Goal: Task Accomplishment & Management: Use online tool/utility

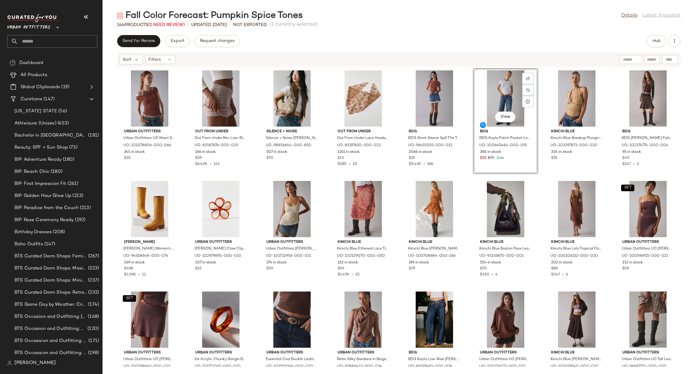
scroll to position [186, 0]
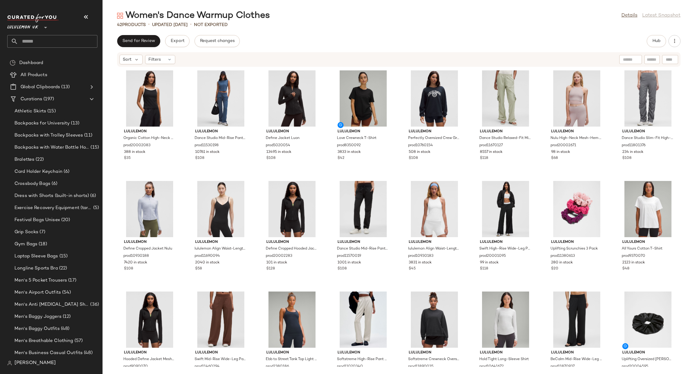
click at [44, 25] on icon at bounding box center [45, 27] width 7 height 7
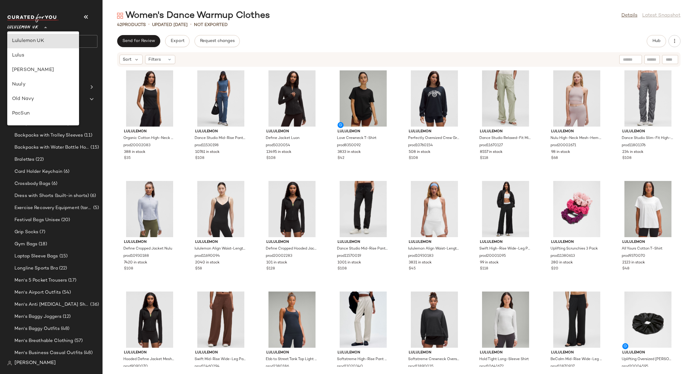
type input "**"
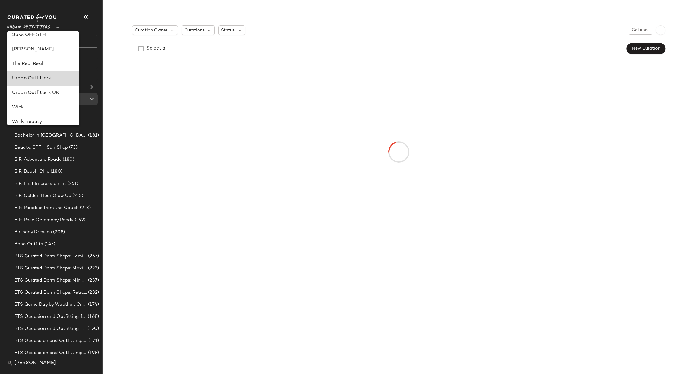
click at [52, 78] on div "Urban Outfitters" at bounding box center [43, 78] width 62 height 7
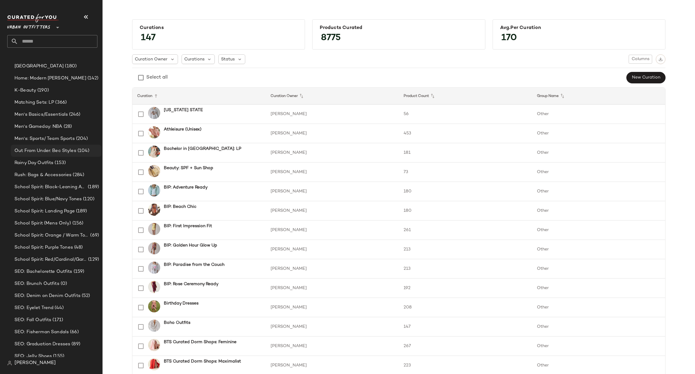
scroll to position [823, 0]
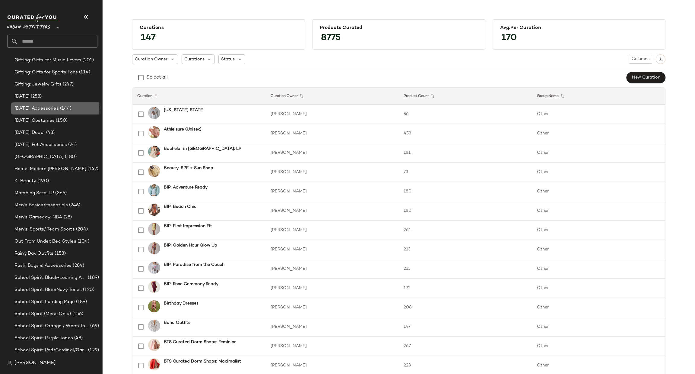
click at [59, 110] on span "[DATE]: Accessories" at bounding box center [36, 108] width 44 height 7
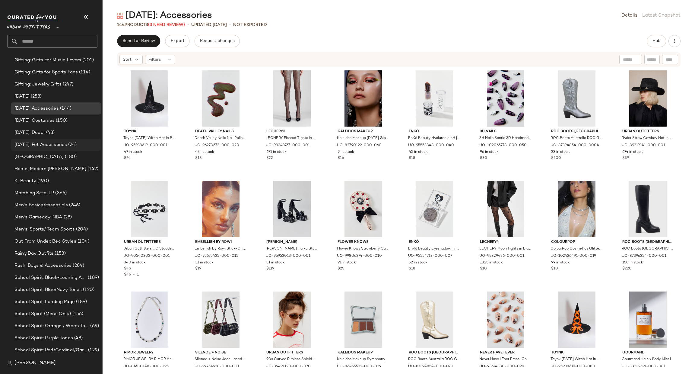
click at [86, 143] on div "[DATE]: Pet Accessories (24)" at bounding box center [56, 144] width 86 height 7
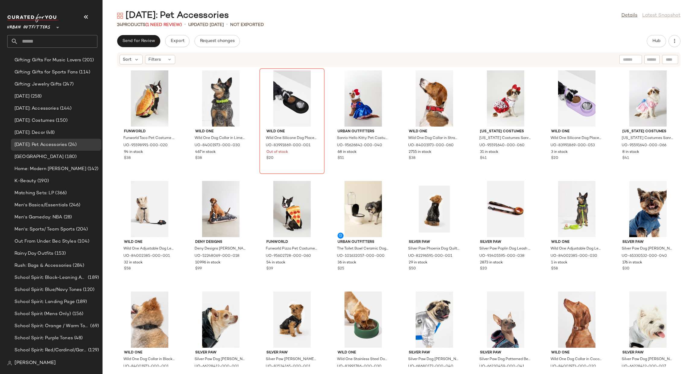
click at [30, 43] on input "text" at bounding box center [57, 41] width 79 height 13
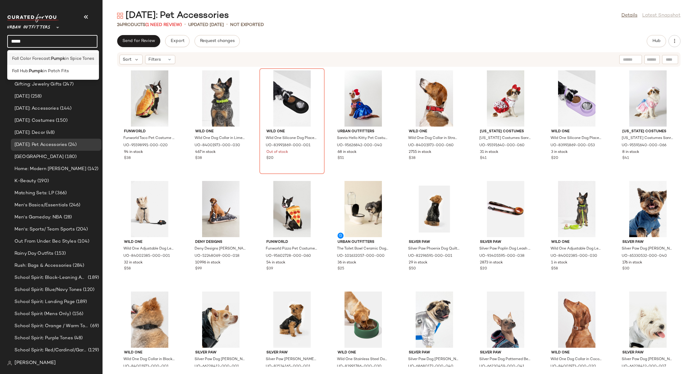
type input "*****"
click at [70, 59] on span "in Spice Tones" at bounding box center [79, 59] width 29 height 6
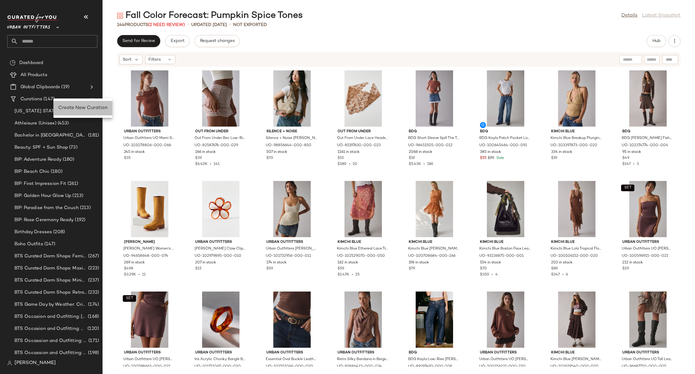
click at [66, 109] on span "Create New Curation" at bounding box center [82, 107] width 49 height 5
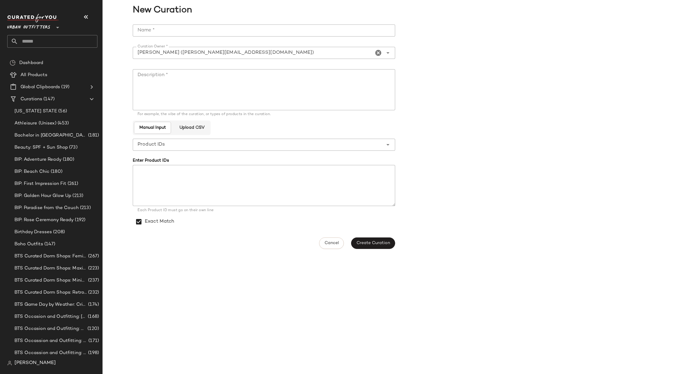
click at [275, 24] on div "**********" at bounding box center [266, 136] width 266 height 231
click at [285, 32] on input "Name *" at bounding box center [264, 30] width 262 height 12
type input "**********"
click at [291, 78] on textarea "Description *" at bounding box center [264, 89] width 262 height 41
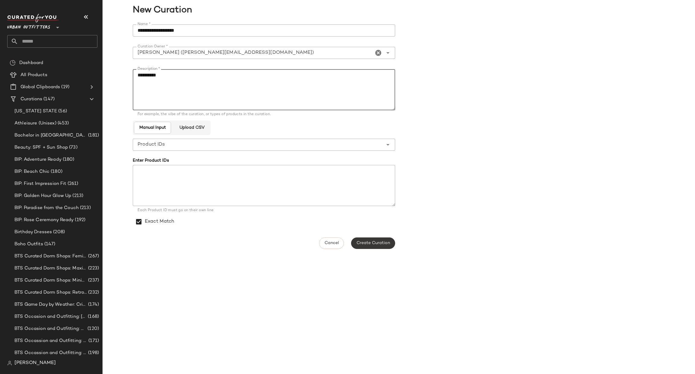
type textarea "*********"
click at [363, 248] on button "Create Curation" at bounding box center [373, 242] width 44 height 11
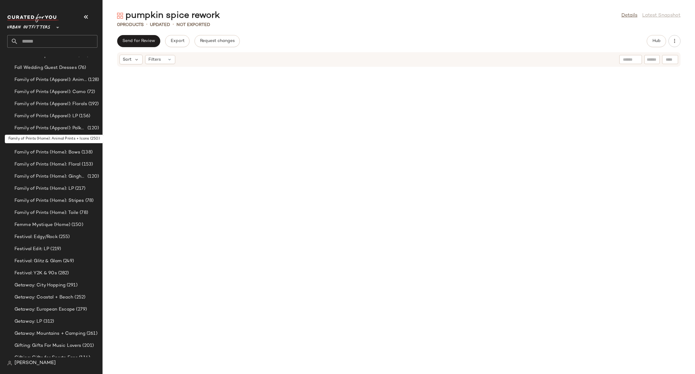
scroll to position [357, 0]
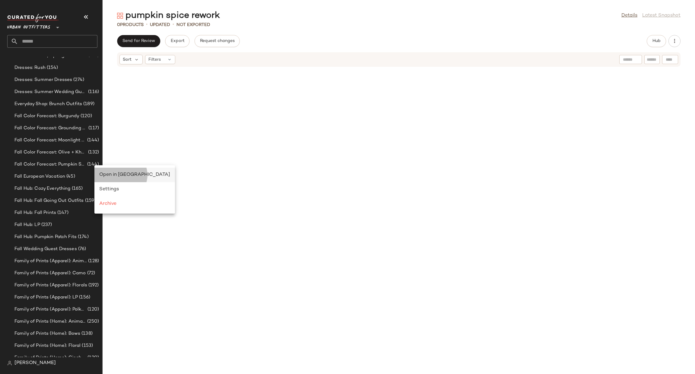
click at [99, 175] on span "Open in Split View" at bounding box center [134, 174] width 71 height 5
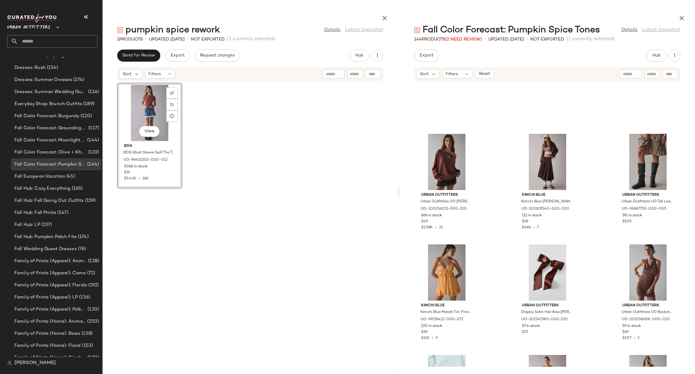
scroll to position [910, 0]
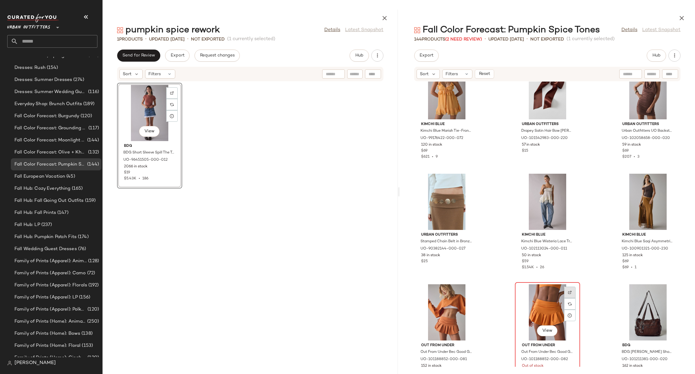
click at [570, 290] on img at bounding box center [570, 292] width 4 height 4
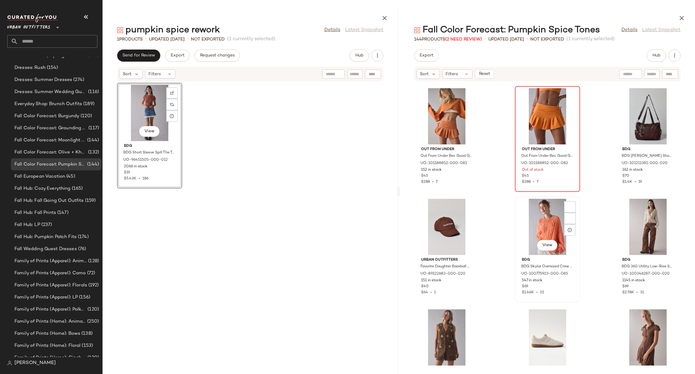
scroll to position [1182, 0]
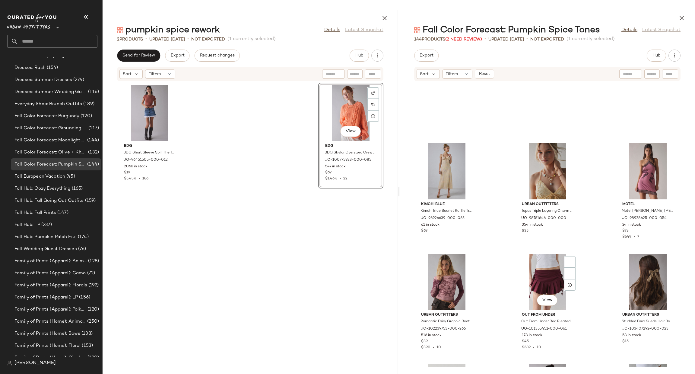
scroll to position [3444, 0]
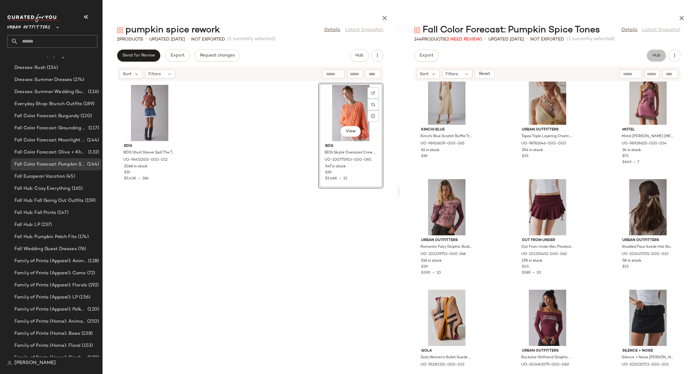
click at [657, 54] on span "Hub" at bounding box center [656, 55] width 8 height 5
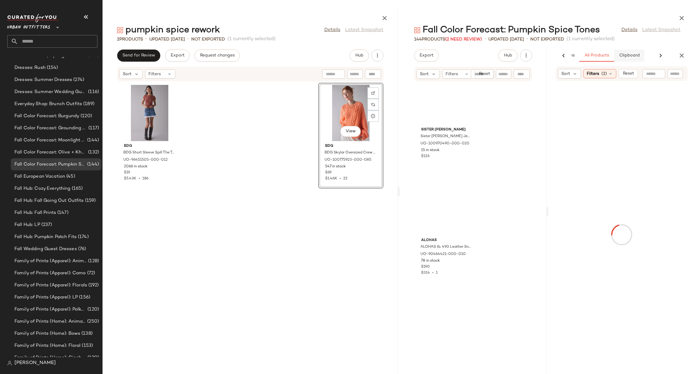
scroll to position [3644, 0]
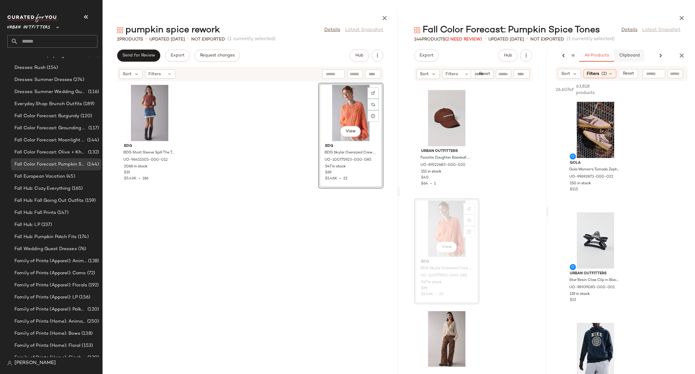
click at [628, 54] on span "Clipboard" at bounding box center [629, 55] width 21 height 5
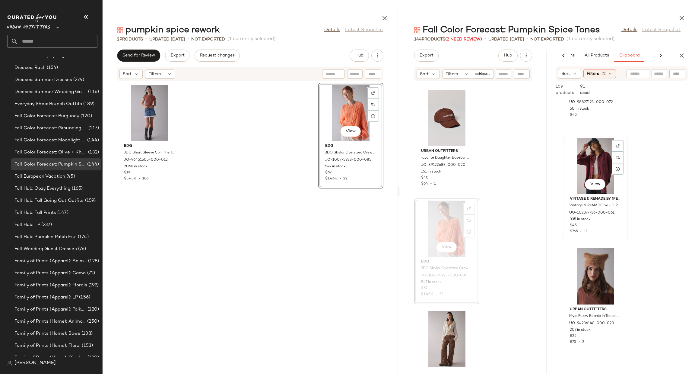
scroll to position [91, 0]
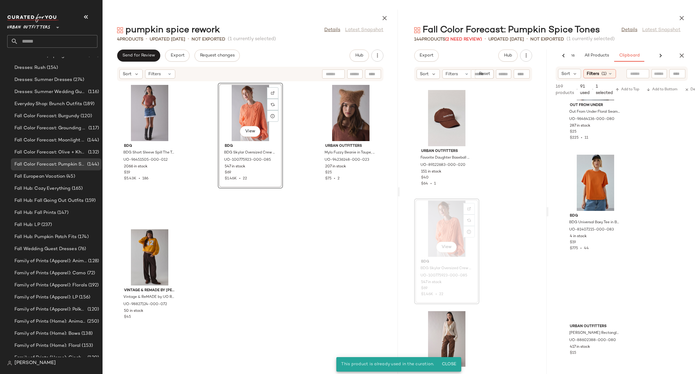
scroll to position [729, 0]
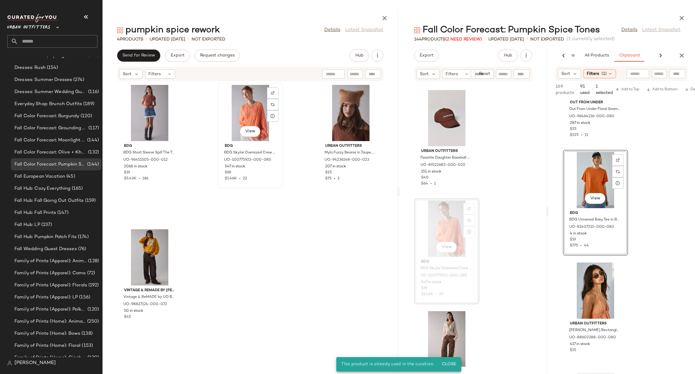
drag, startPoint x: 292, startPoint y: 190, endPoint x: 253, endPoint y: 171, distance: 43.9
click at [253, 171] on div "BDG BDG Short Sleeve Spill The Tee in Coconut Shell, Women's at Urban Outfitter…" at bounding box center [250, 223] width 295 height 285
click at [592, 172] on div "View" at bounding box center [595, 180] width 61 height 56
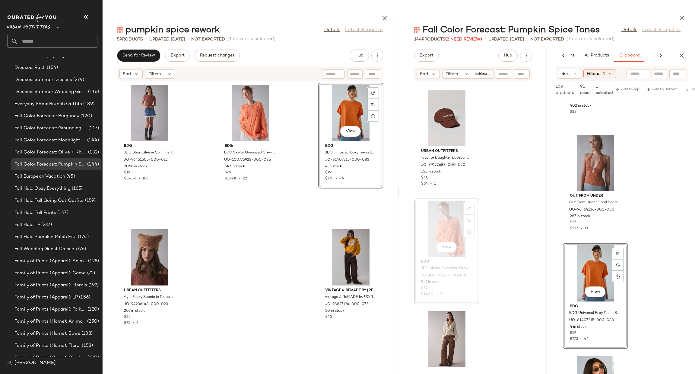
scroll to position [548, 0]
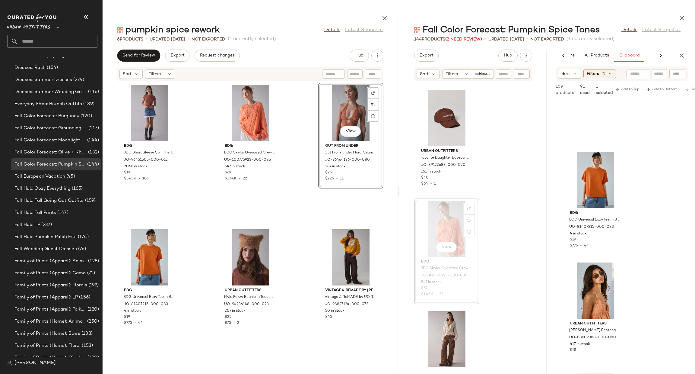
scroll to position [819, 0]
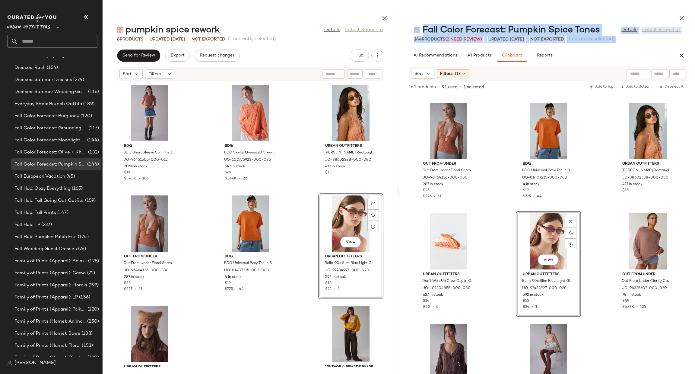
drag, startPoint x: 334, startPoint y: 224, endPoint x: 288, endPoint y: 229, distance: 47.1
click at [288, 229] on div "pumpkin spice rework Details Latest Snapshot 8 Products • updated Aug 22nd • No…" at bounding box center [399, 192] width 593 height 364
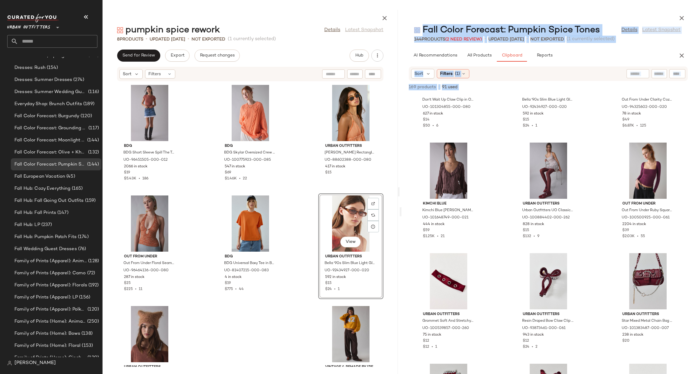
click at [507, 191] on div "Urban Outfitters Don't Wait Up Claw Clip in Orange, Women's at Urban Outfitters…" at bounding box center [549, 233] width 294 height 279
click at [498, 200] on div "Urban Outfitters Don't Wait Up Claw Clip in Orange, Women's at Urban Outfitters…" at bounding box center [549, 233] width 294 height 279
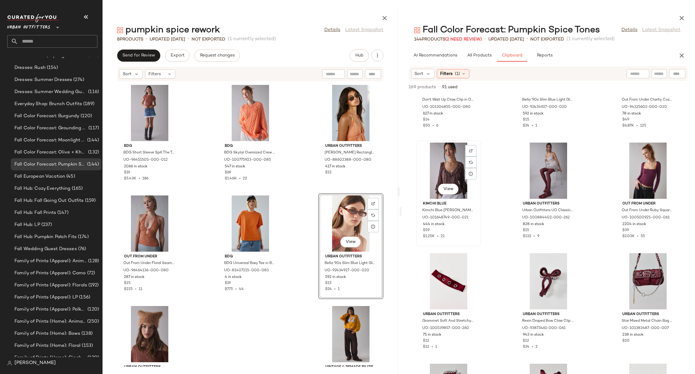
click at [445, 164] on div "View" at bounding box center [448, 170] width 61 height 56
drag, startPoint x: 445, startPoint y: 164, endPoint x: 345, endPoint y: 244, distance: 128.5
click at [345, 244] on div "pumpkin spice rework Details Latest Snapshot 8 Products • updated Aug 22nd • No…" at bounding box center [399, 192] width 593 height 364
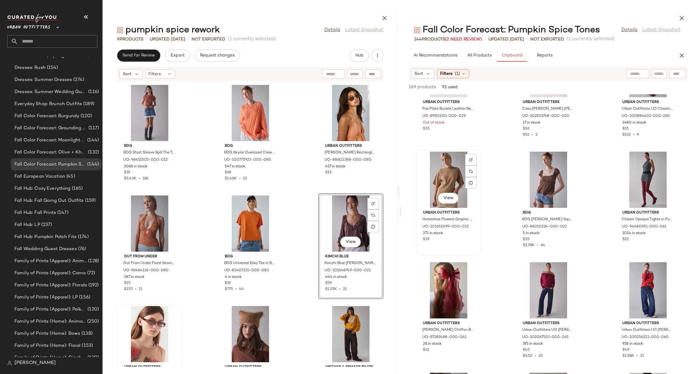
click at [429, 183] on div "View" at bounding box center [448, 179] width 61 height 56
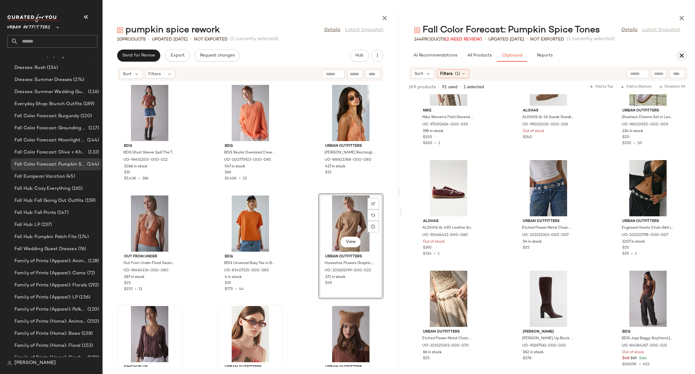
click at [683, 55] on icon "button" at bounding box center [681, 55] width 7 height 7
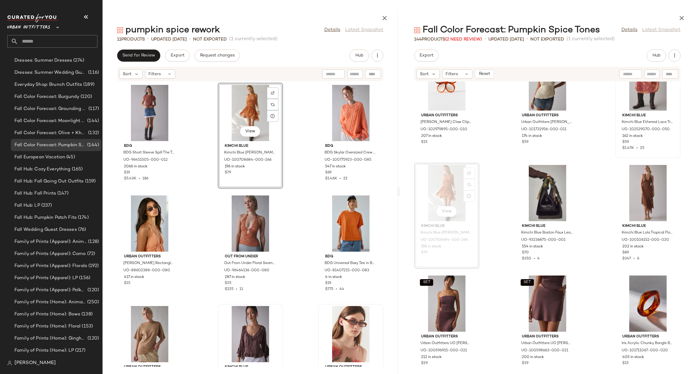
scroll to position [357, 0]
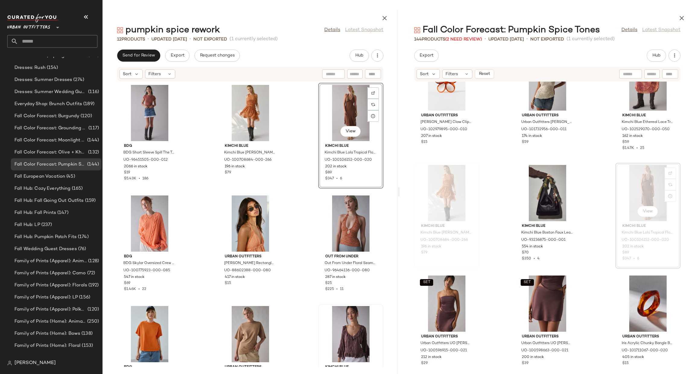
scroll to position [357, 0]
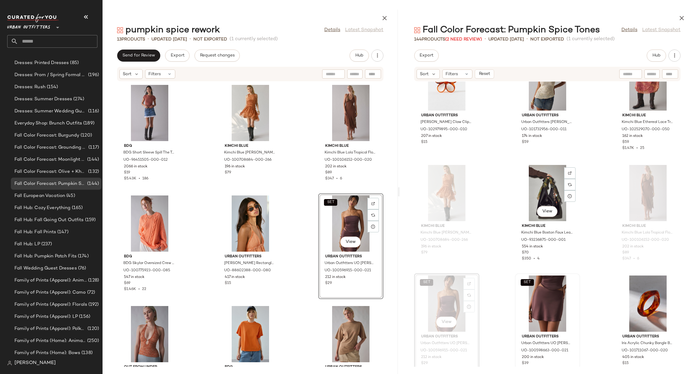
scroll to position [357, 0]
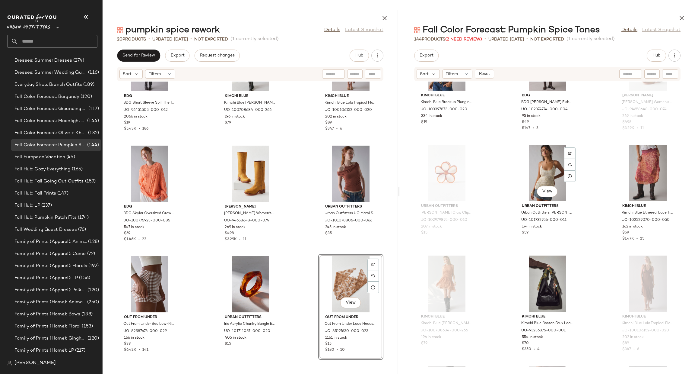
scroll to position [357, 0]
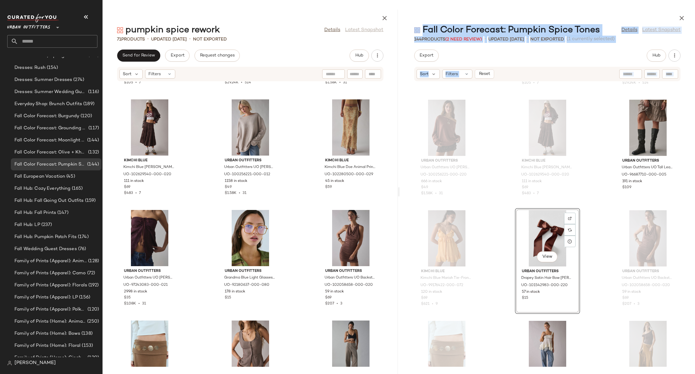
drag, startPoint x: 439, startPoint y: 239, endPoint x: 302, endPoint y: 252, distance: 137.6
click at [302, 252] on div "pumpkin spice rework Details Latest Snapshot 71 Products • updated Aug 22nd • N…" at bounding box center [399, 192] width 593 height 364
click at [498, 213] on div "Urban Outfitters Essential Oval Buckle Leather Belt in Brown, Women's at Urban …" at bounding box center [547, 223] width 295 height 285
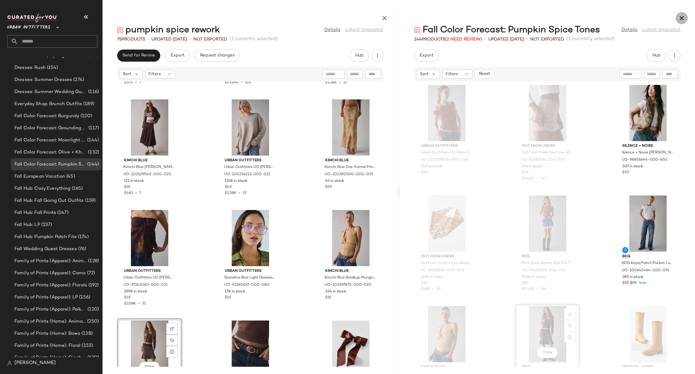
click at [680, 16] on icon "button" at bounding box center [681, 17] width 7 height 7
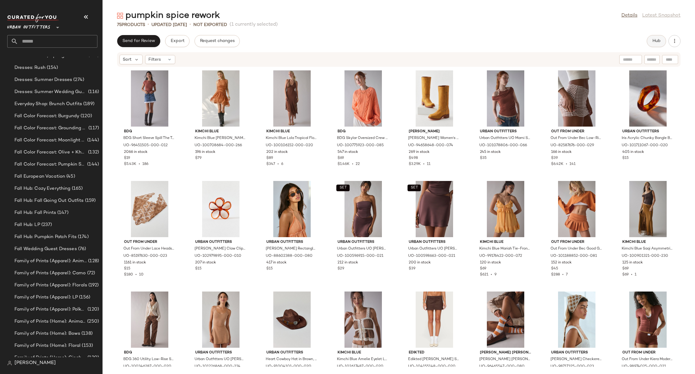
click at [656, 38] on button "Hub" at bounding box center [656, 41] width 19 height 12
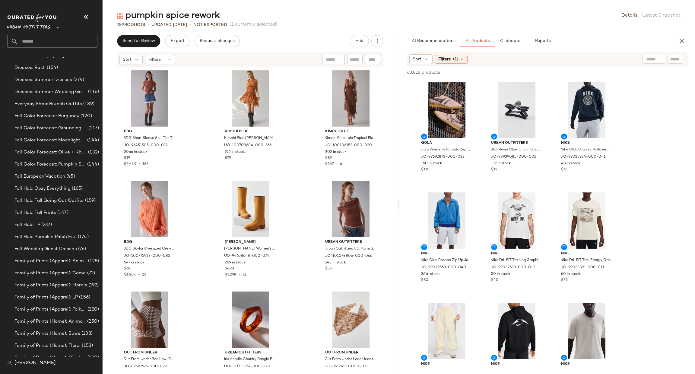
click at [654, 60] on div at bounding box center [654, 59] width 23 height 9
type input "******"
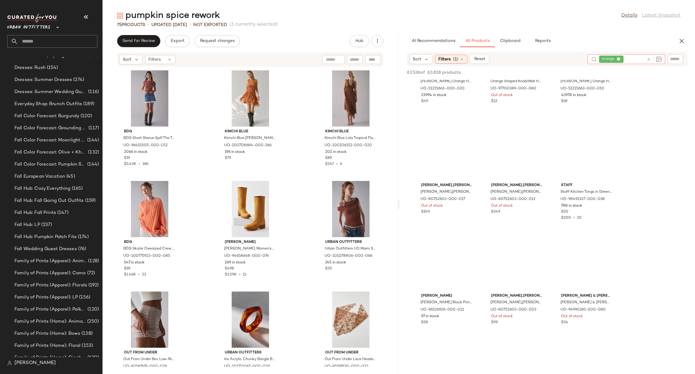
scroll to position [452, 0]
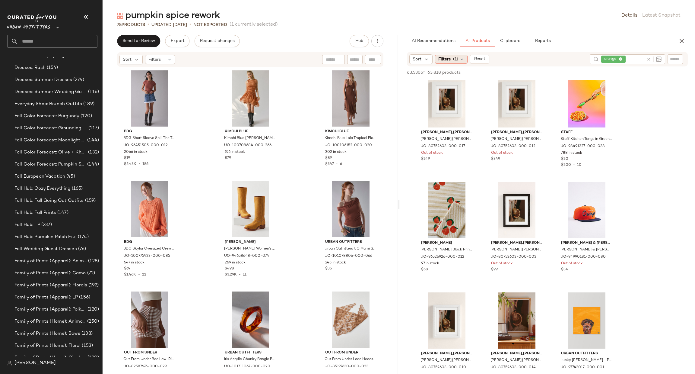
click at [444, 62] on div "Filters (1)" at bounding box center [451, 59] width 33 height 9
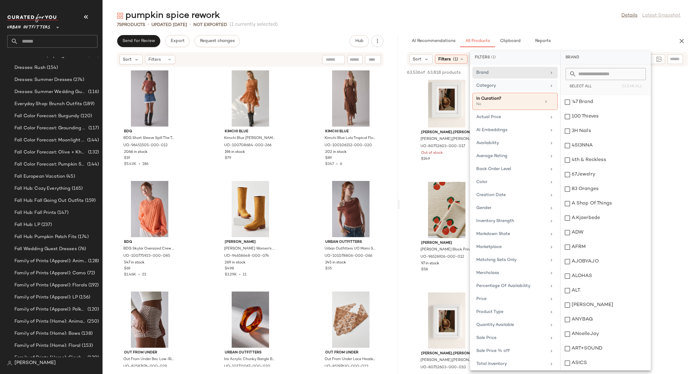
click at [546, 93] on div "Category" at bounding box center [514, 101] width 85 height 17
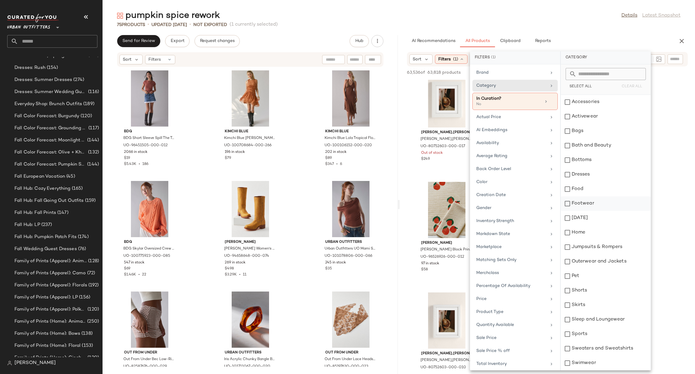
scroll to position [58, 0]
click at [585, 98] on div "Bottoms" at bounding box center [606, 102] width 90 height 14
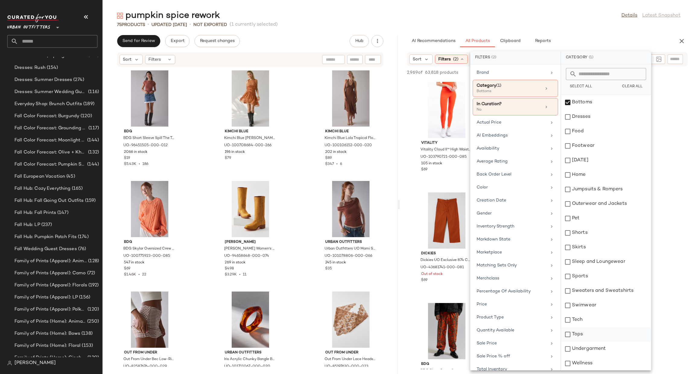
click at [577, 336] on div "Tops" at bounding box center [606, 334] width 90 height 14
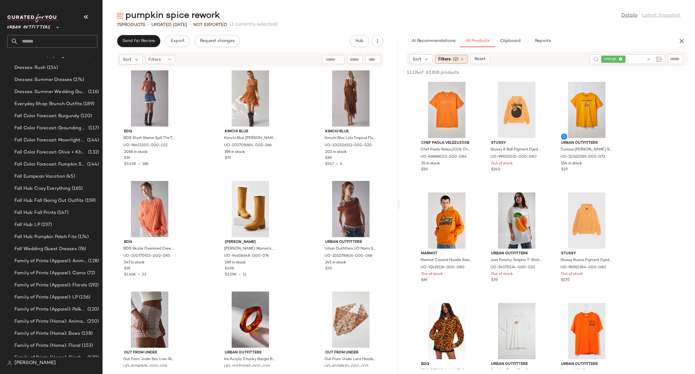
click at [453, 58] on span "(2)" at bounding box center [455, 59] width 5 height 6
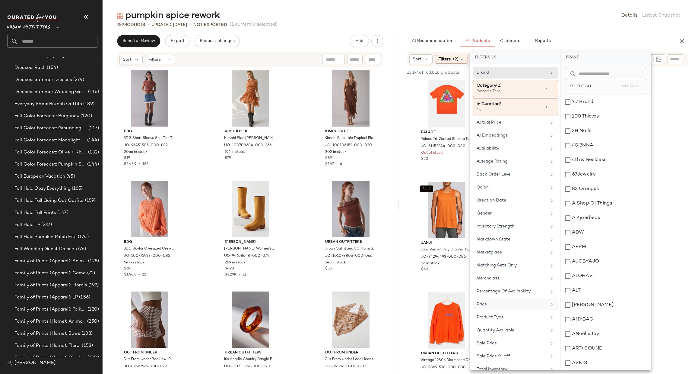
scroll to position [50, 0]
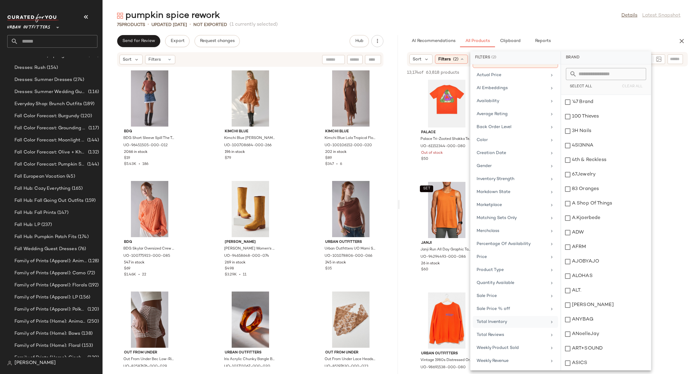
click at [517, 320] on div "Total Inventory" at bounding box center [512, 321] width 70 height 6
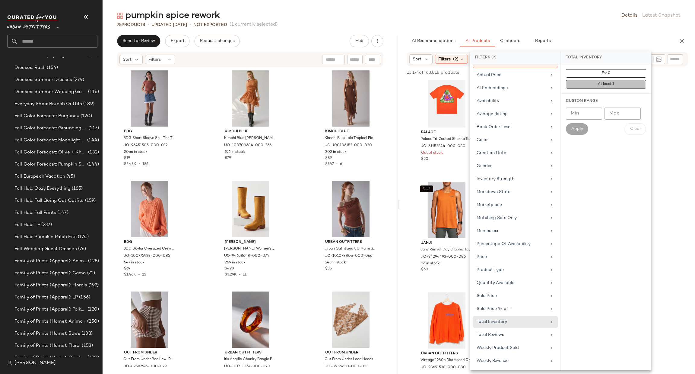
click at [621, 82] on button "At least 1" at bounding box center [606, 84] width 80 height 8
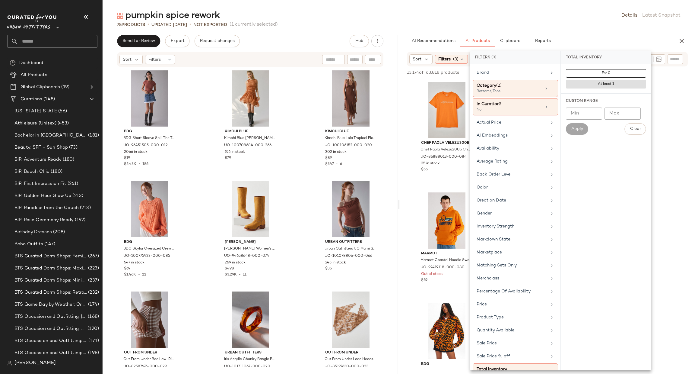
scroll to position [50, 0]
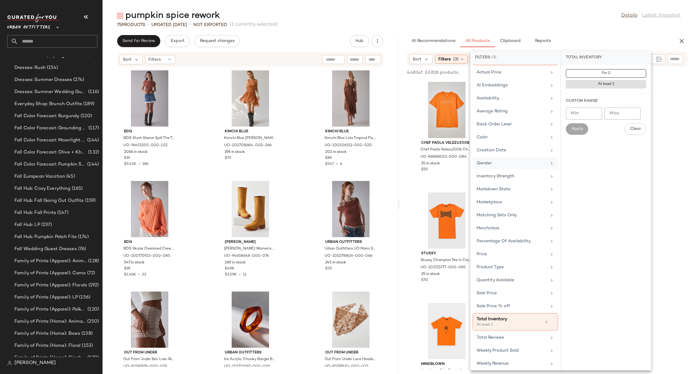
click at [510, 170] on div "Gender" at bounding box center [515, 176] width 85 height 12
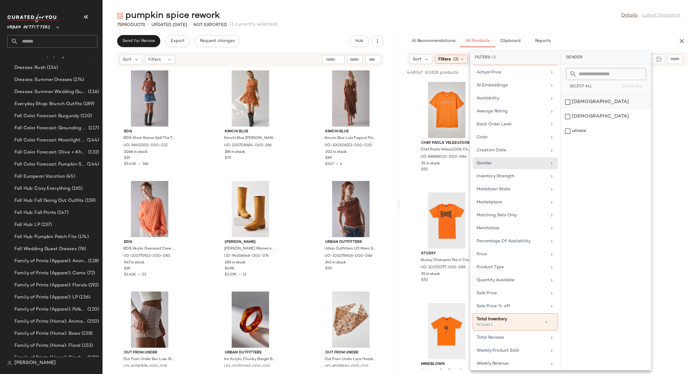
click at [588, 109] on div "female" at bounding box center [606, 116] width 90 height 14
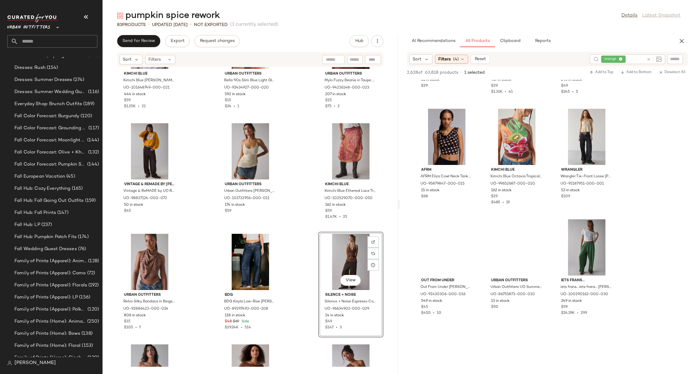
scroll to position [12405, 0]
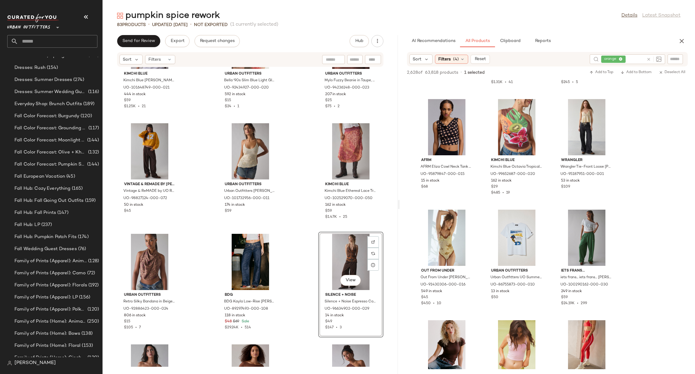
click at [645, 57] on div at bounding box center [652, 59] width 17 height 10
type input "*"
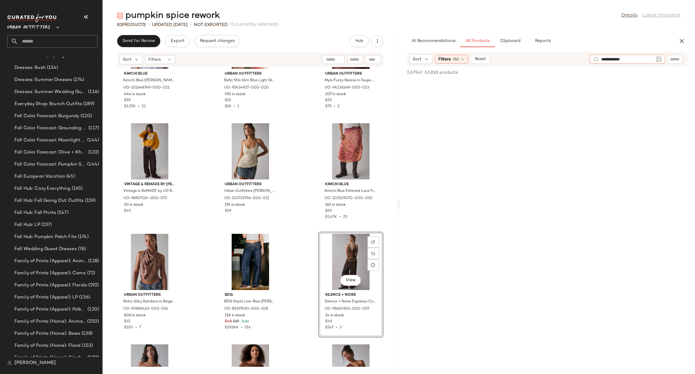
type input "**********"
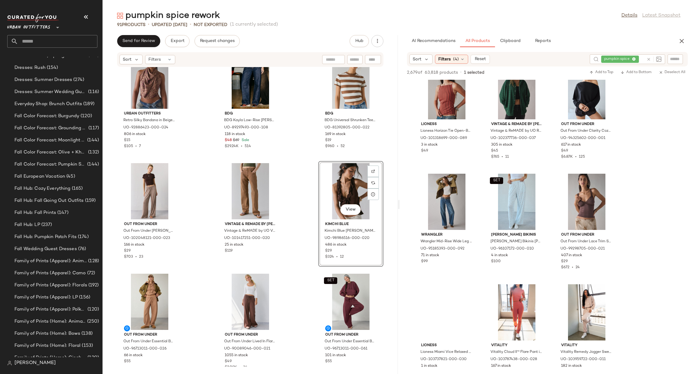
scroll to position [5431, 0]
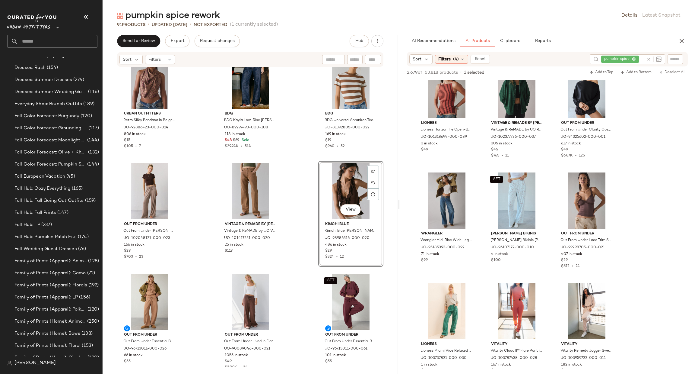
click at [674, 43] on div "AI Recommendations All Products Clipboard Reports" at bounding box center [538, 41] width 276 height 12
click at [680, 38] on icon "button" at bounding box center [681, 40] width 7 height 7
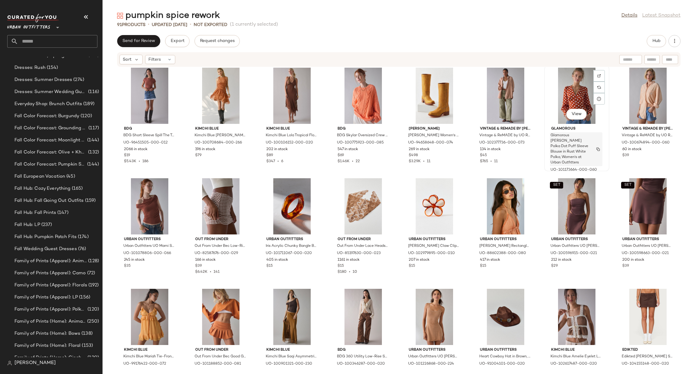
scroll to position [0, 0]
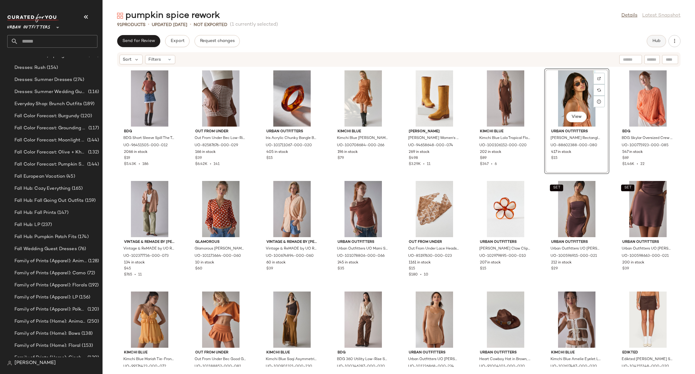
click at [656, 40] on span "Hub" at bounding box center [656, 41] width 8 height 5
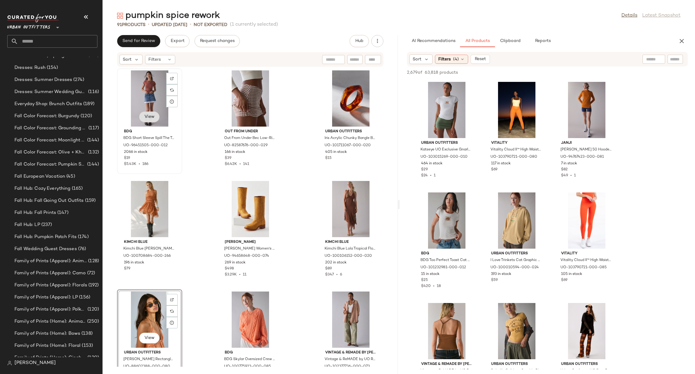
click at [147, 116] on span "View" at bounding box center [149, 116] width 10 height 5
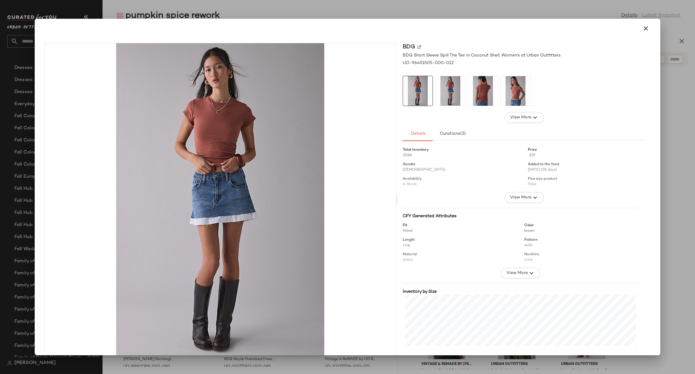
click at [695, 105] on div at bounding box center [347, 187] width 695 height 374
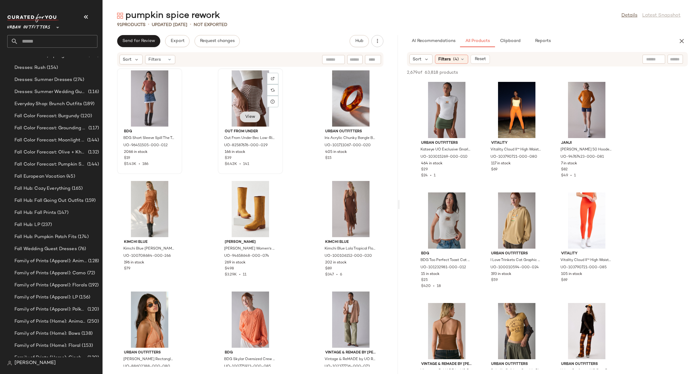
click at [249, 121] on button "View" at bounding box center [250, 116] width 21 height 11
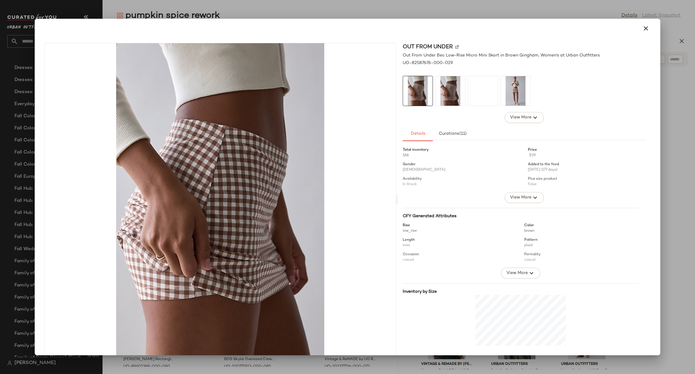
click at [695, 161] on div at bounding box center [347, 187] width 695 height 374
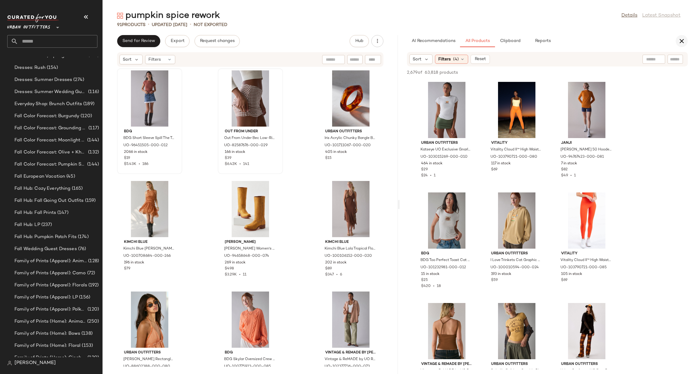
click at [681, 39] on icon "button" at bounding box center [681, 40] width 7 height 7
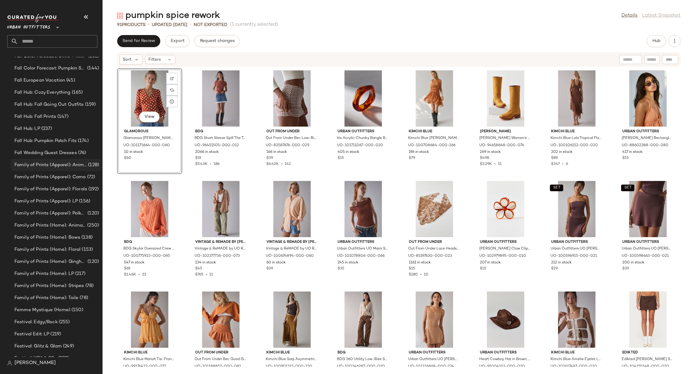
scroll to position [425, 0]
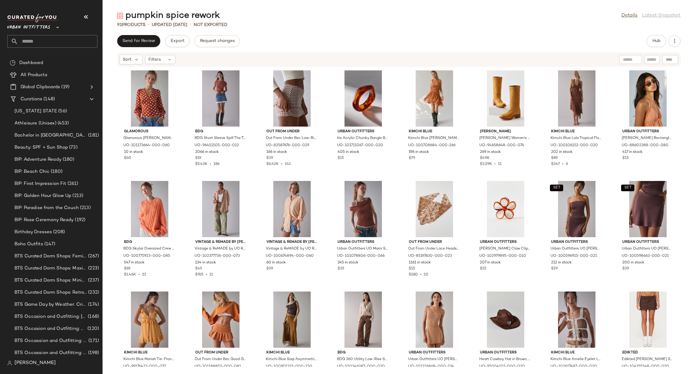
click at [84, 34] on div "Urban Outfitters **" at bounding box center [52, 31] width 90 height 34
click at [86, 43] on input "text" at bounding box center [57, 41] width 79 height 13
type input "*****"
click at [55, 51] on div "Family of Prints (Home): Toile" at bounding box center [52, 58] width 90 height 17
click at [53, 46] on input "*****" at bounding box center [52, 41] width 90 height 13
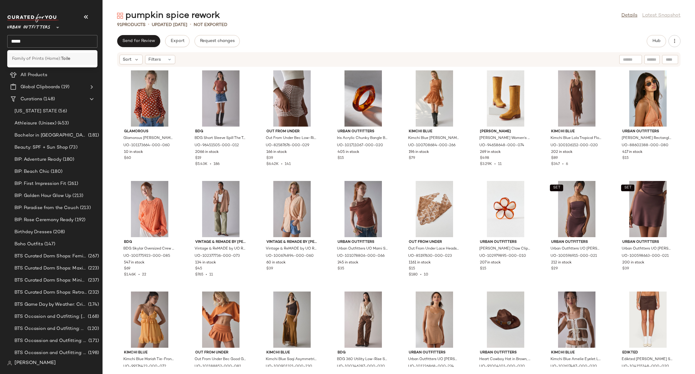
click at [62, 59] on b "Toile" at bounding box center [65, 59] width 9 height 6
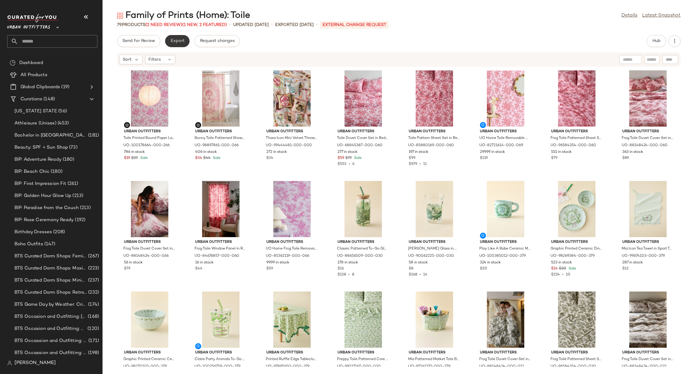
click at [178, 39] on span "Export" at bounding box center [177, 41] width 14 height 5
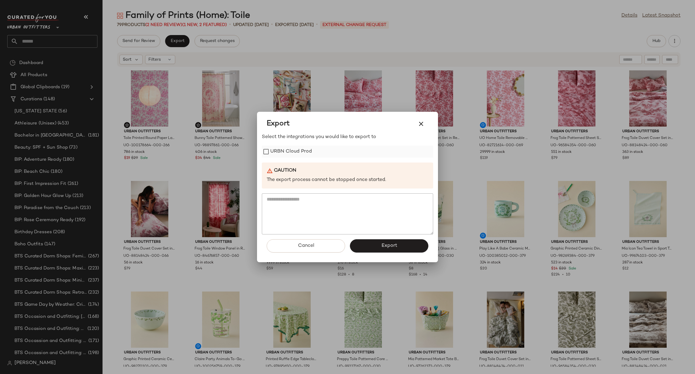
click at [299, 148] on label "URBN Cloud Prod" at bounding box center [291, 151] width 42 height 12
click at [378, 250] on button "Export" at bounding box center [389, 245] width 78 height 13
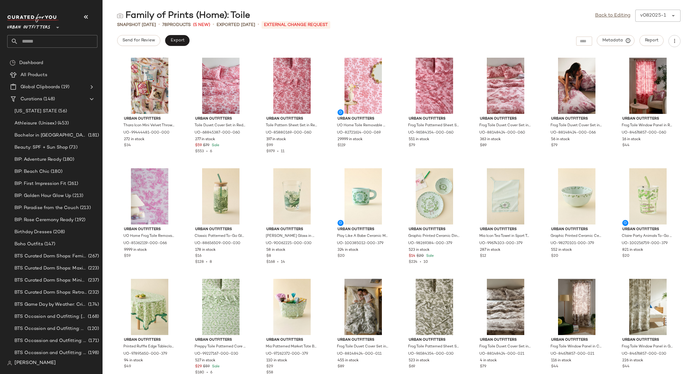
click at [73, 46] on input "text" at bounding box center [57, 41] width 79 height 13
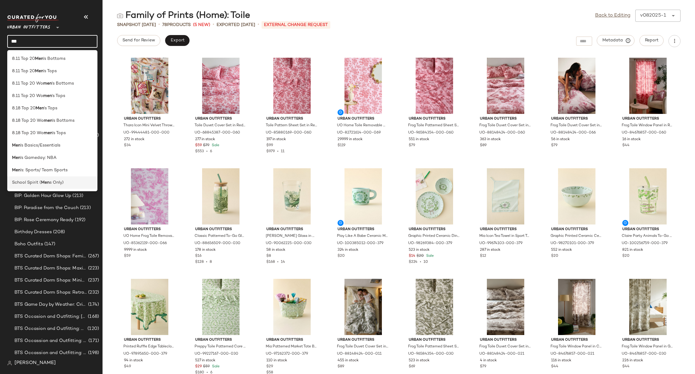
type input "***"
click at [71, 181] on div "School Spirit ( Men s Only)" at bounding box center [52, 182] width 81 height 6
click at [71, 181] on span "(261)" at bounding box center [72, 183] width 12 height 7
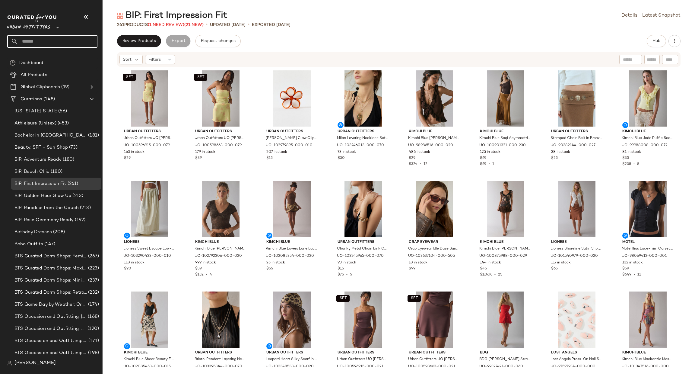
click at [37, 43] on input "text" at bounding box center [57, 41] width 79 height 13
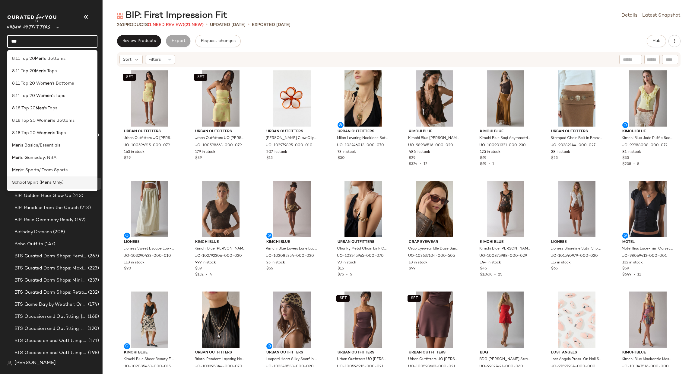
type input "***"
click at [79, 179] on div "School Spirit ( Men s Only)" at bounding box center [52, 182] width 81 height 6
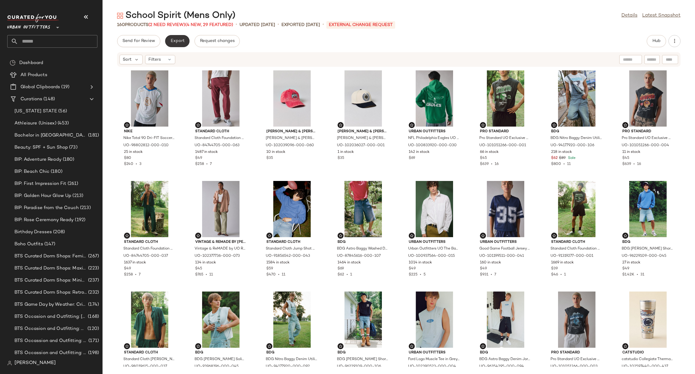
click at [173, 38] on button "Export" at bounding box center [177, 41] width 24 height 12
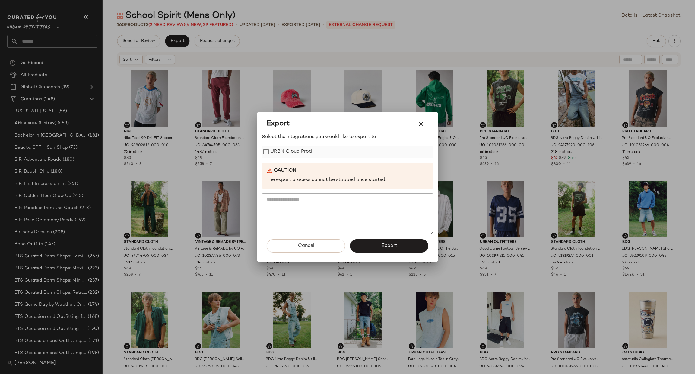
click at [285, 156] on label "URBN Cloud Prod" at bounding box center [291, 151] width 42 height 12
click at [365, 249] on button "Export" at bounding box center [389, 245] width 78 height 13
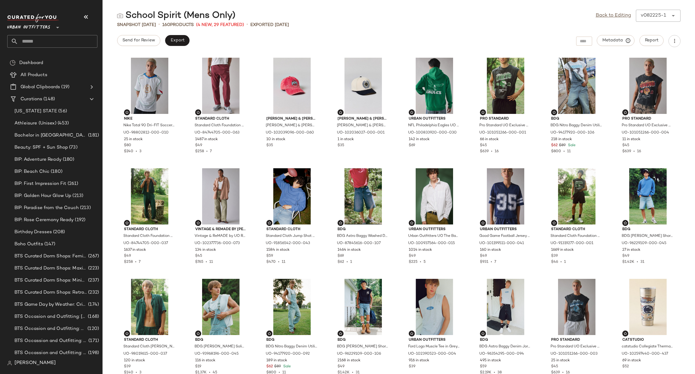
click at [81, 40] on input "text" at bounding box center [57, 41] width 79 height 13
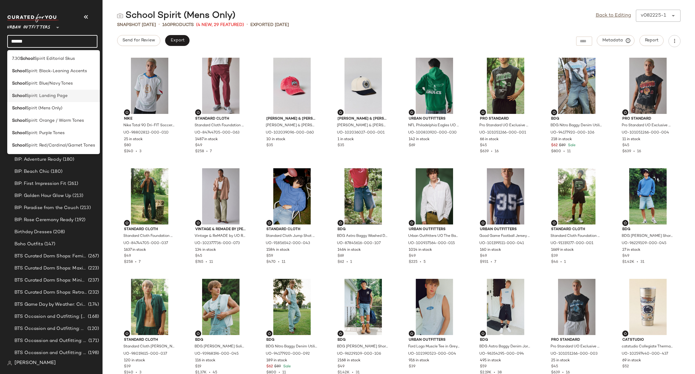
type input "******"
click at [52, 97] on span "Spirit: Landing Page" at bounding box center [47, 96] width 42 height 6
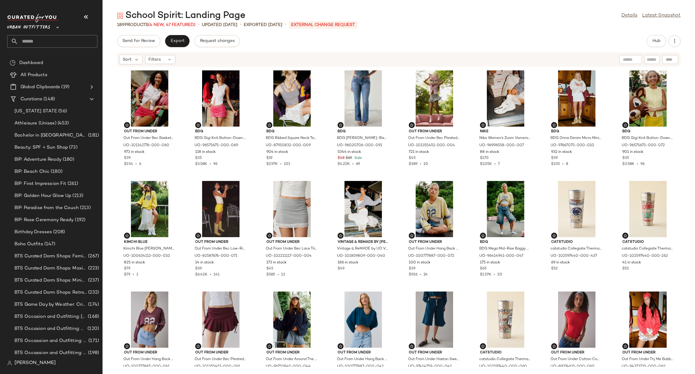
click at [182, 33] on div "School Spirit: Landing Page Details Latest Snapshot 189 Products (4 New, 47 Fea…" at bounding box center [399, 192] width 593 height 364
click at [183, 39] on span "Export" at bounding box center [177, 41] width 14 height 5
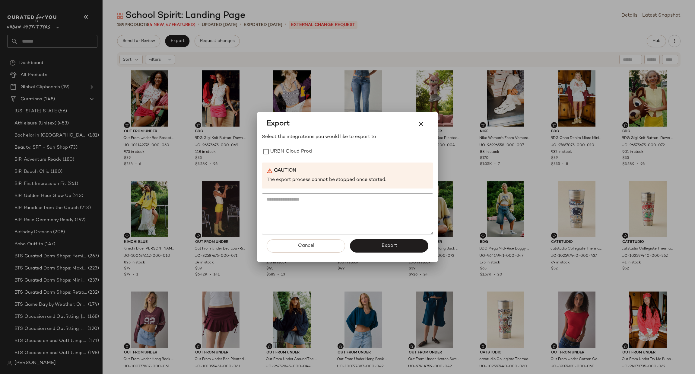
click at [299, 143] on div "Select the integrations you would like to export to URBN Cloud Prod Caution The…" at bounding box center [347, 183] width 171 height 101
click at [303, 150] on label "URBN Cloud Prod" at bounding box center [291, 151] width 42 height 12
click at [387, 239] on button "Export" at bounding box center [389, 245] width 78 height 13
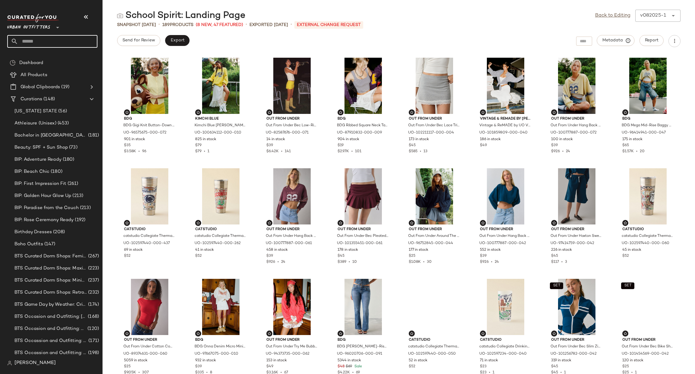
click at [75, 38] on input "text" at bounding box center [57, 41] width 79 height 13
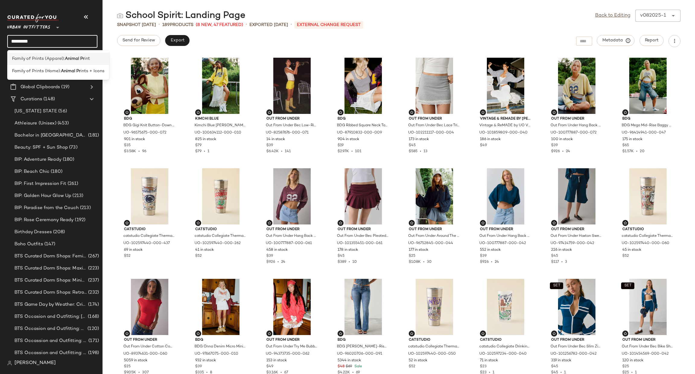
type input "*********"
click at [75, 61] on b "Animal Pr" at bounding box center [75, 59] width 20 height 6
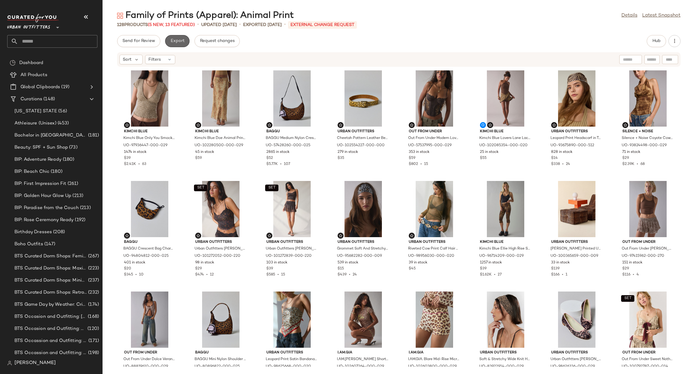
click at [180, 46] on button "Export" at bounding box center [177, 41] width 24 height 12
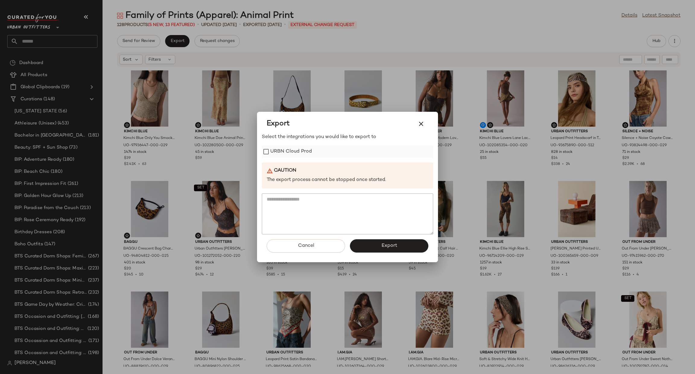
click at [311, 149] on label "URBN Cloud Prod" at bounding box center [291, 151] width 42 height 12
click at [386, 251] on button "Export" at bounding box center [389, 245] width 78 height 13
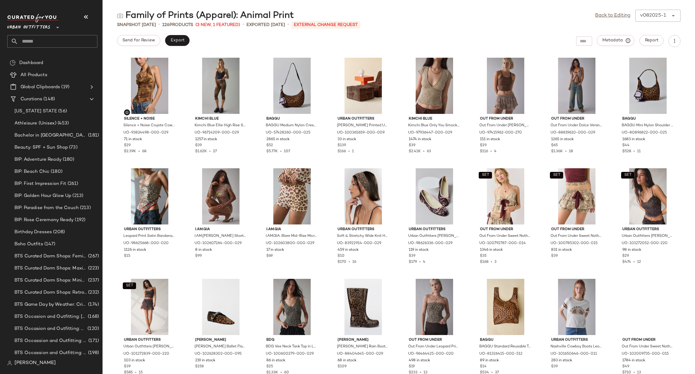
click at [64, 40] on input "text" at bounding box center [57, 41] width 79 height 13
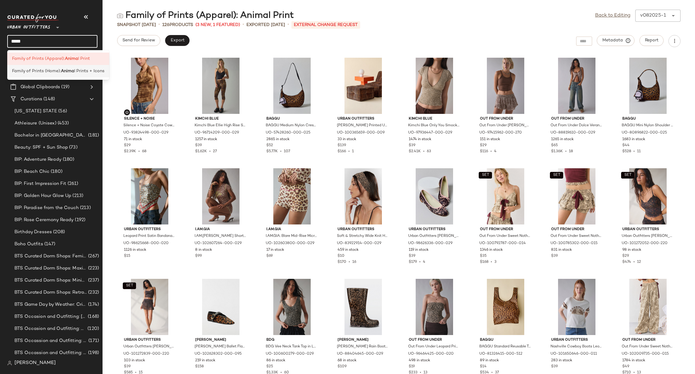
type input "*****"
click at [79, 72] on span "l Prints + Icons" at bounding box center [89, 71] width 30 height 6
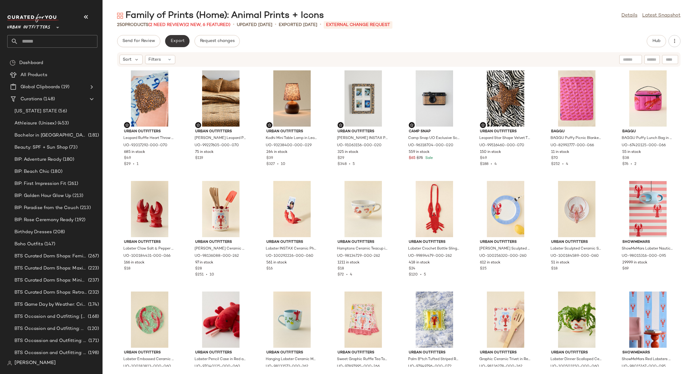
click at [182, 42] on span "Export" at bounding box center [177, 41] width 14 height 5
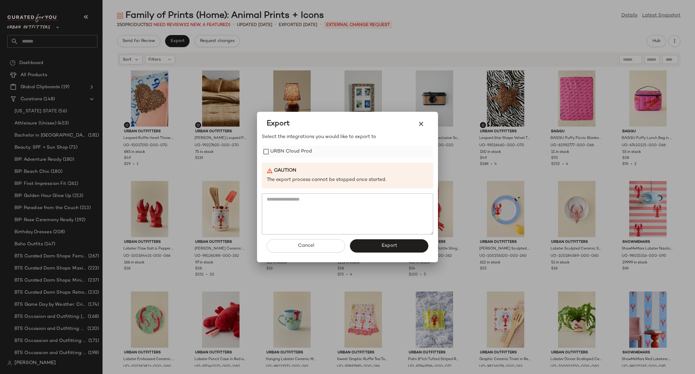
click at [290, 154] on label "URBN Cloud Prod" at bounding box center [291, 151] width 42 height 12
click at [378, 249] on button "Export" at bounding box center [389, 245] width 78 height 13
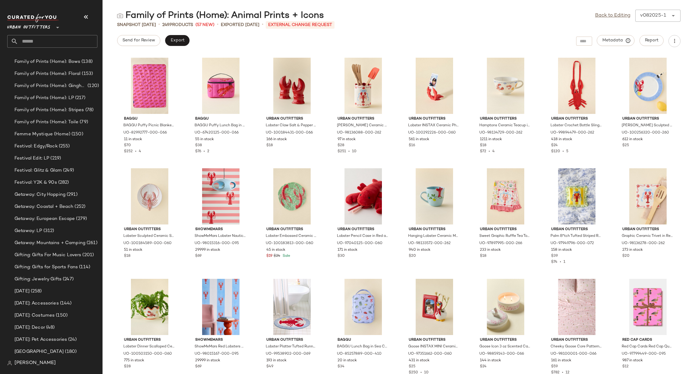
scroll to position [448, 0]
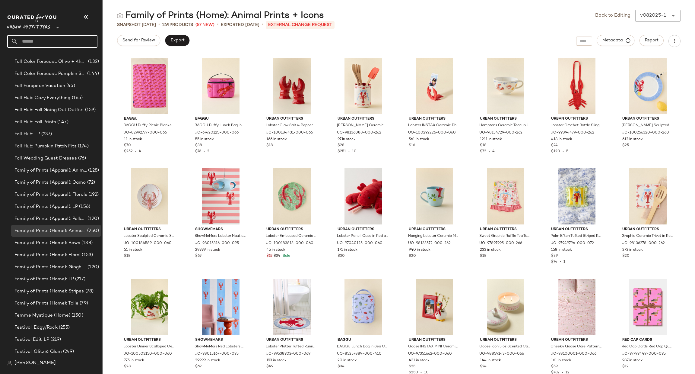
click at [60, 42] on input "text" at bounding box center [57, 41] width 79 height 13
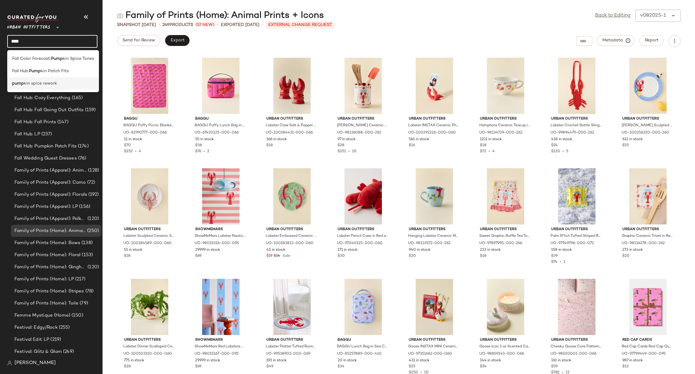
type input "****"
click at [57, 83] on div "pump kin spice rework" at bounding box center [53, 83] width 82 height 6
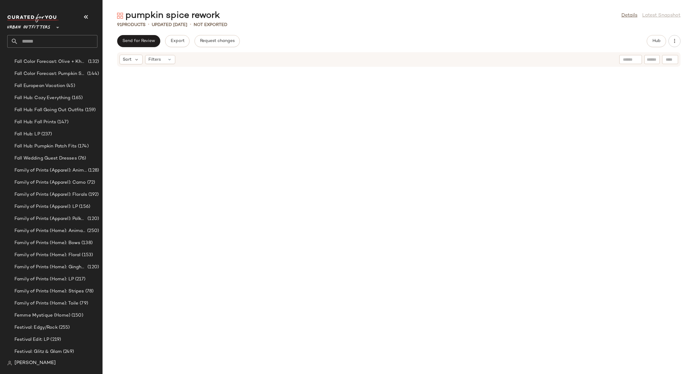
scroll to position [819, 0]
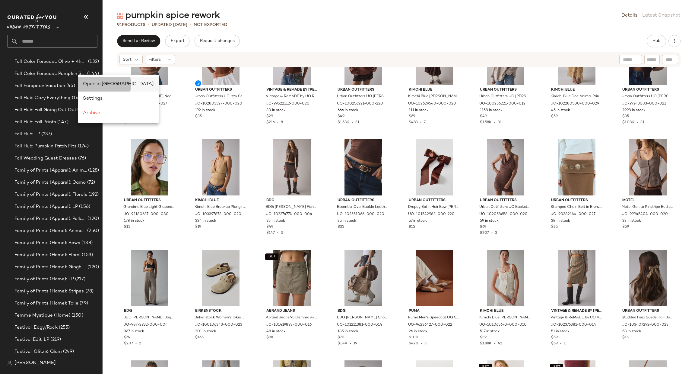
click at [94, 85] on span "Open in Split View" at bounding box center [118, 83] width 71 height 5
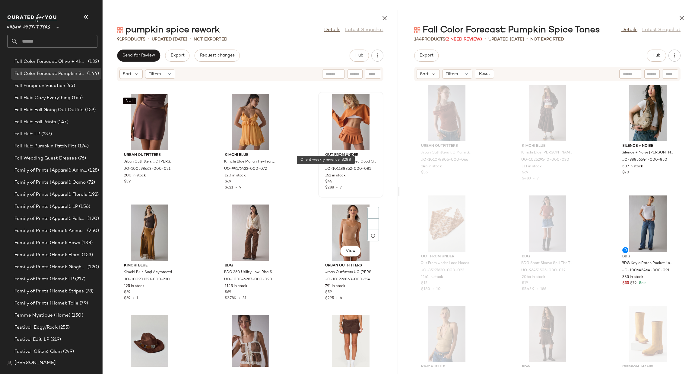
scroll to position [638, 0]
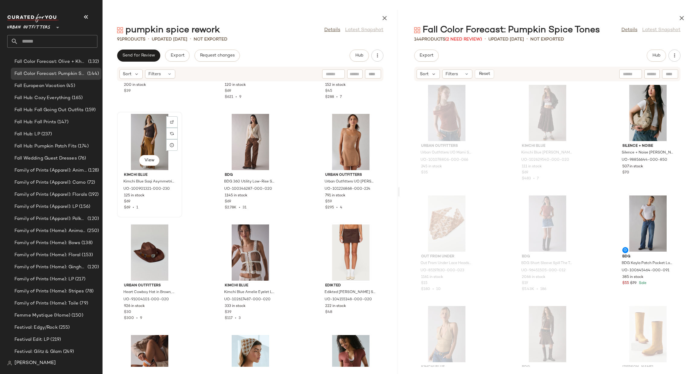
click at [155, 131] on div "View" at bounding box center [149, 142] width 61 height 56
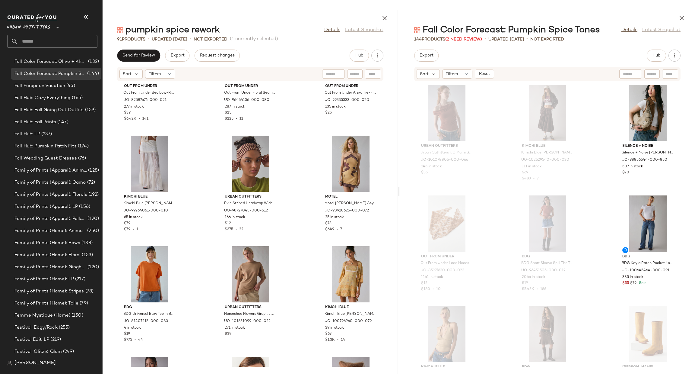
scroll to position [1091, 0]
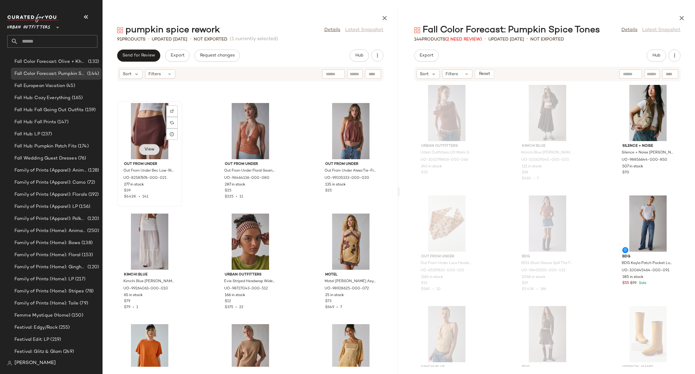
click at [150, 147] on span "View" at bounding box center [149, 149] width 10 height 5
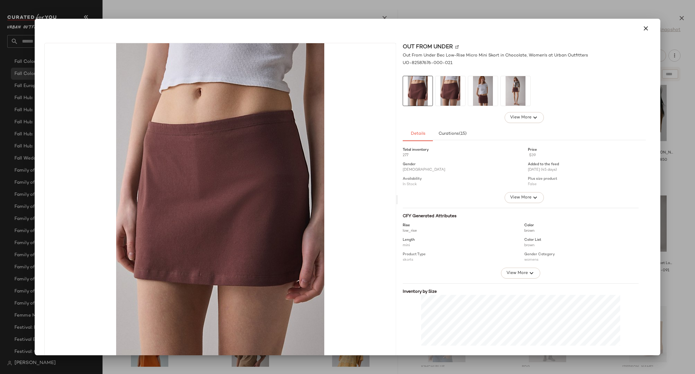
click at [680, 245] on div at bounding box center [347, 187] width 695 height 374
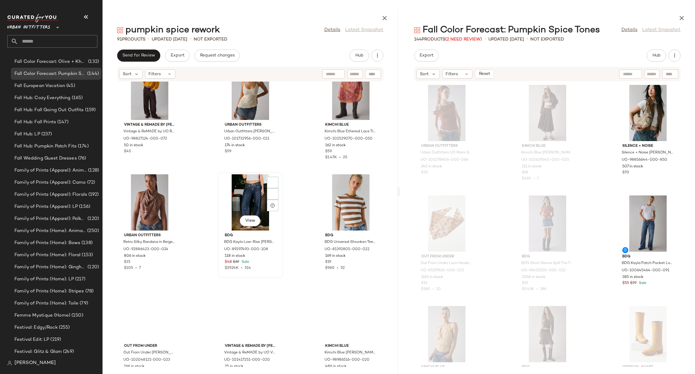
scroll to position [1634, 0]
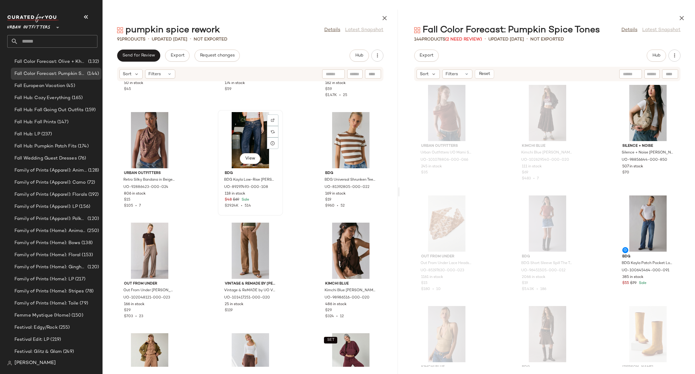
click at [234, 127] on div "View" at bounding box center [250, 140] width 61 height 56
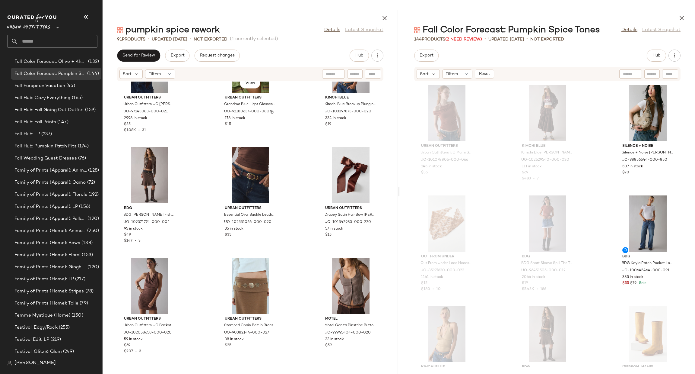
scroll to position [2325, 0]
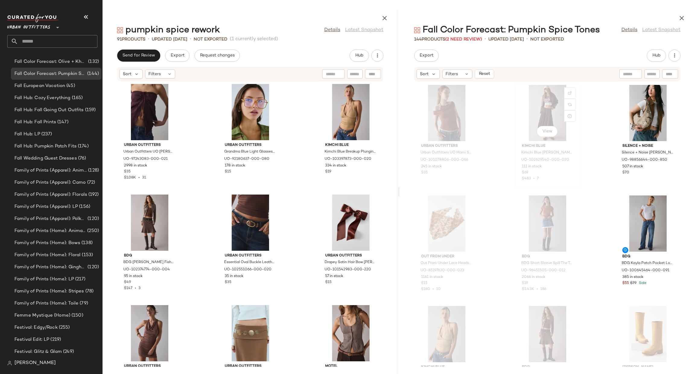
click at [533, 124] on div "View" at bounding box center [547, 113] width 61 height 56
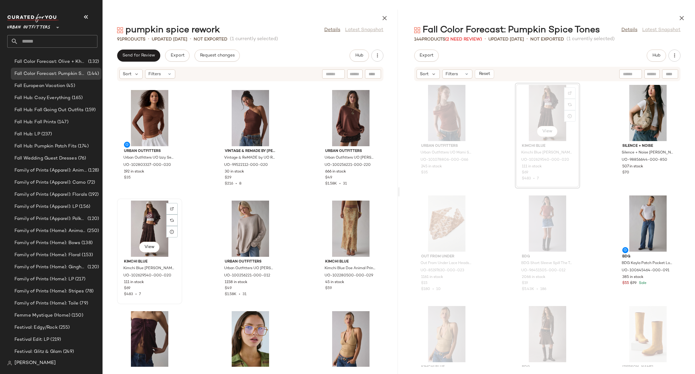
click at [150, 219] on div "View" at bounding box center [149, 228] width 61 height 56
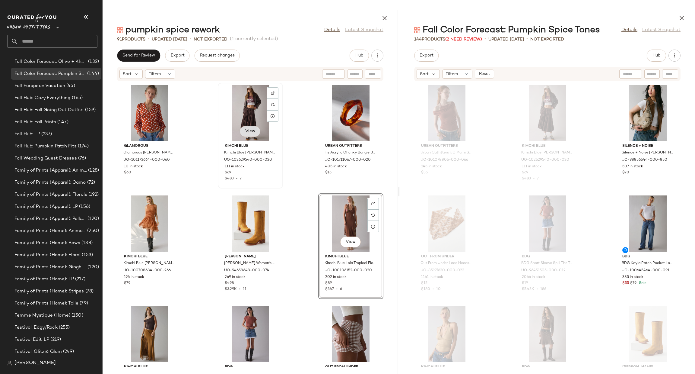
click at [255, 130] on button "View" at bounding box center [250, 131] width 21 height 11
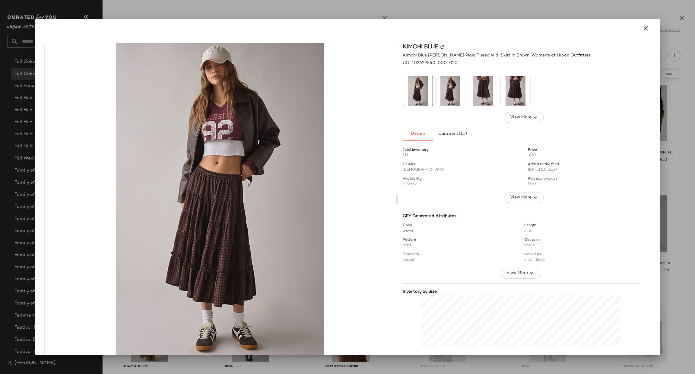
click at [365, 367] on div at bounding box center [347, 187] width 695 height 374
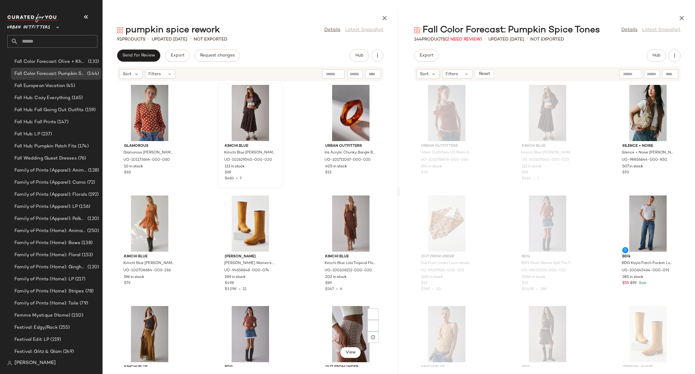
click at [366, 366] on span "Out From Under" at bounding box center [350, 366] width 51 height 5
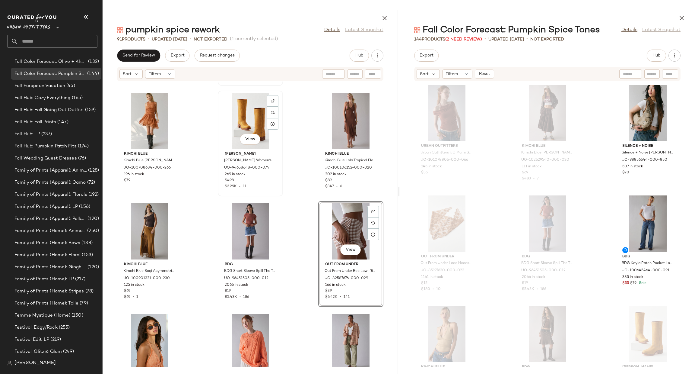
scroll to position [186, 0]
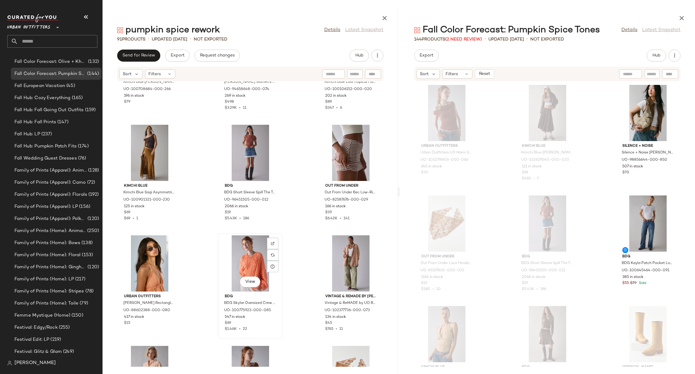
click at [234, 253] on div "View" at bounding box center [250, 263] width 61 height 56
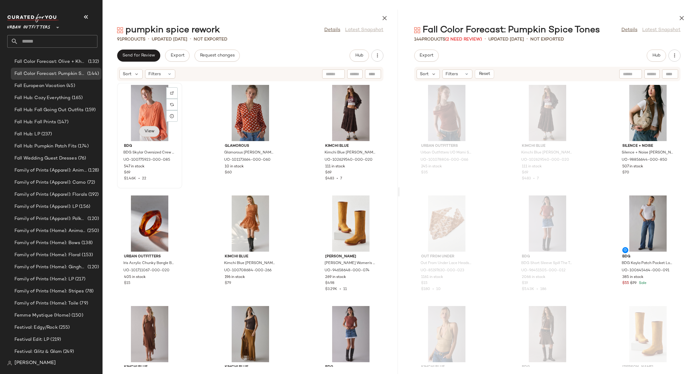
click at [151, 132] on span "View" at bounding box center [149, 131] width 10 height 5
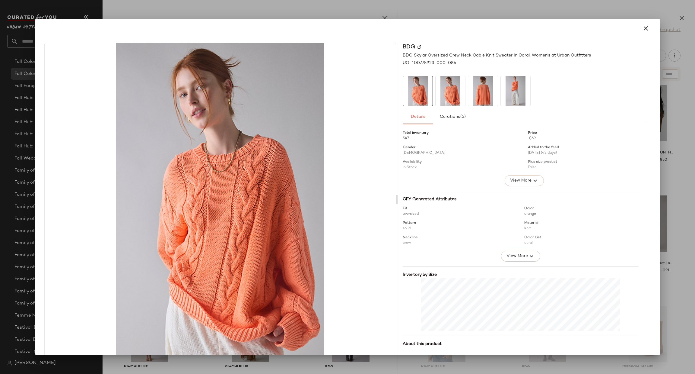
click at [676, 292] on div at bounding box center [347, 187] width 695 height 374
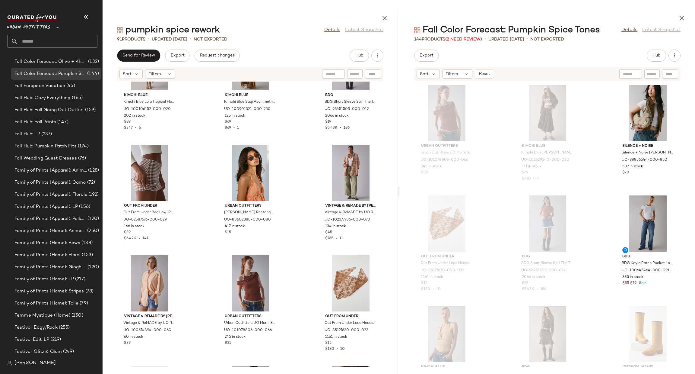
scroll to position [548, 0]
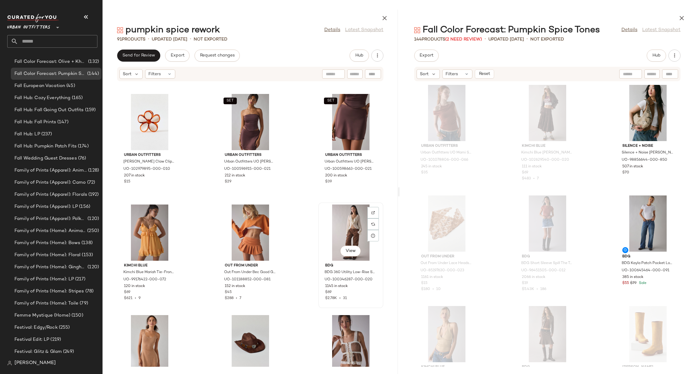
click at [349, 222] on div "View" at bounding box center [350, 232] width 61 height 56
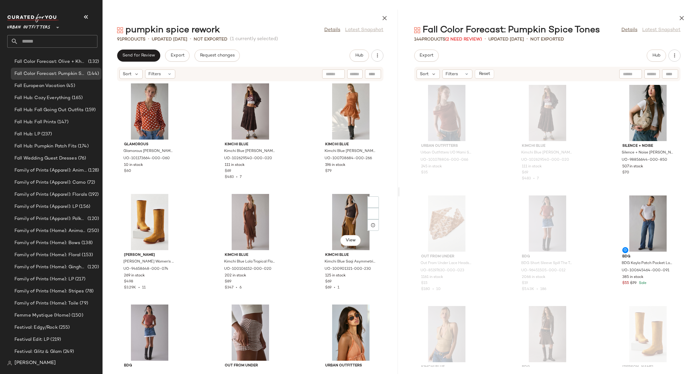
scroll to position [186, 0]
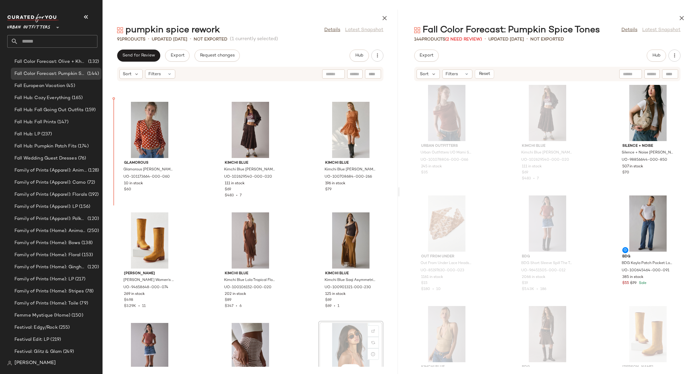
scroll to position [79, 0]
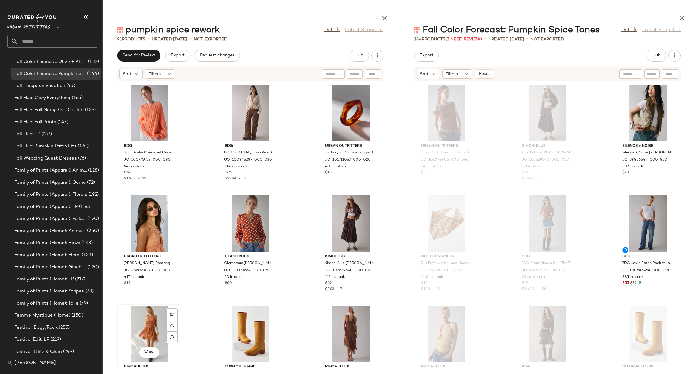
scroll to position [0, 0]
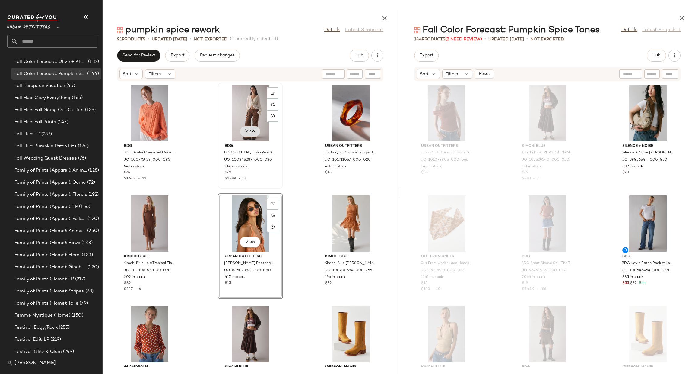
click at [251, 132] on span "View" at bounding box center [250, 131] width 10 height 5
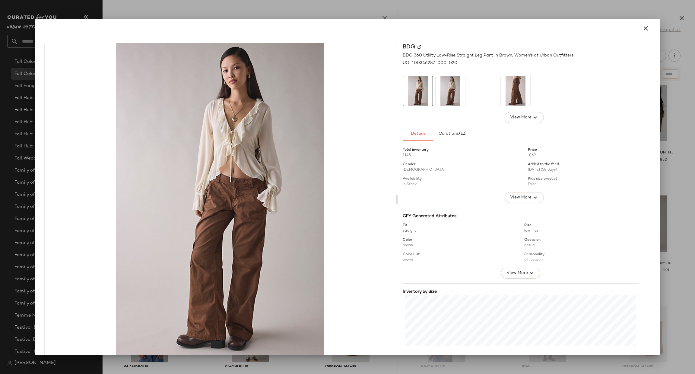
click at [666, 270] on div at bounding box center [347, 187] width 695 height 374
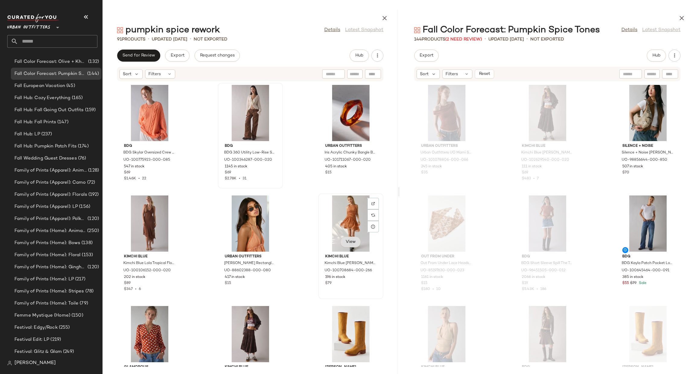
click at [345, 243] on span "View" at bounding box center [350, 241] width 10 height 5
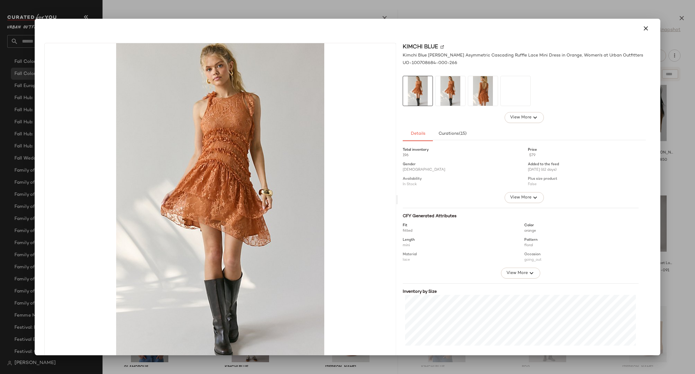
click at [662, 240] on div at bounding box center [347, 187] width 695 height 374
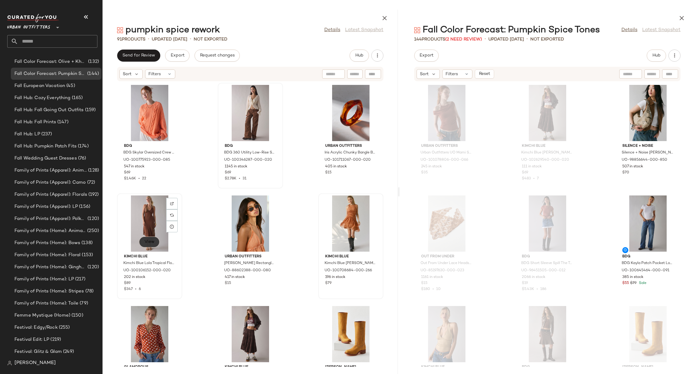
click at [154, 242] on span "View" at bounding box center [149, 241] width 10 height 5
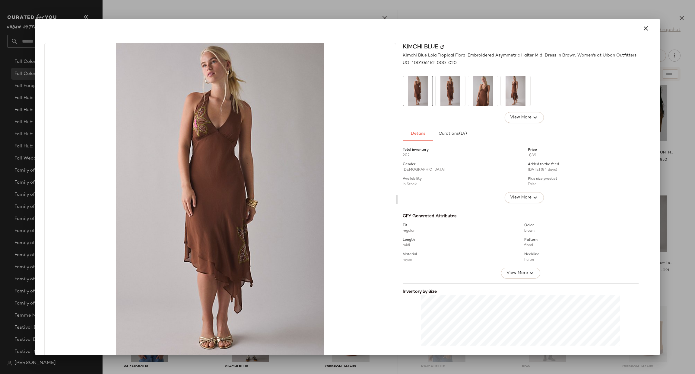
click at [686, 226] on div at bounding box center [347, 187] width 695 height 374
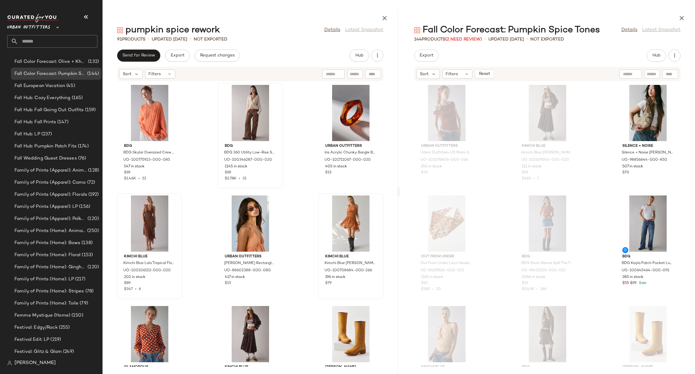
scroll to position [91, 0]
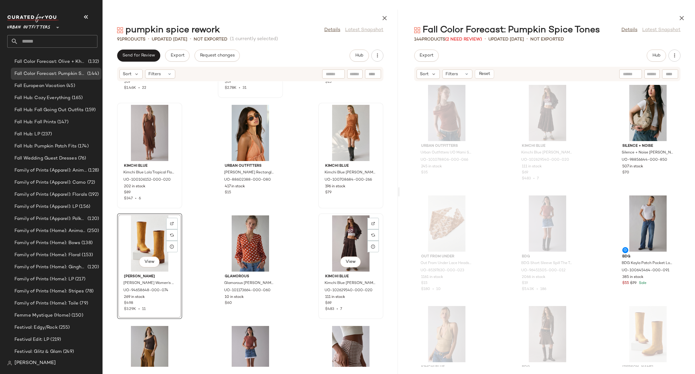
scroll to position [186, 0]
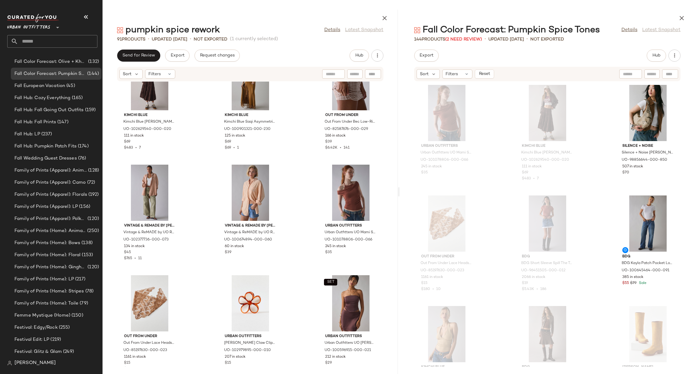
scroll to position [95, 0]
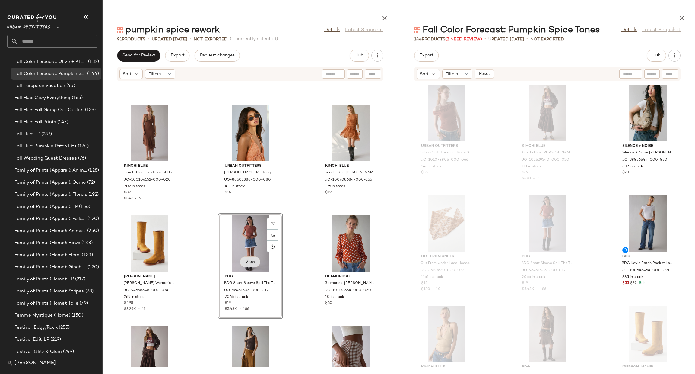
click at [246, 260] on span "View" at bounding box center [250, 261] width 10 height 5
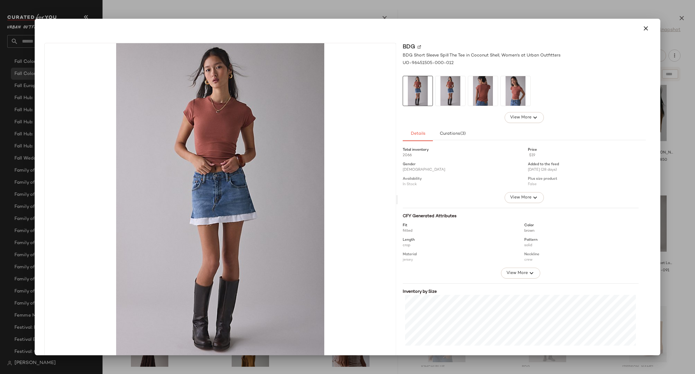
click at [682, 228] on div at bounding box center [347, 187] width 695 height 374
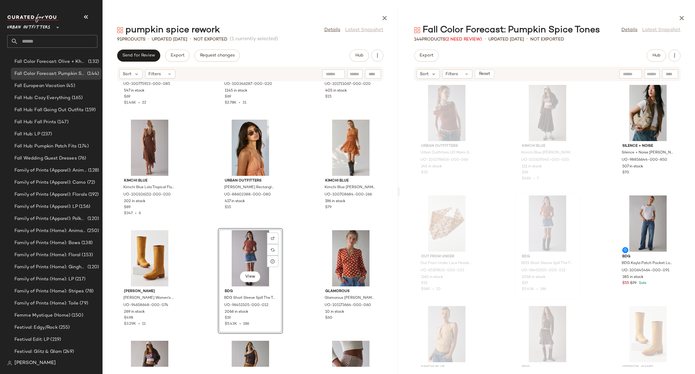
scroll to position [91, 0]
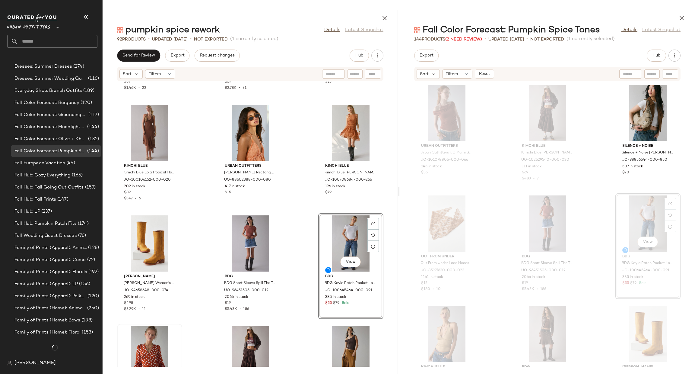
scroll to position [448, 0]
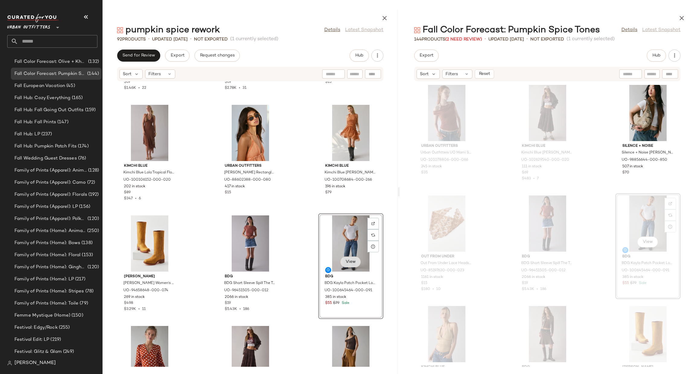
click at [345, 257] on button "View" at bounding box center [350, 261] width 21 height 11
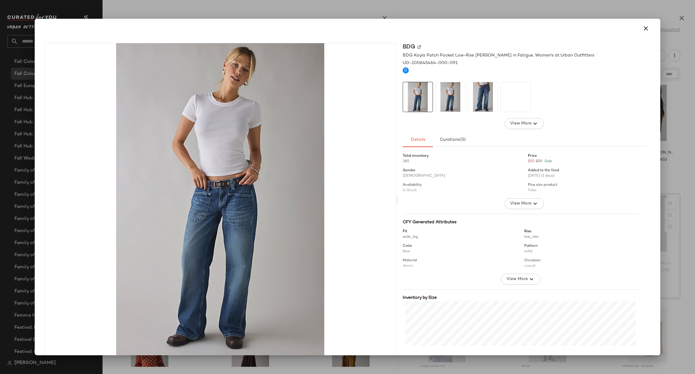
click at [684, 176] on div at bounding box center [347, 187] width 695 height 374
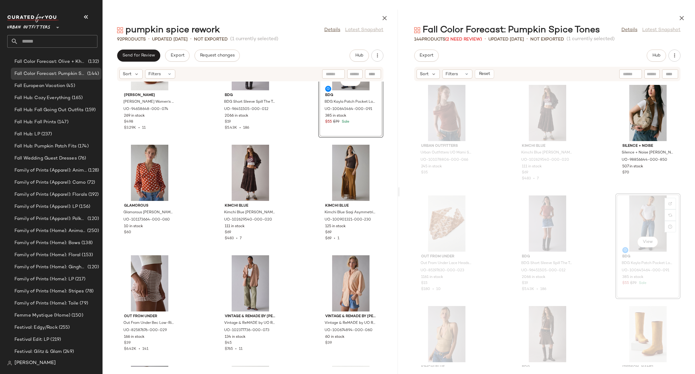
scroll to position [367, 0]
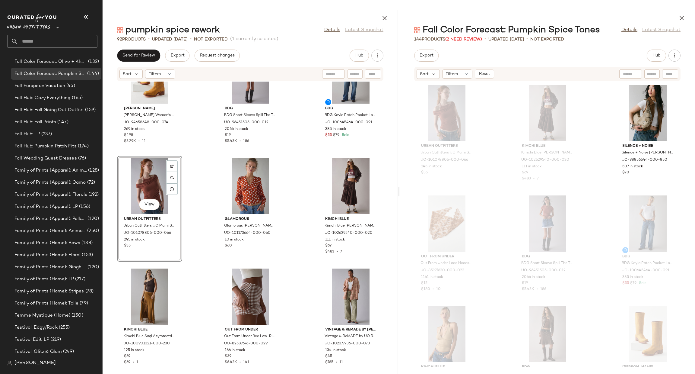
scroll to position [276, 0]
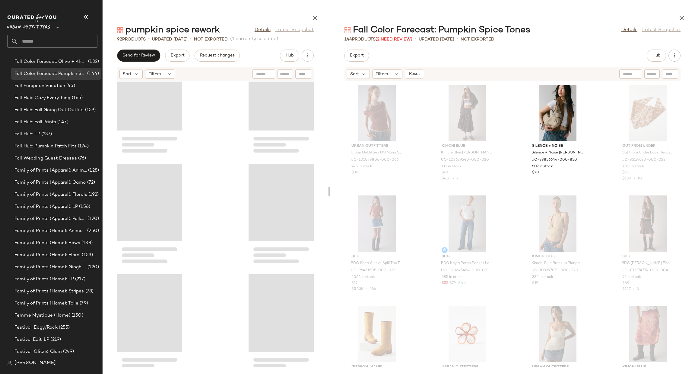
scroll to position [331, 0]
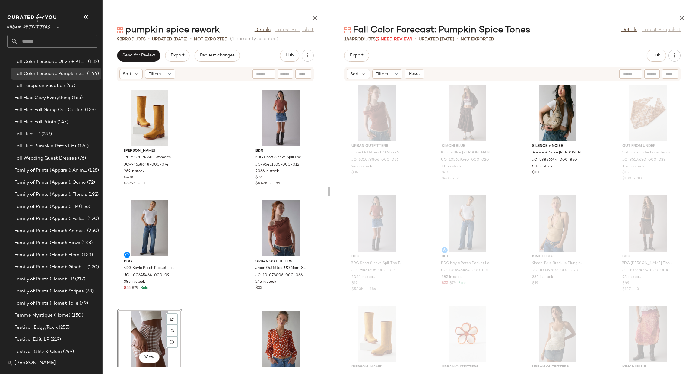
drag, startPoint x: 398, startPoint y: 192, endPoint x: 329, endPoint y: 177, distance: 70.6
click at [329, 177] on div at bounding box center [329, 192] width 2 height 364
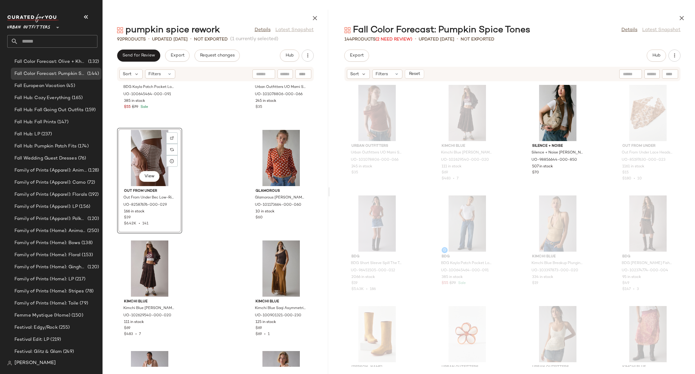
scroll to position [762, 0]
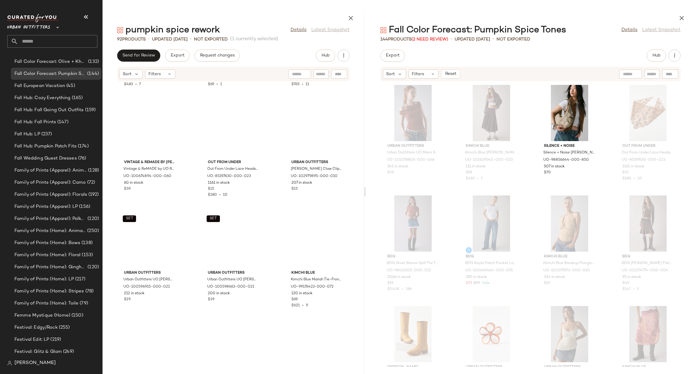
drag, startPoint x: 327, startPoint y: 194, endPoint x: 364, endPoint y: 212, distance: 41.0
click at [364, 212] on div at bounding box center [365, 192] width 2 height 364
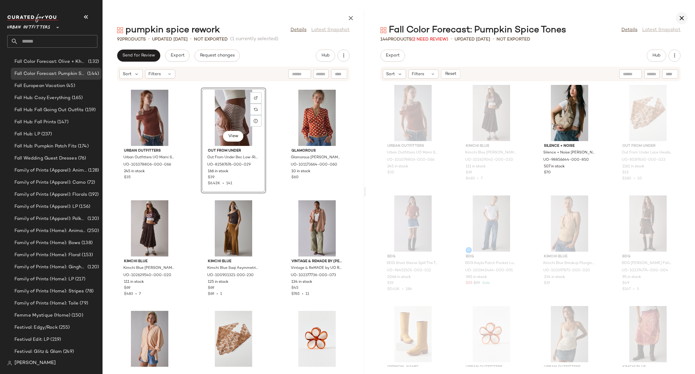
click at [681, 18] on icon "button" at bounding box center [681, 17] width 7 height 7
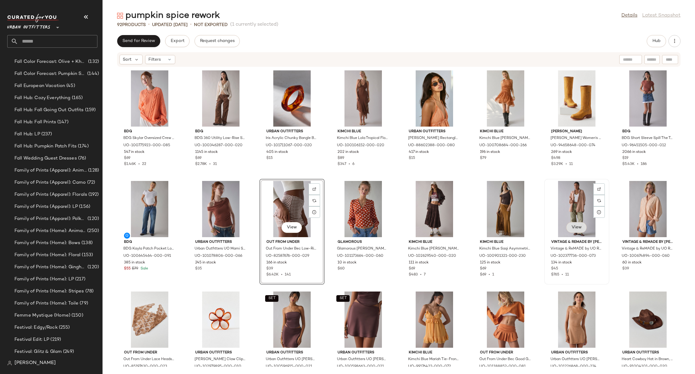
click at [576, 226] on span "View" at bounding box center [576, 227] width 10 height 5
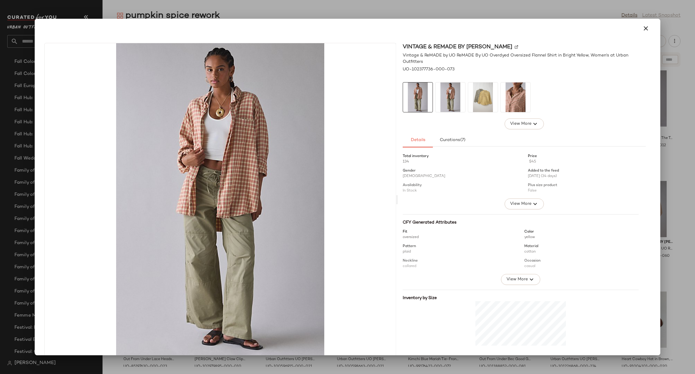
click at [695, 196] on div at bounding box center [347, 187] width 695 height 374
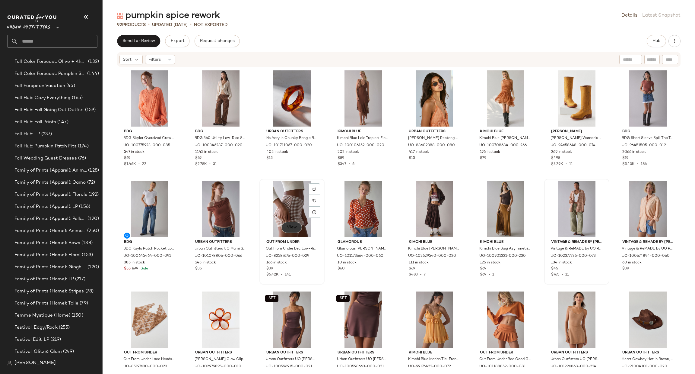
click at [293, 225] on span "View" at bounding box center [292, 227] width 10 height 5
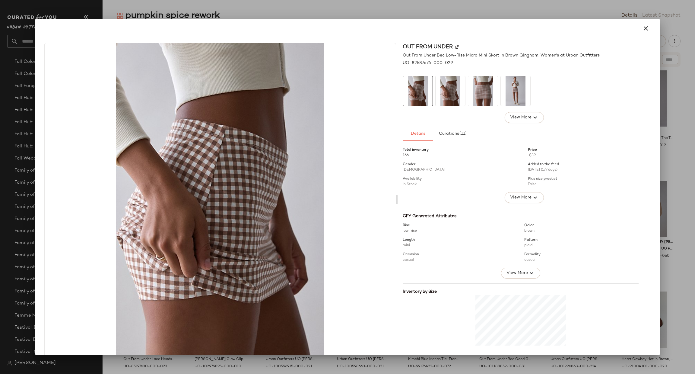
click at [672, 176] on div at bounding box center [347, 187] width 695 height 374
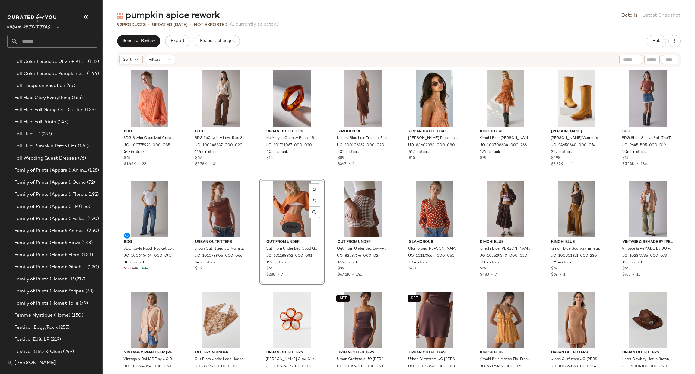
click at [295, 228] on span "View" at bounding box center [292, 227] width 10 height 5
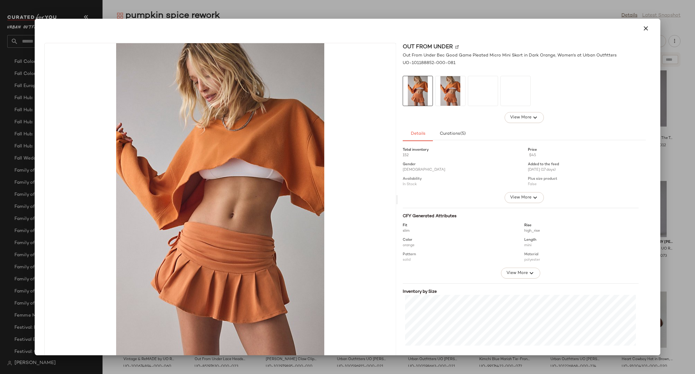
click at [691, 249] on div at bounding box center [347, 187] width 695 height 374
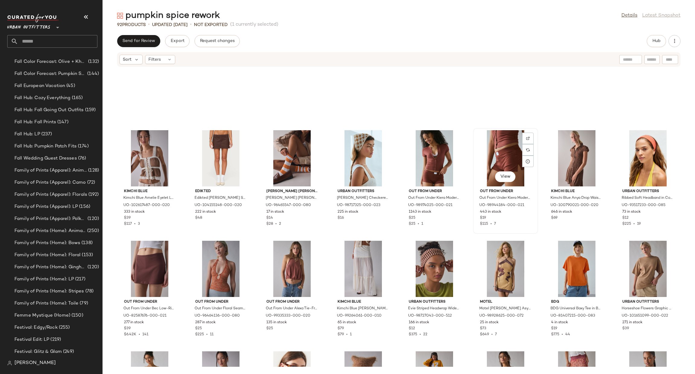
scroll to position [457, 0]
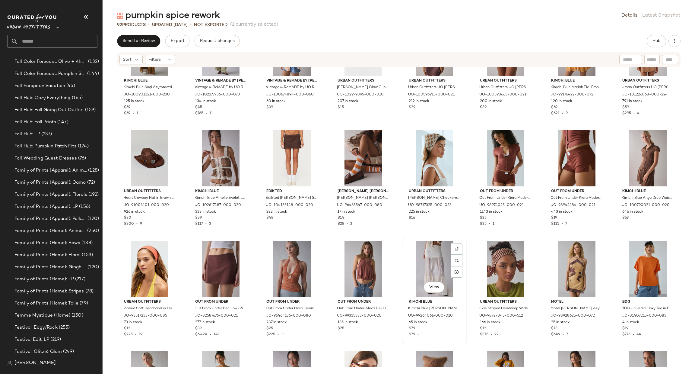
scroll to position [367, 0]
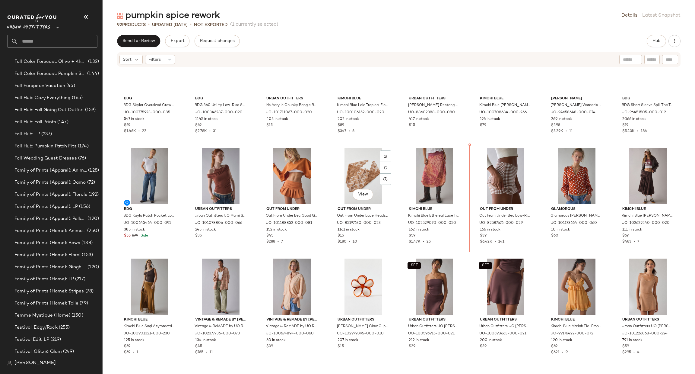
scroll to position [8, 0]
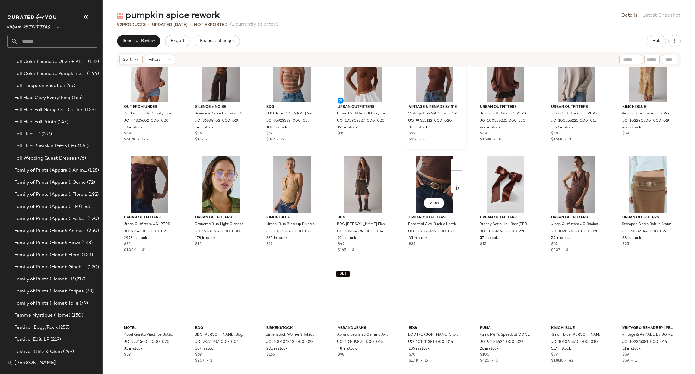
scroll to position [819, 0]
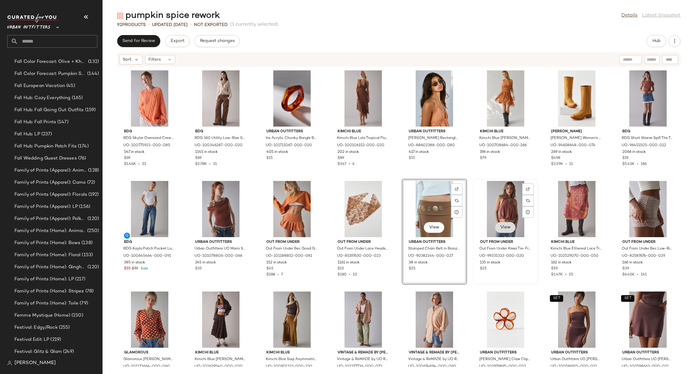
click at [504, 227] on span "View" at bounding box center [505, 227] width 10 height 5
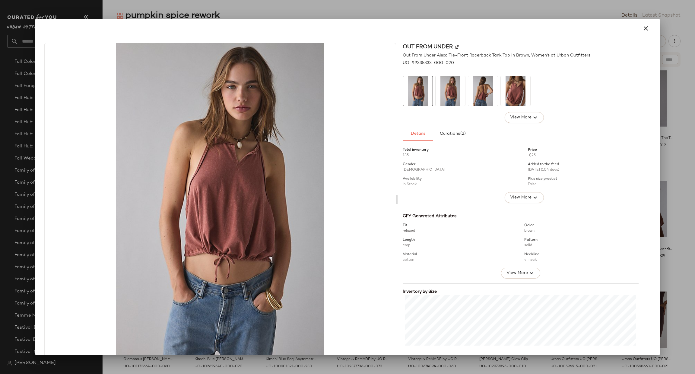
click at [679, 209] on div at bounding box center [347, 187] width 695 height 374
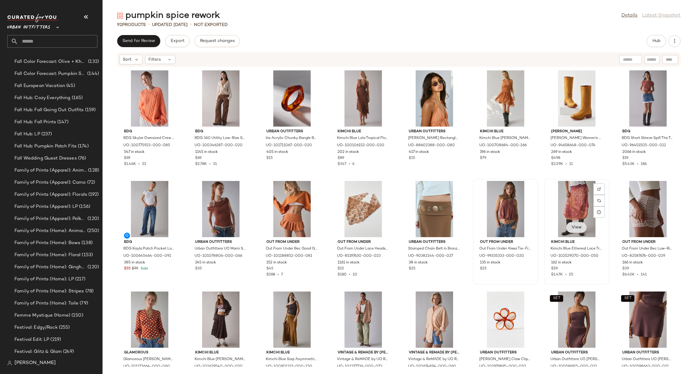
click at [574, 228] on span "View" at bounding box center [576, 227] width 10 height 5
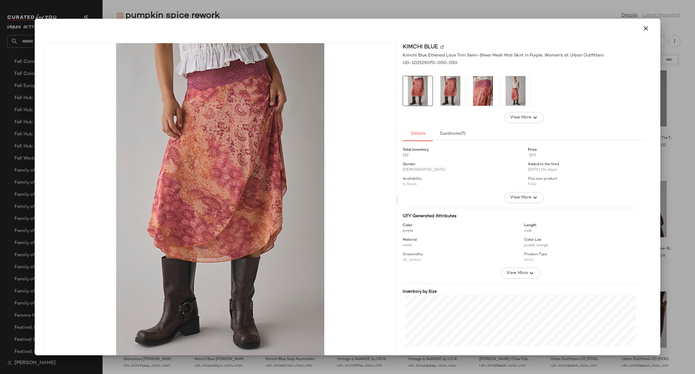
click at [672, 191] on div at bounding box center [347, 187] width 695 height 374
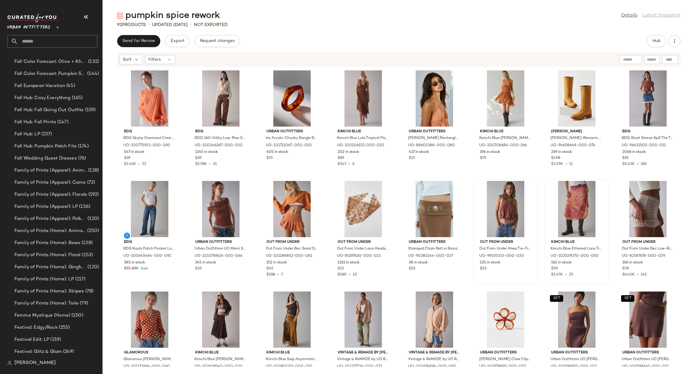
click at [654, 32] on div "pumpkin spice rework Details Latest Snapshot 92 Products • updated Aug 22nd • N…" at bounding box center [399, 192] width 593 height 364
click at [657, 41] on span "Hub" at bounding box center [656, 41] width 8 height 5
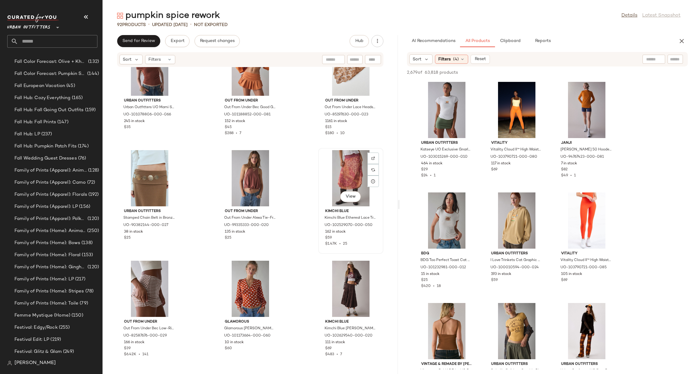
scroll to position [457, 0]
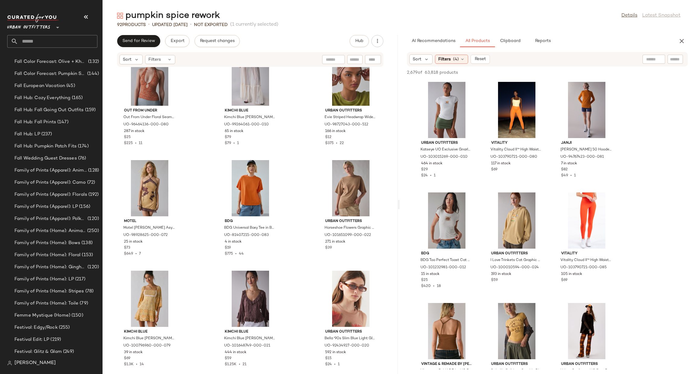
scroll to position [1544, 0]
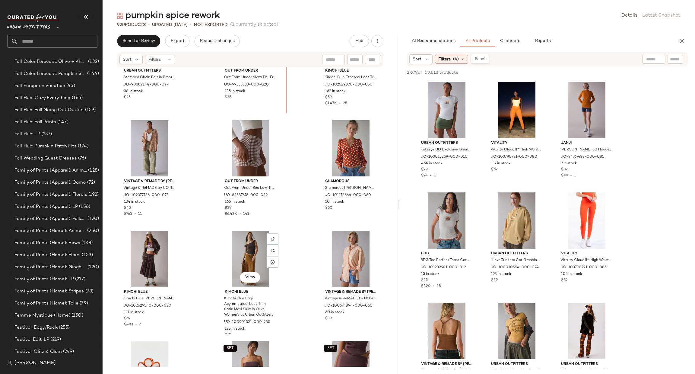
scroll to position [481, 0]
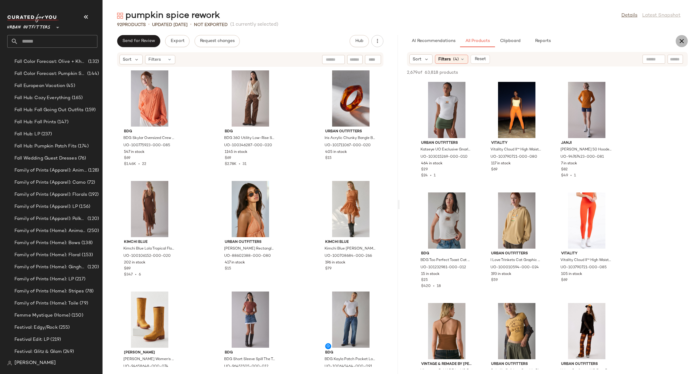
click at [678, 40] on icon "button" at bounding box center [681, 40] width 7 height 7
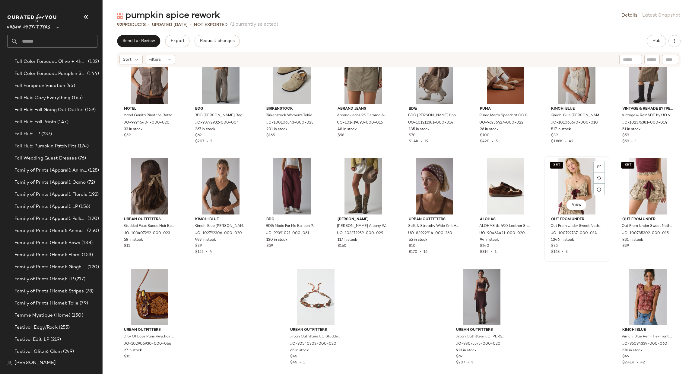
scroll to position [1027, 0]
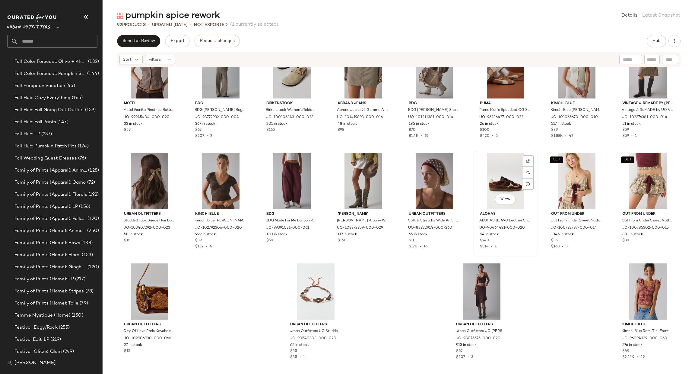
click at [495, 179] on div "View" at bounding box center [505, 181] width 61 height 56
click at [154, 167] on div "View" at bounding box center [149, 181] width 61 height 56
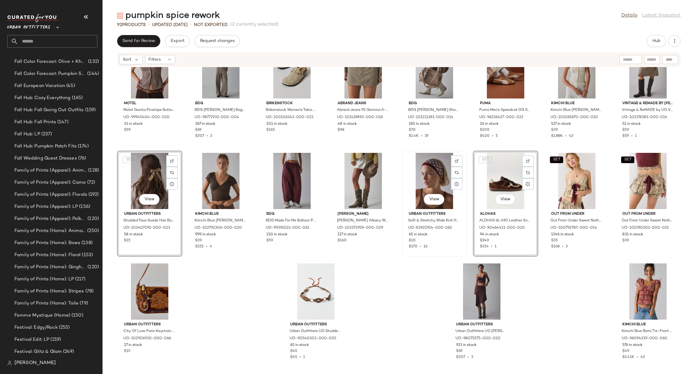
click at [418, 175] on div "View" at bounding box center [434, 181] width 61 height 56
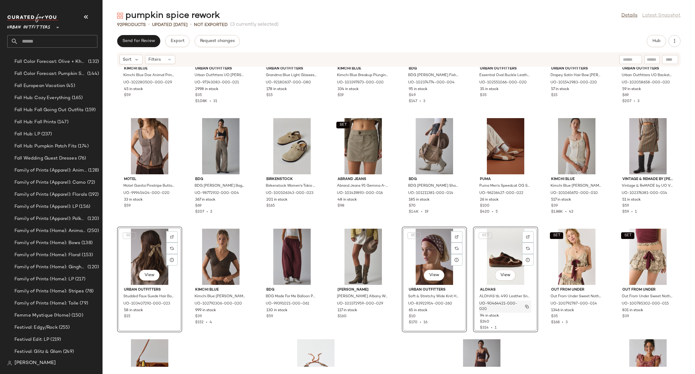
scroll to position [936, 0]
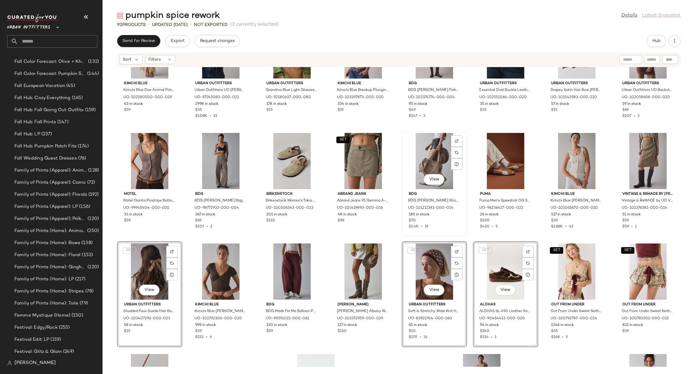
click at [421, 146] on div "View" at bounding box center [434, 161] width 61 height 56
click at [492, 156] on div "View" at bounding box center [505, 161] width 61 height 56
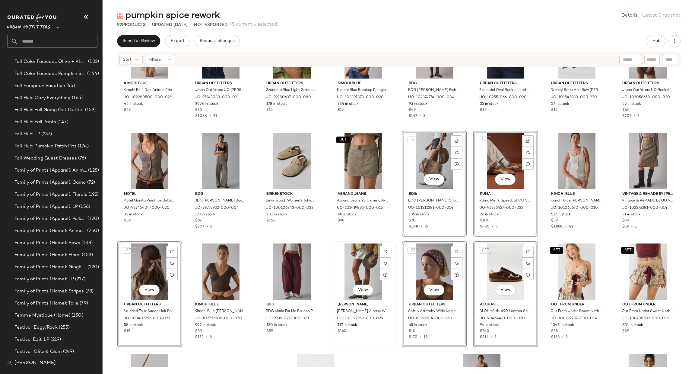
click at [365, 260] on div "View" at bounding box center [363, 271] width 61 height 56
click at [283, 163] on div "View" at bounding box center [292, 161] width 61 height 56
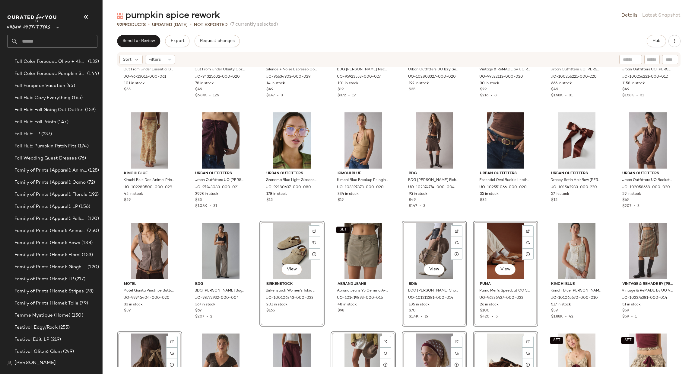
scroll to position [846, 0]
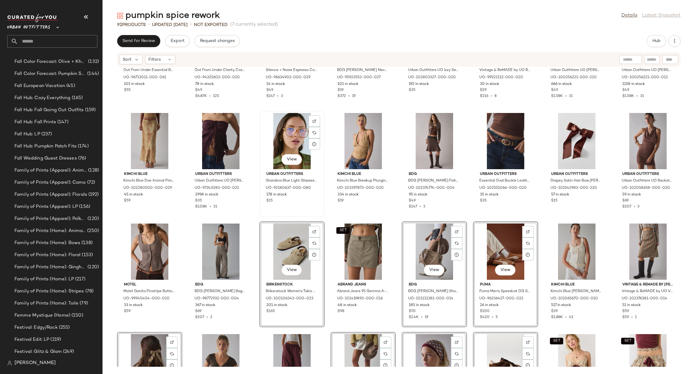
click at [293, 133] on div "View" at bounding box center [292, 141] width 61 height 56
click at [488, 142] on div "View" at bounding box center [505, 141] width 61 height 56
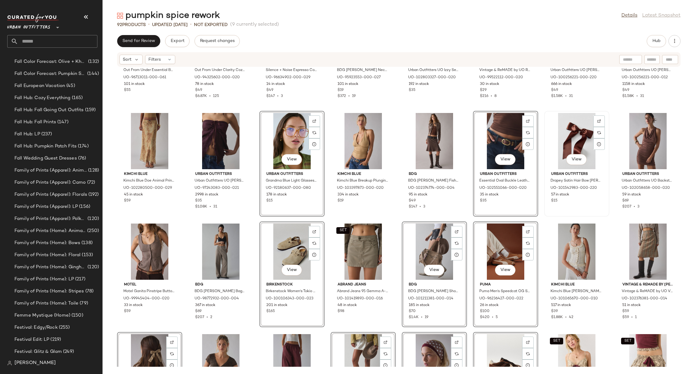
click at [558, 139] on div "View" at bounding box center [576, 141] width 61 height 56
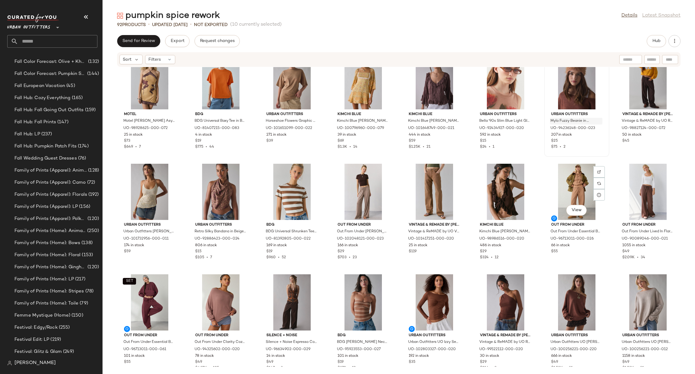
scroll to position [484, 0]
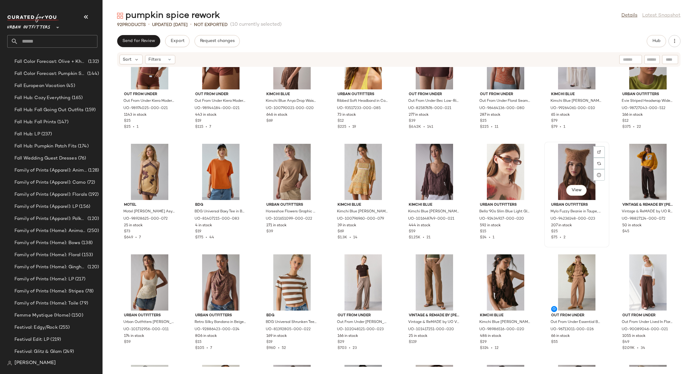
click at [559, 167] on div "View" at bounding box center [576, 172] width 61 height 56
click at [508, 162] on div "View" at bounding box center [505, 172] width 61 height 56
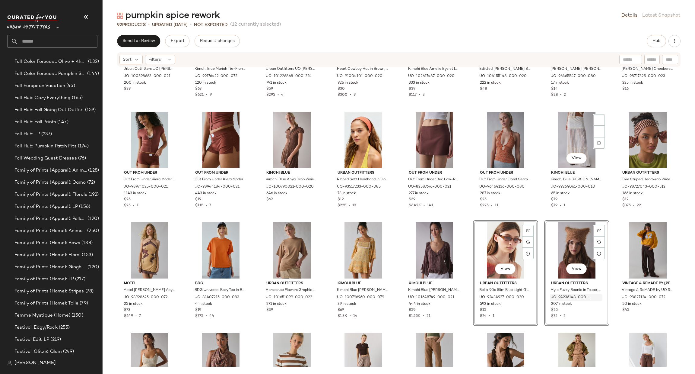
scroll to position [303, 0]
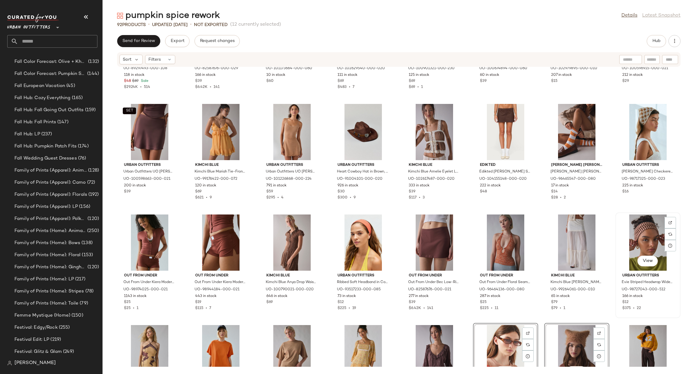
click at [641, 233] on div "View" at bounding box center [648, 242] width 61 height 56
click at [358, 229] on div "View" at bounding box center [363, 242] width 61 height 56
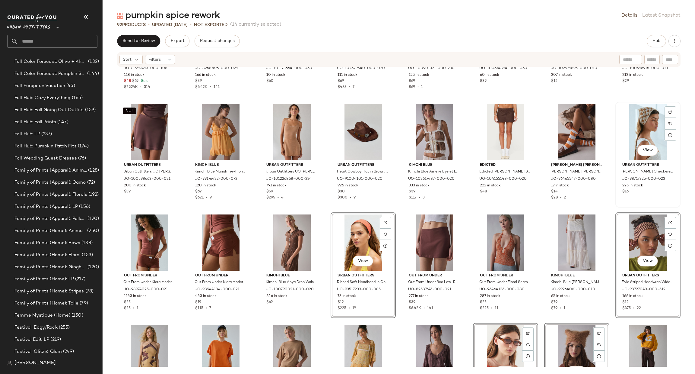
click at [629, 132] on div "View" at bounding box center [648, 132] width 61 height 56
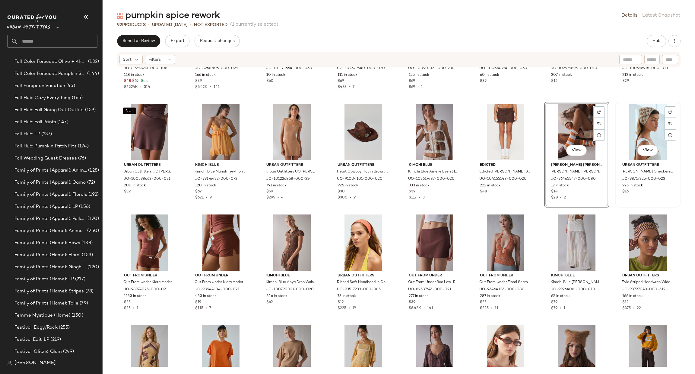
click at [623, 127] on div "View" at bounding box center [648, 132] width 61 height 56
click at [633, 237] on div "View" at bounding box center [648, 242] width 61 height 56
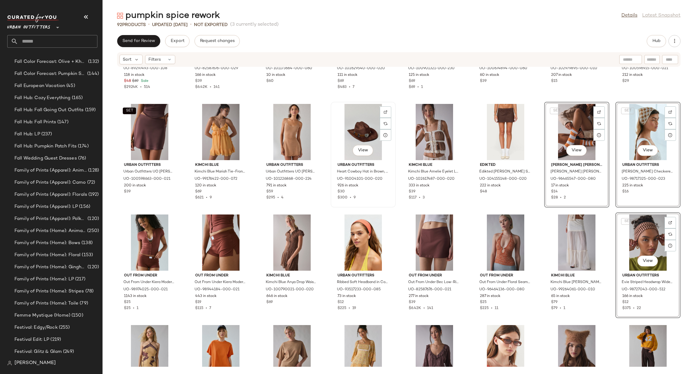
click at [354, 127] on div "View" at bounding box center [363, 132] width 61 height 56
click at [362, 225] on div "View" at bounding box center [363, 242] width 61 height 56
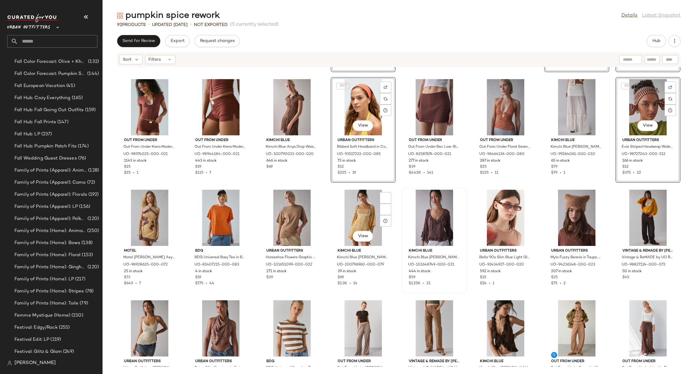
scroll to position [484, 0]
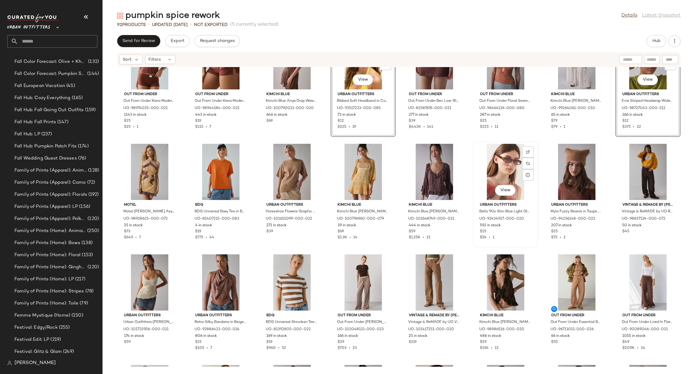
click at [493, 153] on div "View" at bounding box center [505, 172] width 61 height 56
click at [564, 167] on div "View" at bounding box center [576, 172] width 61 height 56
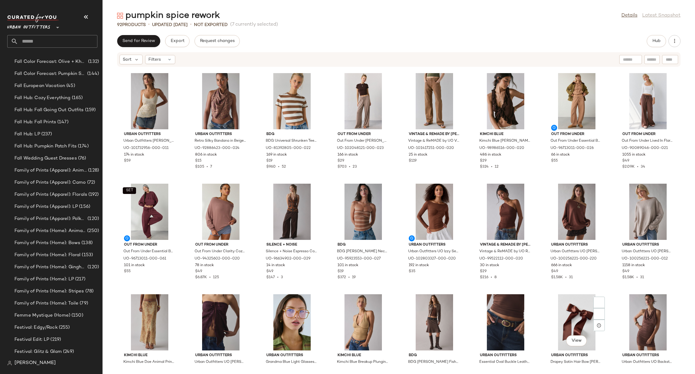
scroll to position [755, 0]
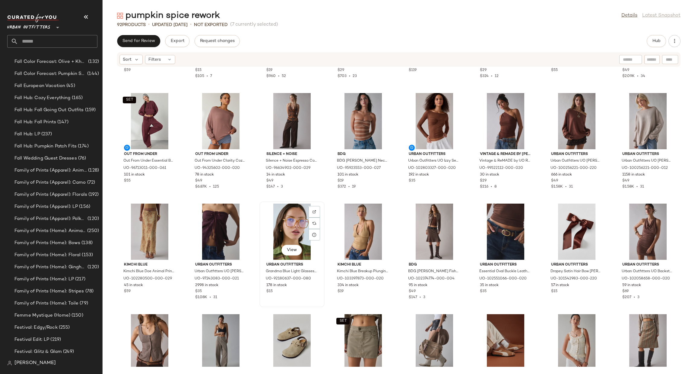
click at [285, 217] on div "View" at bounding box center [292, 231] width 61 height 56
click at [564, 229] on div "View" at bounding box center [576, 231] width 61 height 56
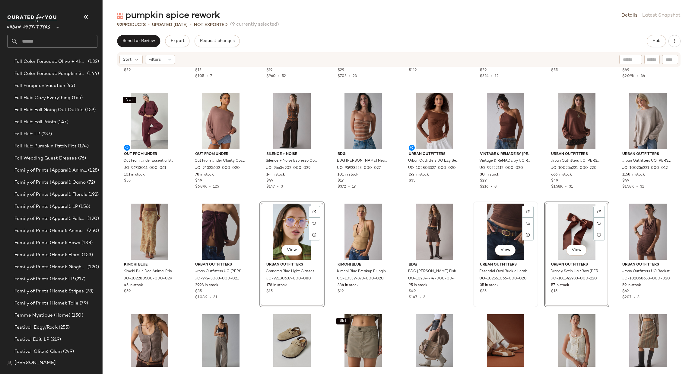
click at [498, 231] on div "View" at bounding box center [505, 231] width 61 height 56
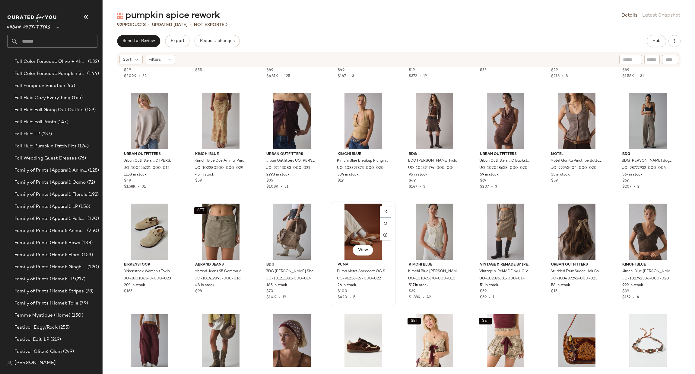
click at [360, 225] on div "View" at bounding box center [363, 231] width 61 height 56
click at [288, 223] on div "View" at bounding box center [292, 231] width 61 height 56
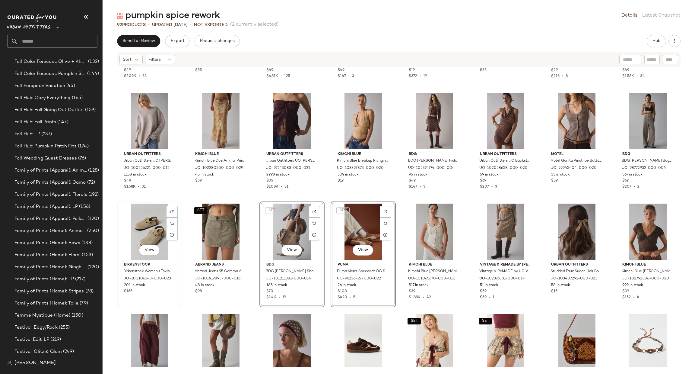
click at [153, 224] on div "View" at bounding box center [149, 231] width 61 height 56
click at [362, 330] on div "View" at bounding box center [363, 342] width 61 height 56
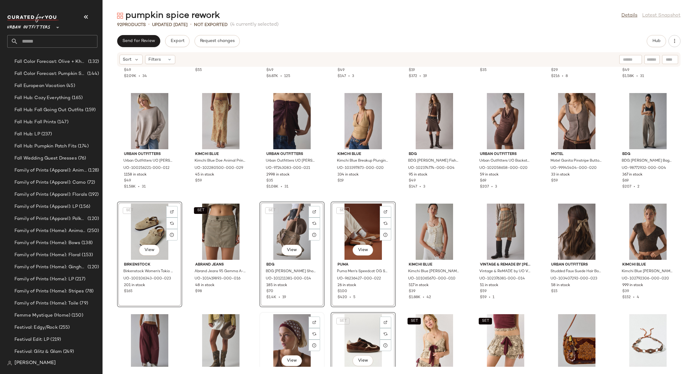
click at [283, 323] on div "View" at bounding box center [292, 342] width 61 height 56
click at [215, 318] on div "View" at bounding box center [220, 342] width 61 height 56
click at [579, 339] on div "View" at bounding box center [576, 342] width 61 height 56
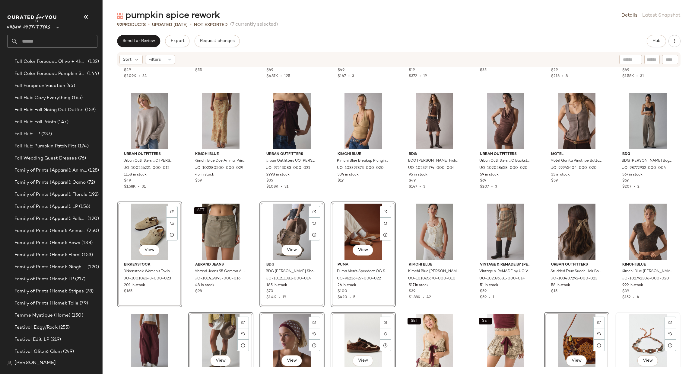
click at [629, 334] on div "View" at bounding box center [648, 342] width 61 height 56
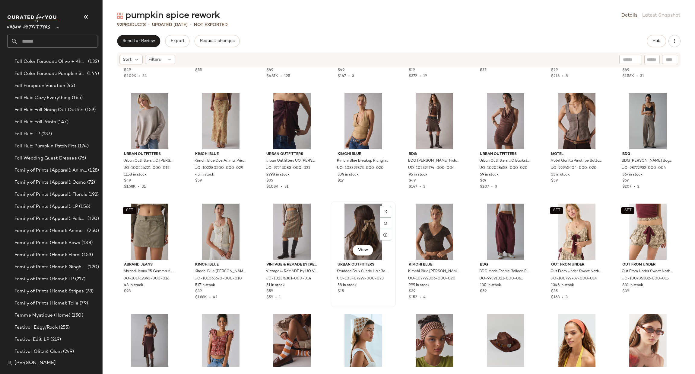
click at [355, 227] on div "View" at bounding box center [363, 231] width 61 height 56
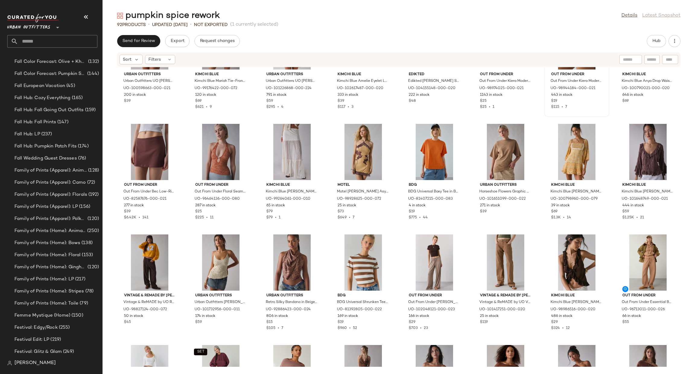
scroll to position [212, 0]
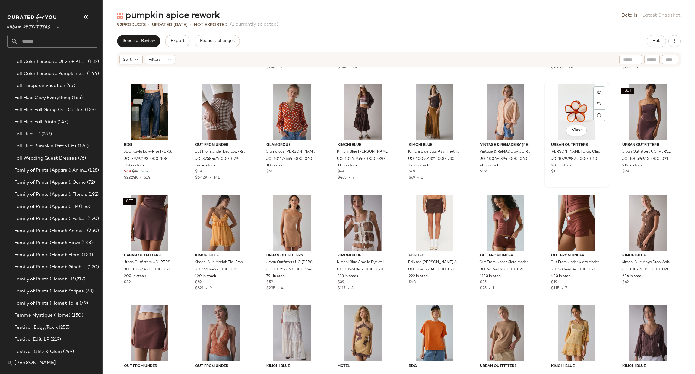
click at [563, 118] on div "View" at bounding box center [576, 112] width 61 height 56
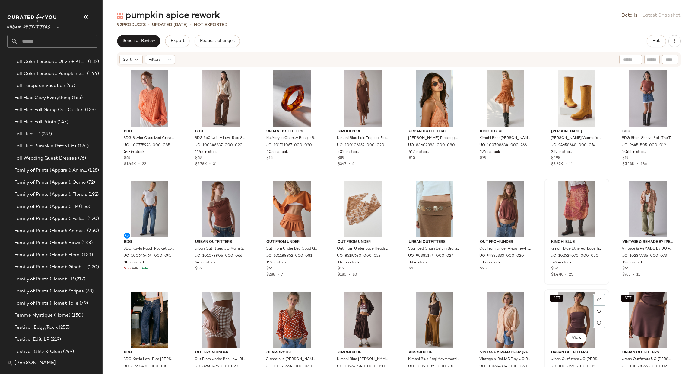
scroll to position [0, 0]
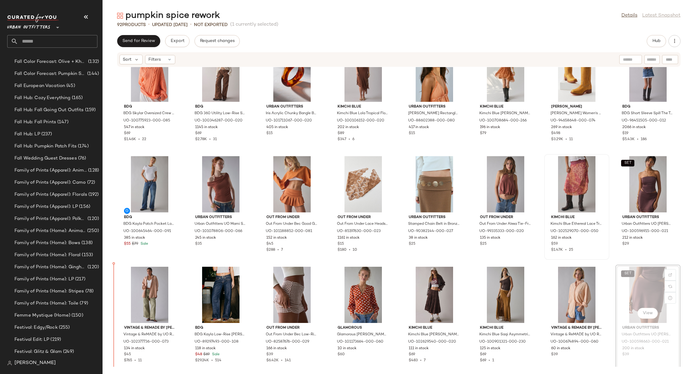
scroll to position [25, 0]
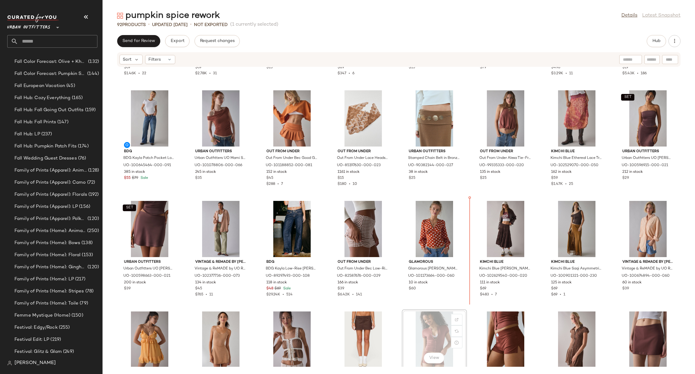
scroll to position [91, 0]
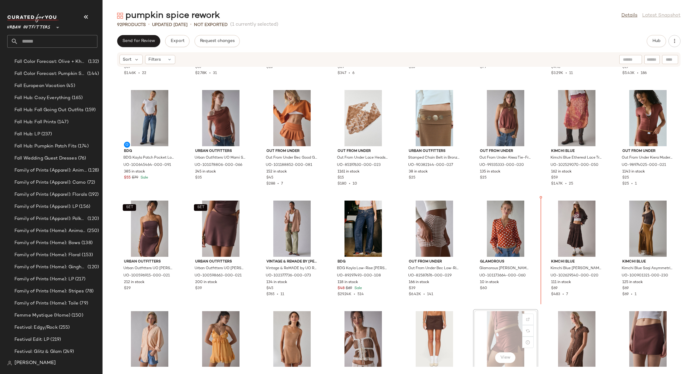
scroll to position [91, 0]
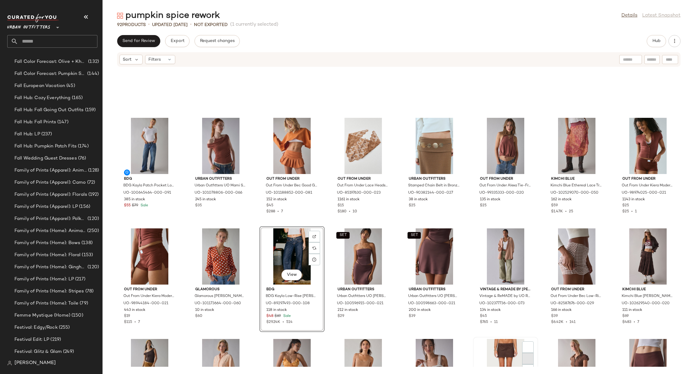
scroll to position [187, 0]
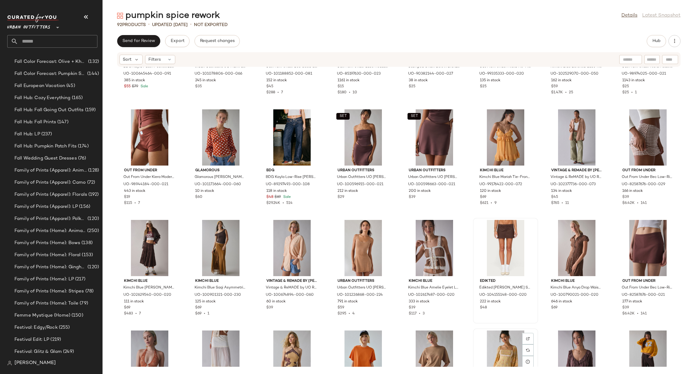
scroll to position [188, 0]
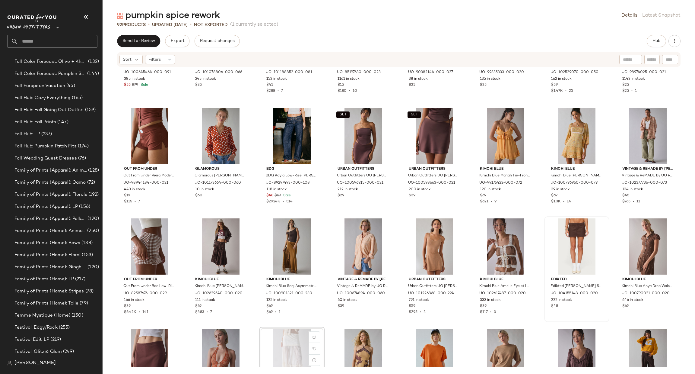
scroll to position [191, 0]
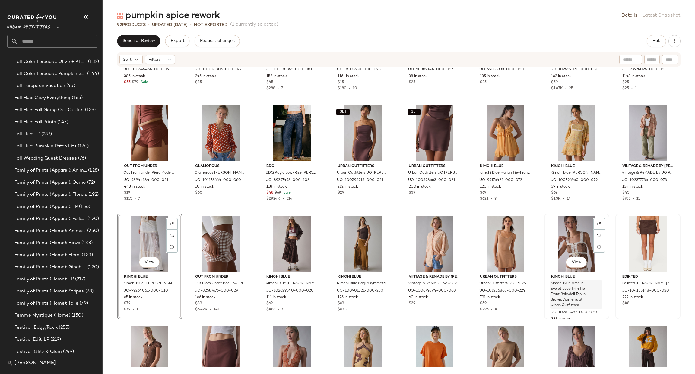
scroll to position [282, 0]
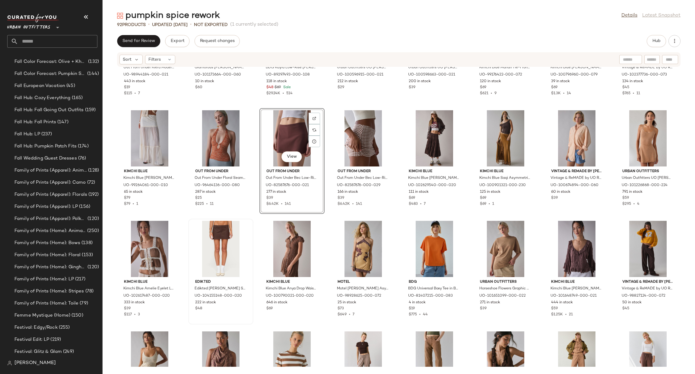
scroll to position [282, 0]
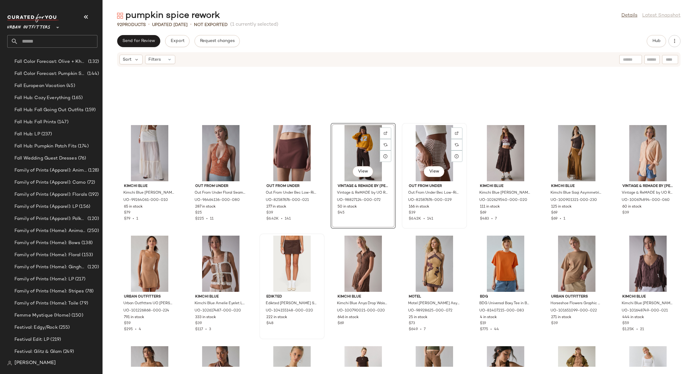
scroll to position [372, 0]
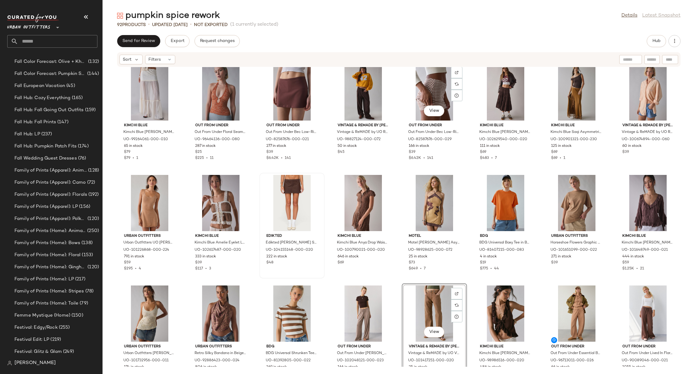
scroll to position [341, 0]
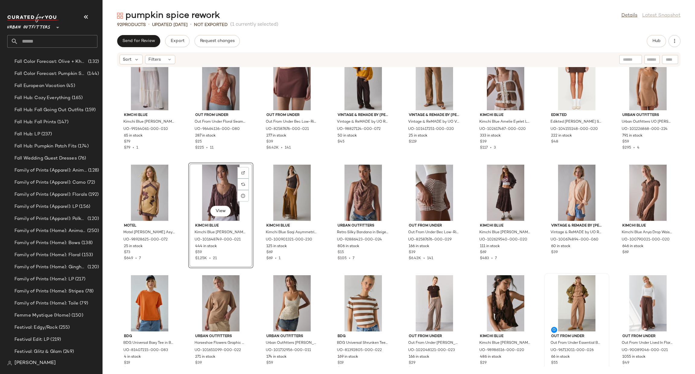
scroll to position [367, 0]
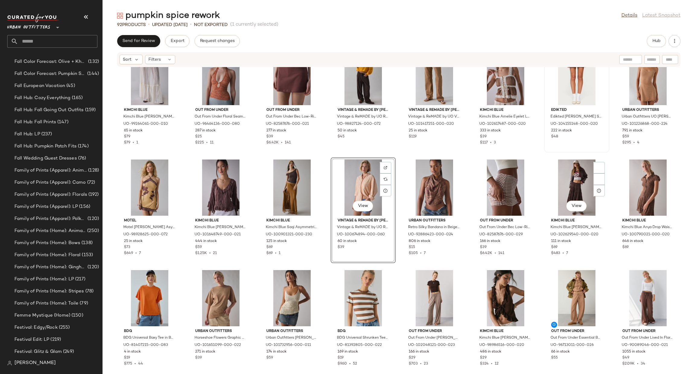
scroll to position [367, 0]
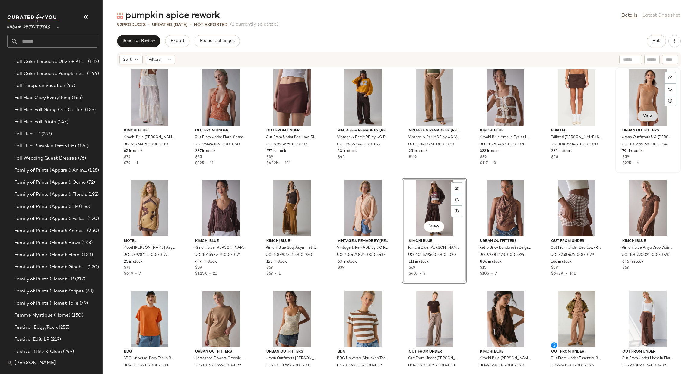
scroll to position [367, 0]
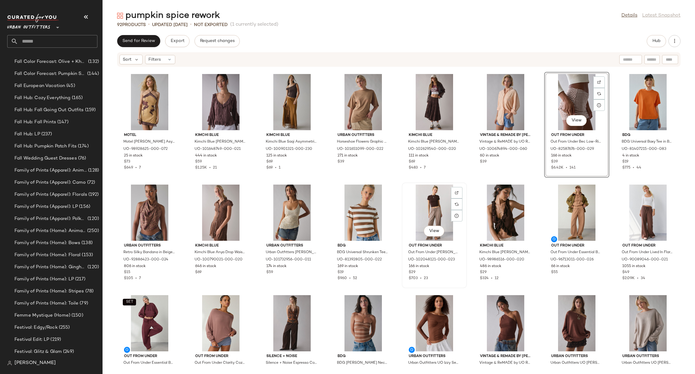
scroll to position [457, 0]
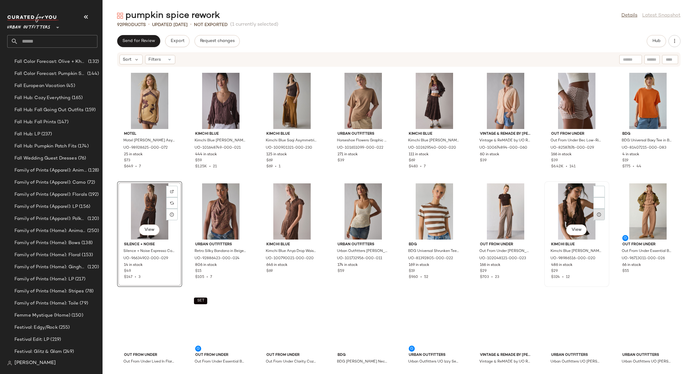
scroll to position [457, 0]
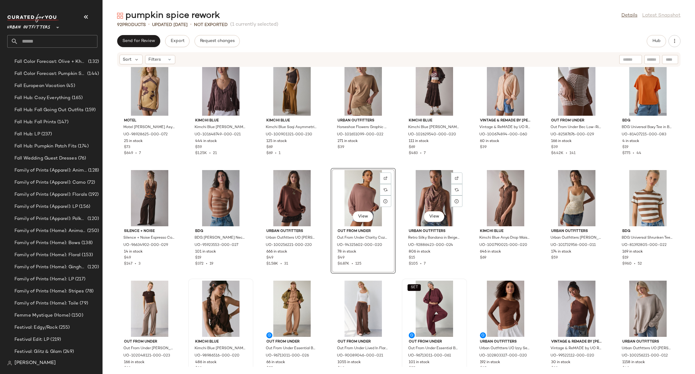
scroll to position [548, 0]
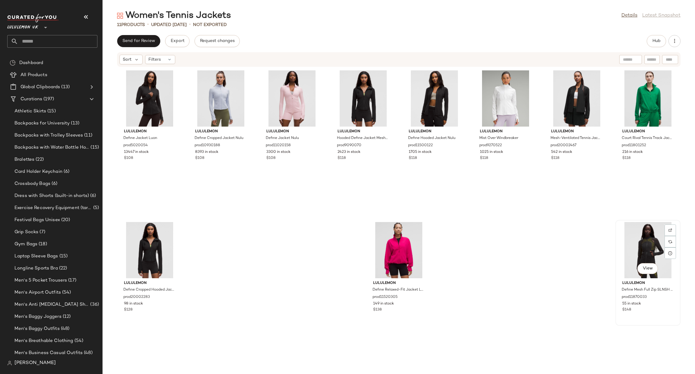
click at [669, 231] on img at bounding box center [671, 230] width 4 height 4
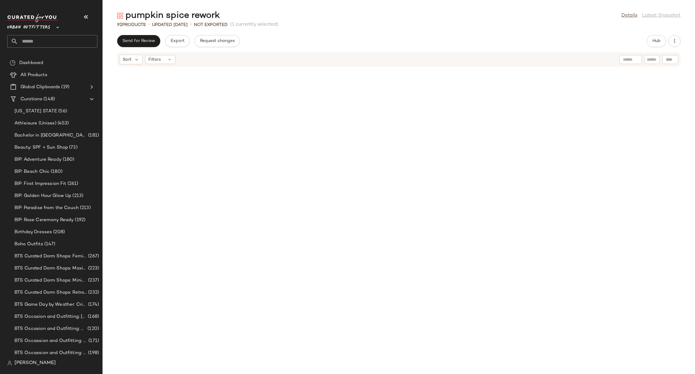
scroll to position [548, 0]
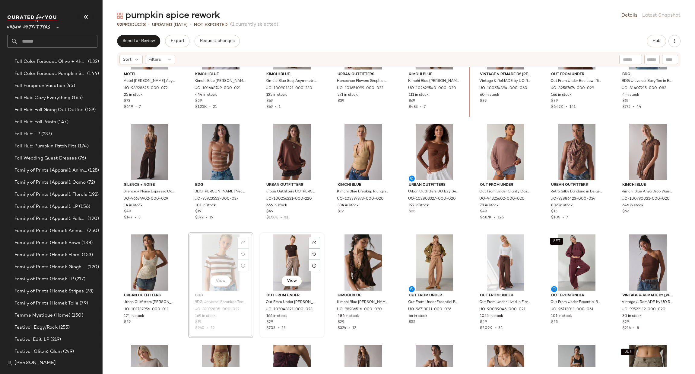
scroll to position [502, 0]
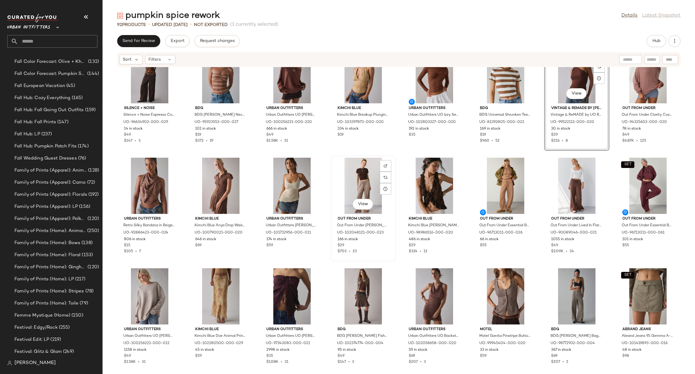
scroll to position [593, 0]
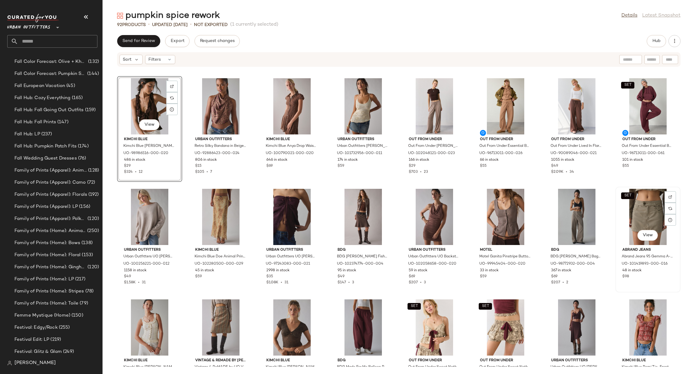
scroll to position [683, 0]
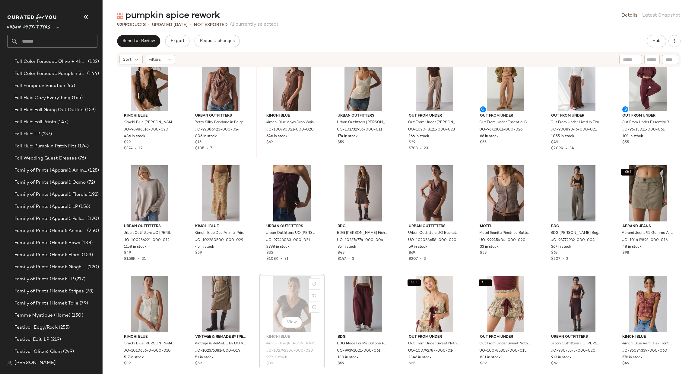
scroll to position [677, 0]
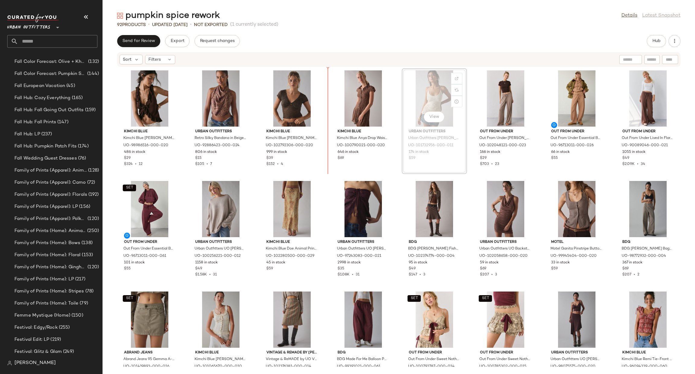
scroll to position [656, 0]
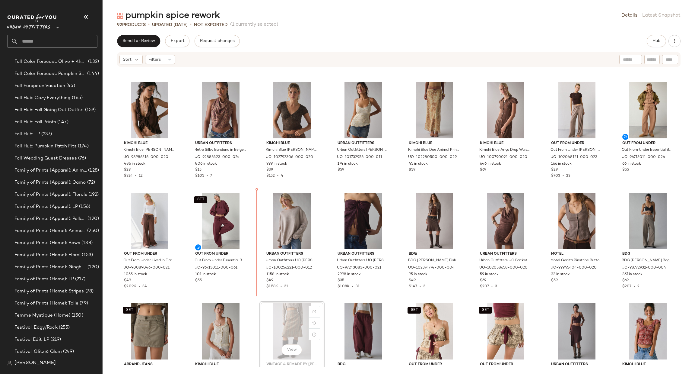
scroll to position [656, 0]
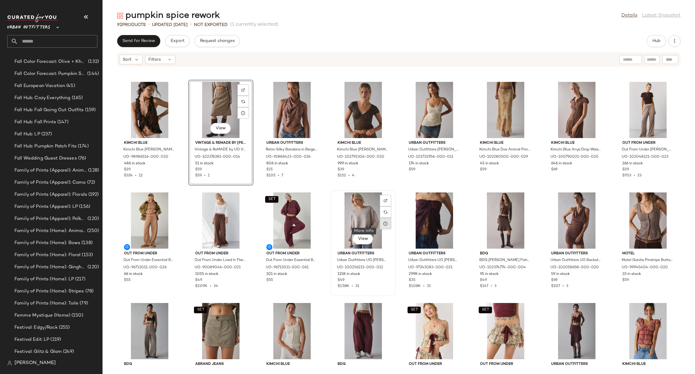
scroll to position [565, 0]
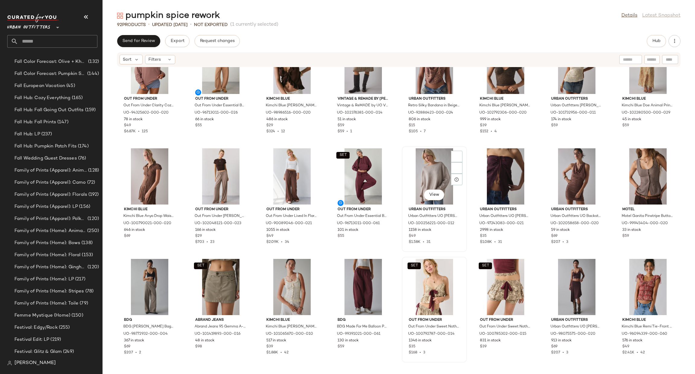
scroll to position [746, 0]
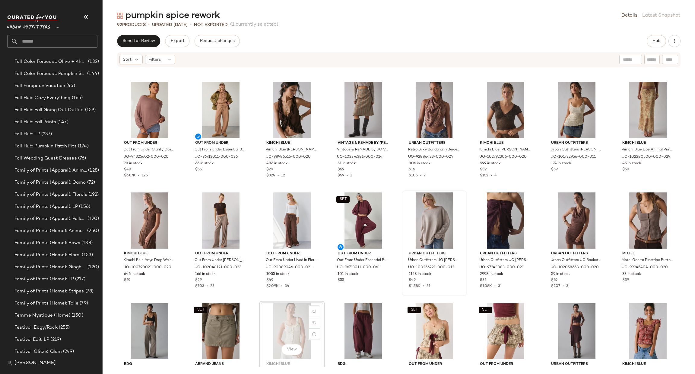
scroll to position [657, 0]
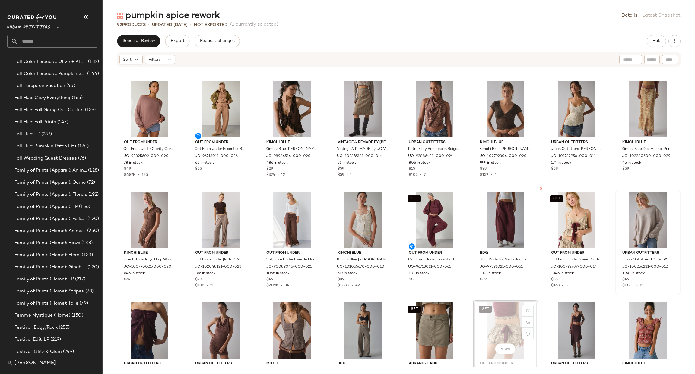
scroll to position [657, 0]
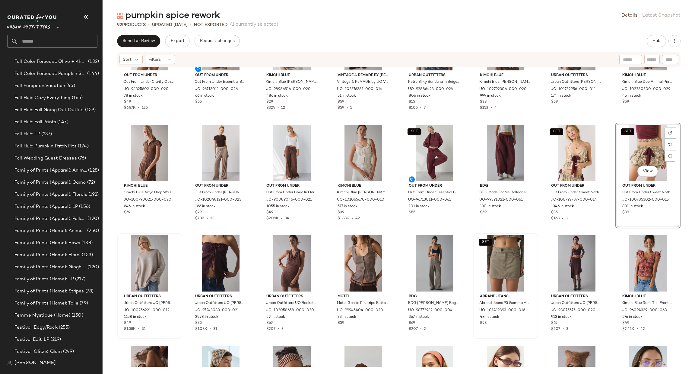
scroll to position [748, 0]
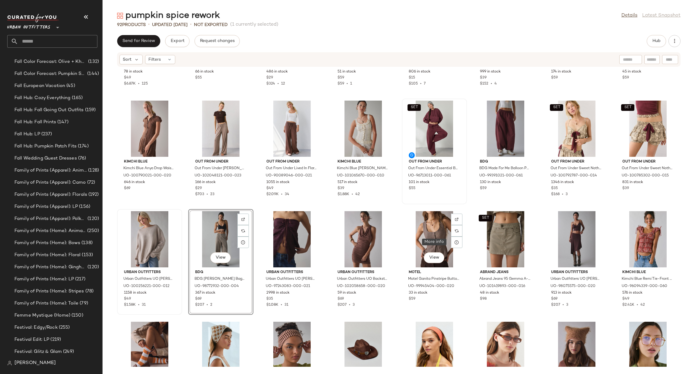
scroll to position [657, 0]
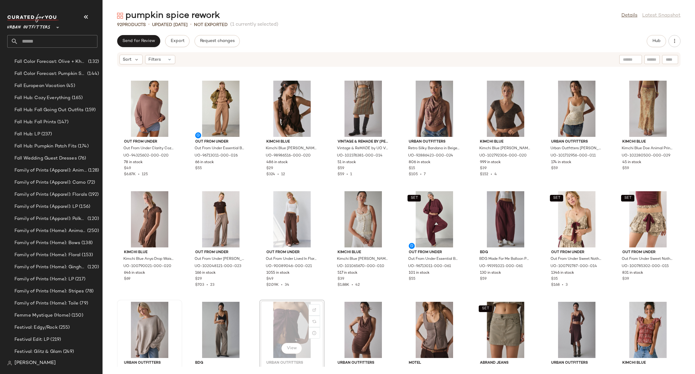
scroll to position [658, 0]
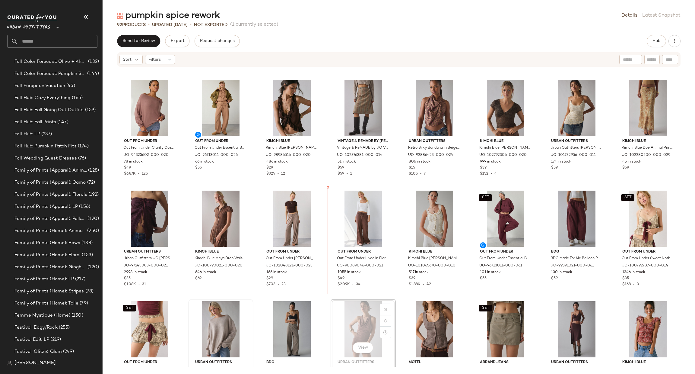
scroll to position [658, 0]
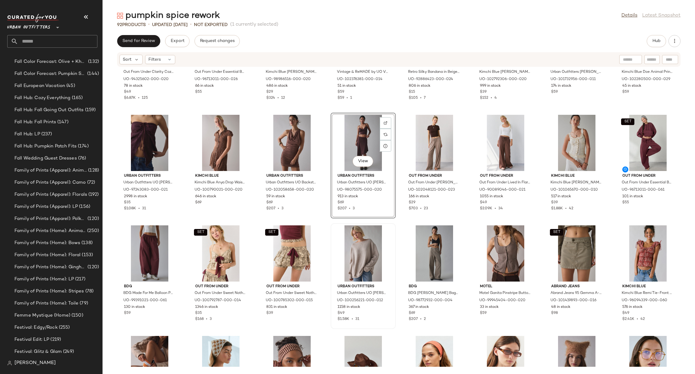
scroll to position [749, 0]
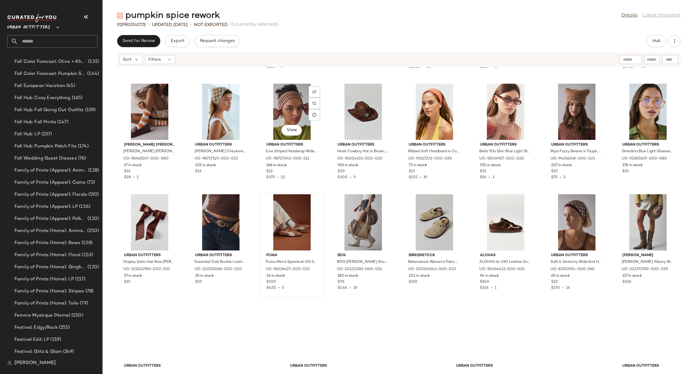
scroll to position [1027, 0]
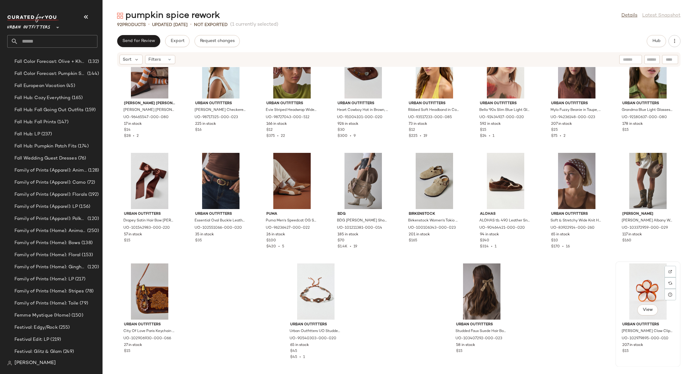
click at [641, 278] on div "View" at bounding box center [648, 291] width 61 height 56
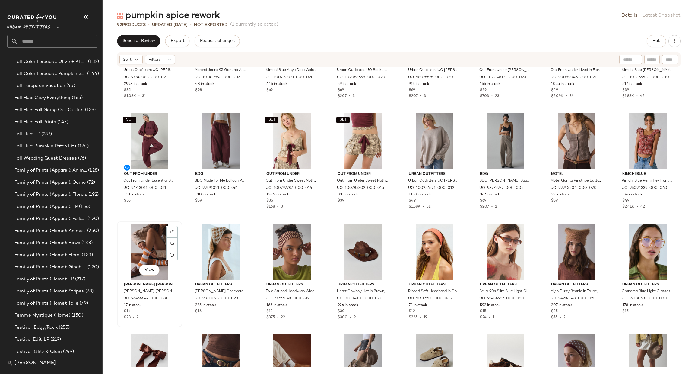
click at [144, 242] on div "View" at bounding box center [149, 251] width 61 height 56
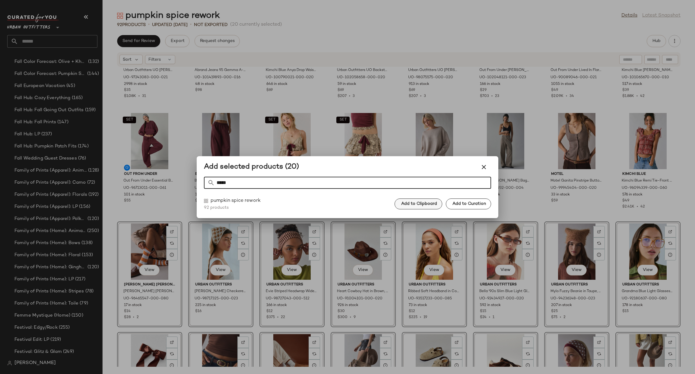
type input "*****"
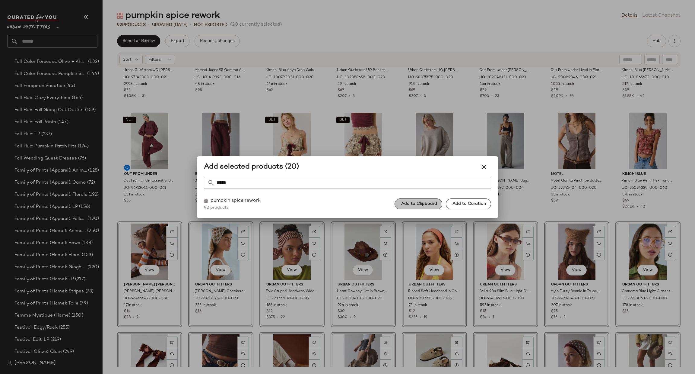
click at [424, 209] on button "Add to Clipboard" at bounding box center [419, 203] width 48 height 11
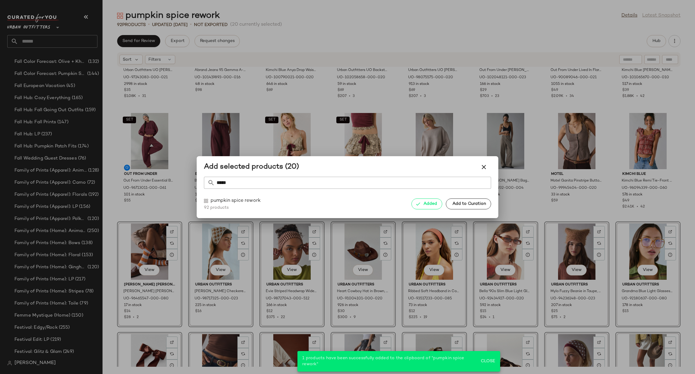
click at [427, 249] on div at bounding box center [347, 187] width 695 height 374
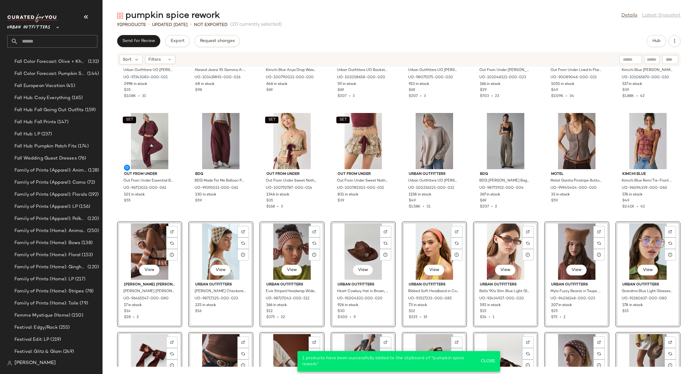
click at [429, 248] on div "View" at bounding box center [434, 251] width 61 height 56
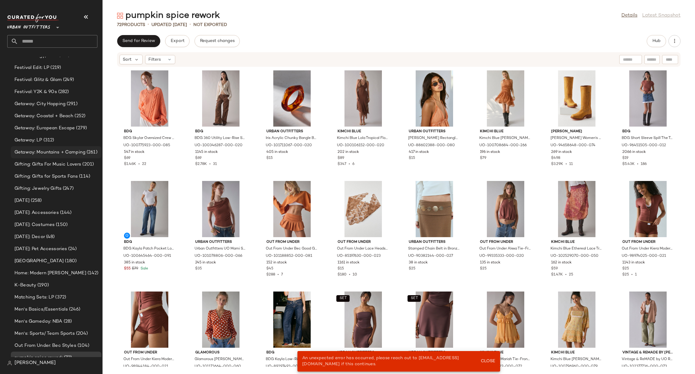
scroll to position [900, 0]
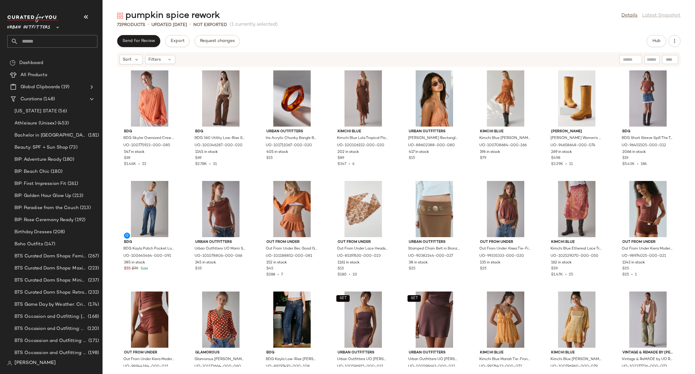
click at [59, 34] on div "Urban Outfitters **" at bounding box center [52, 31] width 90 height 34
click at [59, 38] on input "text" at bounding box center [57, 41] width 79 height 13
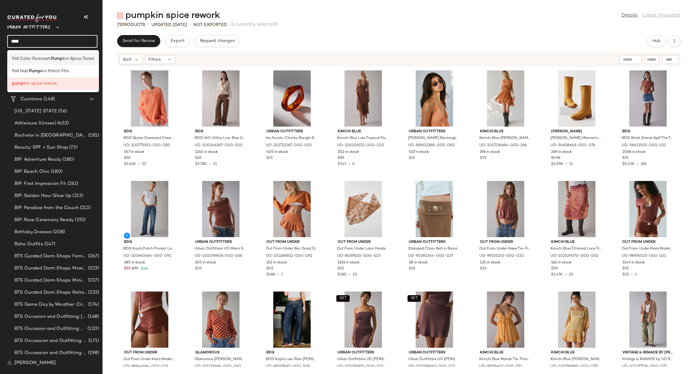
type input "****"
click at [87, 65] on div "Open in Split View" at bounding box center [115, 65] width 71 height 7
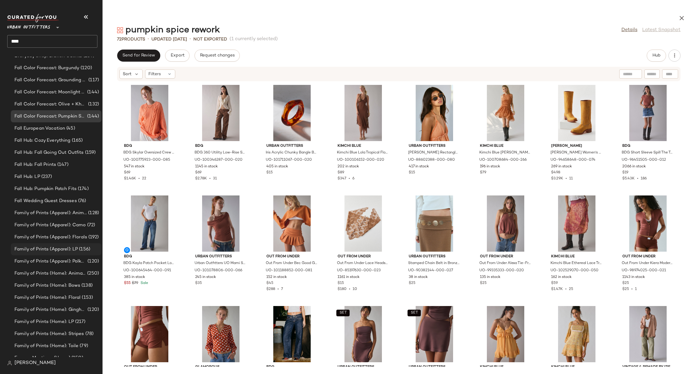
scroll to position [331, 0]
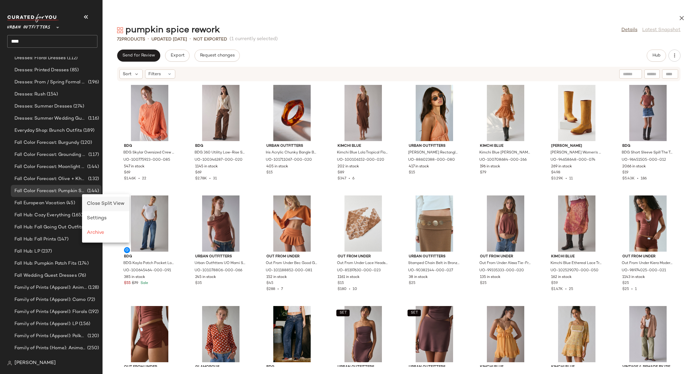
click at [92, 201] on span "Close Split View" at bounding box center [106, 203] width 38 height 5
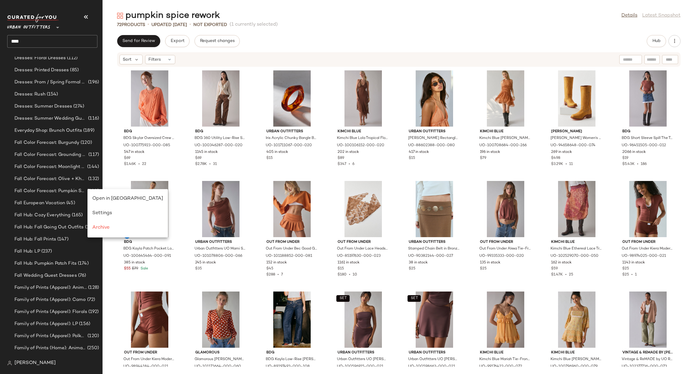
click at [99, 199] on span "Open in Split View" at bounding box center [127, 198] width 71 height 5
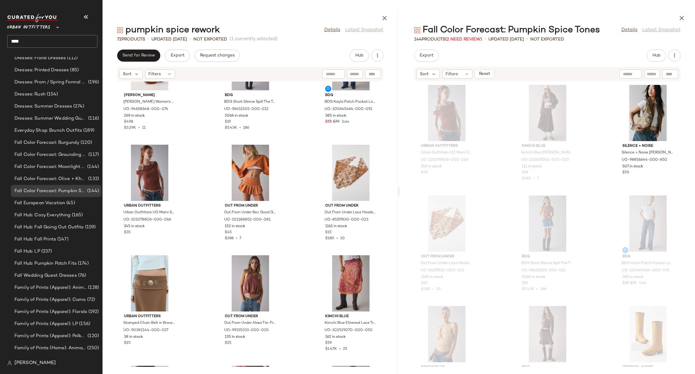
scroll to position [457, 0]
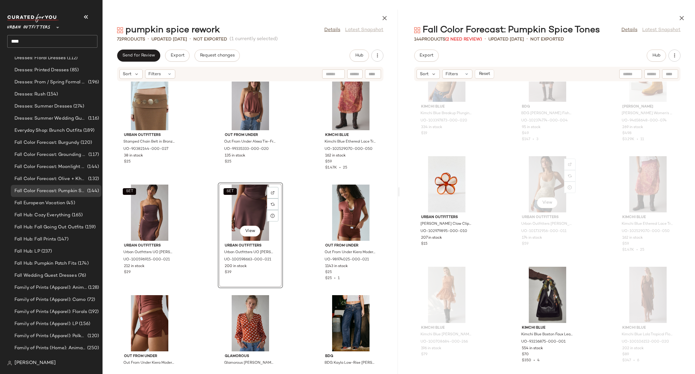
scroll to position [276, 0]
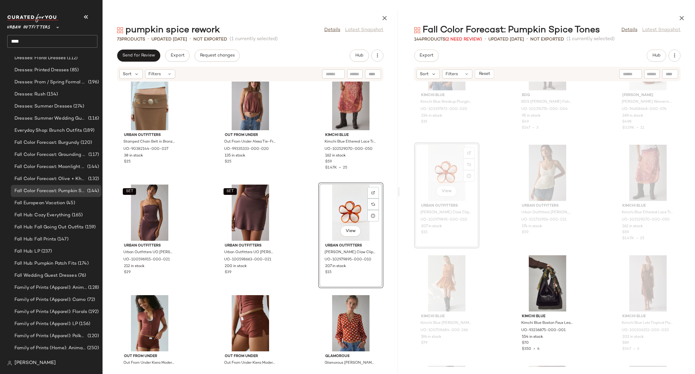
scroll to position [548, 0]
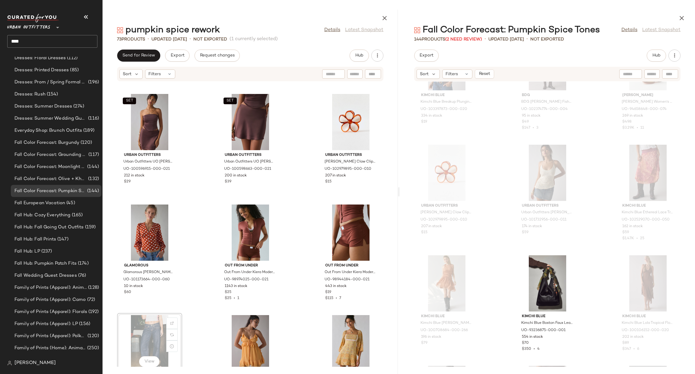
scroll to position [549, 0]
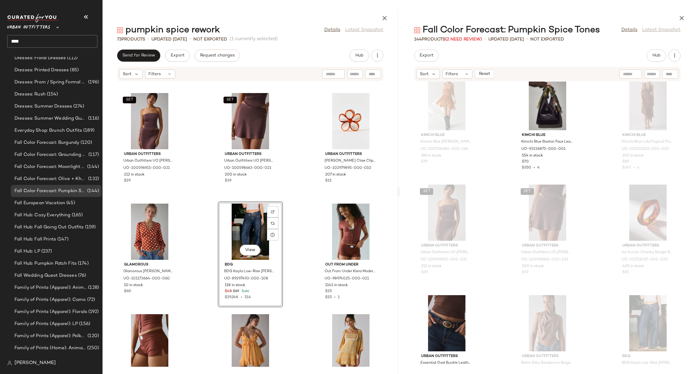
scroll to position [548, 0]
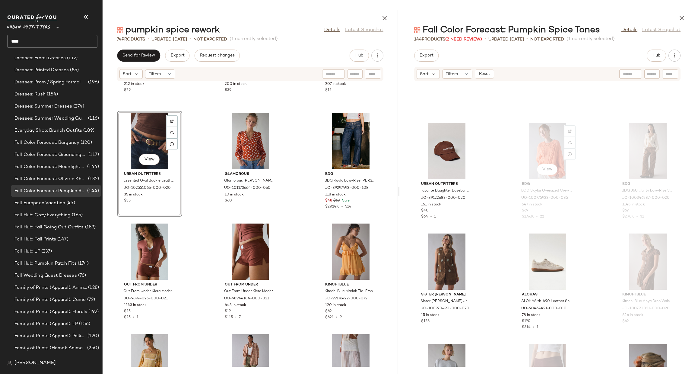
scroll to position [1363, 0]
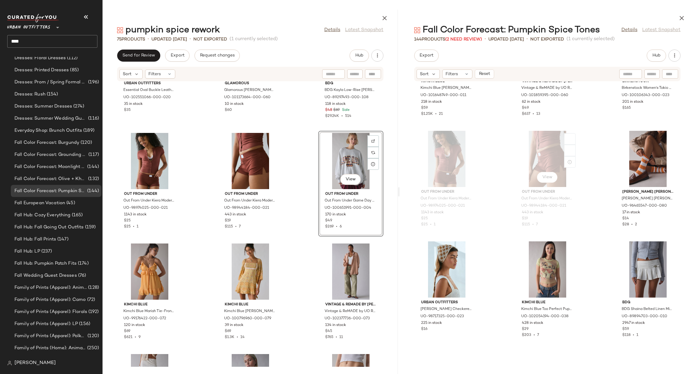
scroll to position [1815, 0]
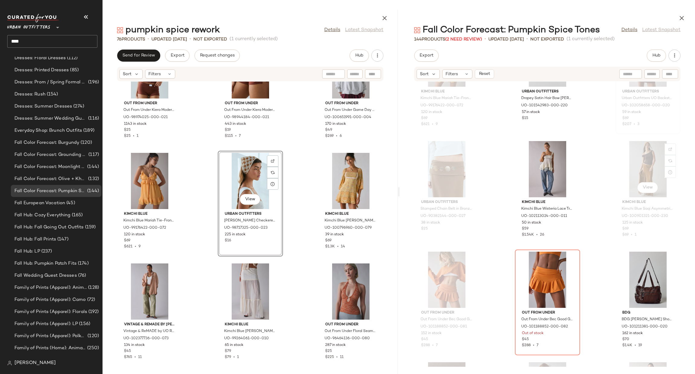
scroll to position [1000, 0]
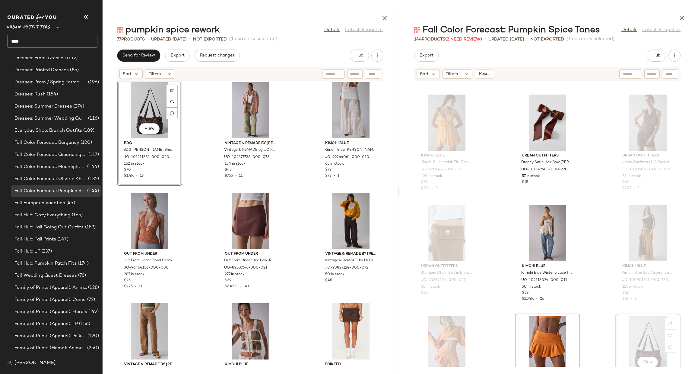
scroll to position [819, 0]
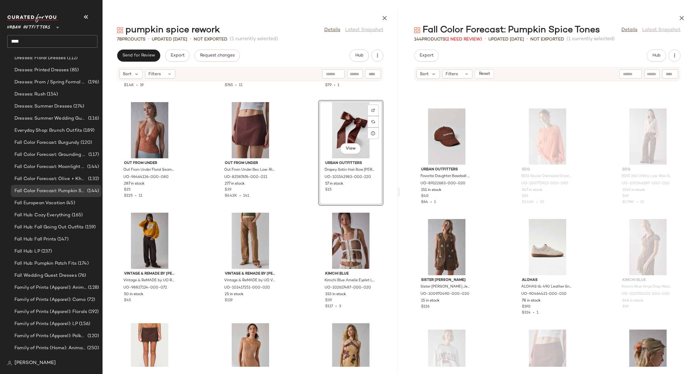
scroll to position [1182, 0]
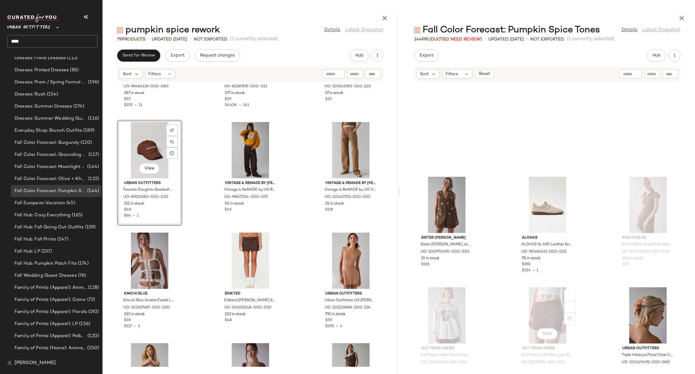
scroll to position [1453, 0]
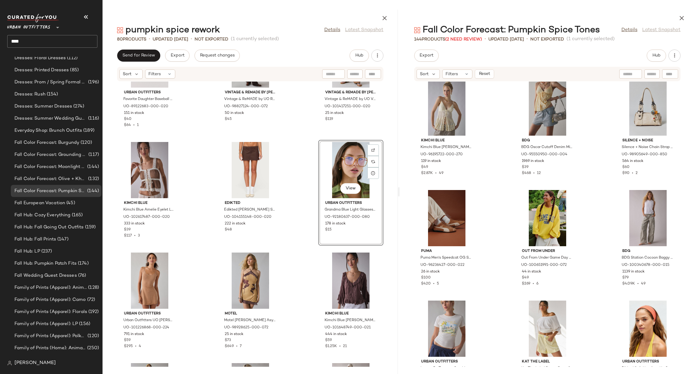
scroll to position [3173, 0]
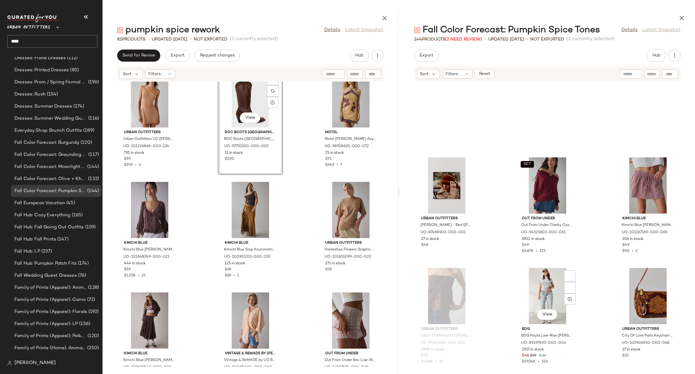
scroll to position [4531, 0]
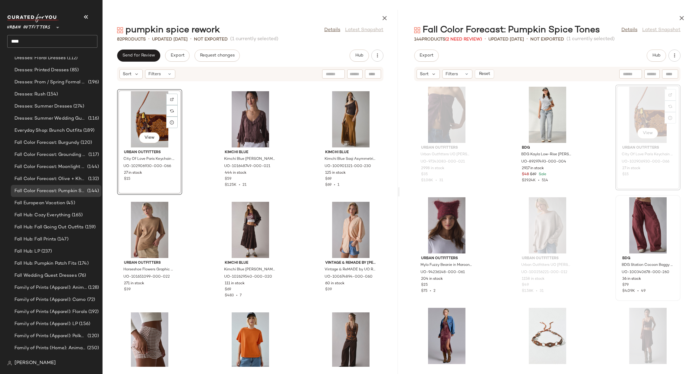
scroll to position [4621, 0]
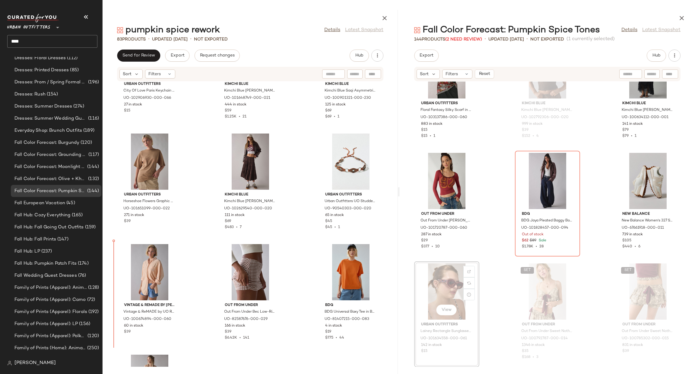
scroll to position [1619, 0]
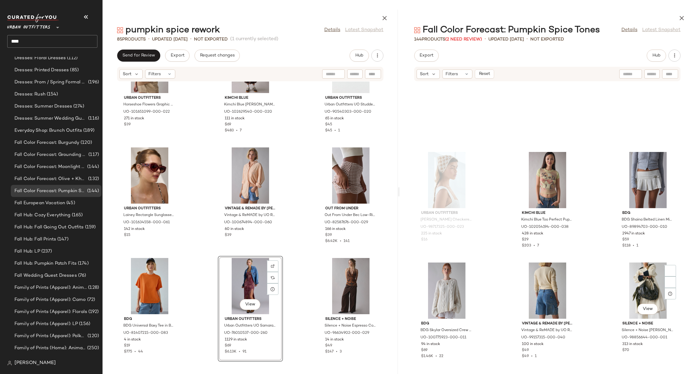
scroll to position [1996, 0]
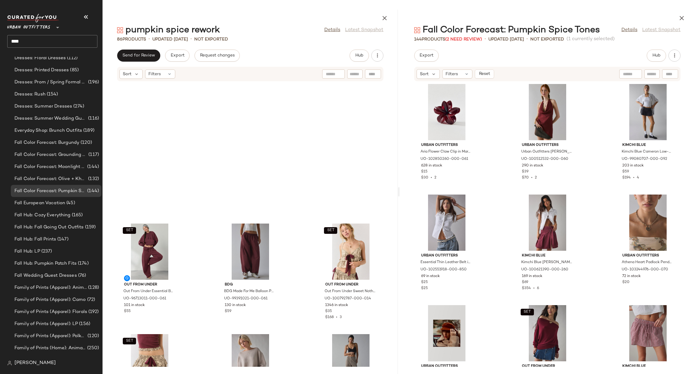
scroll to position [2918, 0]
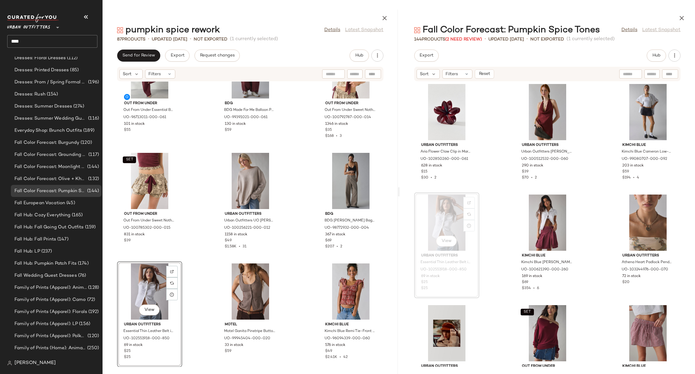
scroll to position [331, 0]
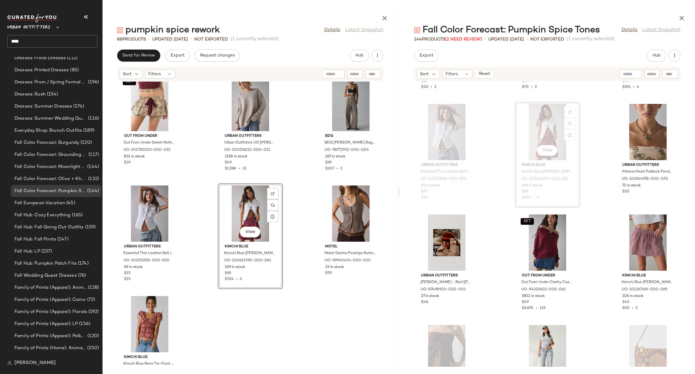
scroll to position [3029, 0]
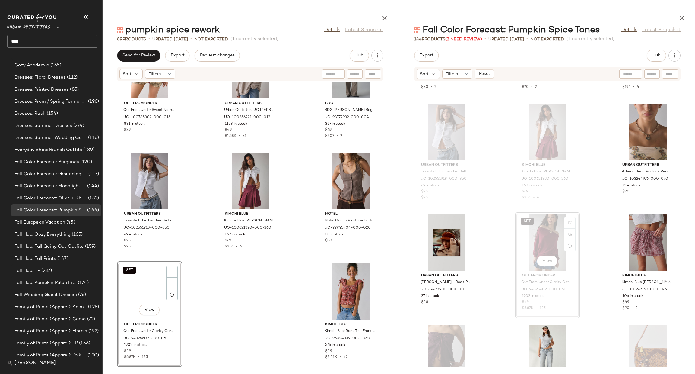
scroll to position [331, 0]
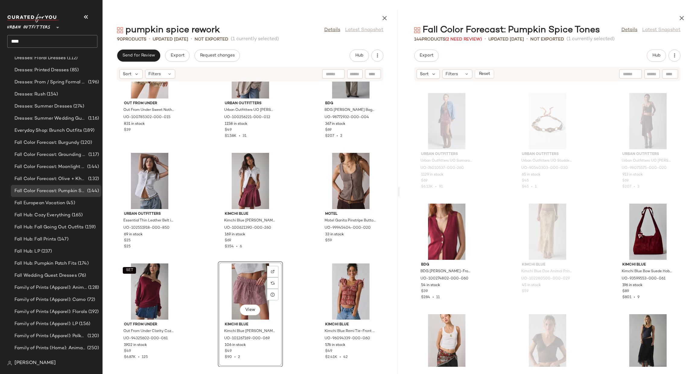
scroll to position [4836, 0]
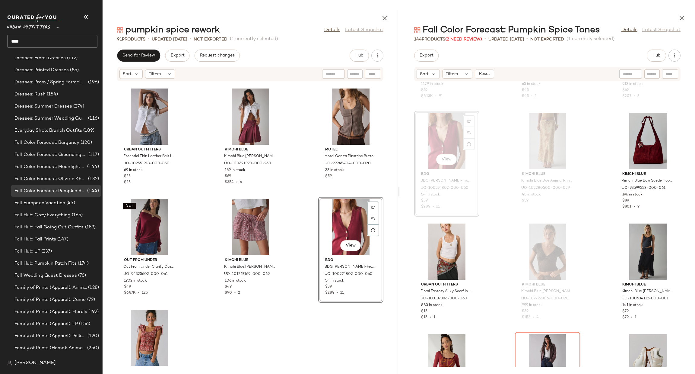
scroll to position [3119, 0]
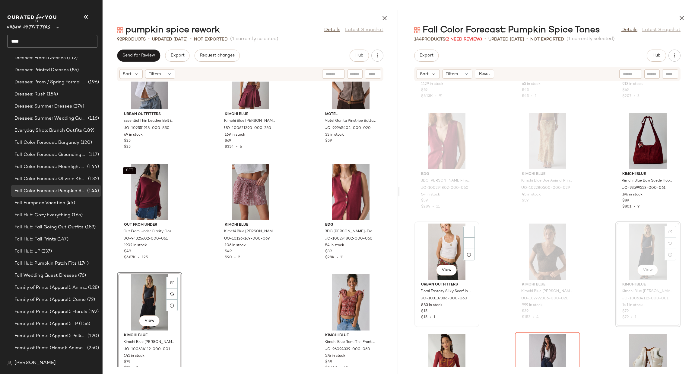
scroll to position [331, 0]
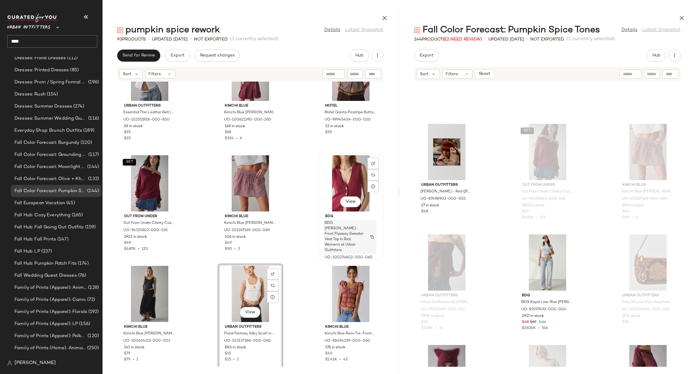
scroll to position [3139, 0]
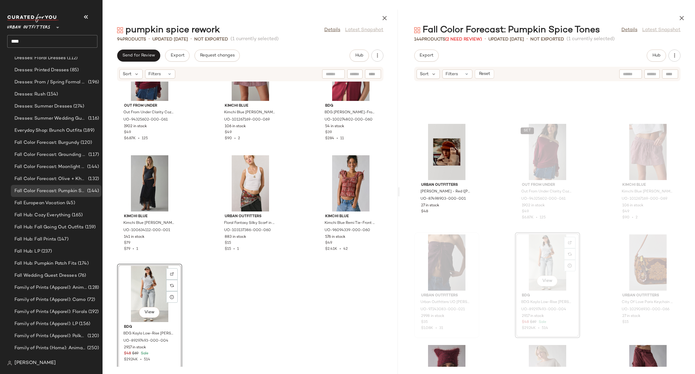
scroll to position [3250, 0]
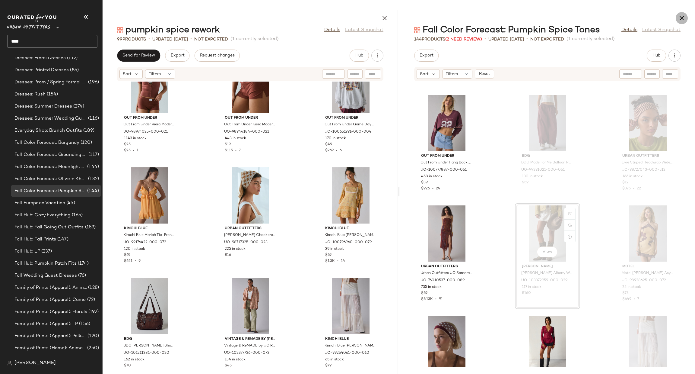
click at [681, 20] on icon "button" at bounding box center [681, 17] width 7 height 7
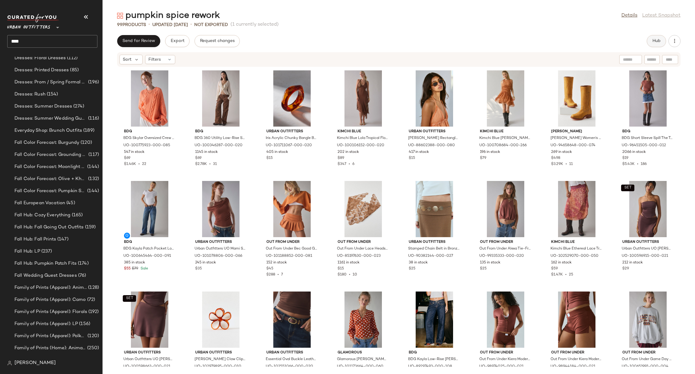
click at [660, 46] on button "Hub" at bounding box center [656, 41] width 19 height 12
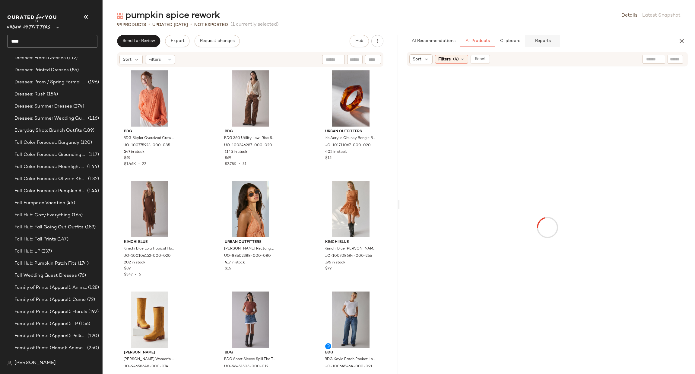
click at [539, 41] on span "Reports" at bounding box center [543, 41] width 16 height 5
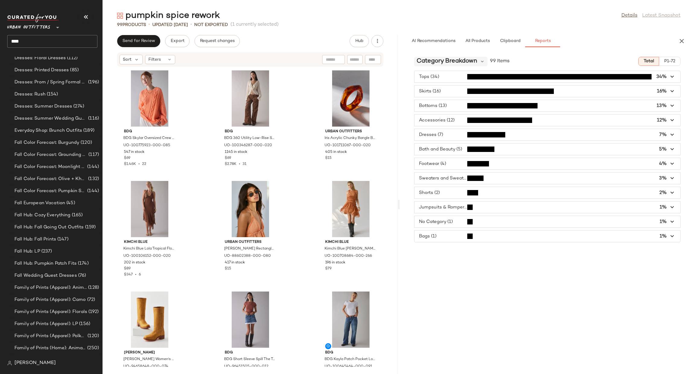
click at [457, 62] on span "Category Breakdown" at bounding box center [447, 61] width 61 height 9
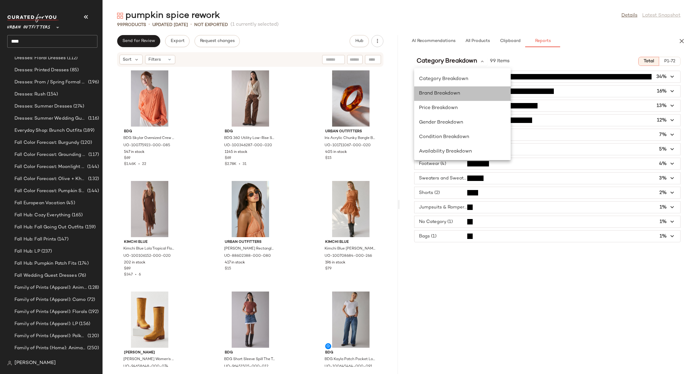
click at [472, 95] on div "Brand Breakdown" at bounding box center [462, 93] width 87 height 7
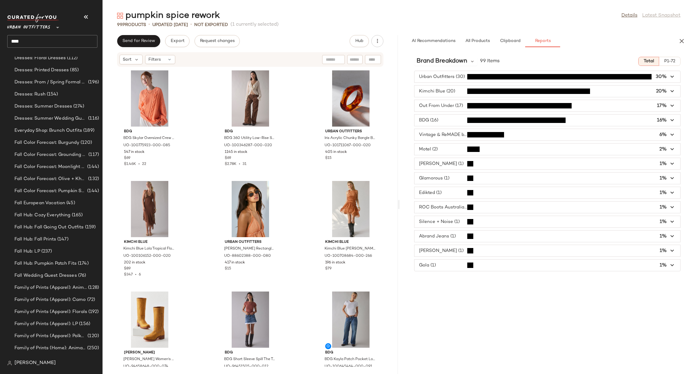
click at [674, 61] on span "P1-72" at bounding box center [669, 61] width 11 height 5
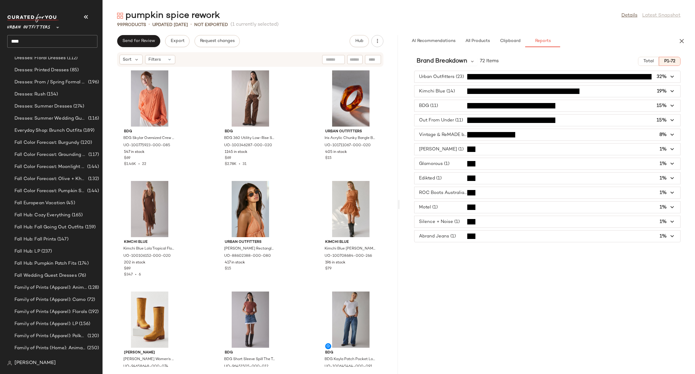
click at [652, 63] on span "Total" at bounding box center [648, 61] width 11 height 5
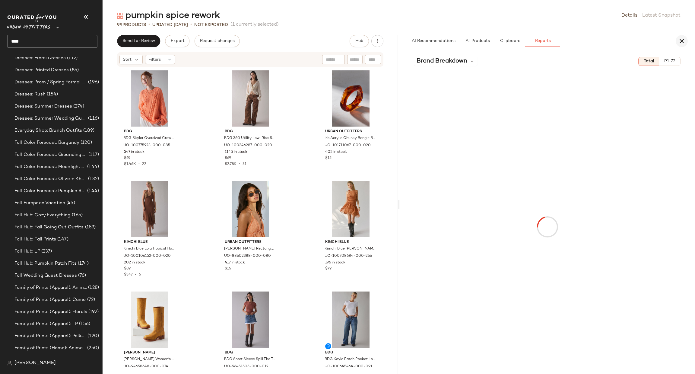
click at [684, 43] on icon "button" at bounding box center [681, 40] width 7 height 7
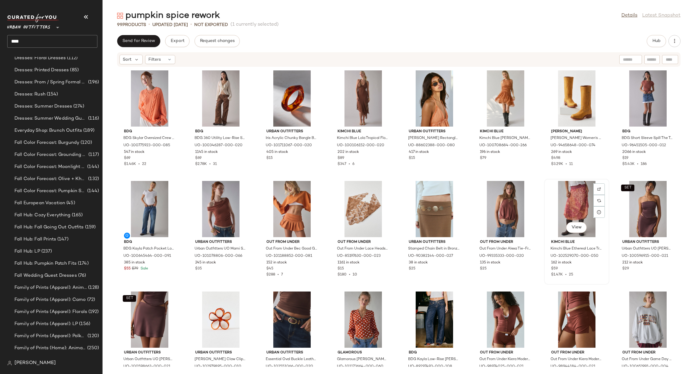
scroll to position [186, 0]
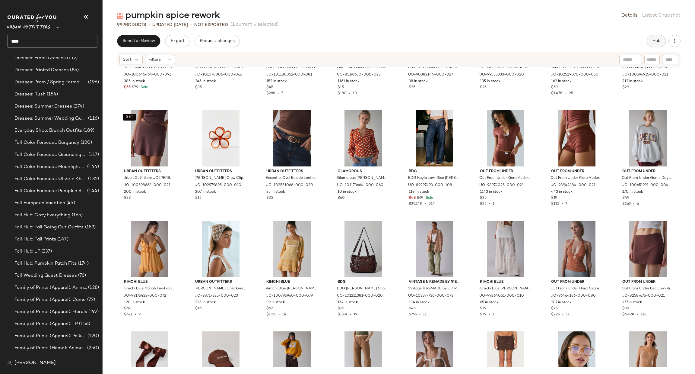
click at [657, 39] on span "Hub" at bounding box center [656, 41] width 8 height 5
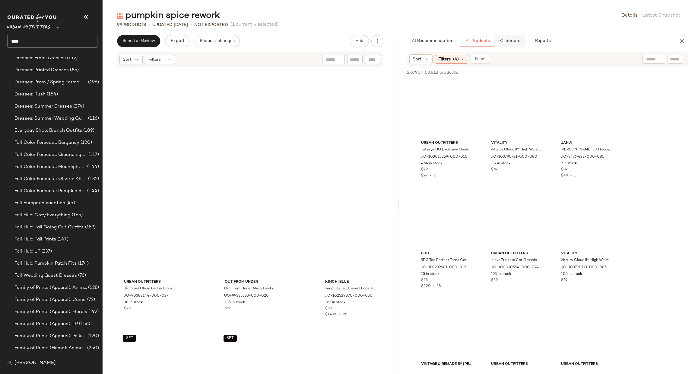
scroll to position [441, 0]
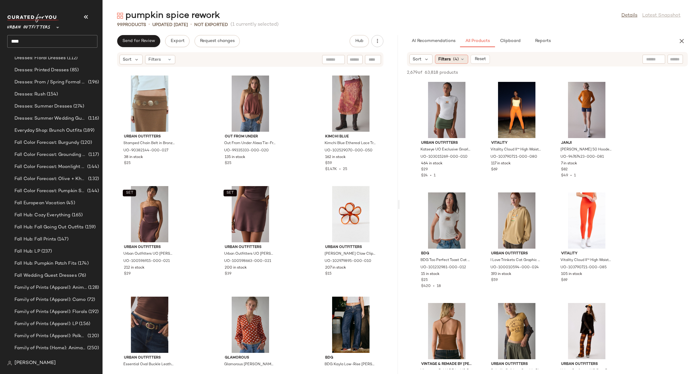
click at [464, 60] on icon at bounding box center [462, 59] width 5 height 5
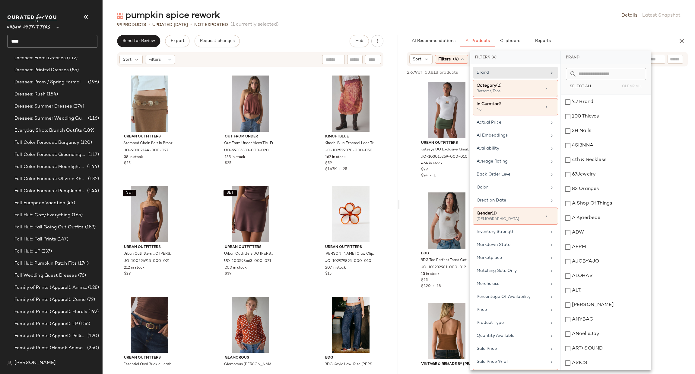
click at [554, 11] on div "pumpkin spice rework Details Latest Snapshot" at bounding box center [399, 16] width 593 height 12
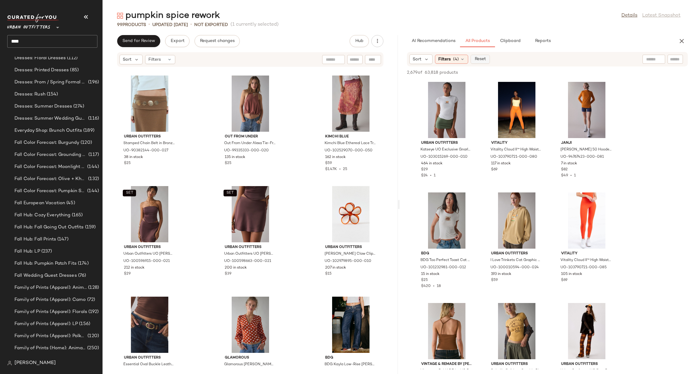
click at [485, 62] on span "Reset" at bounding box center [479, 59] width 11 height 5
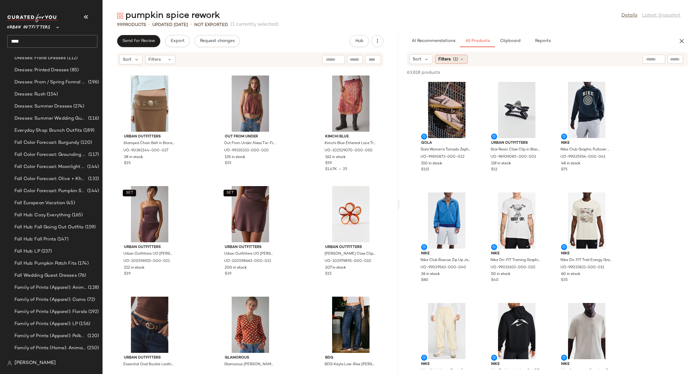
click at [451, 58] on div "Filters (1)" at bounding box center [451, 59] width 33 height 9
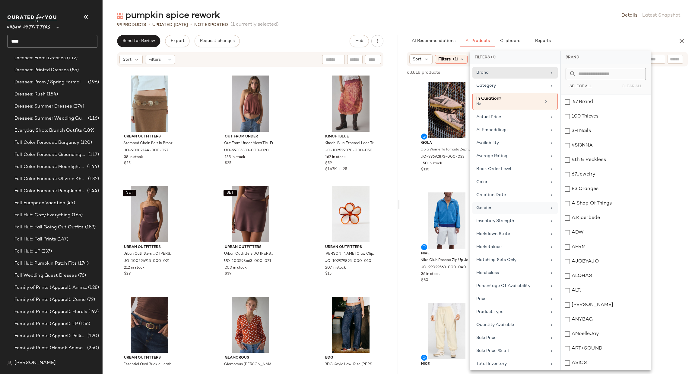
click at [514, 206] on div "Gender" at bounding box center [511, 208] width 70 height 6
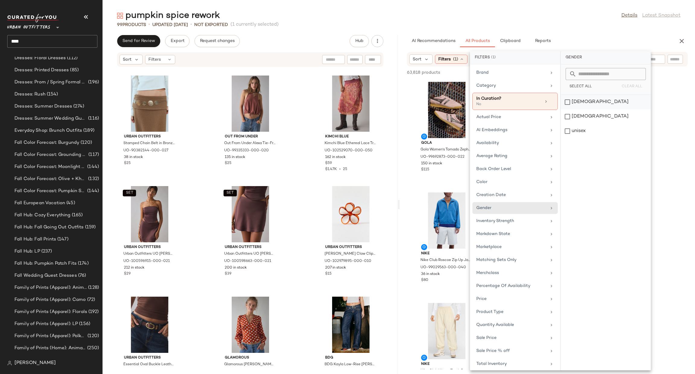
click at [573, 109] on div "[DEMOGRAPHIC_DATA]" at bounding box center [606, 116] width 90 height 14
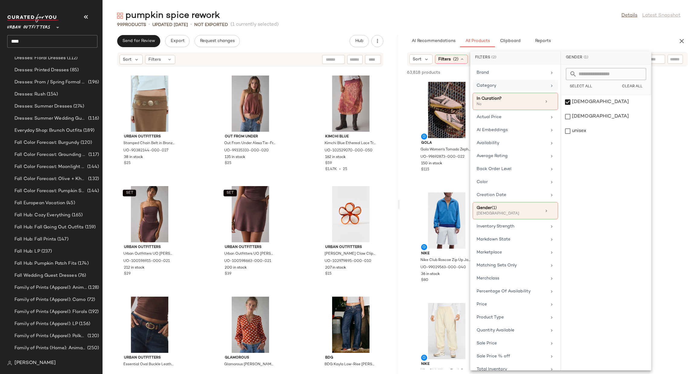
click at [532, 87] on div "Category" at bounding box center [512, 85] width 70 height 6
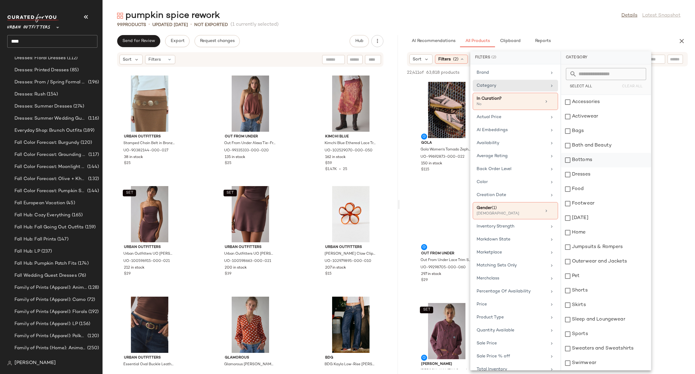
click at [583, 161] on div "Bottoms" at bounding box center [606, 160] width 90 height 14
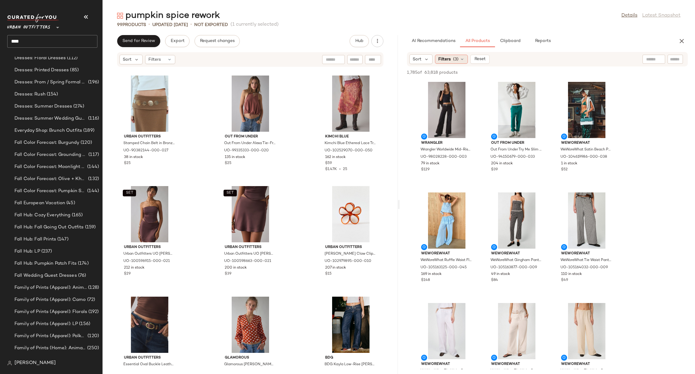
click at [447, 62] on div "Filters (3)" at bounding box center [451, 59] width 33 height 9
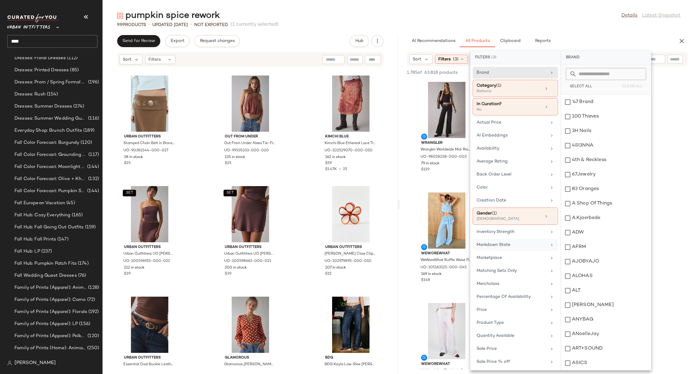
scroll to position [56, 0]
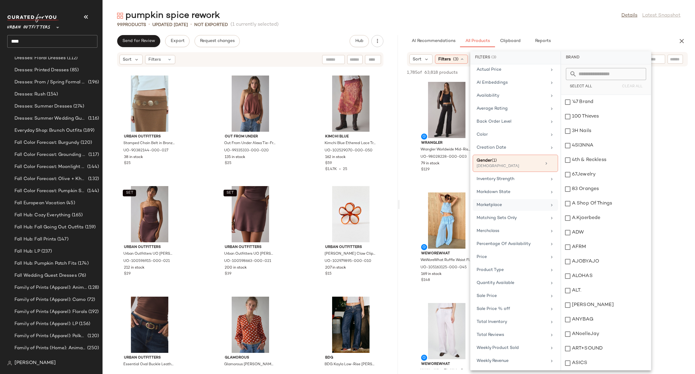
click at [531, 202] on div "Marketplace" at bounding box center [512, 205] width 70 height 6
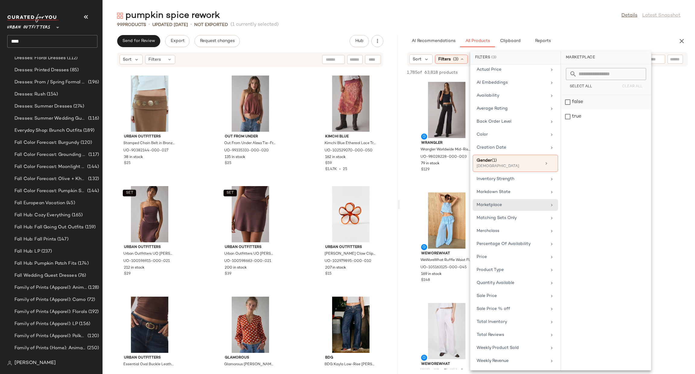
click at [593, 109] on div "false" at bounding box center [606, 116] width 90 height 14
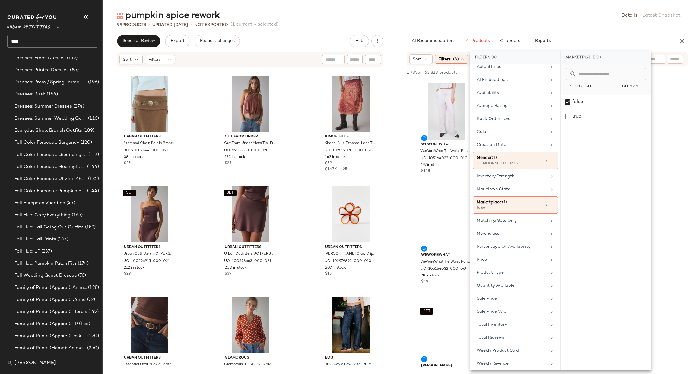
scroll to position [253, 0]
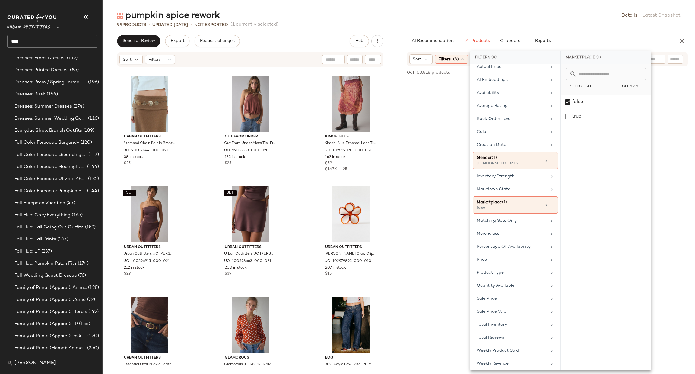
click at [686, 98] on div "No Products Found No products match your current filters. Clear Filters" at bounding box center [547, 224] width 295 height 289
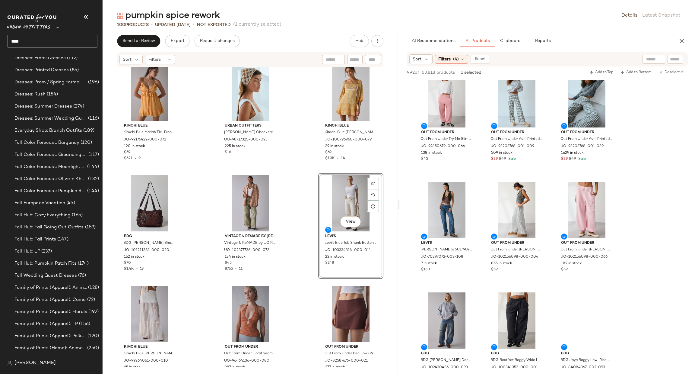
scroll to position [331, 0]
click at [148, 312] on div "View" at bounding box center [149, 313] width 61 height 56
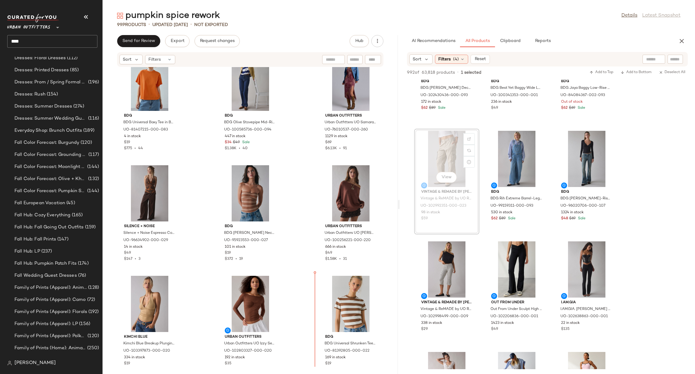
scroll to position [1908, 0]
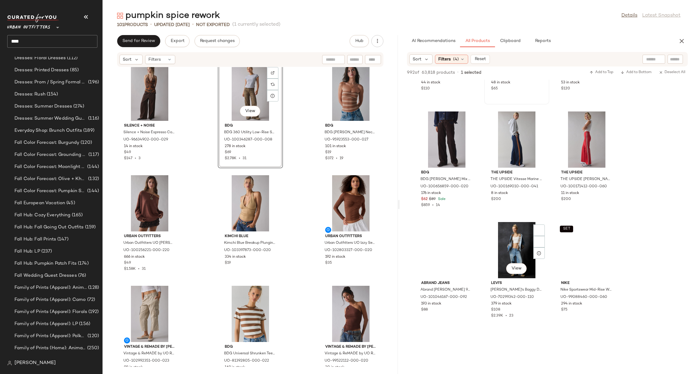
scroll to position [2534, 0]
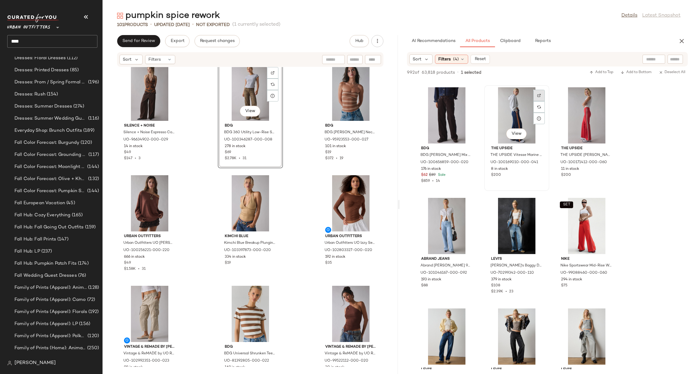
click at [535, 101] on div at bounding box center [538, 106] width 11 height 11
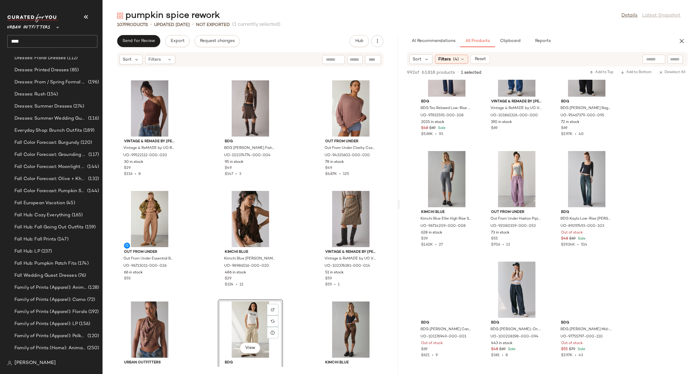
scroll to position [331, 0]
click at [340, 321] on div "View" at bounding box center [350, 329] width 61 height 56
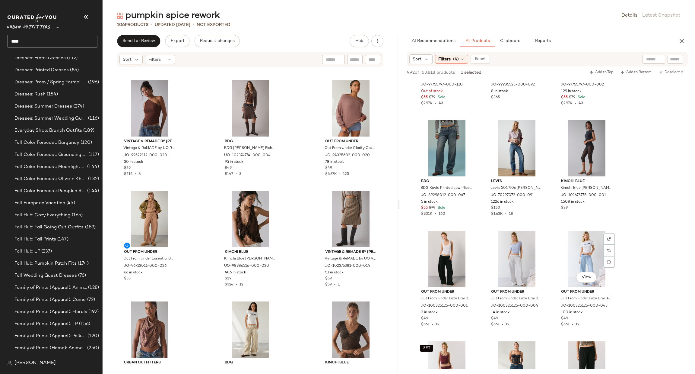
scroll to position [4248, 0]
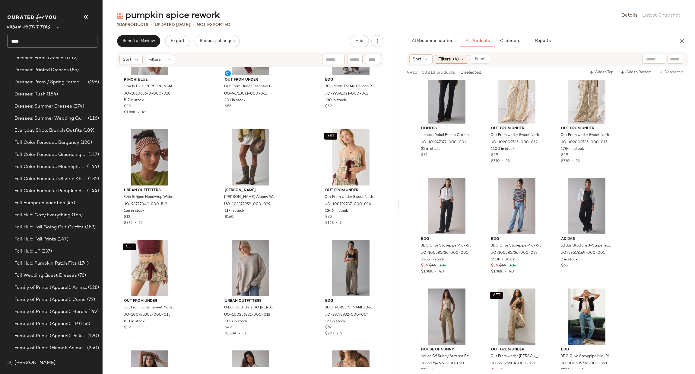
scroll to position [5335, 0]
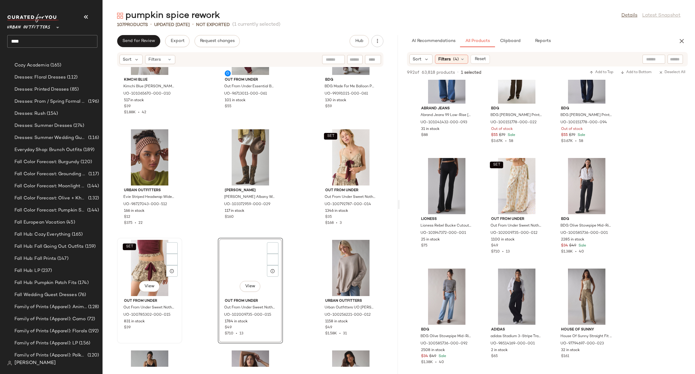
click at [148, 259] on div "SET View" at bounding box center [149, 268] width 61 height 56
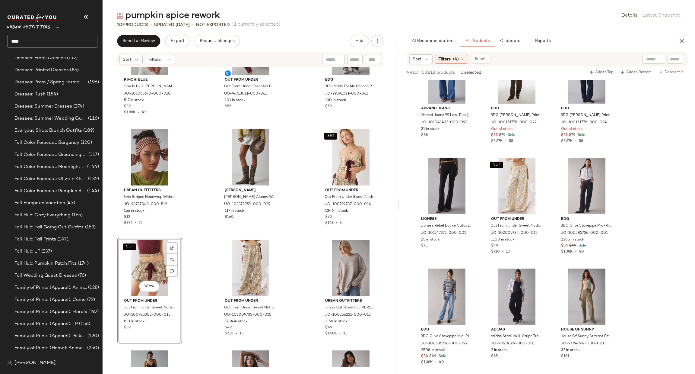
scroll to position [331, 0]
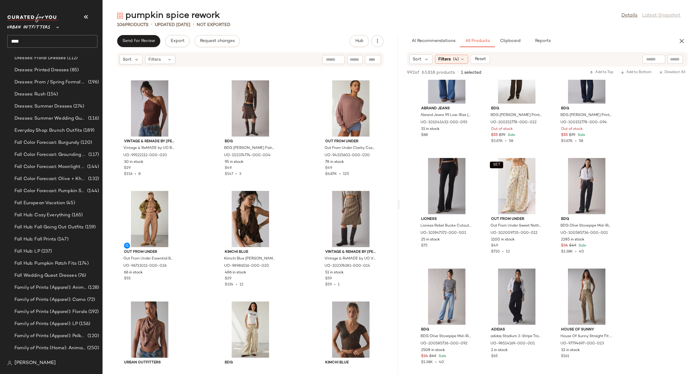
scroll to position [2515, 0]
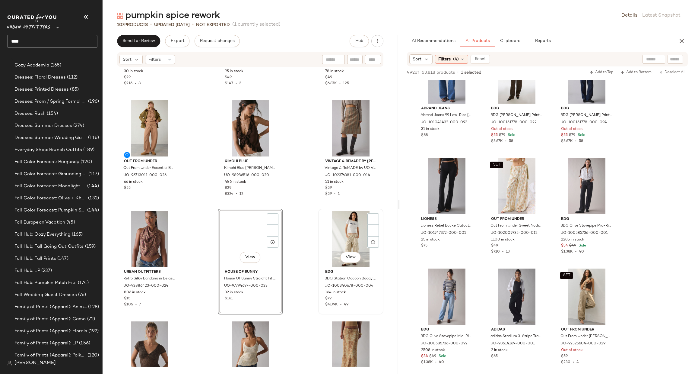
scroll to position [331, 0]
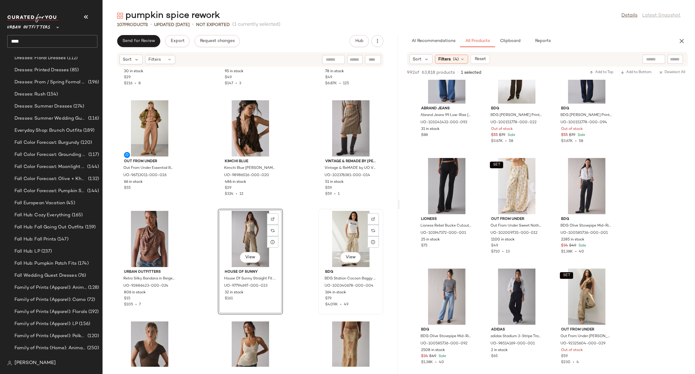
click at [345, 236] on div "View" at bounding box center [350, 239] width 61 height 56
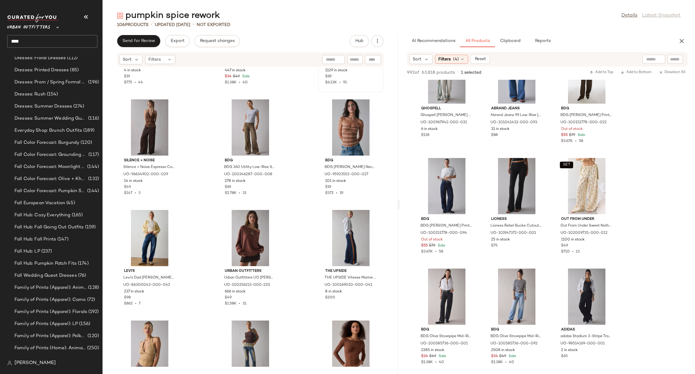
scroll to position [1791, 0]
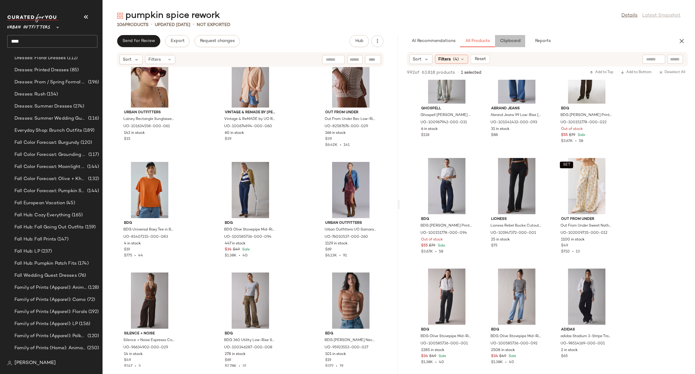
click at [507, 42] on span "Clipboard" at bounding box center [510, 41] width 21 height 5
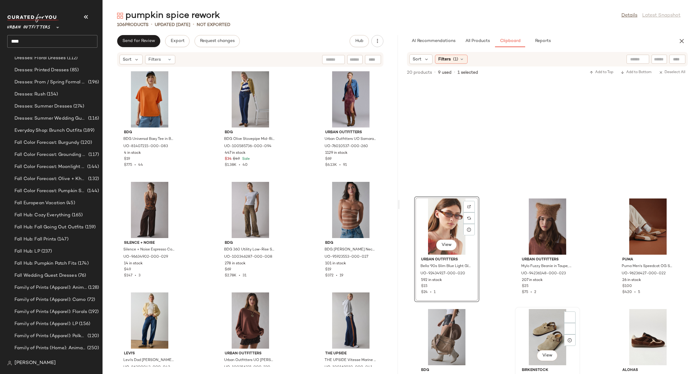
scroll to position [149, 0]
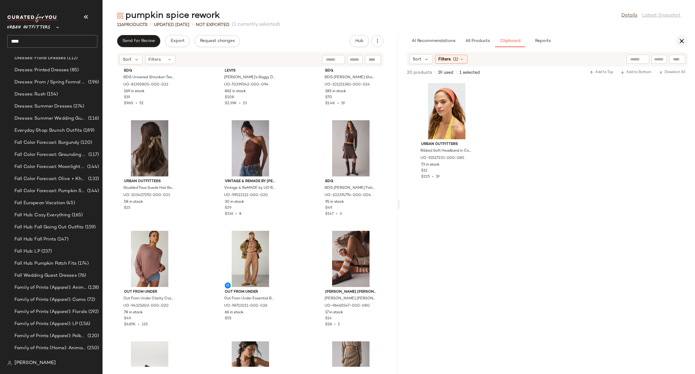
drag, startPoint x: 671, startPoint y: 42, endPoint x: 680, endPoint y: 46, distance: 9.3
click at [673, 43] on div "AI Recommendations All Products Clipboard Reports" at bounding box center [538, 41] width 276 height 12
click at [680, 46] on button "button" at bounding box center [682, 41] width 12 height 12
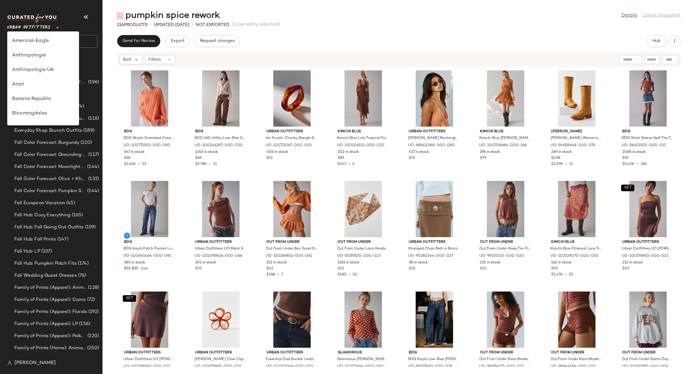
click at [46, 23] on span "Urban Outfitters" at bounding box center [28, 26] width 43 height 11
type input "**"
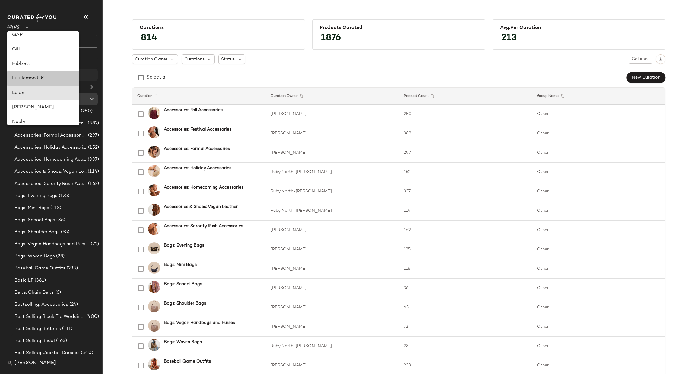
drag, startPoint x: 66, startPoint y: 80, endPoint x: 60, endPoint y: 72, distance: 10.0
click at [60, 72] on div "Lululemon UK" at bounding box center [43, 78] width 72 height 14
type input "**"
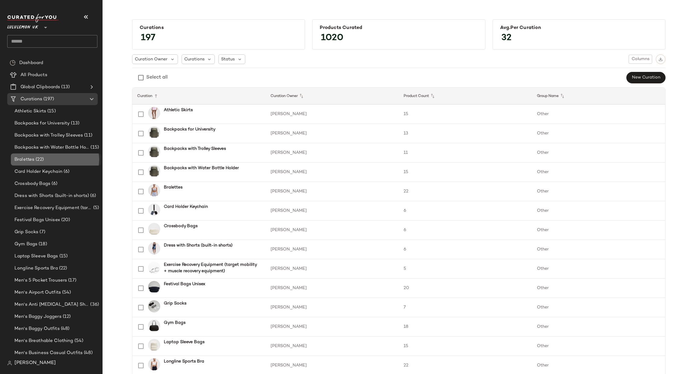
click at [53, 157] on div "Bralettes (22)" at bounding box center [56, 159] width 86 height 7
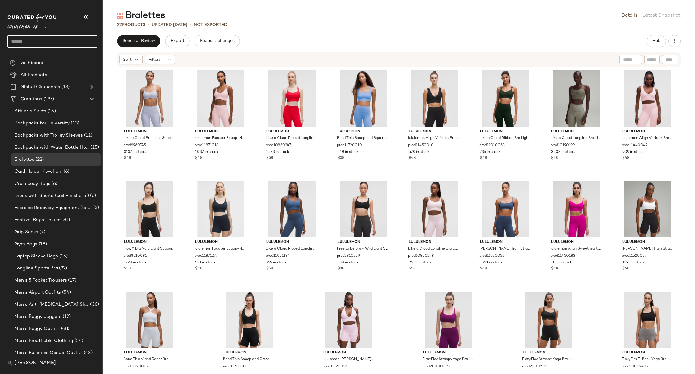
click at [59, 46] on input "text" at bounding box center [52, 41] width 90 height 13
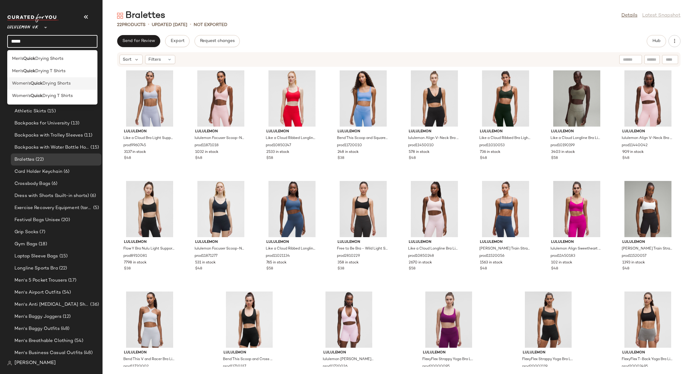
type input "*****"
click at [63, 83] on span "Drying Shorts" at bounding box center [57, 83] width 28 height 6
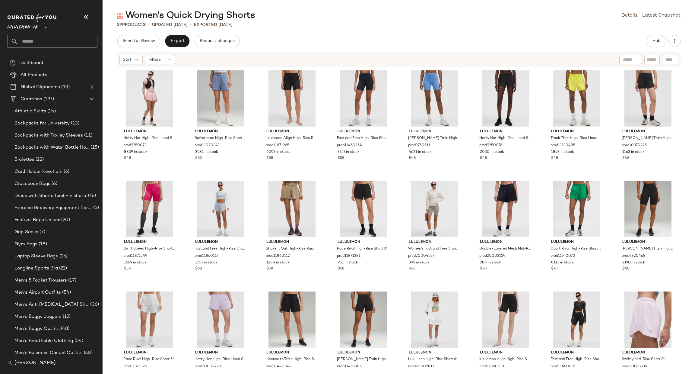
click at [53, 35] on input "text" at bounding box center [57, 41] width 79 height 13
click at [41, 37] on input "text" at bounding box center [57, 41] width 79 height 13
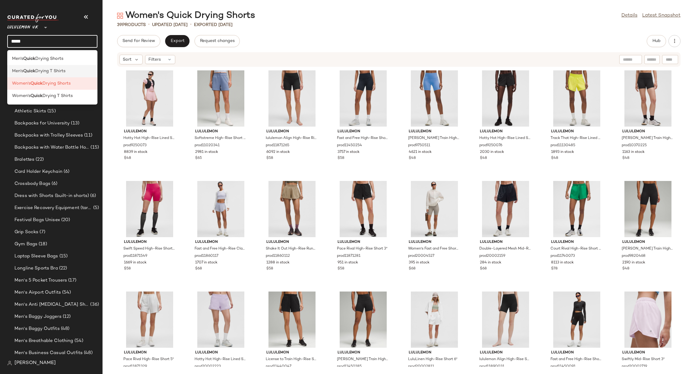
type input "*****"
click at [65, 71] on span "Drying T Shirts" at bounding box center [50, 71] width 30 height 6
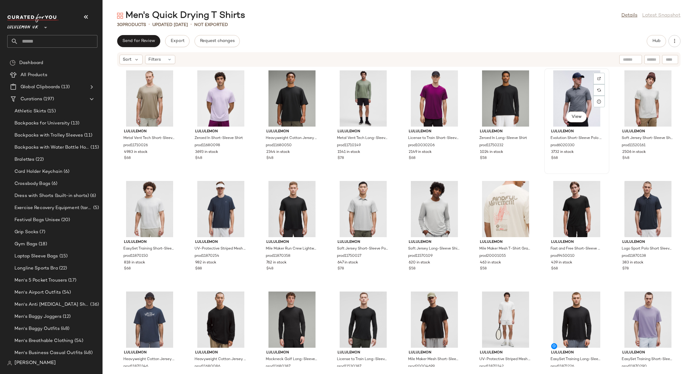
click at [575, 97] on div "View" at bounding box center [576, 98] width 61 height 56
click at [574, 97] on div "View" at bounding box center [576, 98] width 61 height 56
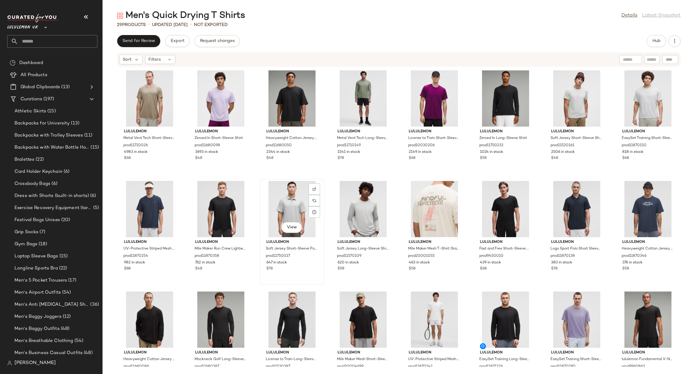
click at [277, 210] on div "View" at bounding box center [292, 209] width 61 height 56
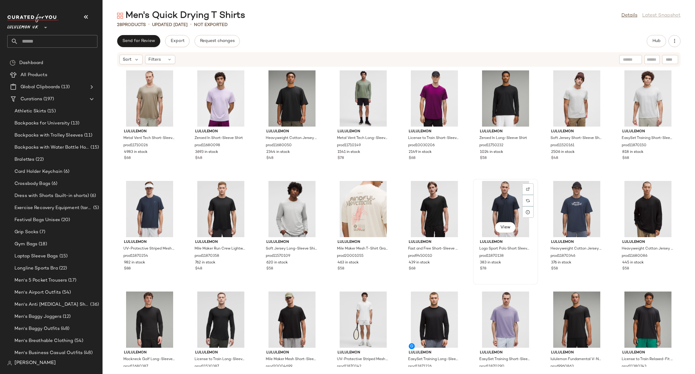
click at [503, 204] on div "View" at bounding box center [505, 209] width 61 height 56
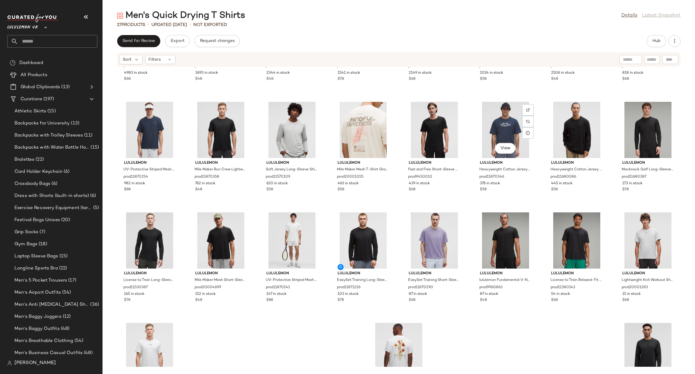
scroll to position [48, 0]
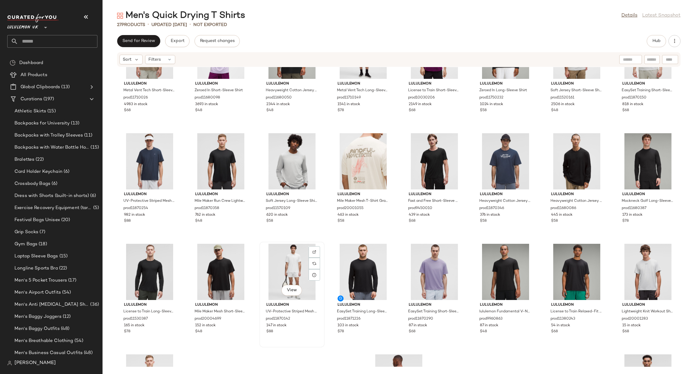
click at [279, 261] on div "View" at bounding box center [292, 271] width 61 height 56
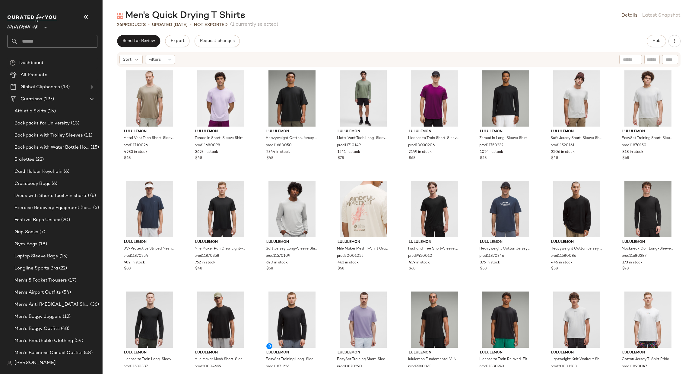
drag, startPoint x: 32, startPoint y: 46, endPoint x: 39, endPoint y: 40, distance: 9.0
click at [33, 46] on input "text" at bounding box center [57, 41] width 79 height 13
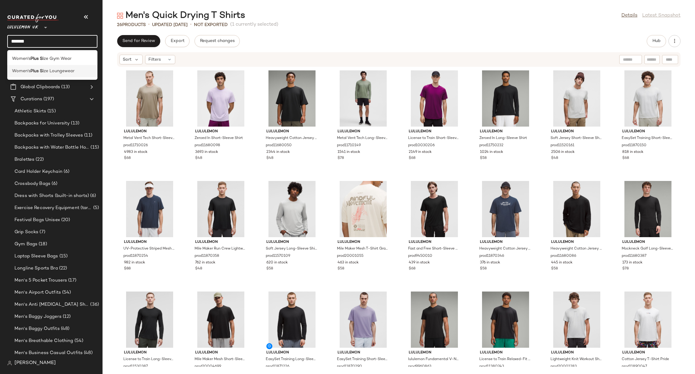
type input "*******"
click at [54, 67] on div "Women's Plus Si ze Loungewear" at bounding box center [52, 71] width 90 height 12
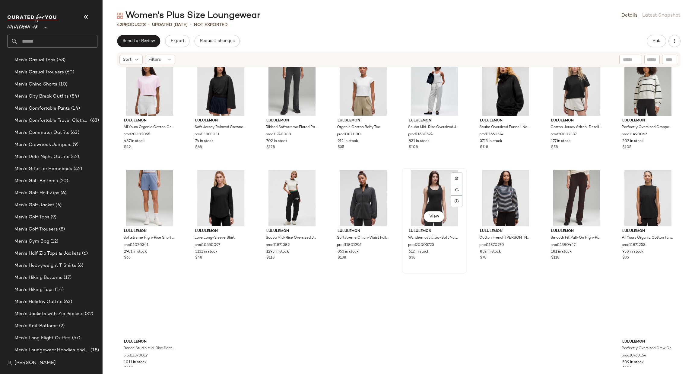
scroll to position [364, 0]
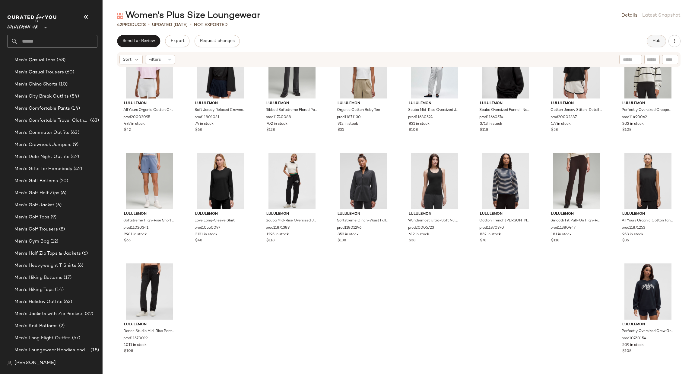
click at [658, 39] on span "Hub" at bounding box center [656, 41] width 8 height 5
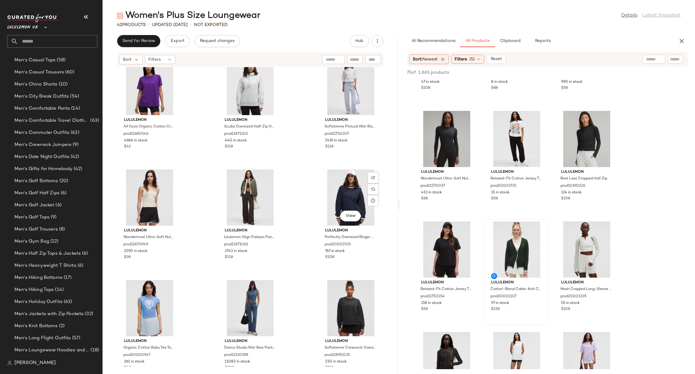
scroll to position [548, 0]
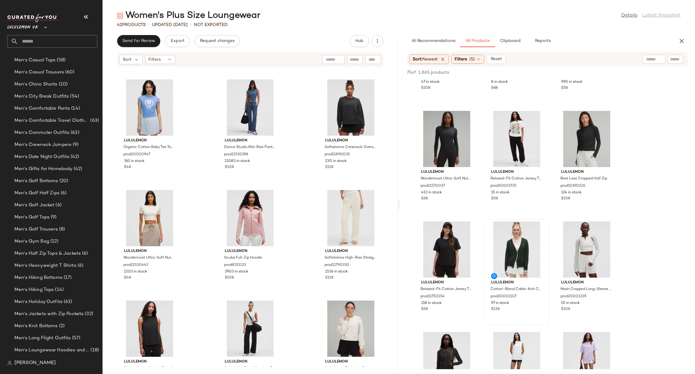
click at [64, 40] on input "text" at bounding box center [57, 41] width 79 height 13
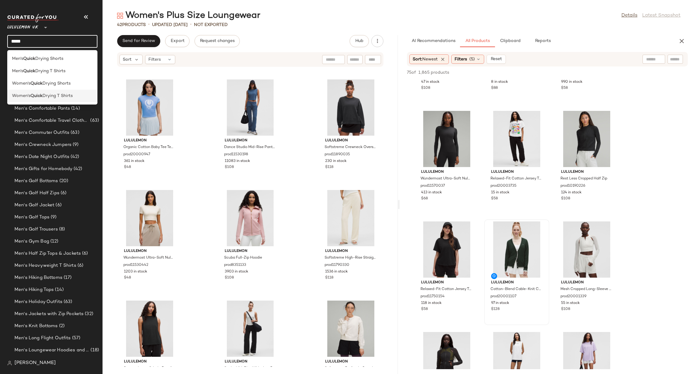
type input "*****"
click at [56, 93] on span "Drying T Shirts" at bounding box center [58, 96] width 30 height 6
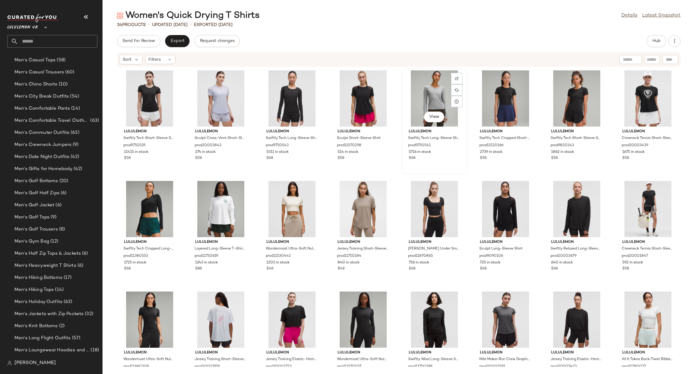
scroll to position [254, 0]
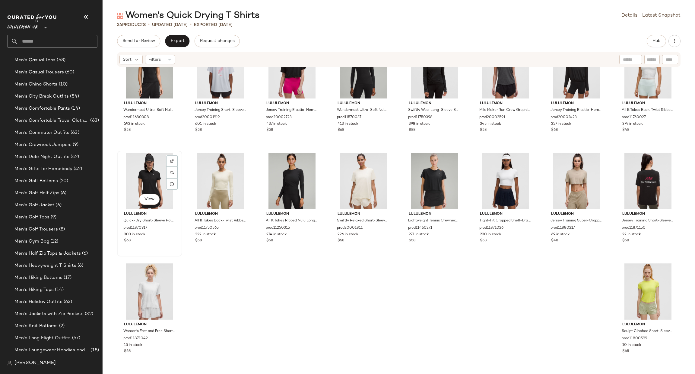
click at [143, 194] on div "View" at bounding box center [149, 200] width 21 height 12
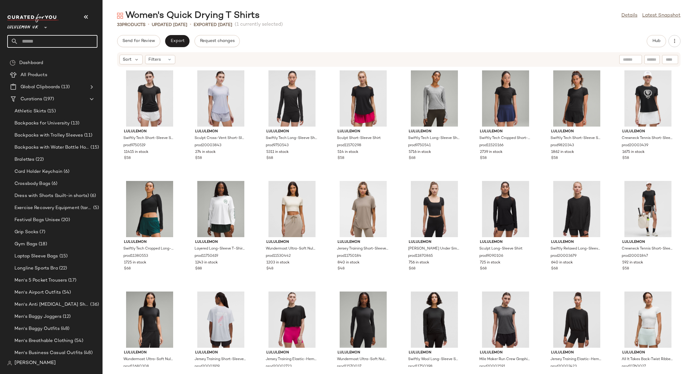
click at [67, 45] on input "text" at bounding box center [57, 41] width 79 height 13
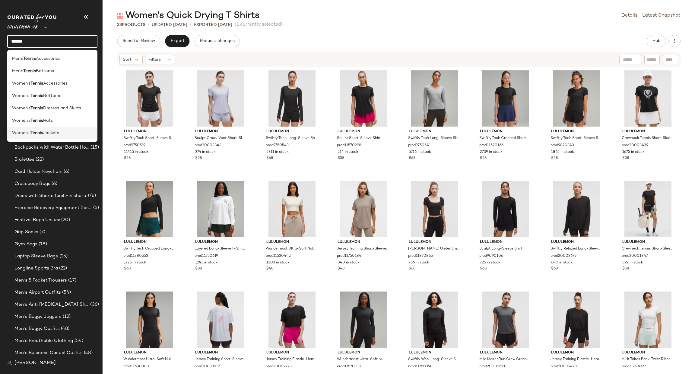
type input "******"
click at [54, 132] on span "Jackets" at bounding box center [51, 133] width 16 height 6
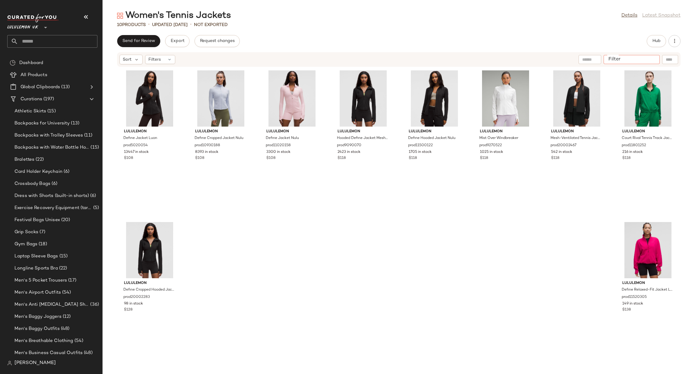
click at [649, 57] on input "Filter" at bounding box center [631, 59] width 51 height 6
type input "****"
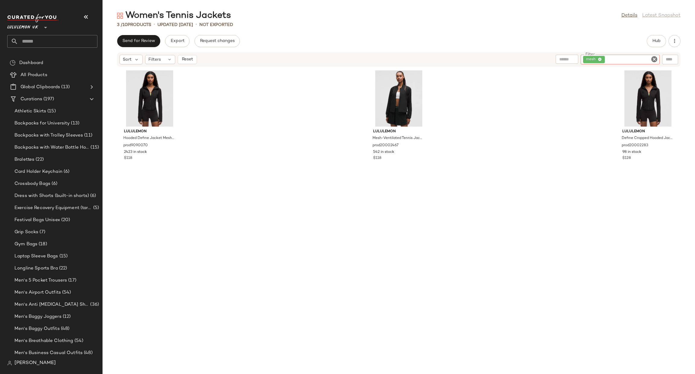
click at [657, 58] on icon "Clear Filter" at bounding box center [654, 59] width 7 height 7
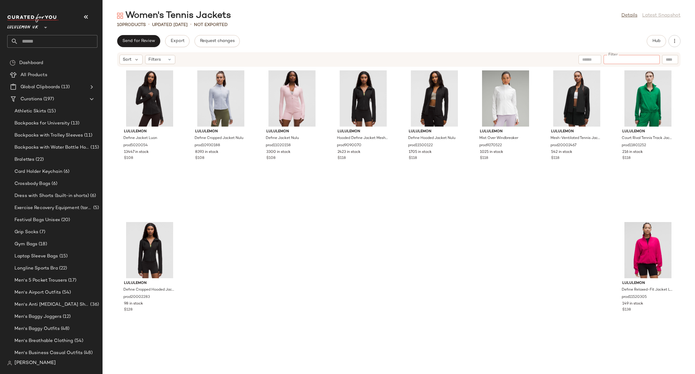
click at [43, 42] on input "text" at bounding box center [57, 41] width 79 height 13
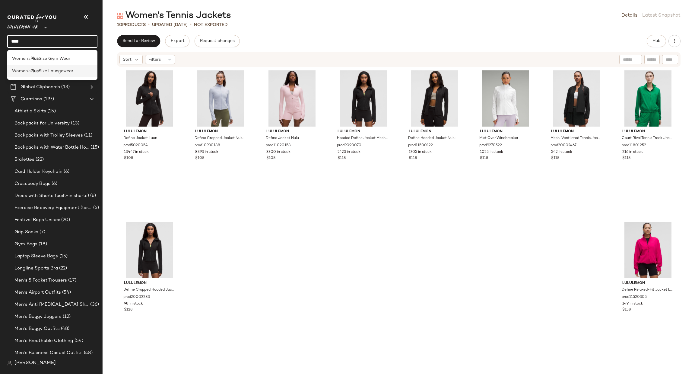
type input "****"
click at [52, 72] on span "Size Loungewear" at bounding box center [56, 71] width 35 height 6
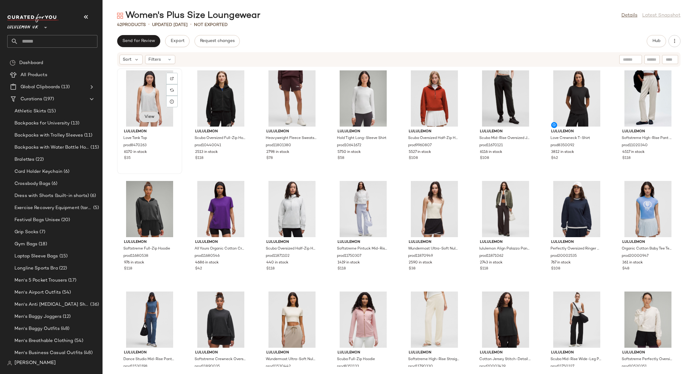
click at [145, 111] on button "View" at bounding box center [149, 116] width 21 height 11
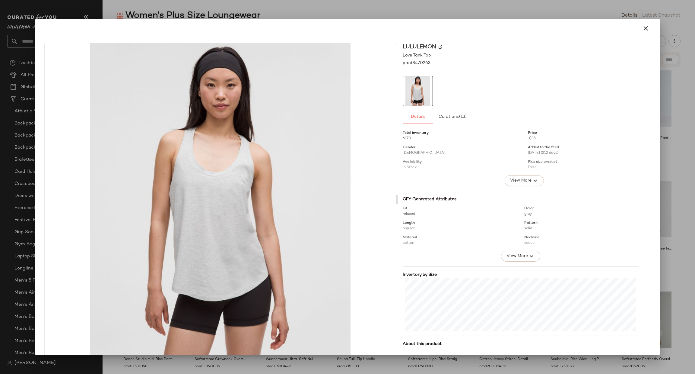
click at [679, 112] on div at bounding box center [347, 187] width 695 height 374
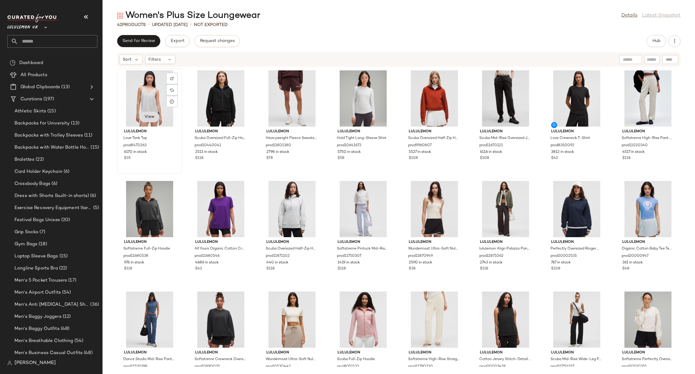
click at [151, 116] on span "View" at bounding box center [149, 116] width 10 height 5
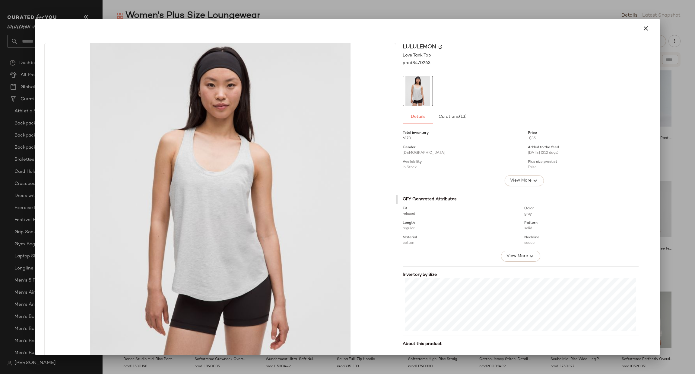
click at [677, 261] on div at bounding box center [347, 187] width 695 height 374
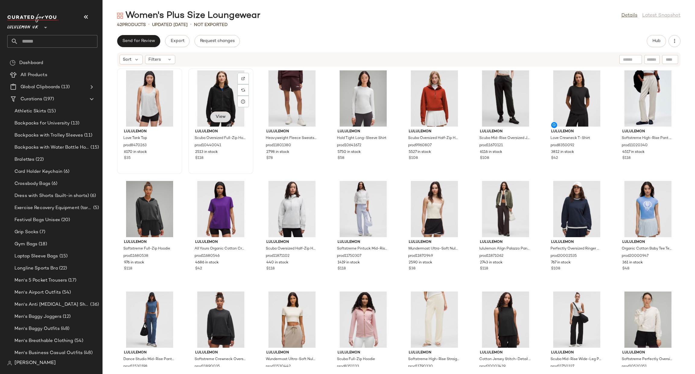
click at [220, 117] on span "View" at bounding box center [220, 116] width 10 height 5
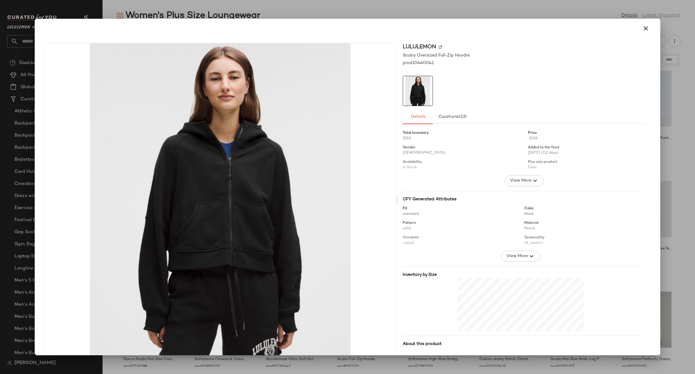
click at [695, 241] on div at bounding box center [347, 187] width 695 height 374
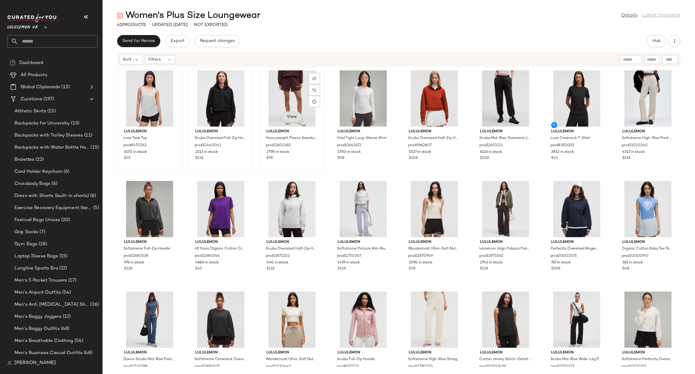
click at [295, 115] on span "View" at bounding box center [292, 116] width 10 height 5
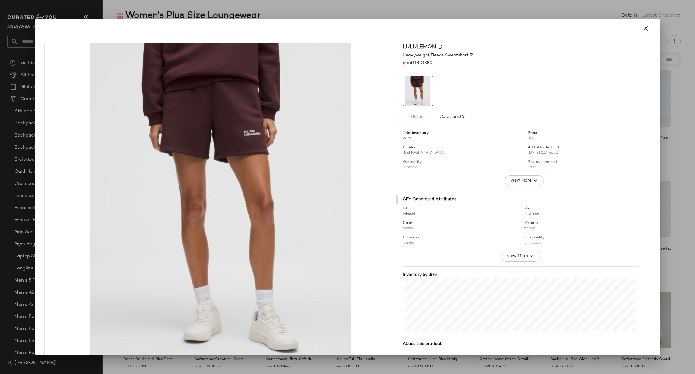
click at [670, 272] on div at bounding box center [347, 187] width 695 height 374
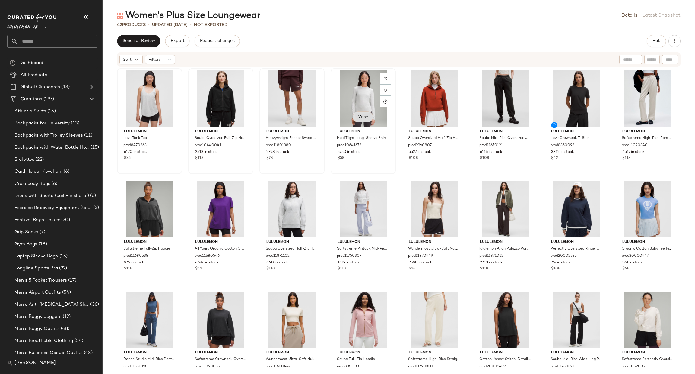
click at [359, 114] on span "View" at bounding box center [363, 116] width 10 height 5
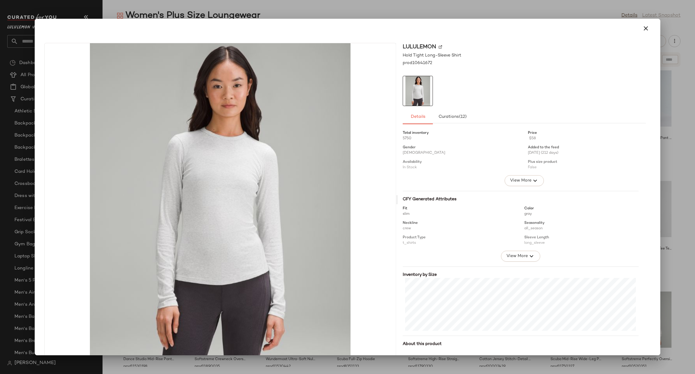
click at [687, 245] on div at bounding box center [347, 187] width 695 height 374
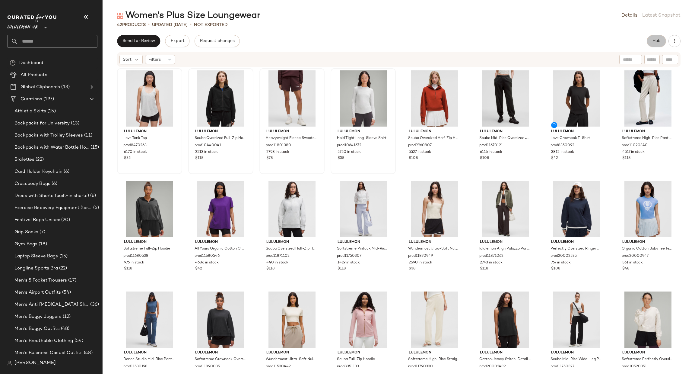
click at [659, 39] on span "Hub" at bounding box center [656, 41] width 8 height 5
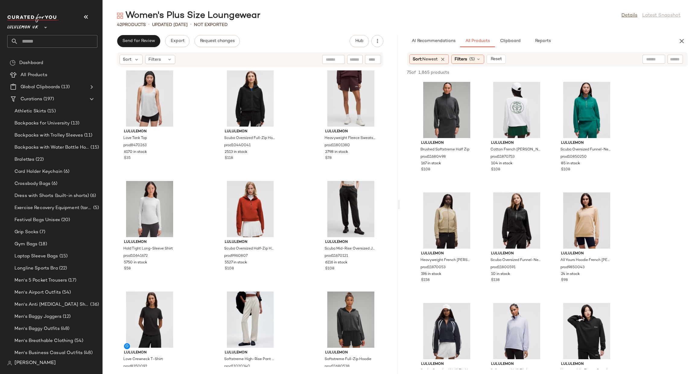
scroll to position [362, 0]
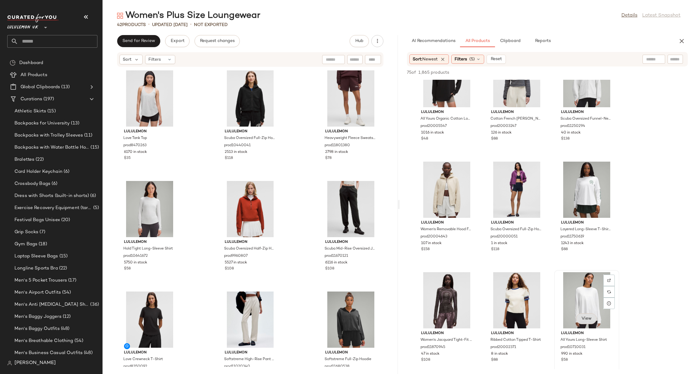
click at [586, 320] on span "View" at bounding box center [586, 318] width 10 height 5
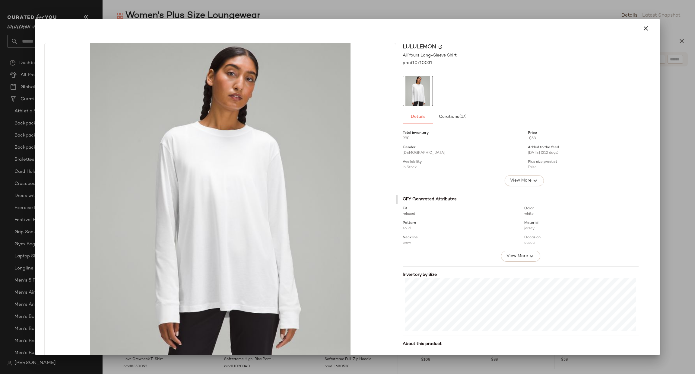
click at [676, 256] on div at bounding box center [347, 187] width 695 height 374
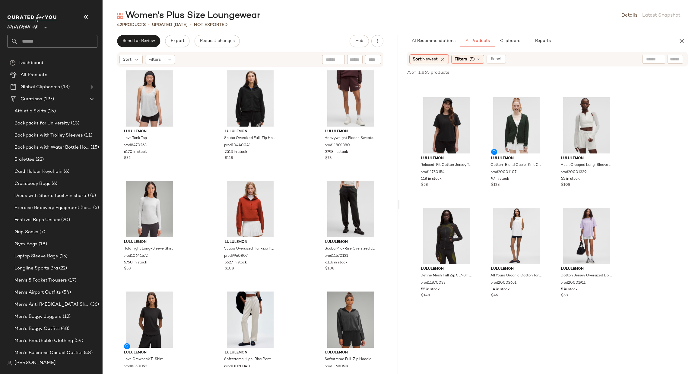
scroll to position [814, 0]
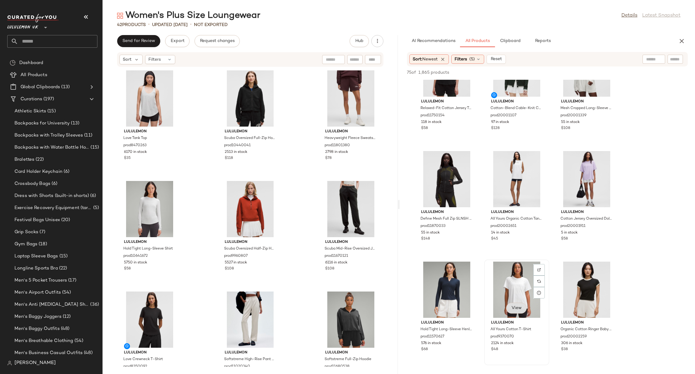
click at [511, 308] on span "View" at bounding box center [516, 307] width 10 height 5
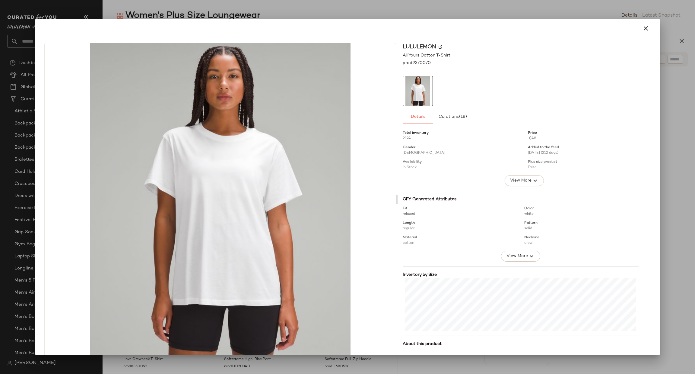
click at [670, 217] on div at bounding box center [347, 187] width 695 height 374
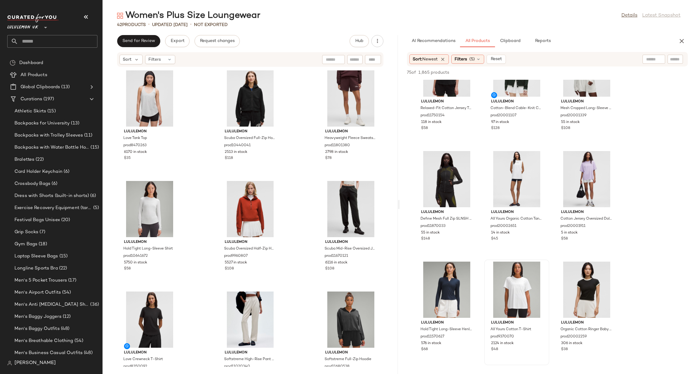
scroll to position [905, 0]
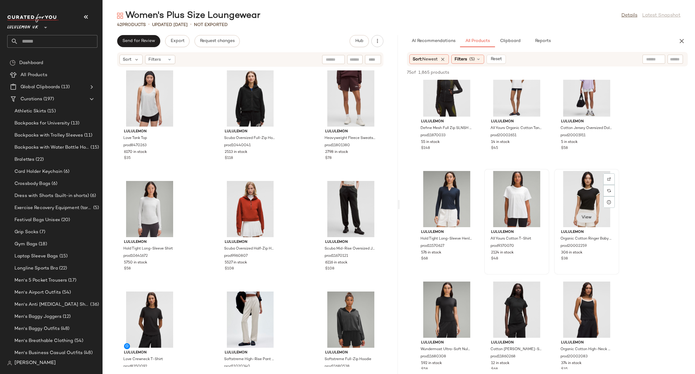
click at [588, 213] on button "View" at bounding box center [586, 217] width 21 height 11
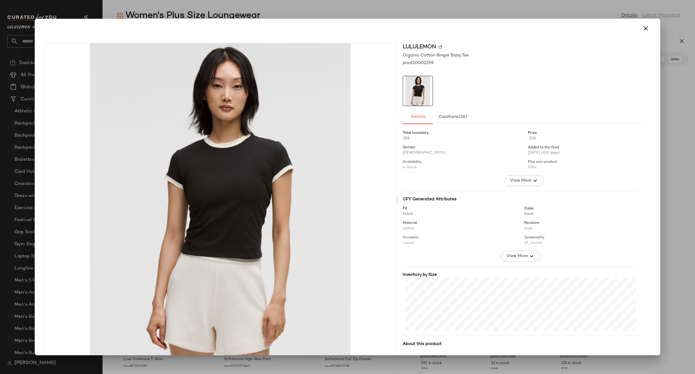
click at [681, 194] on div at bounding box center [347, 187] width 695 height 374
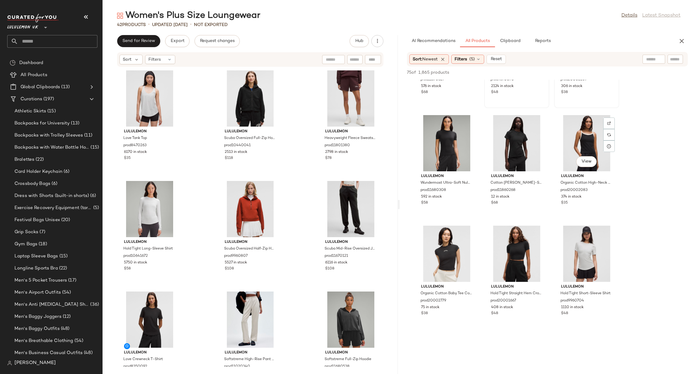
scroll to position [1086, 0]
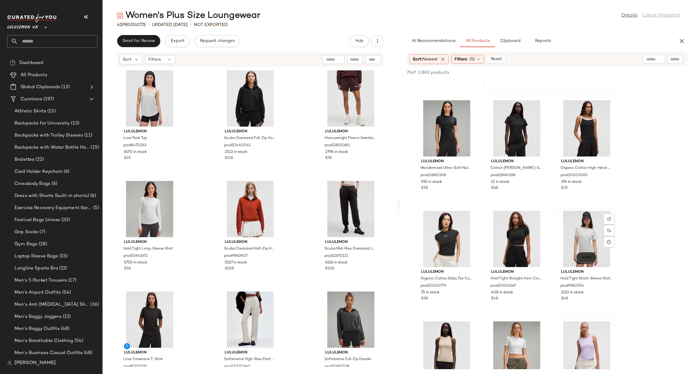
click at [588, 256] on span "View" at bounding box center [586, 257] width 10 height 5
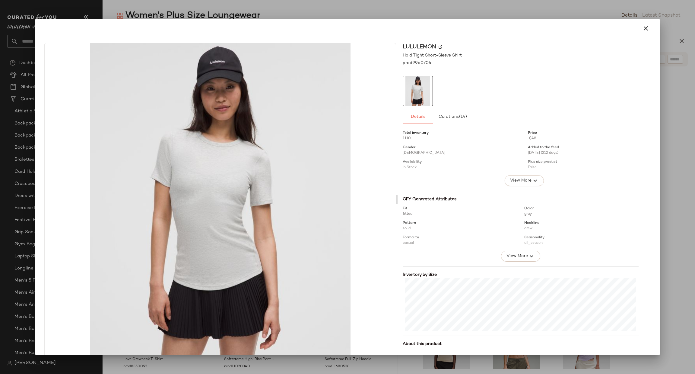
click at [664, 256] on div at bounding box center [347, 187] width 695 height 374
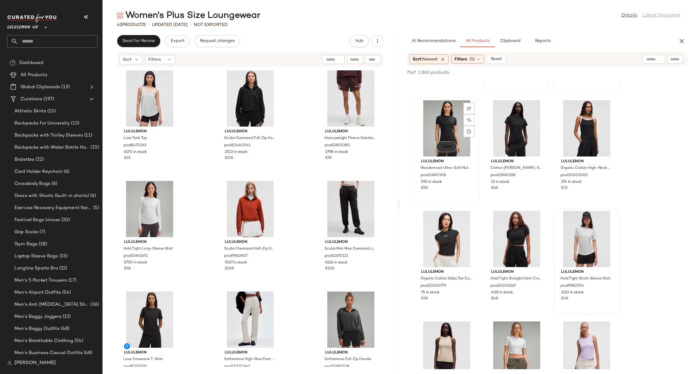
click at [448, 148] on span "View" at bounding box center [446, 146] width 10 height 5
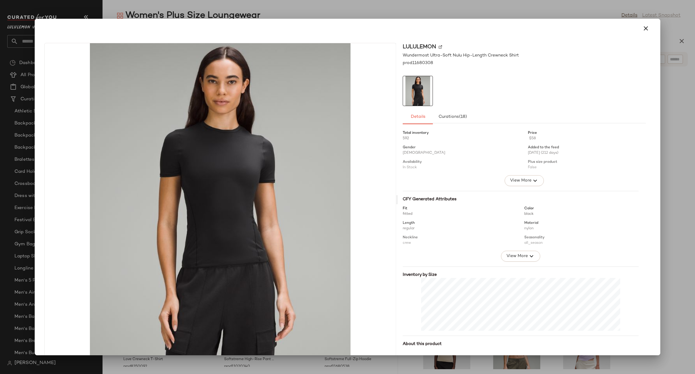
click at [669, 192] on div at bounding box center [347, 187] width 695 height 374
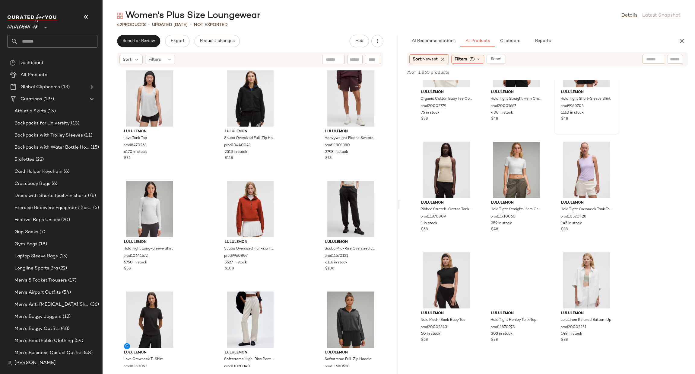
scroll to position [1267, 0]
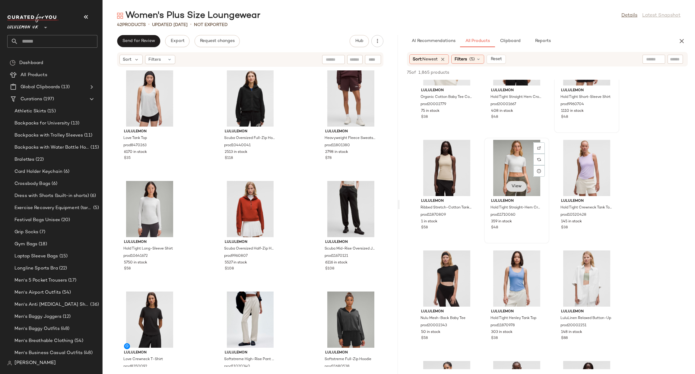
click at [516, 187] on span "View" at bounding box center [516, 186] width 10 height 5
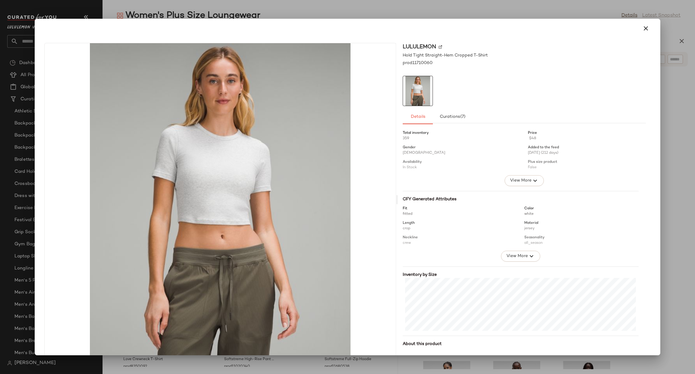
click at [670, 256] on div at bounding box center [347, 187] width 695 height 374
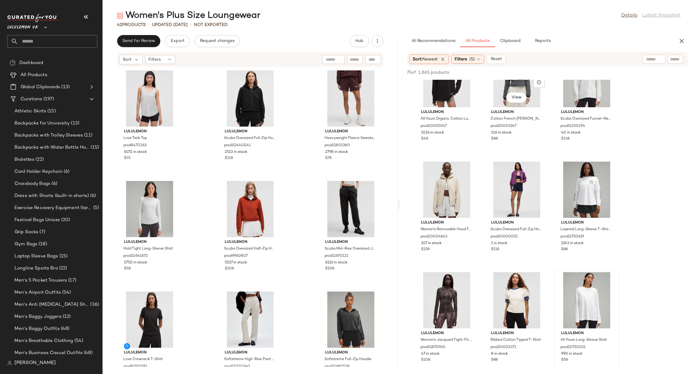
scroll to position [271, 0]
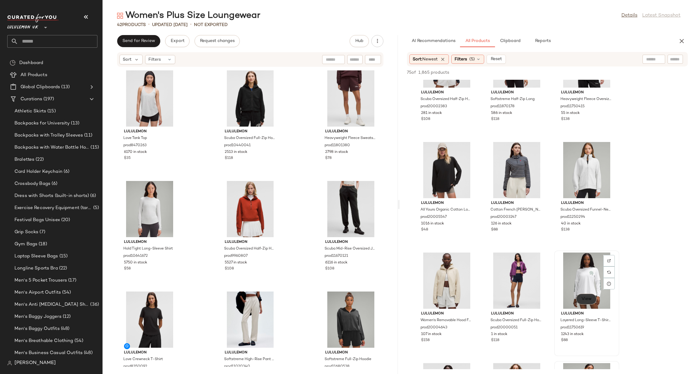
click at [587, 296] on span "View" at bounding box center [586, 298] width 10 height 5
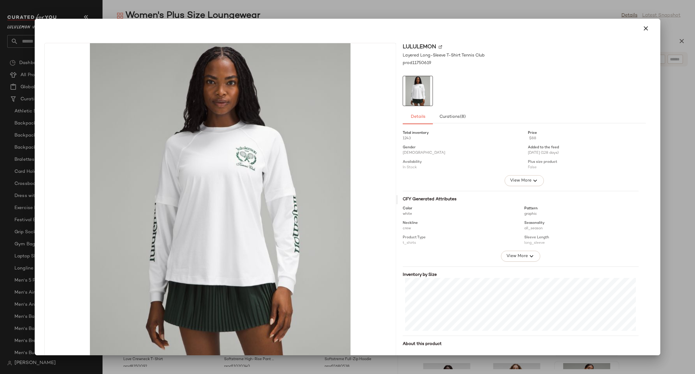
click at [681, 260] on div at bounding box center [347, 187] width 695 height 374
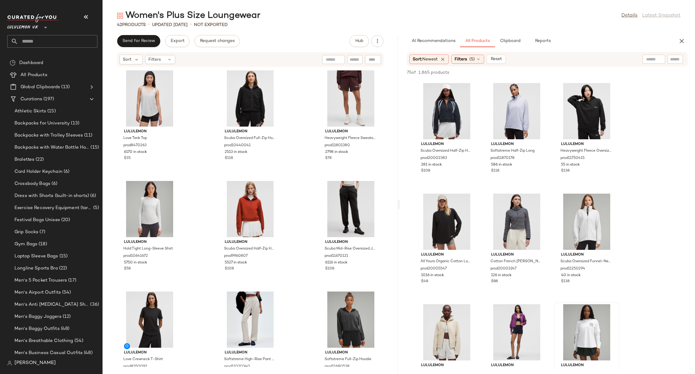
scroll to position [181, 0]
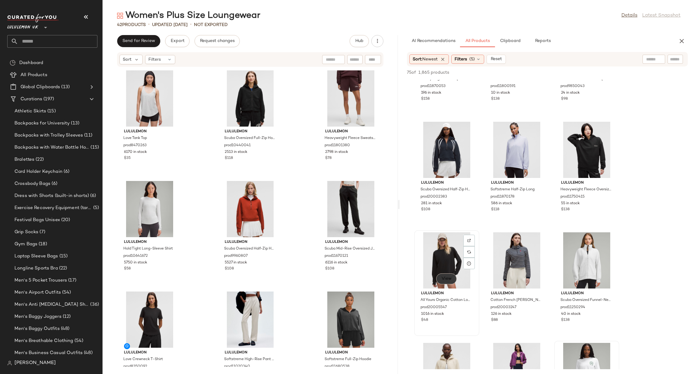
click at [447, 278] on span "View" at bounding box center [446, 278] width 10 height 5
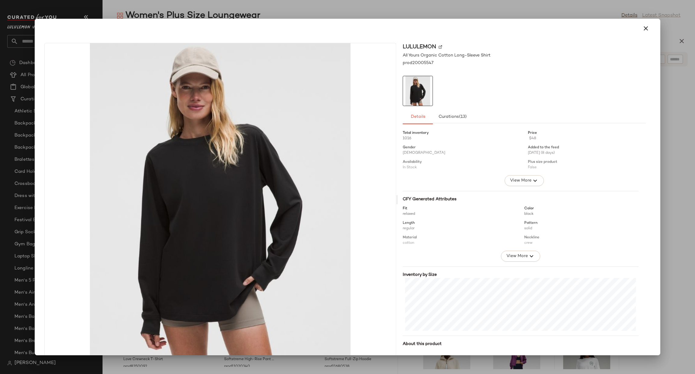
click at [695, 205] on div at bounding box center [347, 187] width 695 height 374
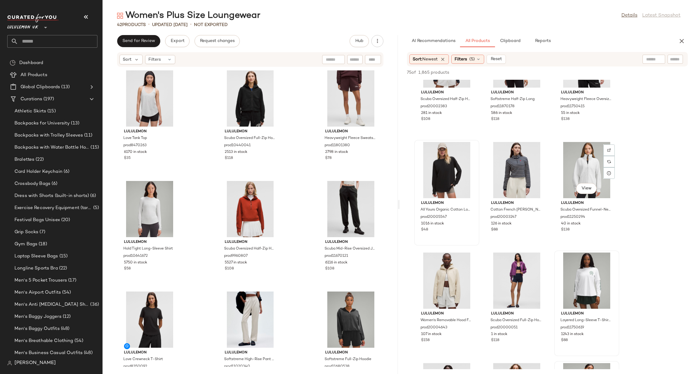
scroll to position [362, 0]
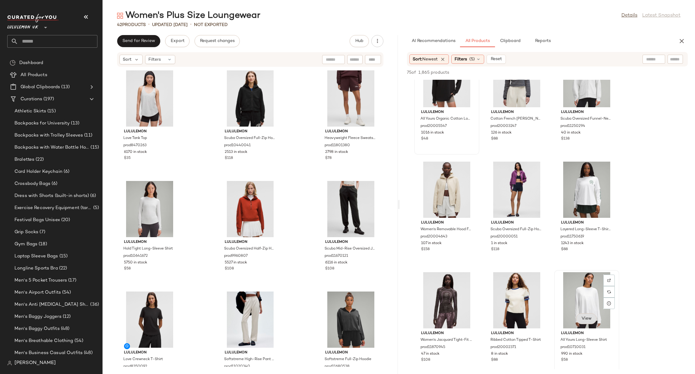
click at [584, 317] on span "View" at bounding box center [586, 318] width 10 height 5
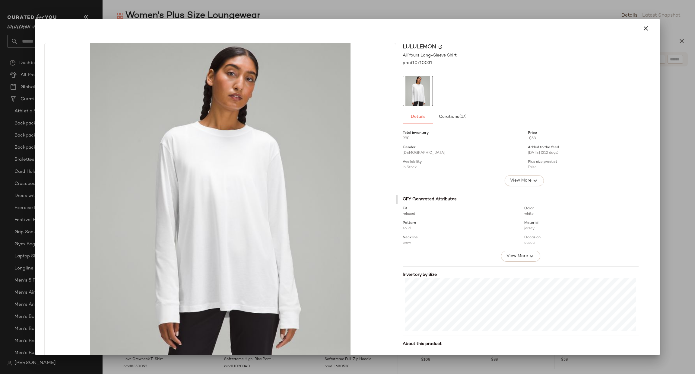
click at [693, 235] on div at bounding box center [347, 187] width 695 height 374
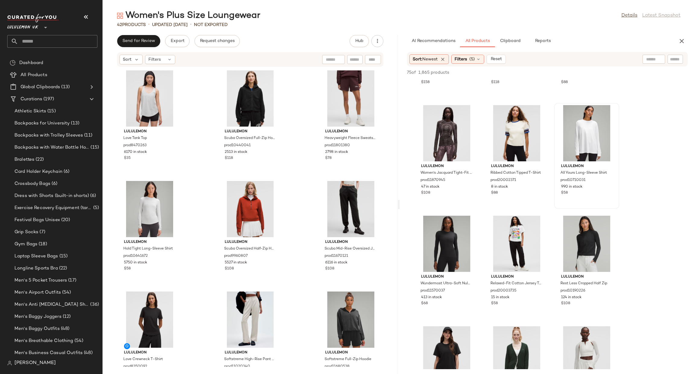
scroll to position [543, 0]
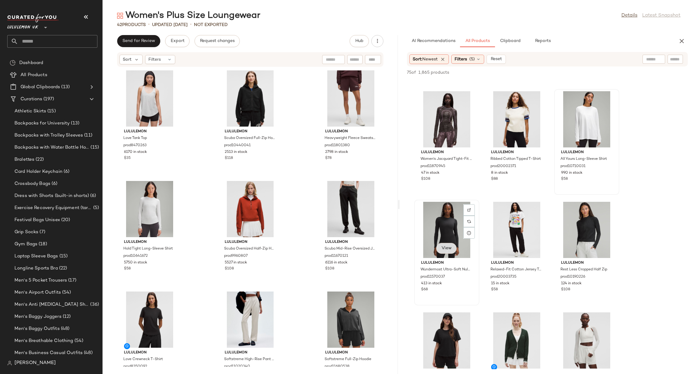
click at [450, 244] on button "View" at bounding box center [446, 248] width 21 height 11
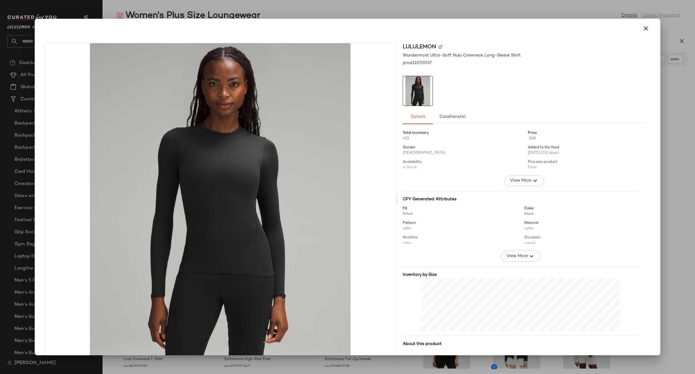
click at [666, 255] on div at bounding box center [347, 187] width 695 height 374
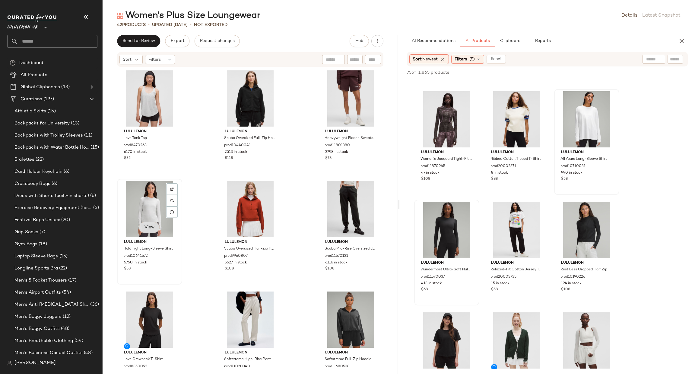
click at [146, 229] on span "View" at bounding box center [149, 227] width 10 height 5
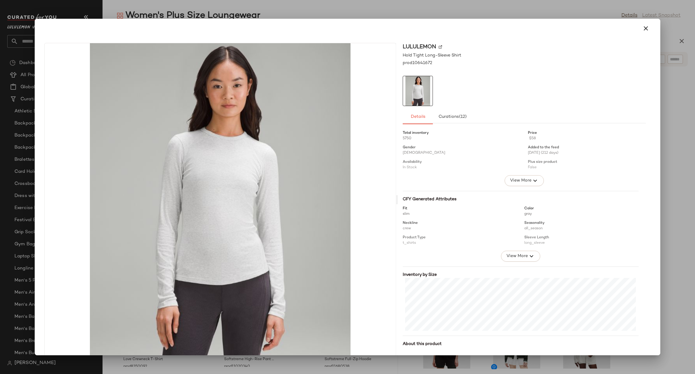
click at [645, 303] on div "lululemon Hold Tight Long-Sleeve Shirt prod10641672 Details Curations (12) Tota…" at bounding box center [524, 199] width 253 height 313
click at [671, 301] on div at bounding box center [347, 187] width 695 height 374
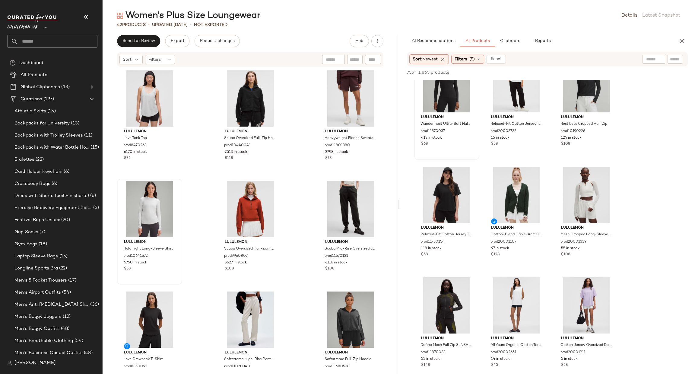
scroll to position [724, 0]
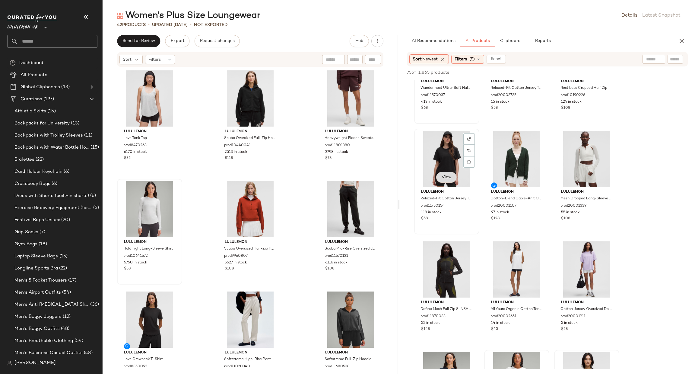
click at [449, 181] on button "View" at bounding box center [446, 177] width 21 height 11
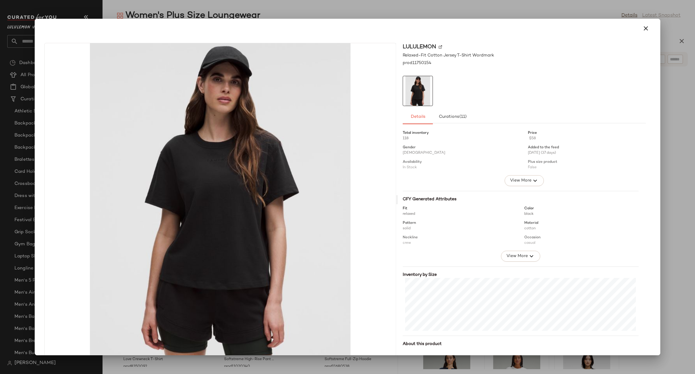
drag, startPoint x: 638, startPoint y: 302, endPoint x: 644, endPoint y: 301, distance: 6.1
click at [638, 302] on div "Total inventory 118 Price $58 Gender [DEMOGRAPHIC_DATA] Added to the feed [DATE…" at bounding box center [524, 246] width 243 height 239
click at [654, 293] on div "lululemon Relaxed-Fit Cotton Jersey T-Shirt Wordmark prod11750154 Details Curat…" at bounding box center [348, 187] width 626 height 336
click at [660, 285] on div at bounding box center [347, 187] width 695 height 374
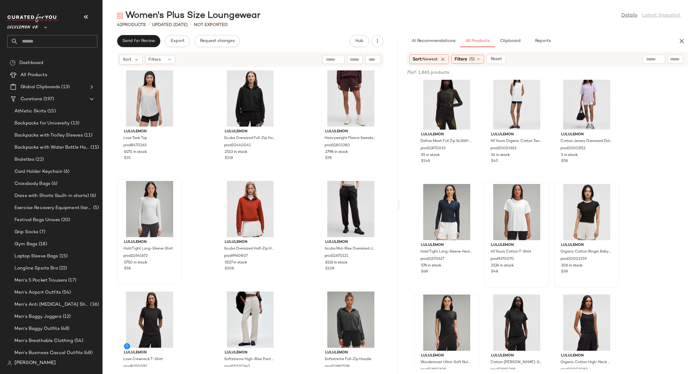
scroll to position [905, 0]
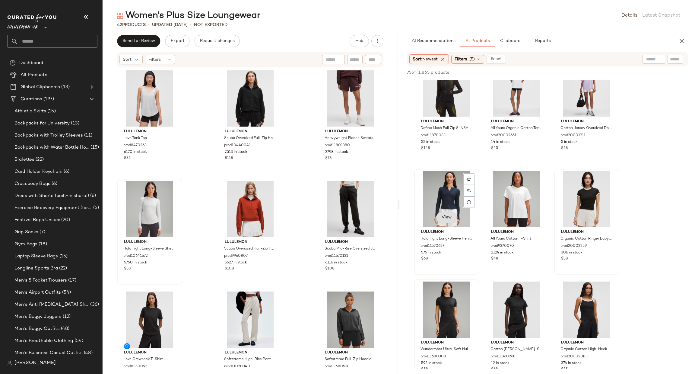
click at [453, 213] on button "View" at bounding box center [446, 217] width 21 height 11
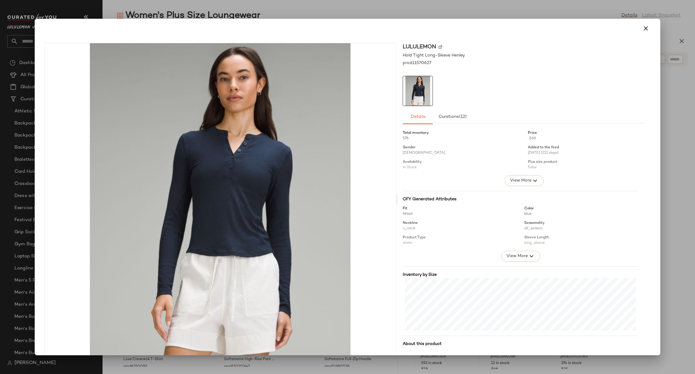
click at [649, 286] on div "lululemon Hold Tight Long-Sleeve Henley prod11570627 Details Curations (12) Tot…" at bounding box center [347, 200] width 621 height 325
click at [670, 278] on div at bounding box center [347, 187] width 695 height 374
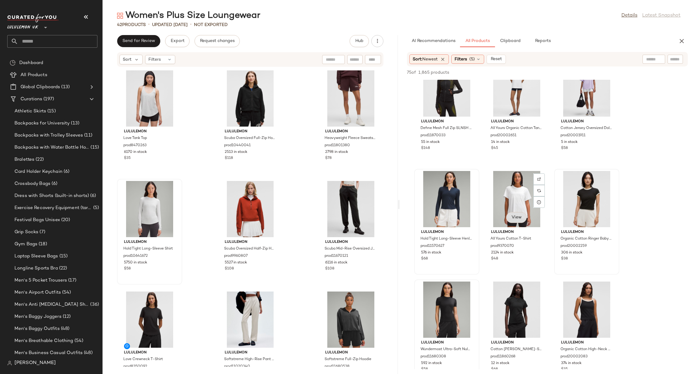
click at [513, 216] on span "View" at bounding box center [516, 217] width 10 height 5
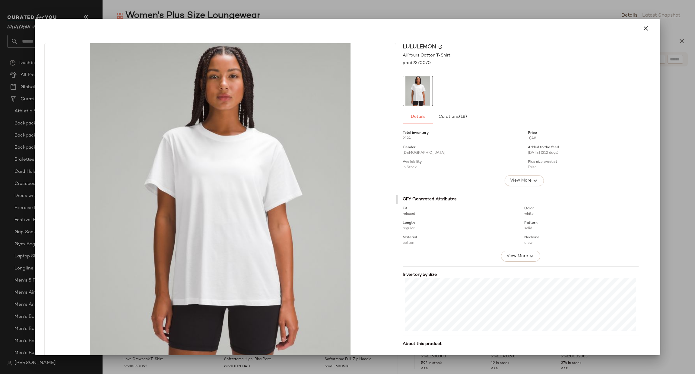
click at [693, 260] on div at bounding box center [347, 187] width 695 height 374
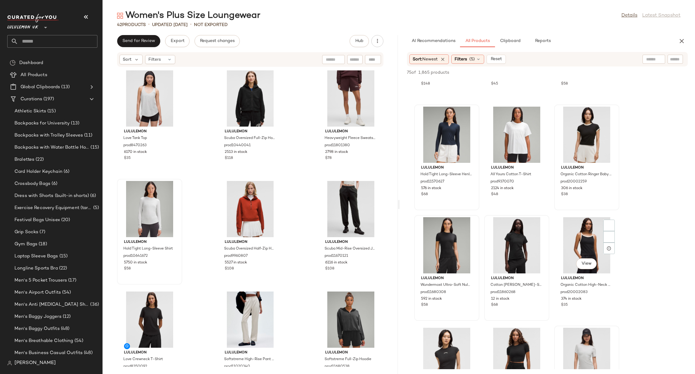
scroll to position [995, 0]
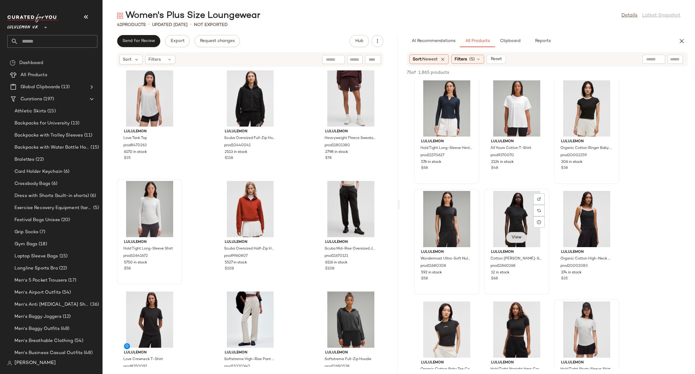
click at [517, 236] on span "View" at bounding box center [516, 237] width 10 height 5
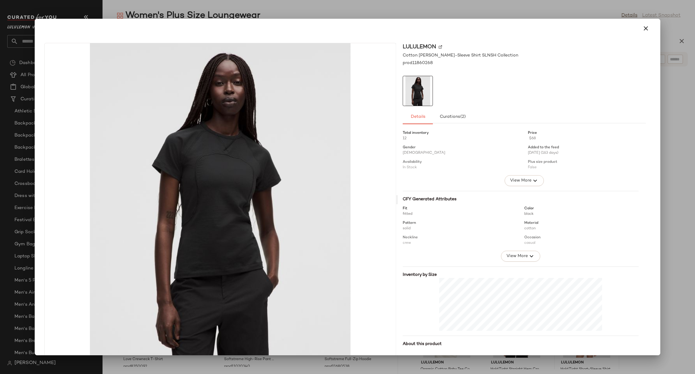
click at [677, 199] on div at bounding box center [347, 187] width 695 height 374
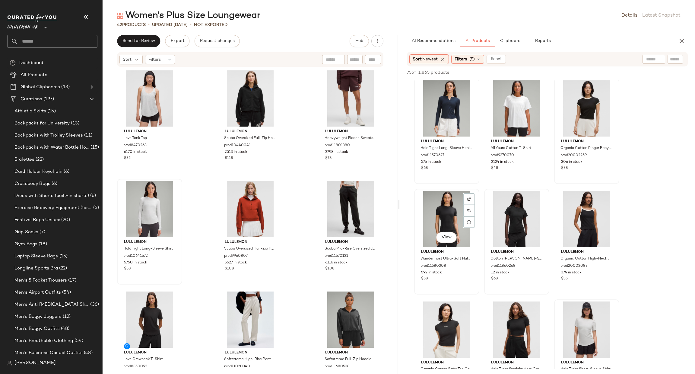
click at [435, 242] on div "View" at bounding box center [446, 219] width 61 height 56
click at [451, 241] on button "View" at bounding box center [446, 237] width 21 height 11
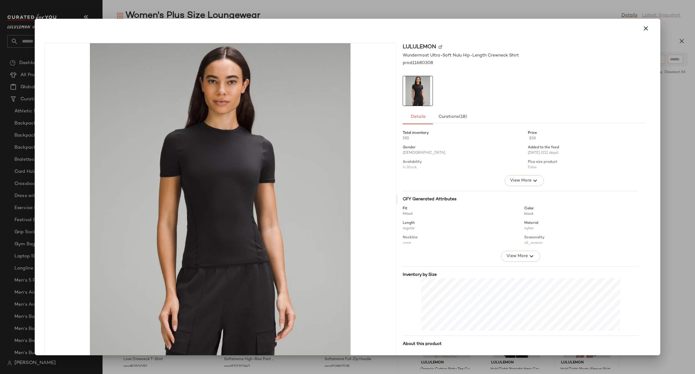
click at [676, 238] on div at bounding box center [347, 187] width 695 height 374
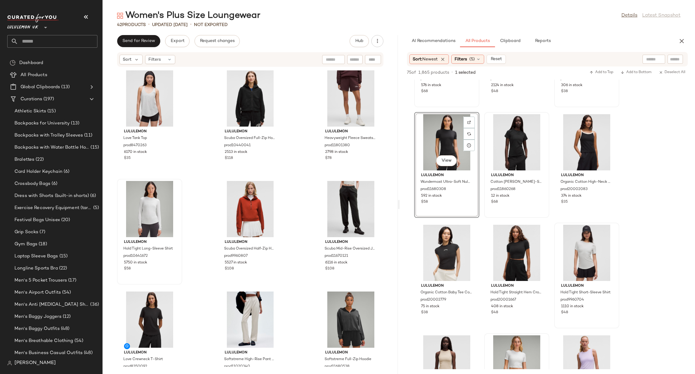
scroll to position [1086, 0]
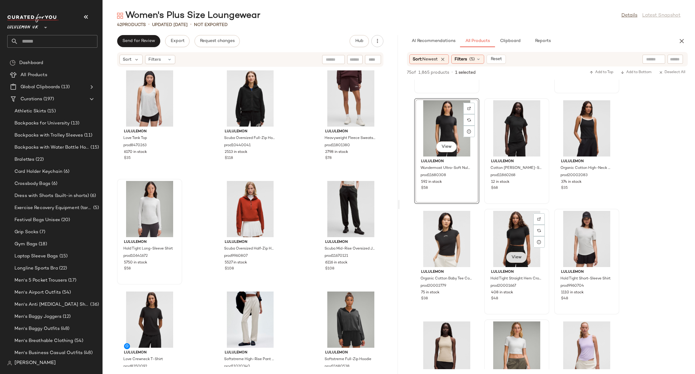
click at [512, 255] on span "View" at bounding box center [516, 257] width 10 height 5
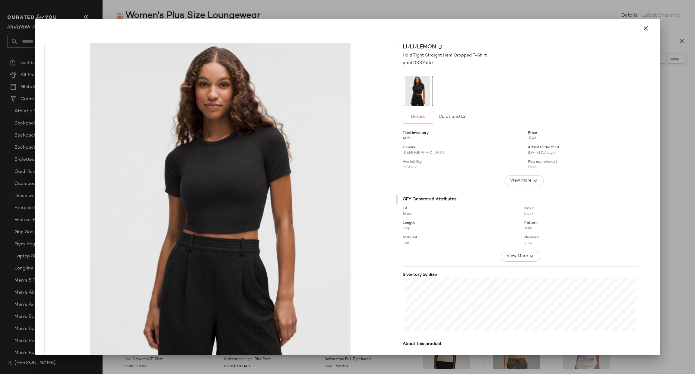
click at [689, 237] on div at bounding box center [347, 187] width 695 height 374
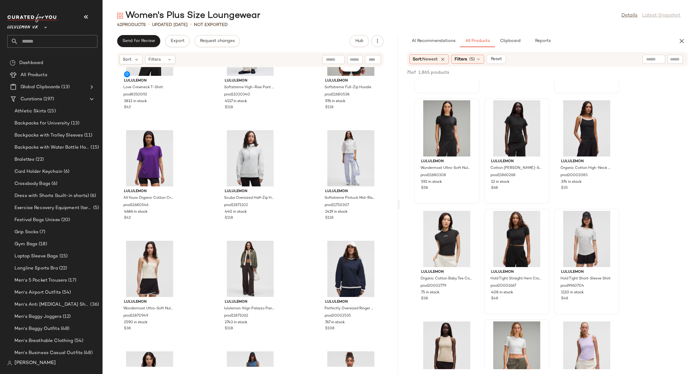
scroll to position [0, 0]
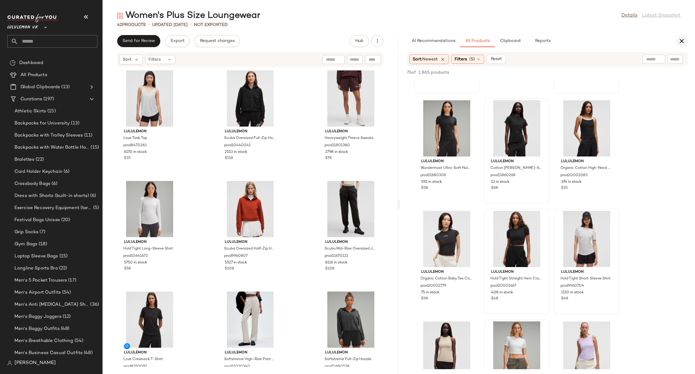
click at [684, 40] on icon "button" at bounding box center [681, 40] width 7 height 7
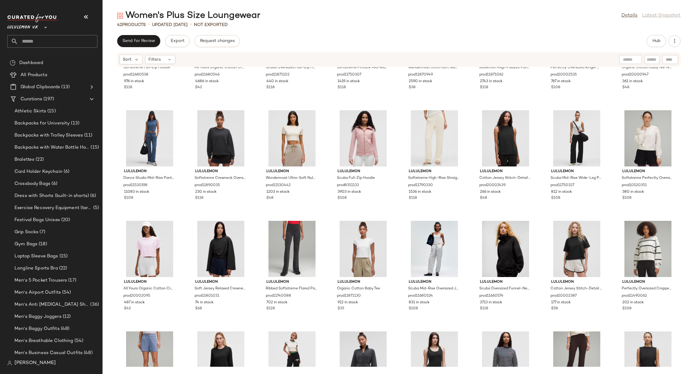
scroll to position [364, 0]
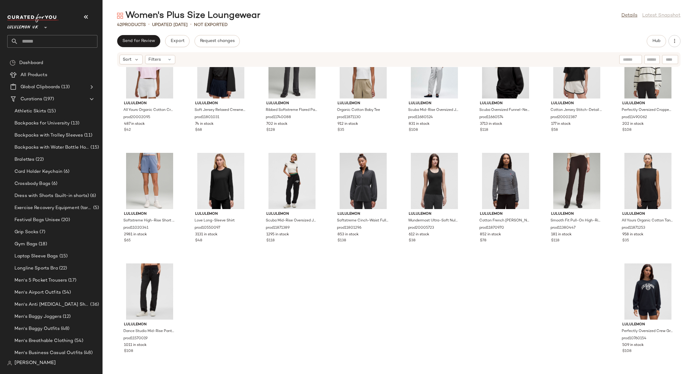
click at [35, 40] on input "text" at bounding box center [57, 41] width 79 height 13
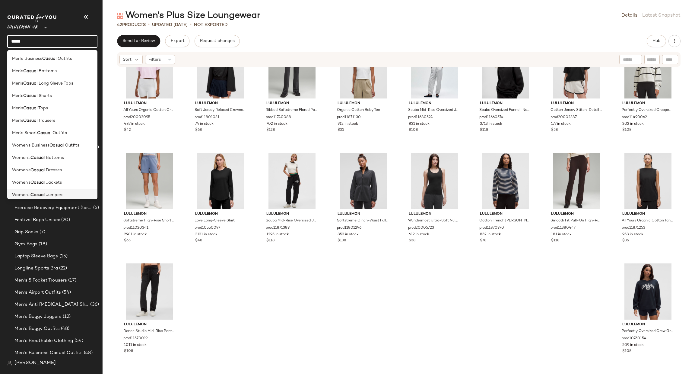
type input "*****"
click at [39, 196] on b "Casua" at bounding box center [36, 195] width 13 height 6
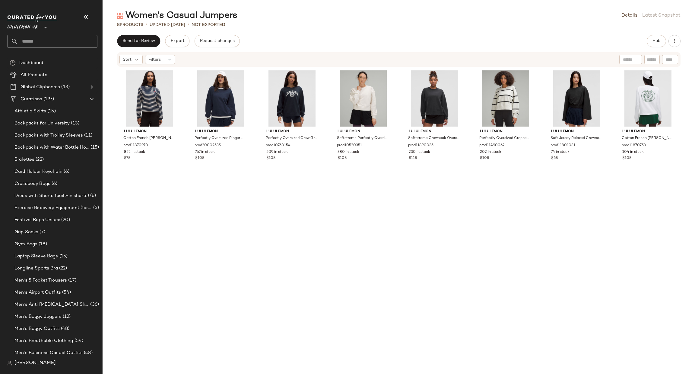
click at [64, 40] on input "text" at bounding box center [57, 41] width 79 height 13
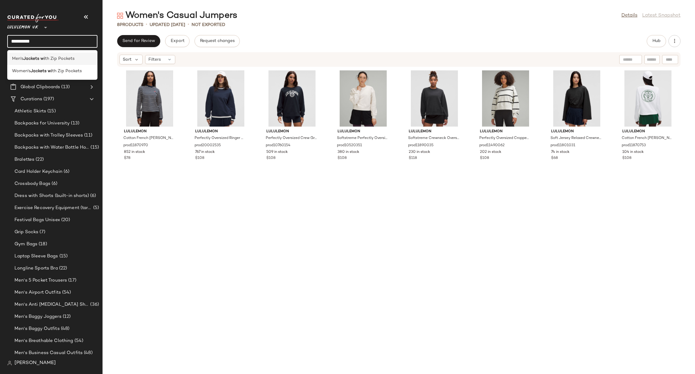
type input "**********"
click at [70, 59] on span "th Zip Pockets" at bounding box center [60, 59] width 30 height 6
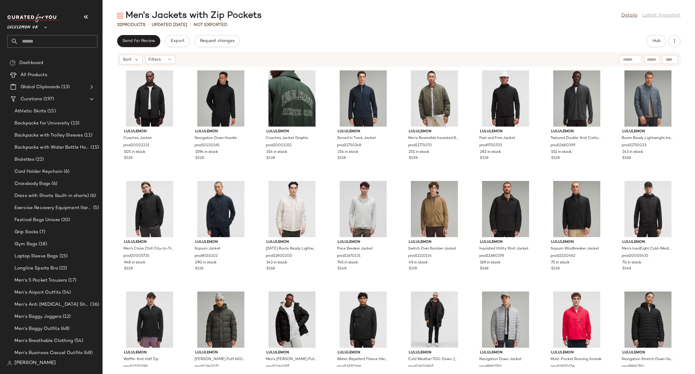
click at [653, 62] on input "text" at bounding box center [652, 59] width 11 height 6
type input "****"
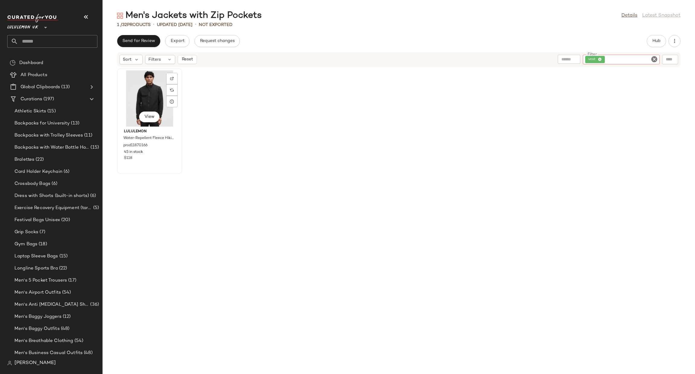
click at [140, 93] on div "View" at bounding box center [149, 98] width 61 height 56
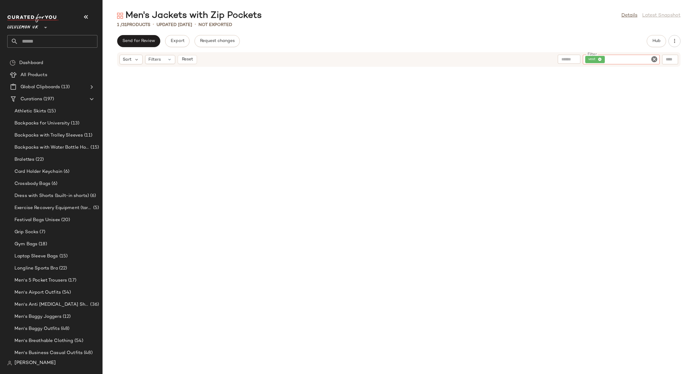
click at [653, 55] on div "vest" at bounding box center [621, 60] width 77 height 10
click at [653, 60] on icon "Clear Filter" at bounding box center [654, 59] width 7 height 7
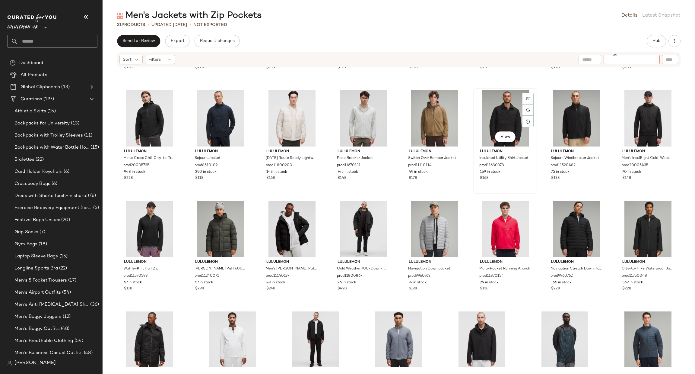
scroll to position [143, 0]
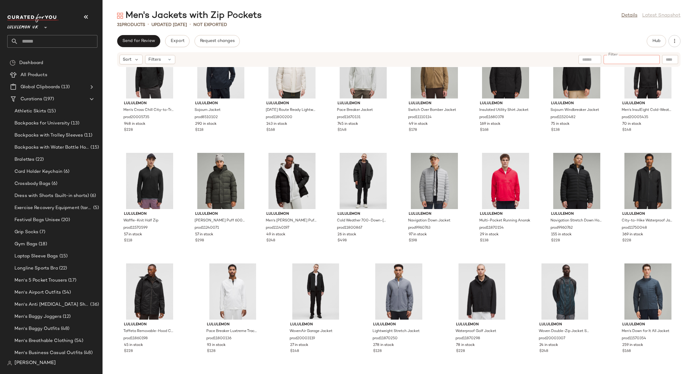
click at [30, 49] on div "Lululemon UK **" at bounding box center [54, 33] width 95 height 47
click at [31, 44] on input "text" at bounding box center [57, 41] width 79 height 13
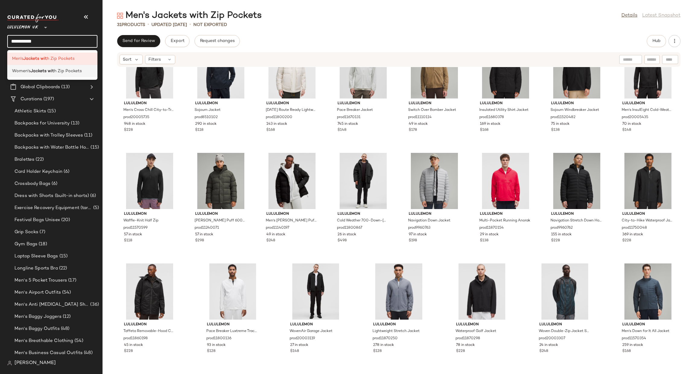
type input "**********"
click at [47, 73] on b "Jackets wit" at bounding box center [42, 71] width 24 height 6
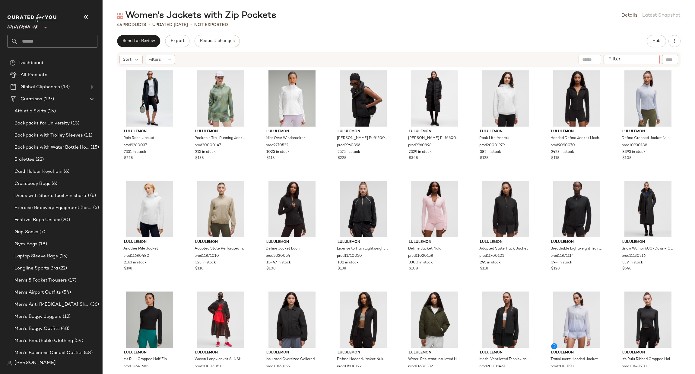
click at [647, 58] on input "Filter" at bounding box center [631, 59] width 51 height 6
type input "****"
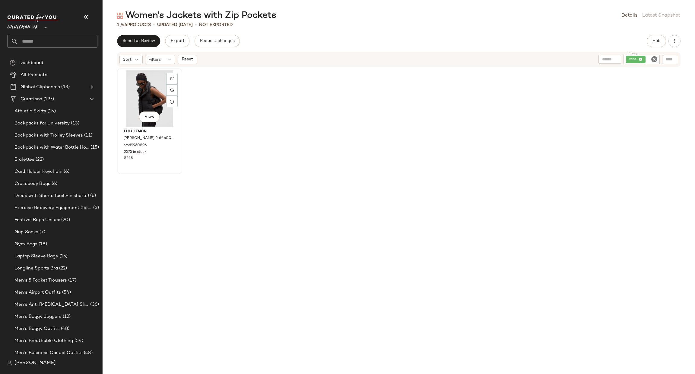
click at [144, 94] on div "View" at bounding box center [149, 98] width 61 height 56
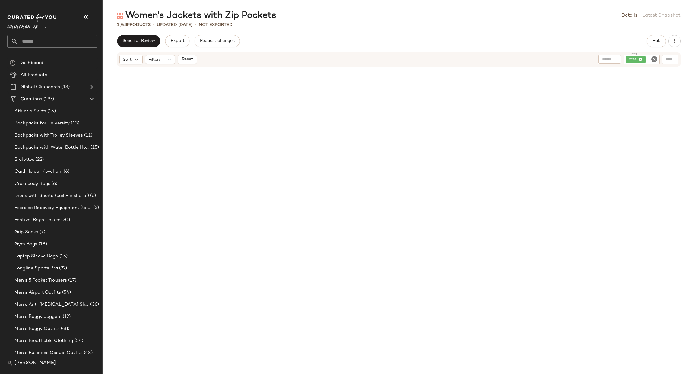
click at [651, 58] on icon "Clear Filter" at bounding box center [654, 59] width 7 height 7
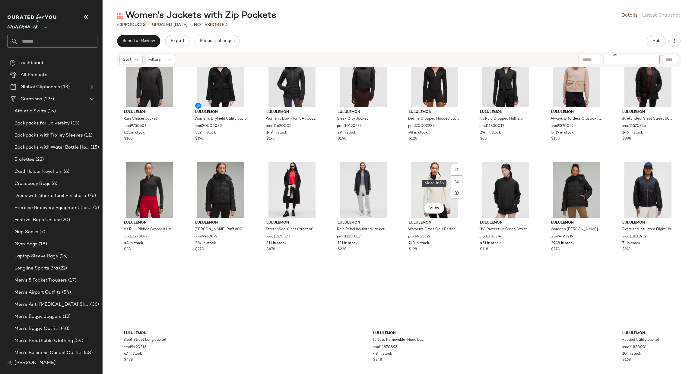
scroll to position [364, 0]
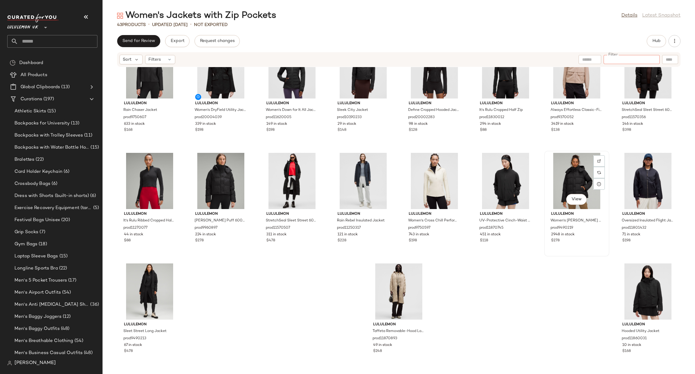
click at [593, 167] on div at bounding box center [598, 172] width 11 height 11
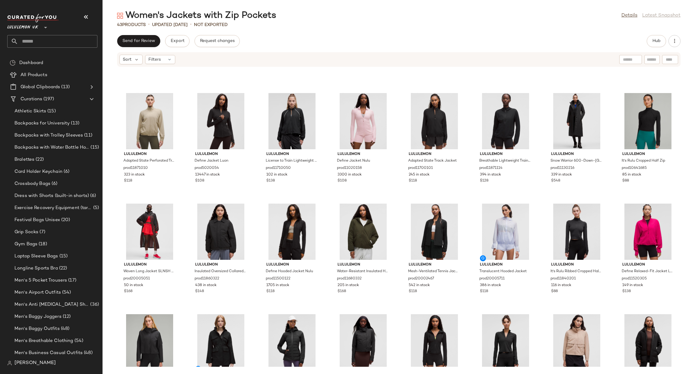
click at [42, 43] on input "text" at bounding box center [57, 41] width 79 height 13
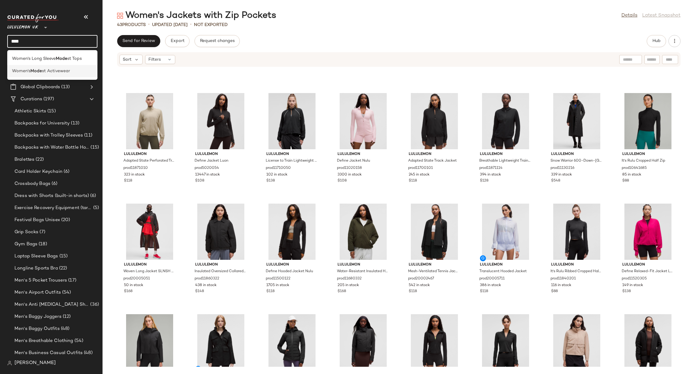
type input "****"
click at [59, 68] on span "st Activewear" at bounding box center [56, 71] width 28 height 6
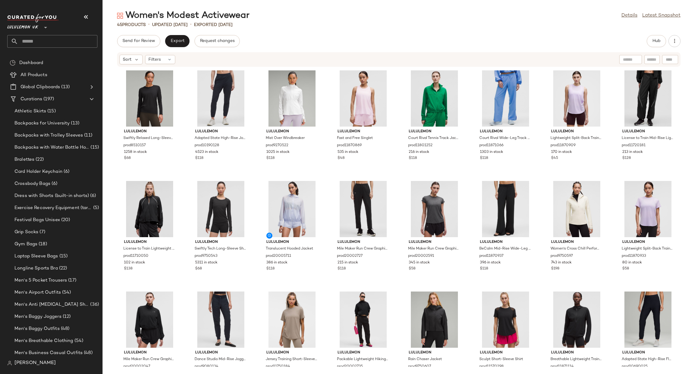
click at [54, 44] on input "text" at bounding box center [57, 41] width 79 height 13
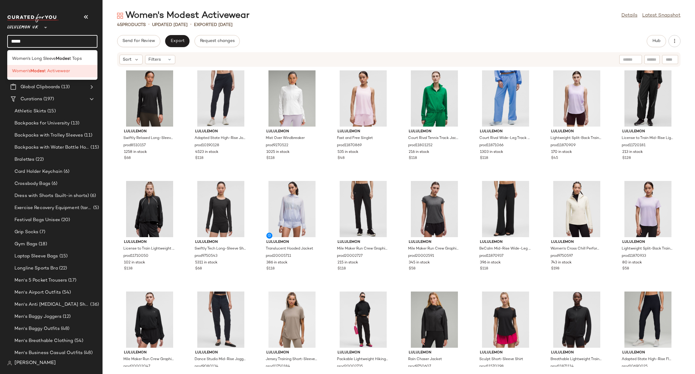
type input "*****"
click at [59, 51] on div "Women's Long Sleeve Modes t Tops Women's Modes t Activewear" at bounding box center [52, 65] width 90 height 30
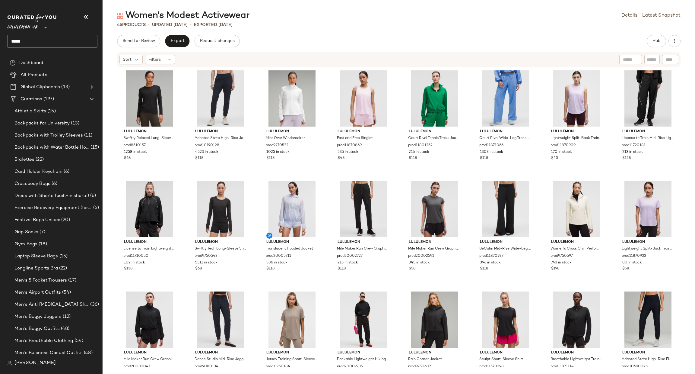
click at [49, 46] on input "*****" at bounding box center [52, 41] width 90 height 13
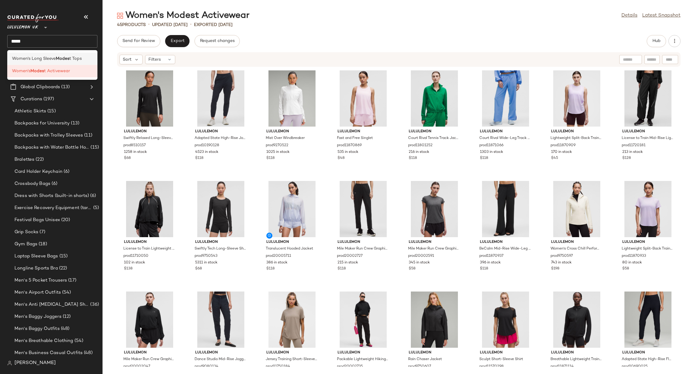
click at [55, 55] on div "Women's Long Sleeve Modes t Tops" at bounding box center [52, 58] width 90 height 12
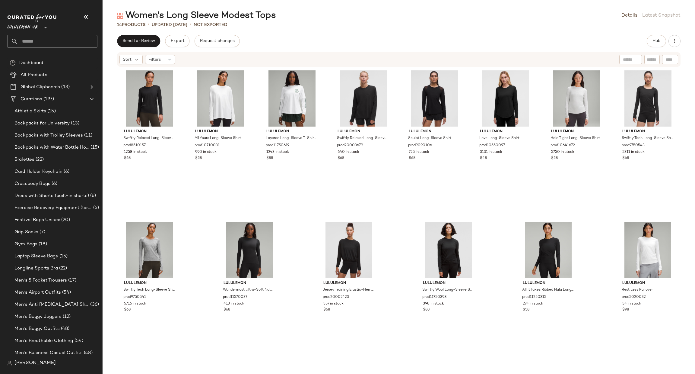
click at [651, 62] on input "text" at bounding box center [652, 59] width 11 height 6
type input "*****"
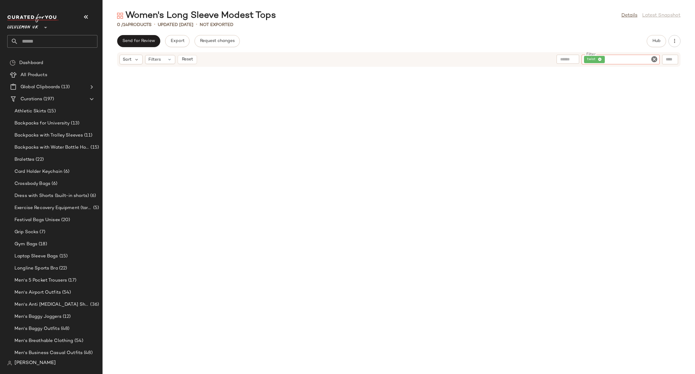
click at [654, 57] on icon "Clear Filter" at bounding box center [654, 59] width 7 height 7
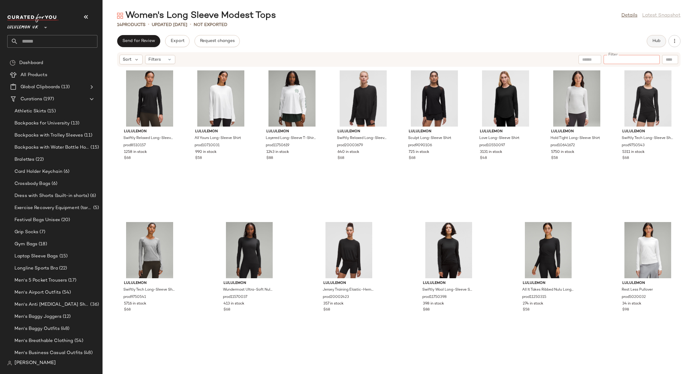
click at [656, 41] on span "Hub" at bounding box center [656, 41] width 8 height 5
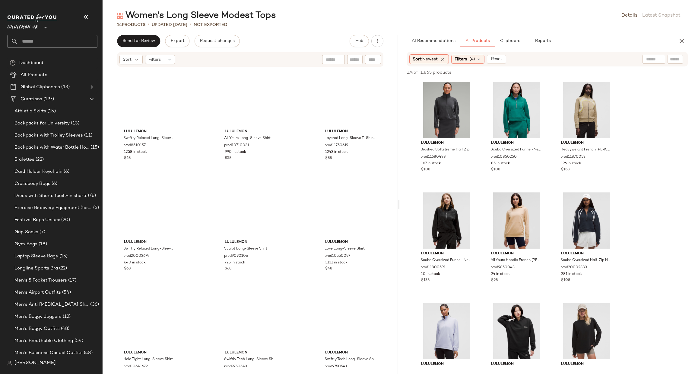
scroll to position [254, 0]
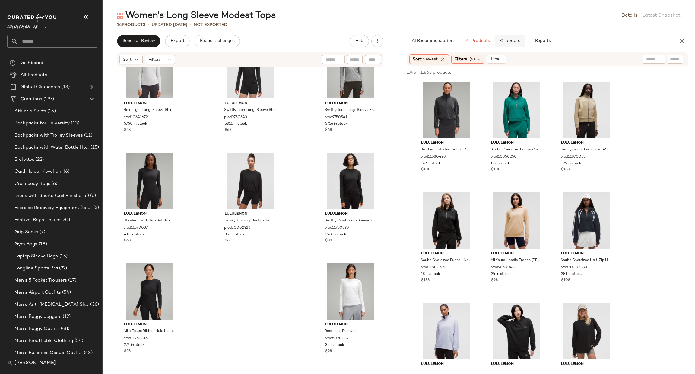
click at [499, 40] on button "Clipboard" at bounding box center [510, 41] width 30 height 12
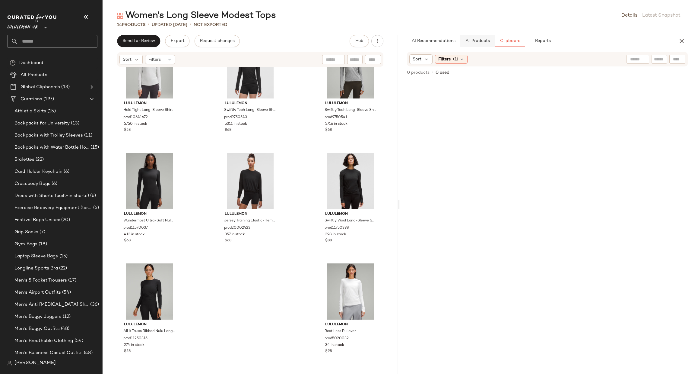
click at [475, 44] on button "All Products" at bounding box center [477, 41] width 35 height 12
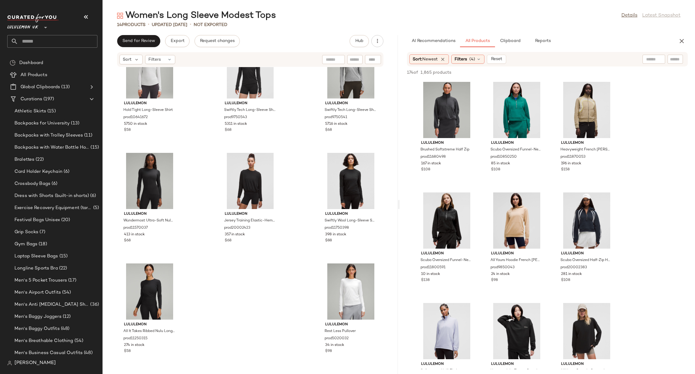
click at [689, 40] on div "AI Recommendations All Products Clipboard Reports" at bounding box center [547, 41] width 295 height 12
click at [694, 35] on div "AI Recommendations All Products Clipboard Reports" at bounding box center [547, 41] width 295 height 12
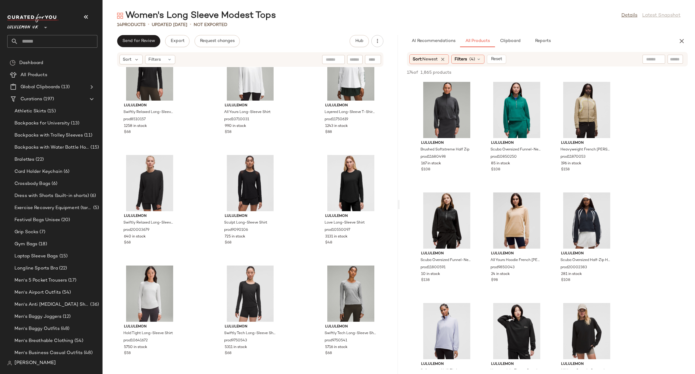
scroll to position [0, 0]
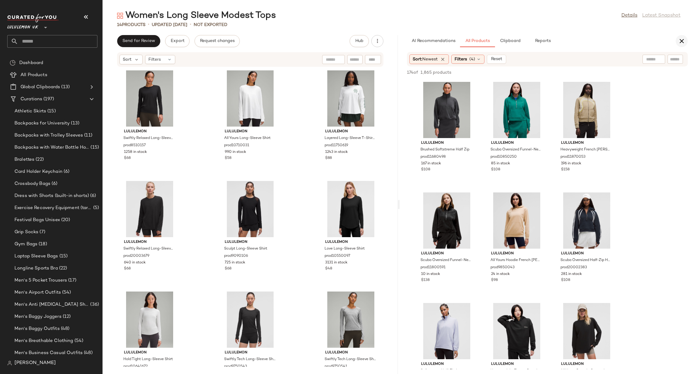
click at [682, 42] on icon "button" at bounding box center [681, 40] width 7 height 7
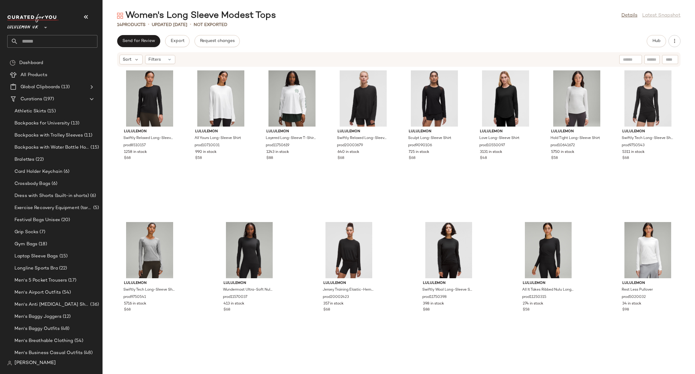
click at [25, 27] on span "Lululemon UK" at bounding box center [22, 26] width 31 height 11
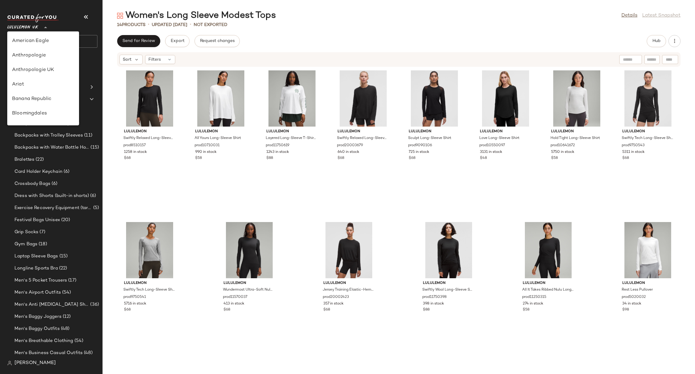
scroll to position [174, 0]
type input "**"
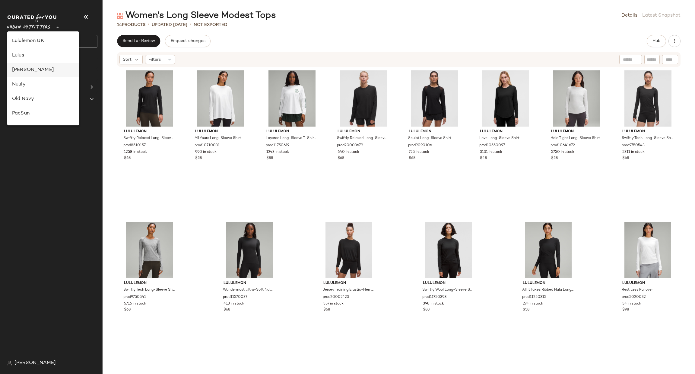
scroll to position [325, 0]
click at [46, 75] on div "Urban Outfitters" at bounding box center [43, 78] width 62 height 7
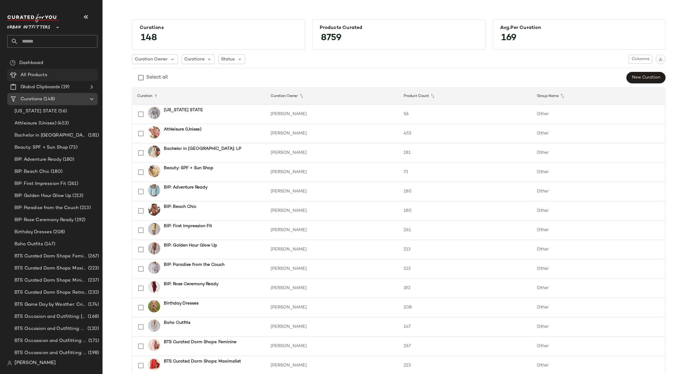
click at [50, 70] on Products "All Products" at bounding box center [52, 75] width 91 height 12
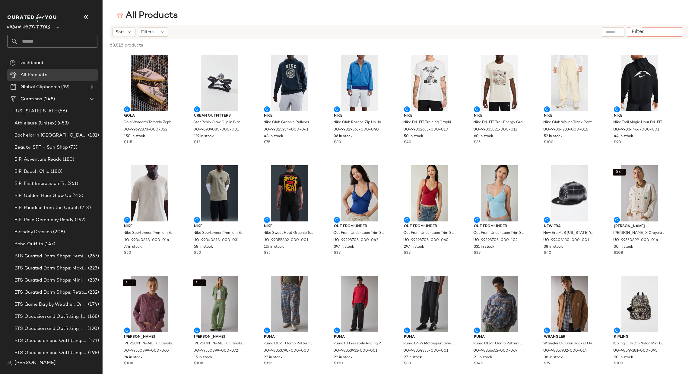
click at [671, 35] on div at bounding box center [655, 31] width 56 height 9
type input "***"
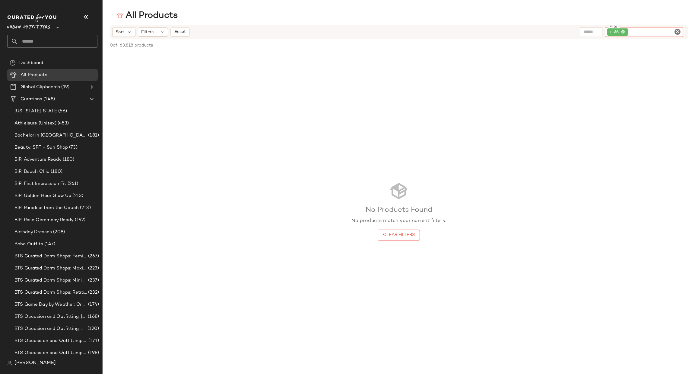
click at [679, 33] on icon "Clear Filter" at bounding box center [677, 31] width 7 height 7
click at [617, 29] on input "text" at bounding box center [613, 32] width 15 height 6
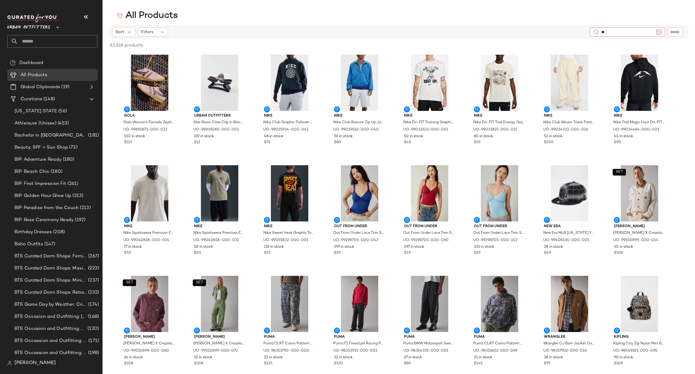
type input "***"
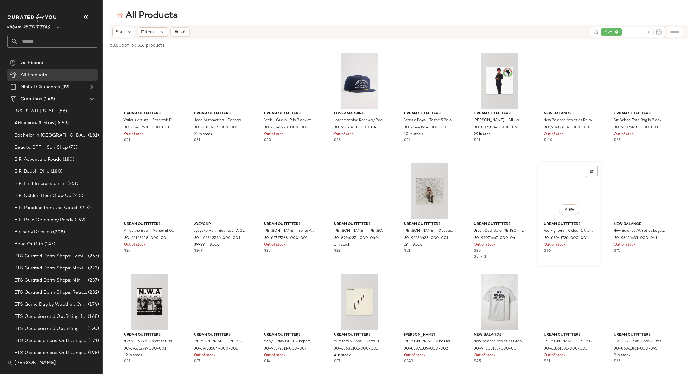
scroll to position [452, 0]
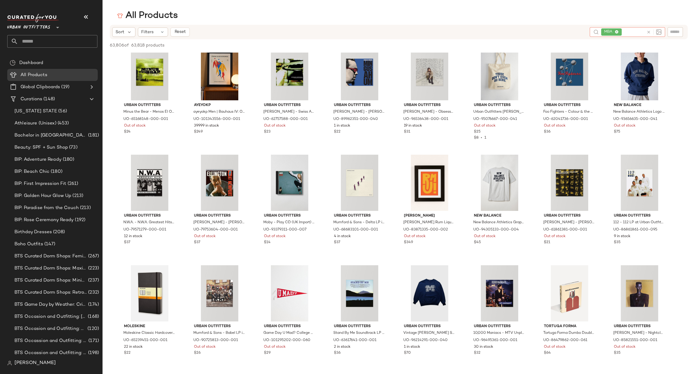
click at [647, 33] on icon at bounding box center [649, 32] width 5 height 5
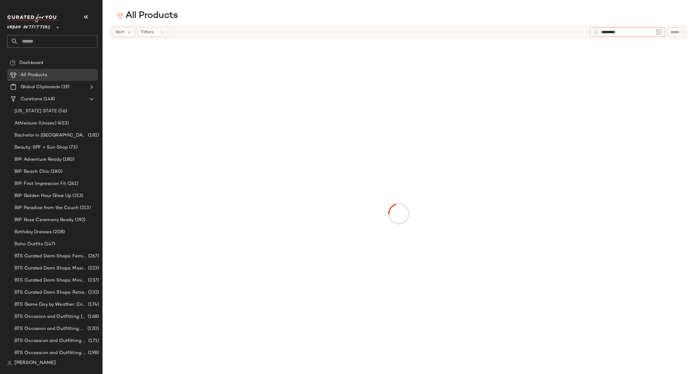
type input "**********"
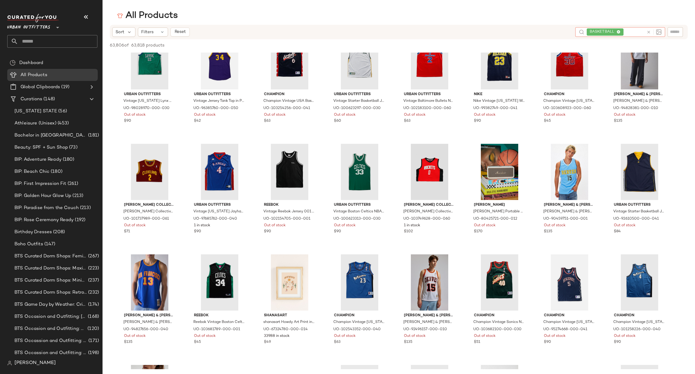
scroll to position [1086, 0]
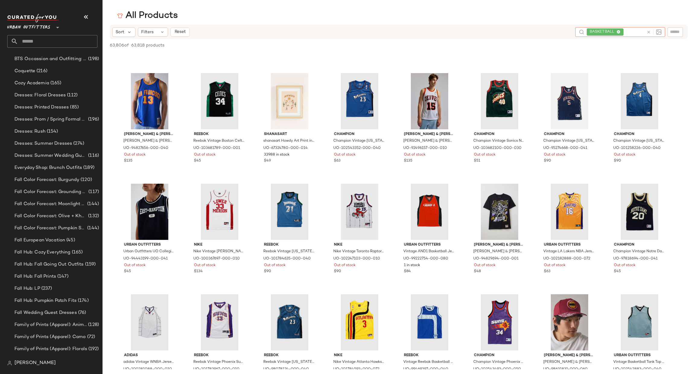
click at [48, 42] on input "text" at bounding box center [57, 41] width 79 height 13
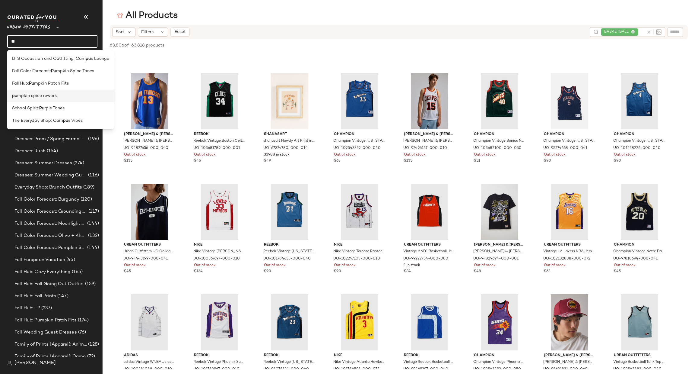
type input "**"
click at [45, 94] on span "mpkin spice rework" at bounding box center [37, 96] width 40 height 6
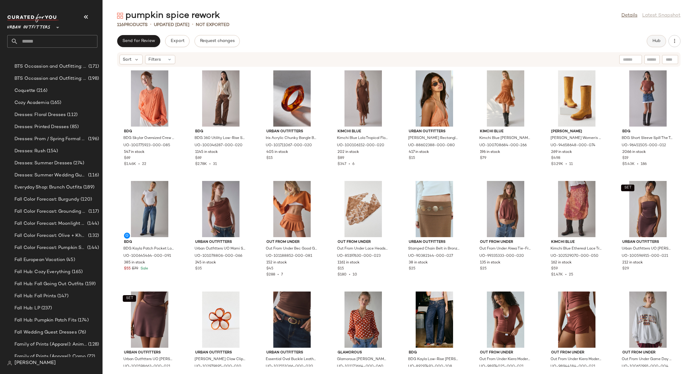
click at [660, 44] on button "Hub" at bounding box center [656, 41] width 19 height 12
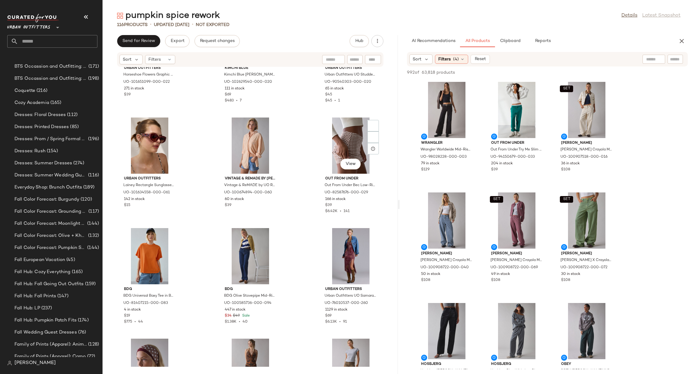
scroll to position [1815, 0]
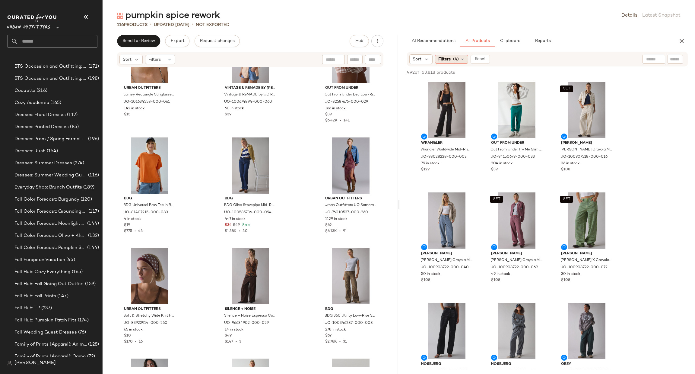
click at [453, 61] on span "(4)" at bounding box center [456, 59] width 6 height 6
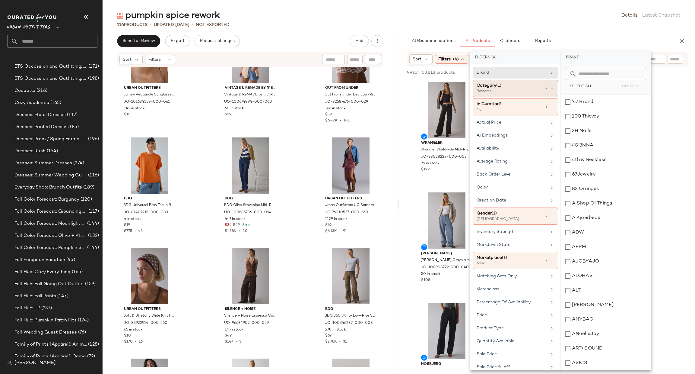
click at [551, 91] on icon at bounding box center [552, 88] width 4 height 4
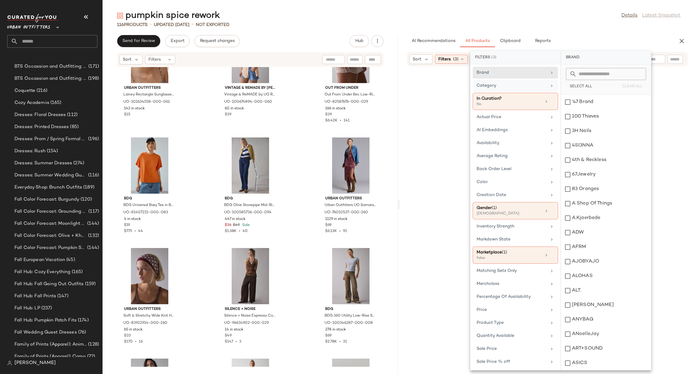
click at [537, 84] on div "Category" at bounding box center [512, 85] width 70 height 6
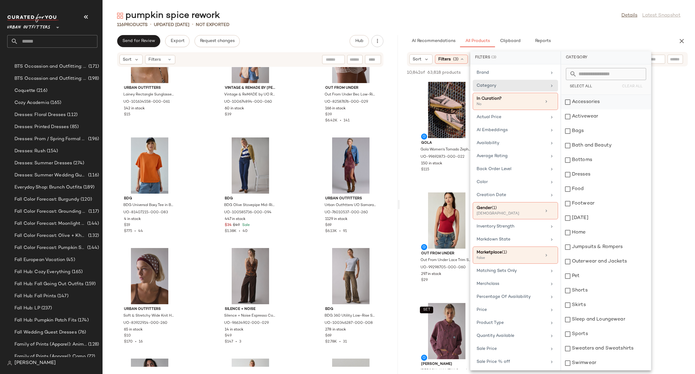
click at [568, 101] on div "Accessories" at bounding box center [606, 102] width 90 height 14
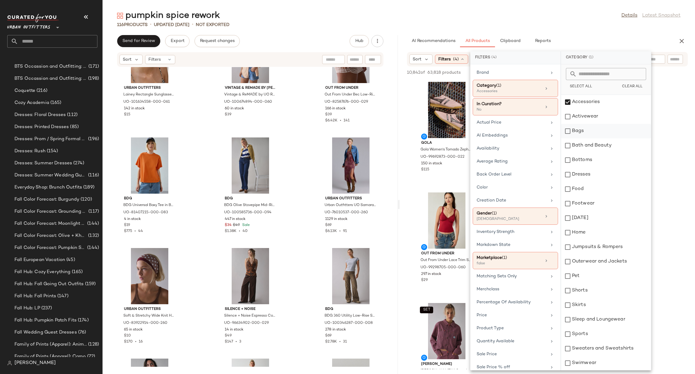
click at [568, 130] on div "Bags" at bounding box center [606, 131] width 90 height 14
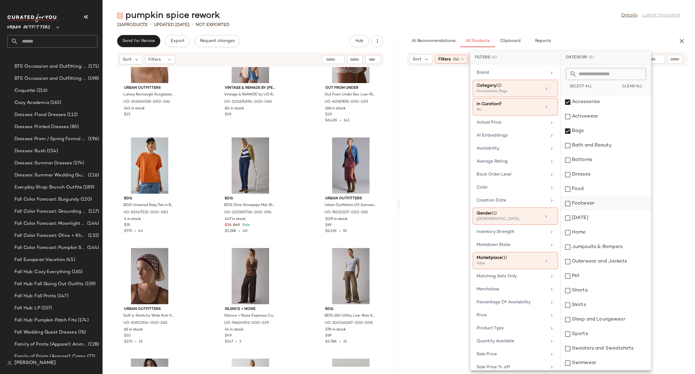
click at [567, 198] on div "Footwear" at bounding box center [606, 203] width 90 height 14
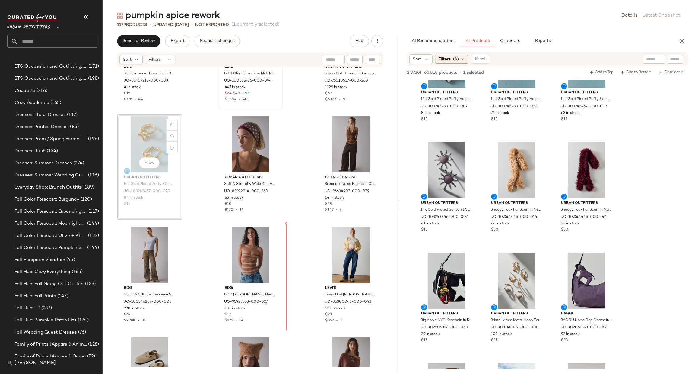
scroll to position [1952, 0]
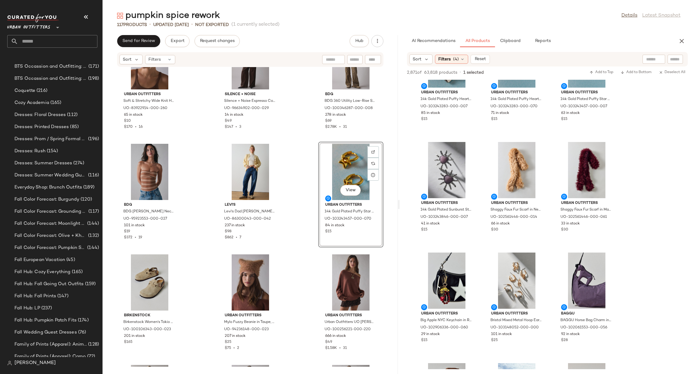
scroll to position [2120, 0]
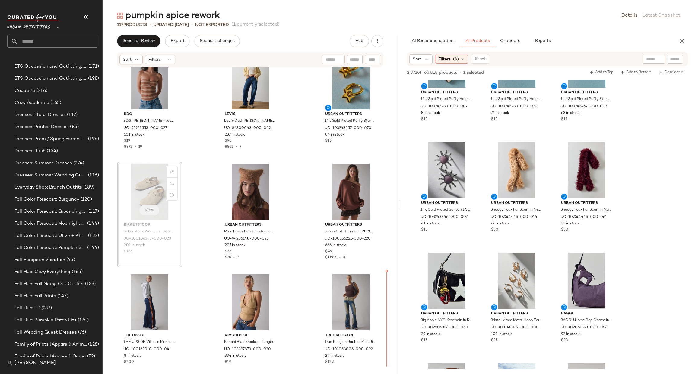
scroll to position [2125, 0]
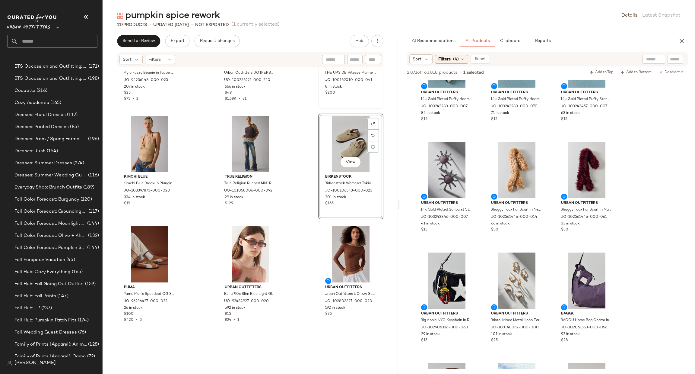
scroll to position [2306, 0]
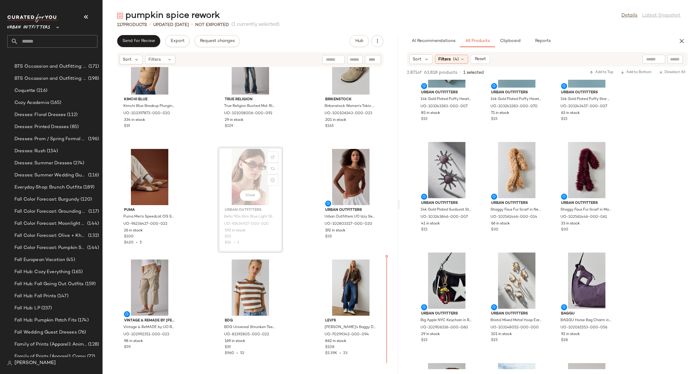
scroll to position [2368, 0]
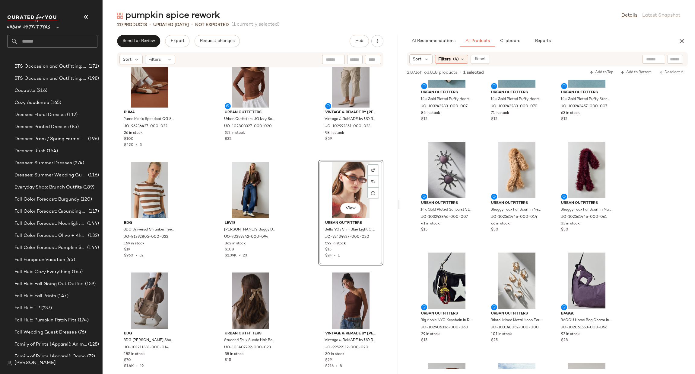
scroll to position [2459, 0]
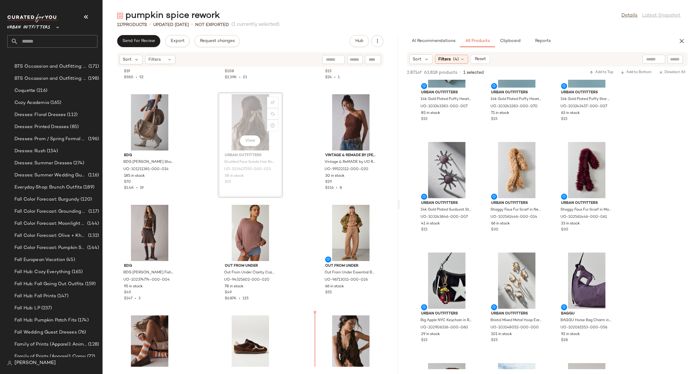
scroll to position [2631, 0]
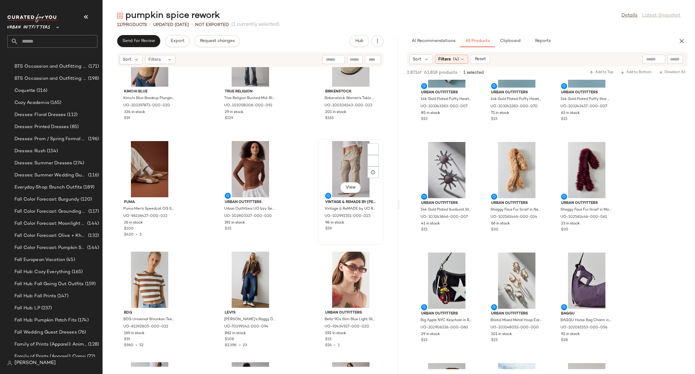
scroll to position [2269, 0]
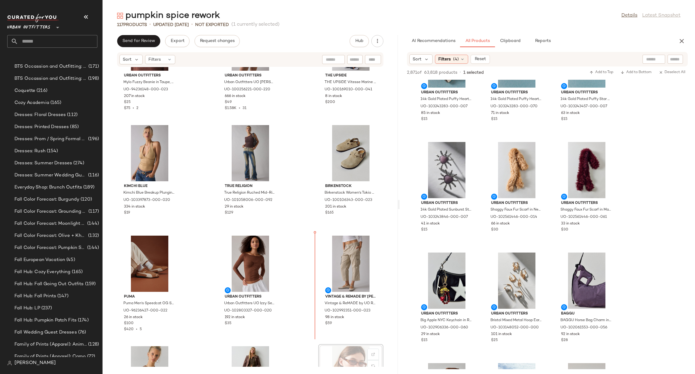
scroll to position [2270, 0]
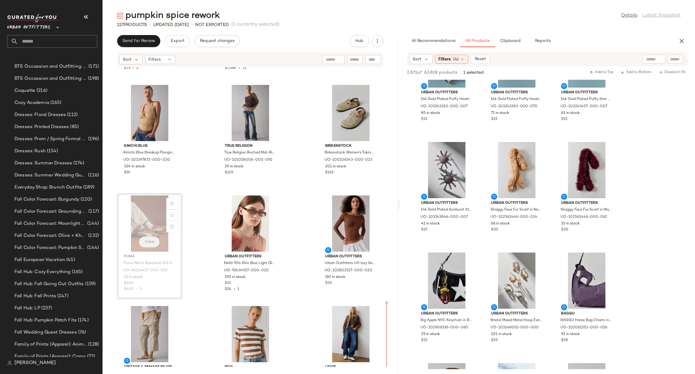
scroll to position [2340, 0]
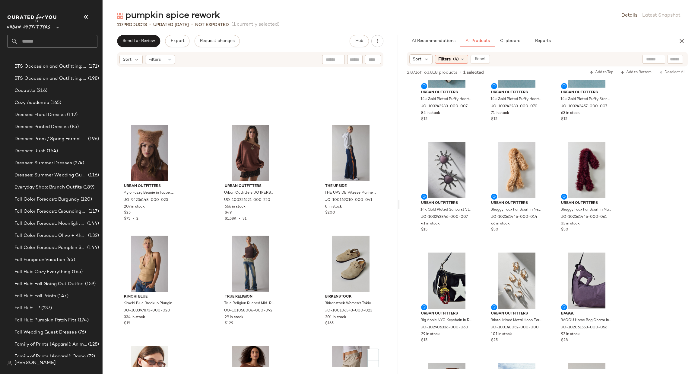
scroll to position [2249, 0]
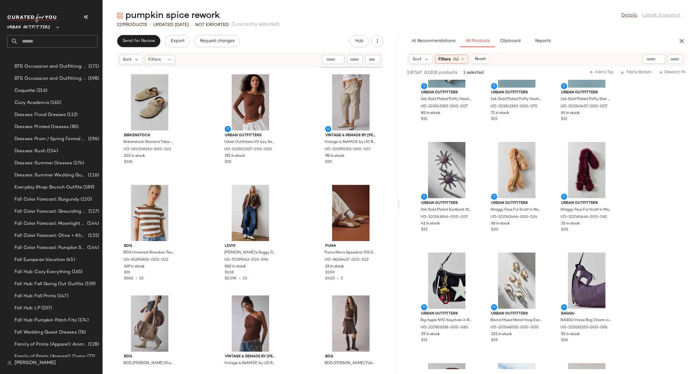
scroll to position [2521, 0]
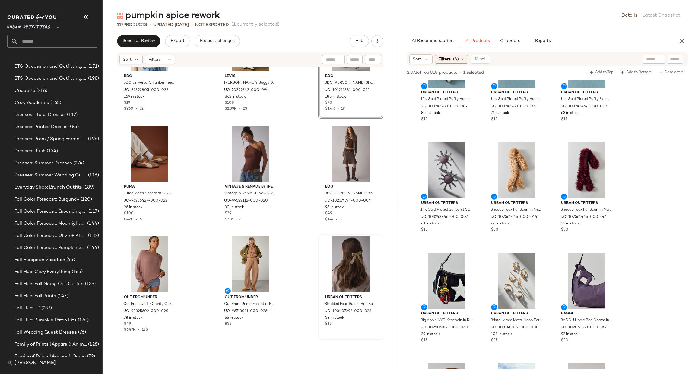
scroll to position [2611, 0]
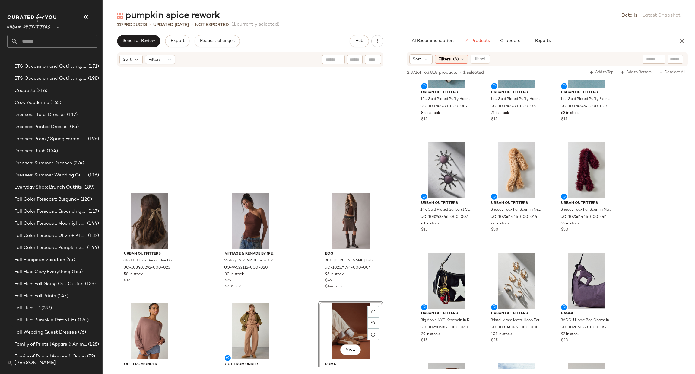
scroll to position [2702, 0]
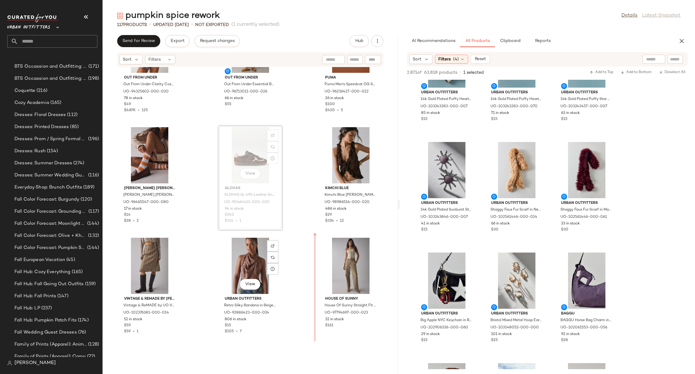
scroll to position [2824, 0]
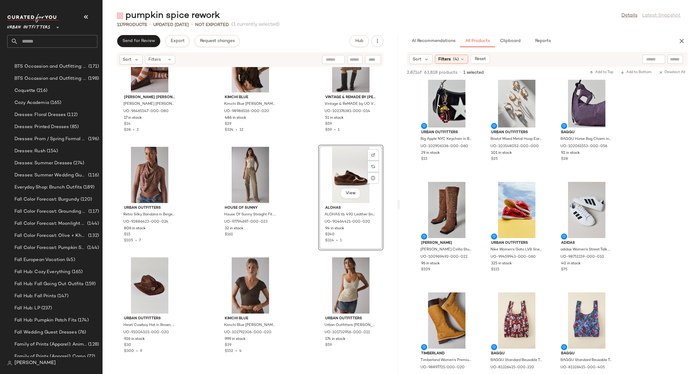
scroll to position [3005, 0]
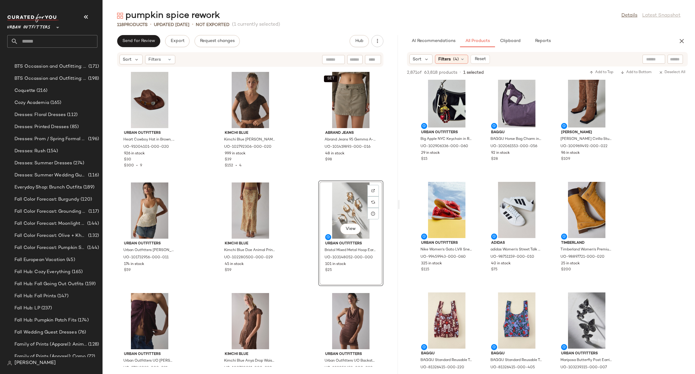
scroll to position [3186, 0]
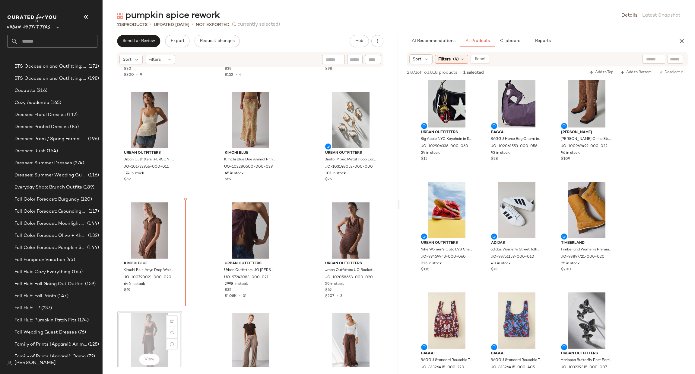
scroll to position [3187, 0]
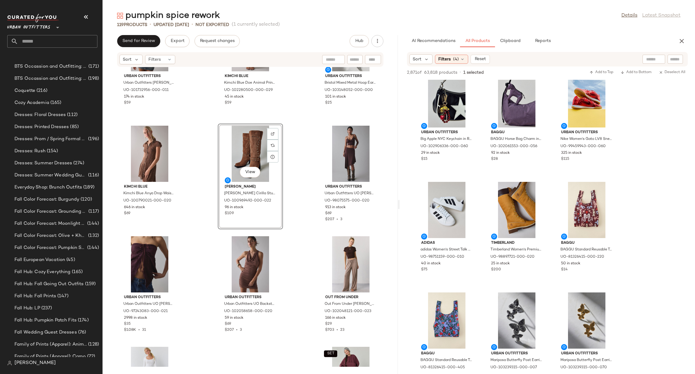
scroll to position [3277, 0]
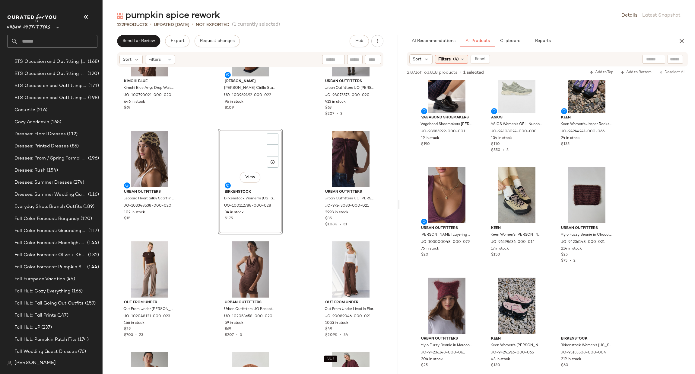
scroll to position [274, 0]
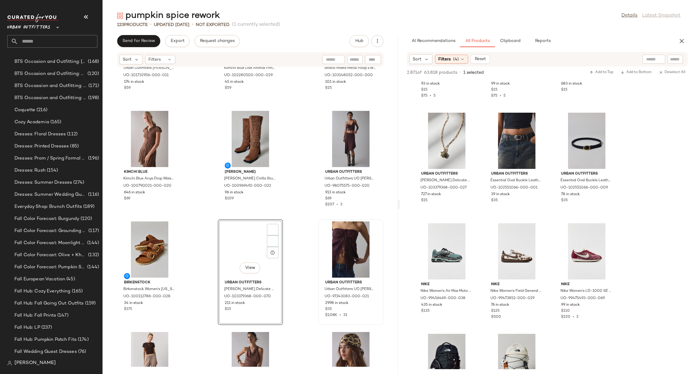
scroll to position [274, 0]
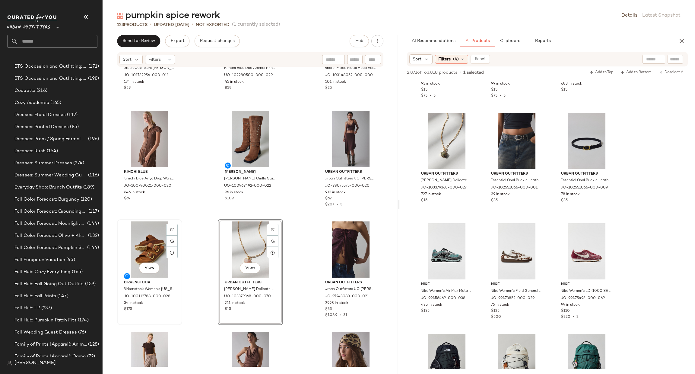
click at [132, 241] on div "View" at bounding box center [149, 249] width 61 height 56
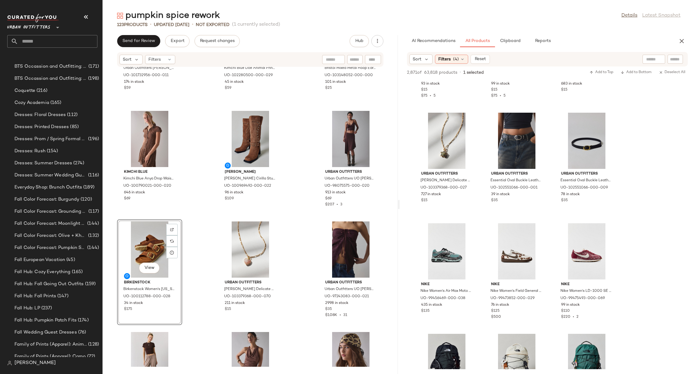
click at [147, 238] on div "View" at bounding box center [149, 249] width 61 height 56
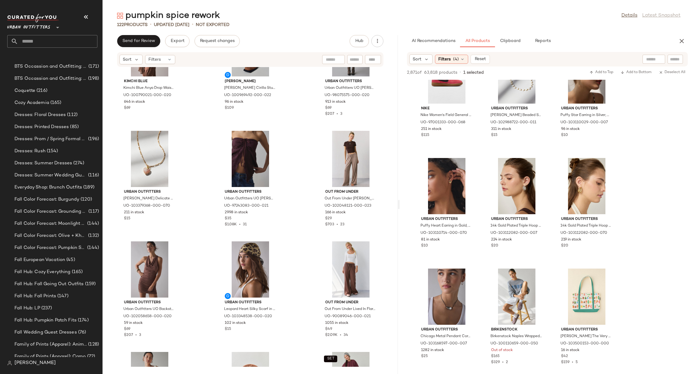
scroll to position [8057, 0]
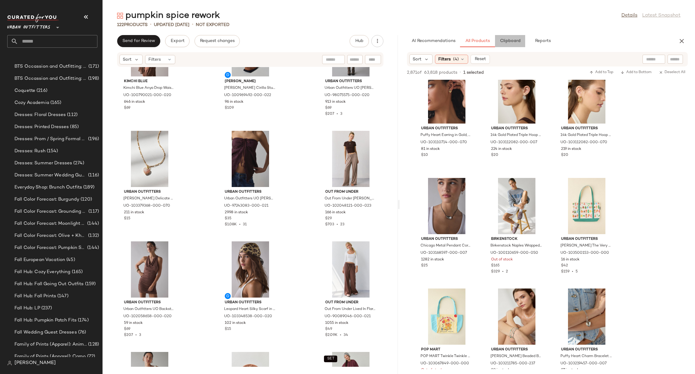
click at [508, 39] on span "Clipboard" at bounding box center [510, 41] width 21 height 5
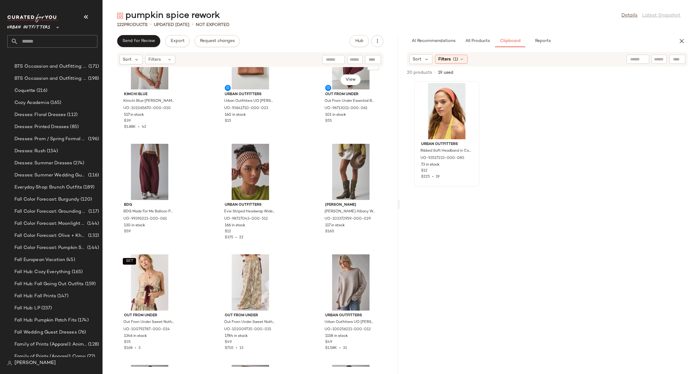
scroll to position [3505, 0]
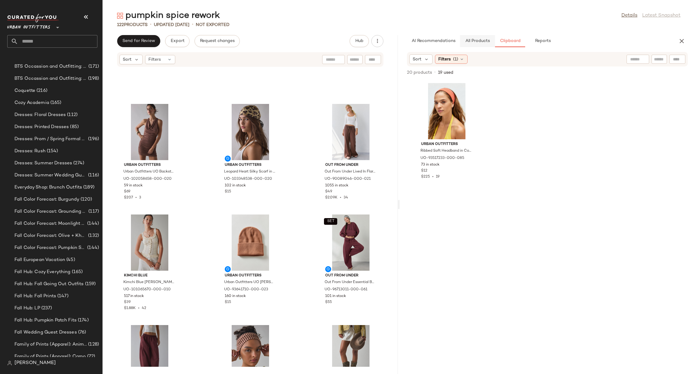
click at [489, 43] on span "All Products" at bounding box center [477, 41] width 25 height 5
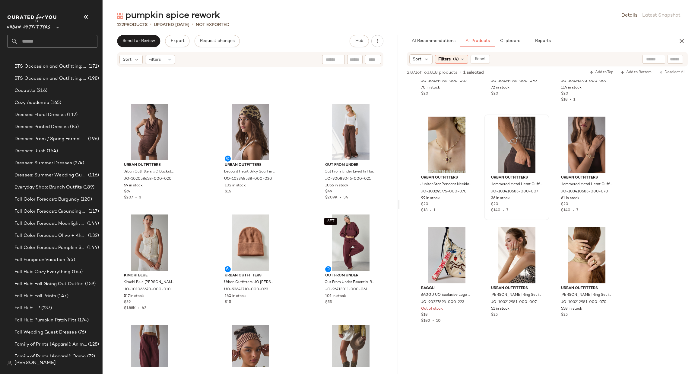
scroll to position [8625, 0]
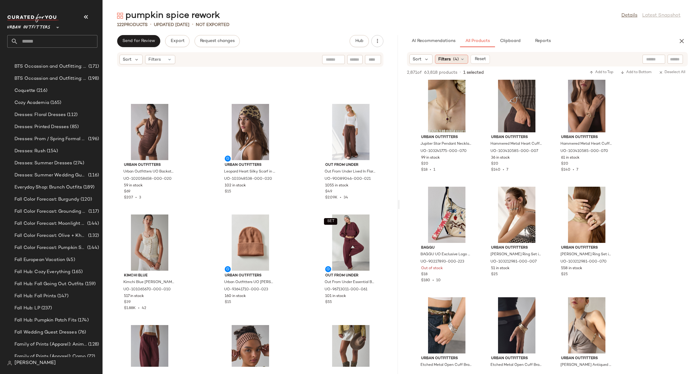
click at [452, 63] on div "Filters (4)" at bounding box center [451, 59] width 33 height 9
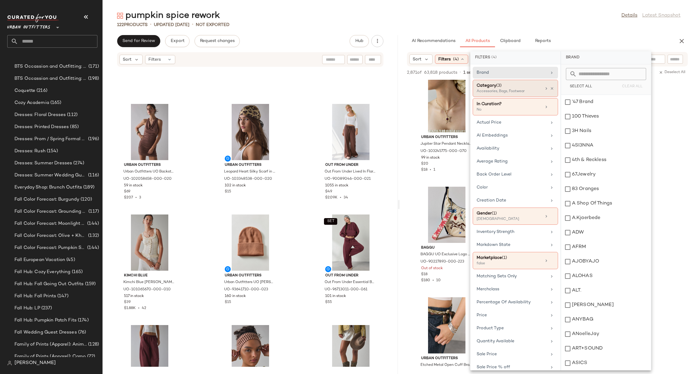
click at [493, 91] on div "Accessories, Bags, Footwear" at bounding box center [507, 91] width 60 height 5
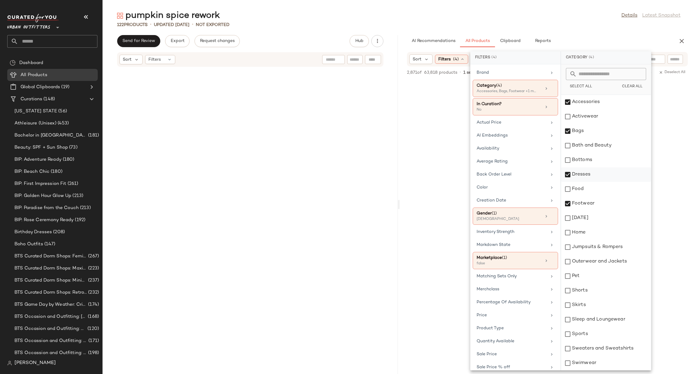
scroll to position [8625, 0]
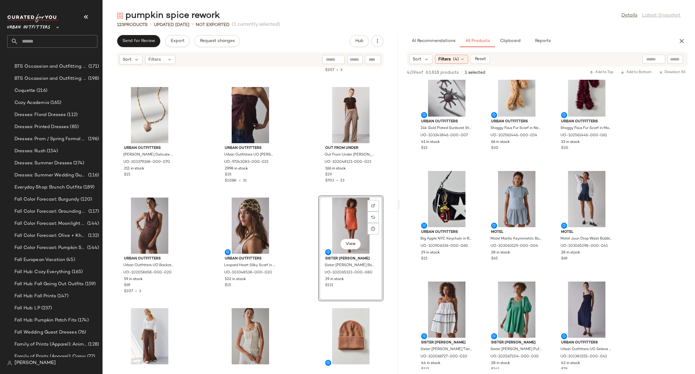
scroll to position [3502, 0]
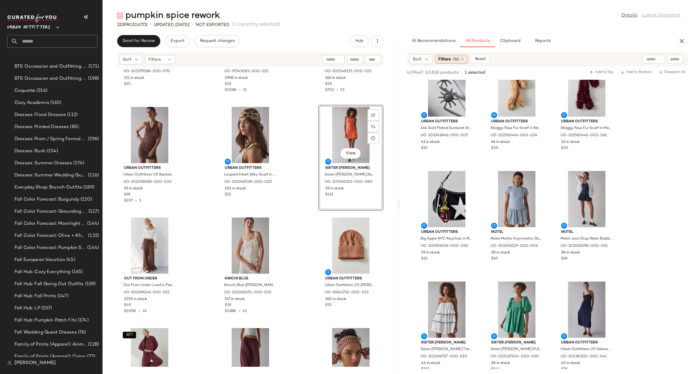
click at [453, 56] on span "(4)" at bounding box center [456, 59] width 6 height 6
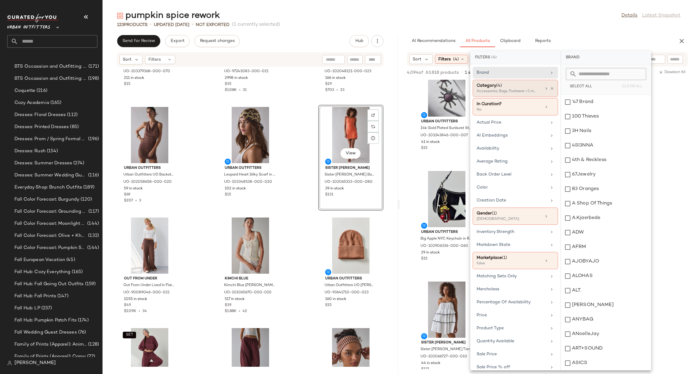
click at [531, 86] on div "Category (4)" at bounding box center [509, 85] width 65 height 6
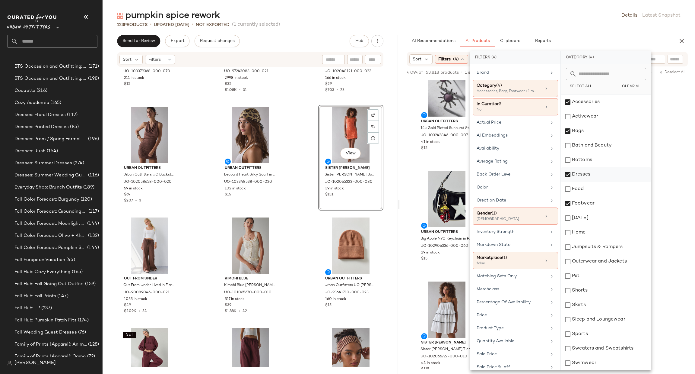
click at [589, 171] on div "Dresses" at bounding box center [606, 174] width 90 height 14
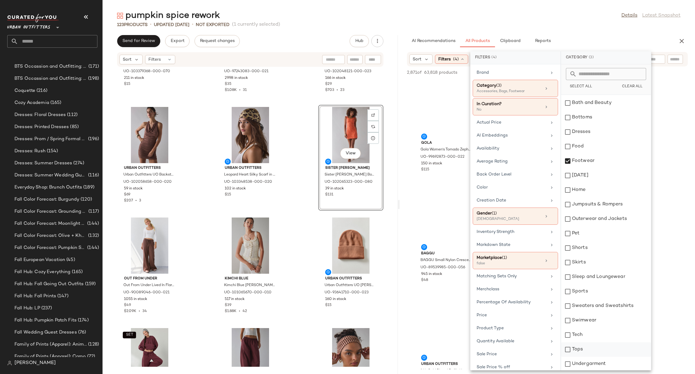
scroll to position [58, 0]
click at [593, 335] on div "Tops" at bounding box center [606, 334] width 90 height 14
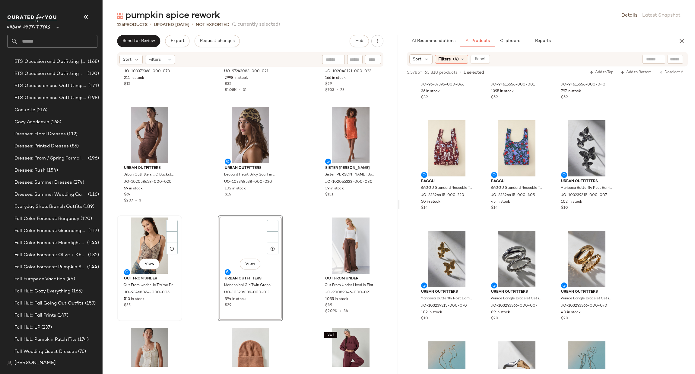
scroll to position [274, 0]
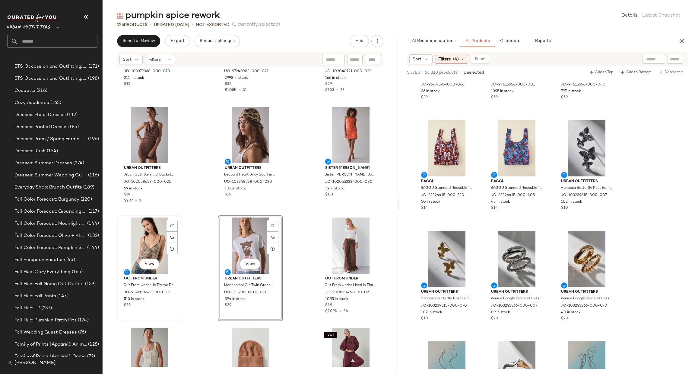
click at [144, 241] on div "View" at bounding box center [149, 245] width 61 height 56
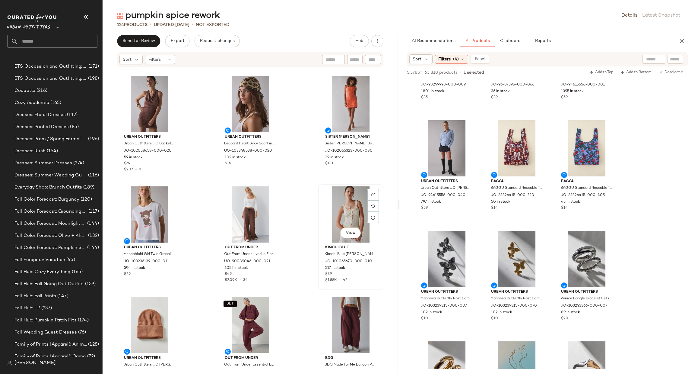
scroll to position [3593, 0]
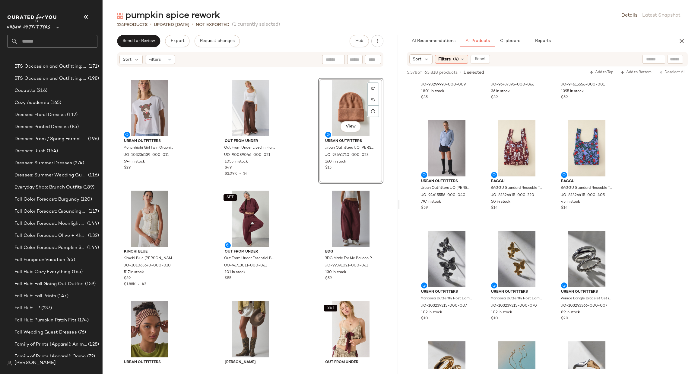
scroll to position [3683, 0]
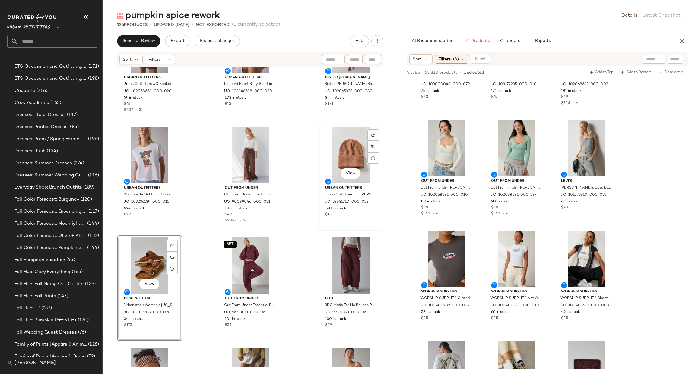
scroll to position [3683, 0]
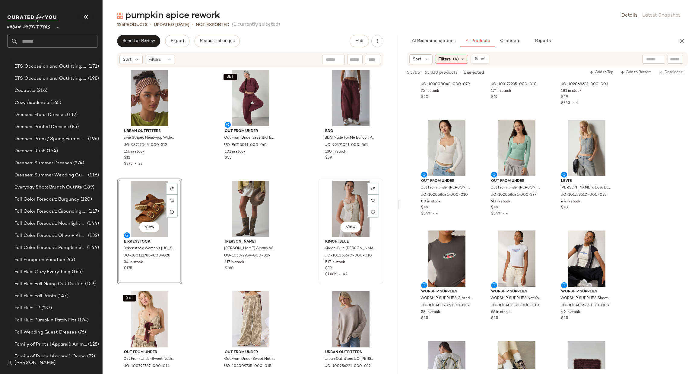
scroll to position [3774, 0]
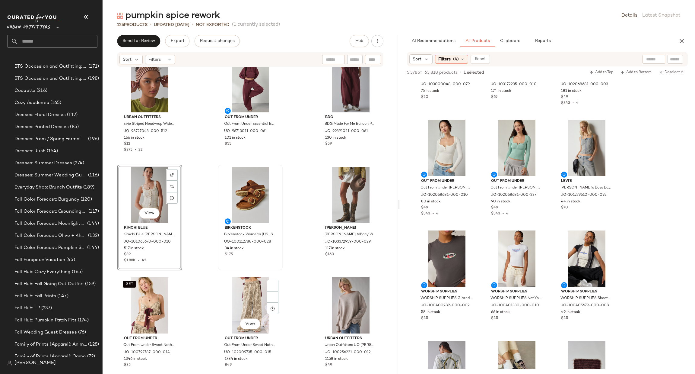
scroll to position [3864, 0]
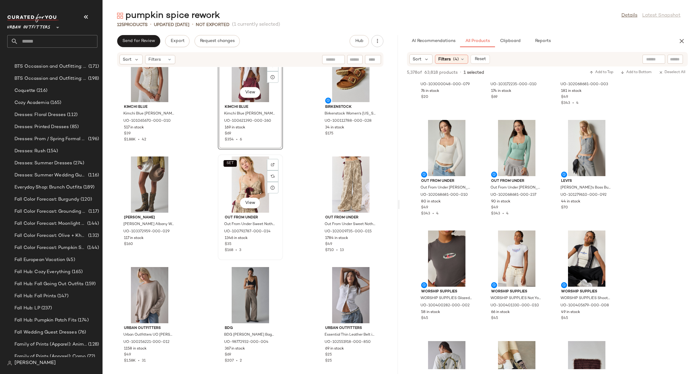
scroll to position [3924, 0]
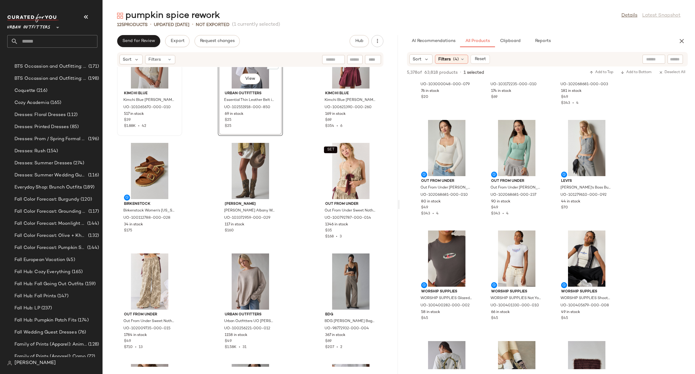
scroll to position [3817, 0]
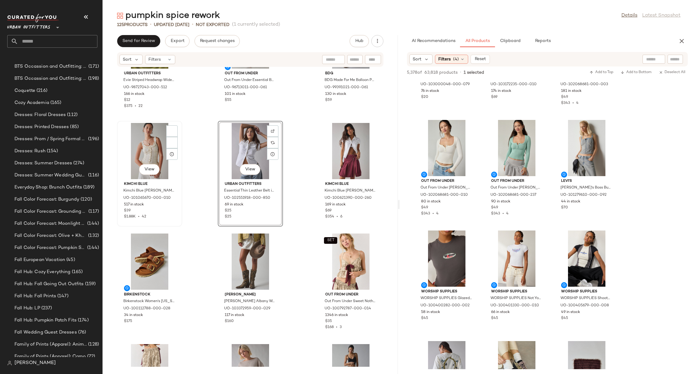
click at [153, 162] on div "View" at bounding box center [149, 151] width 61 height 56
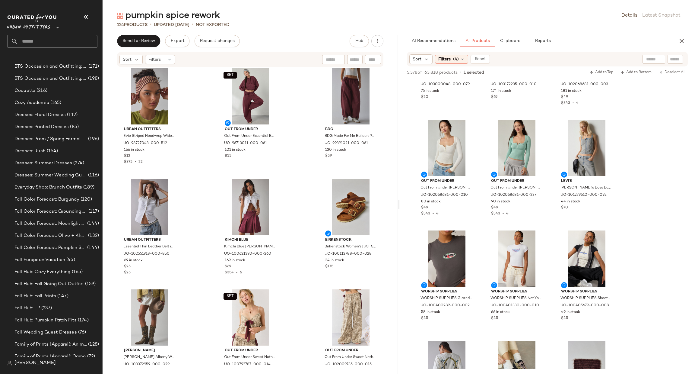
scroll to position [3817, 0]
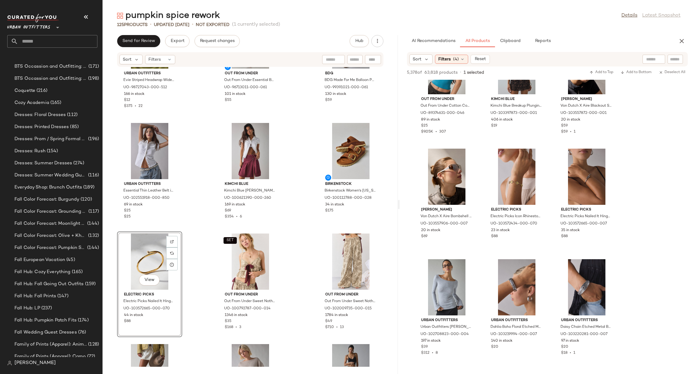
scroll to position [3908, 0]
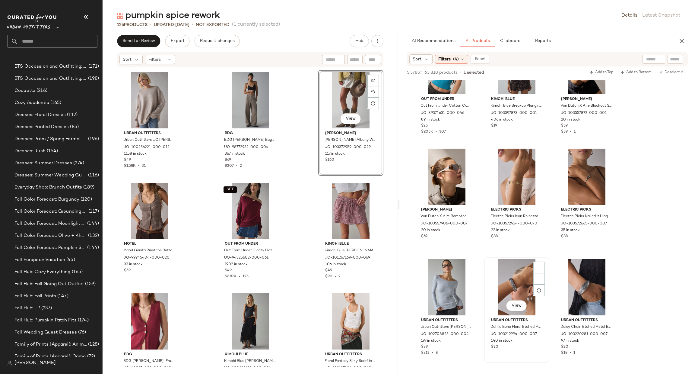
scroll to position [7490, 0]
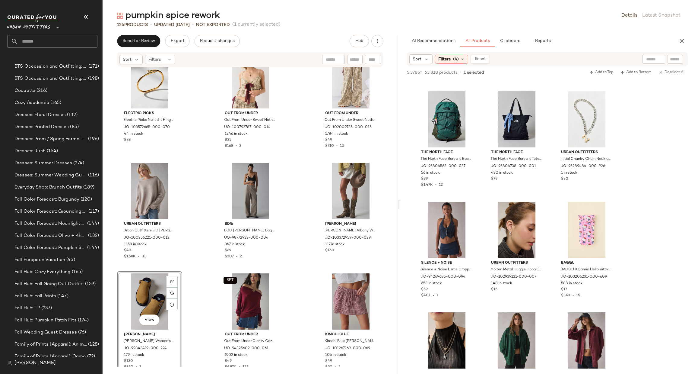
scroll to position [11176, 0]
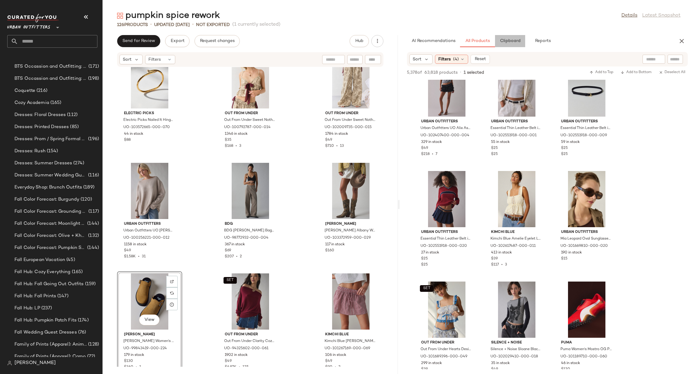
click at [516, 38] on button "Clipboard" at bounding box center [510, 41] width 30 height 12
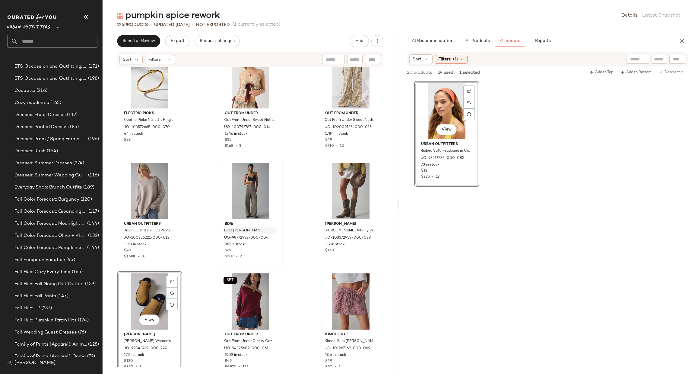
scroll to position [274, 0]
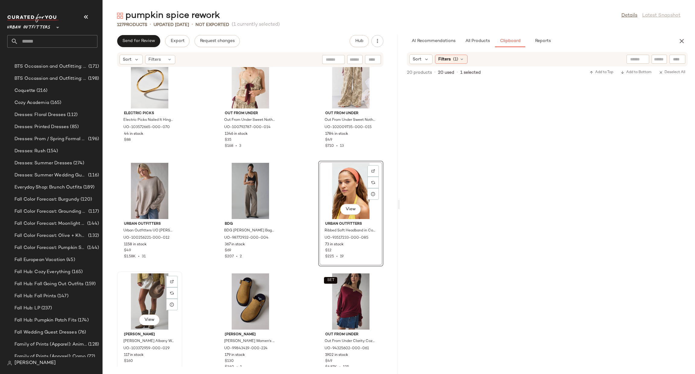
click at [151, 291] on div "View" at bounding box center [149, 301] width 61 height 56
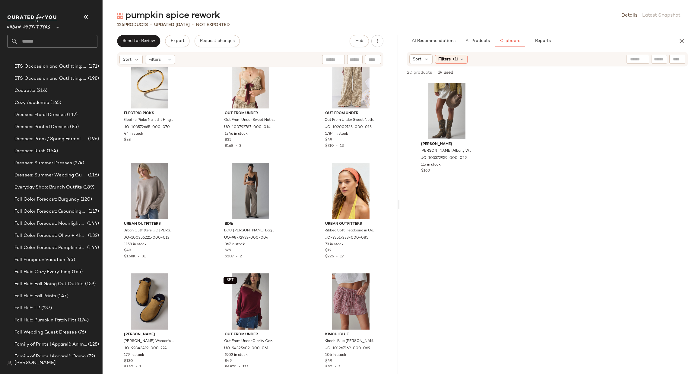
scroll to position [4179, 0]
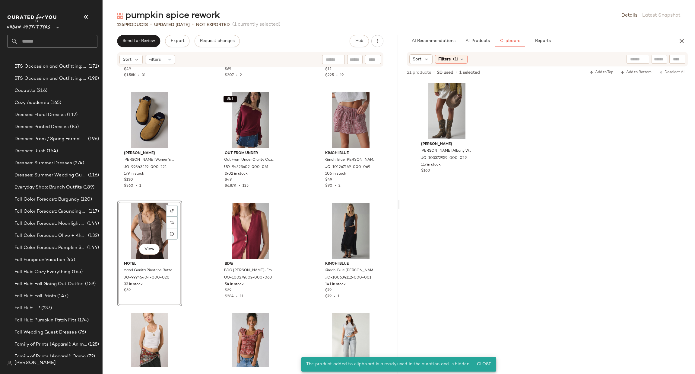
click at [157, 224] on div "View" at bounding box center [149, 230] width 61 height 56
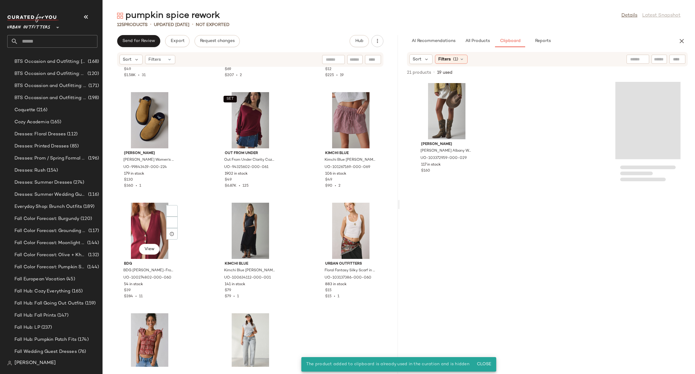
scroll to position [274, 0]
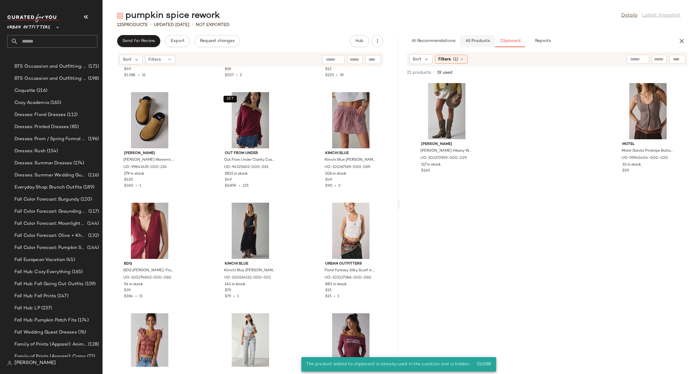
click at [490, 40] on button "All Products" at bounding box center [477, 41] width 35 height 12
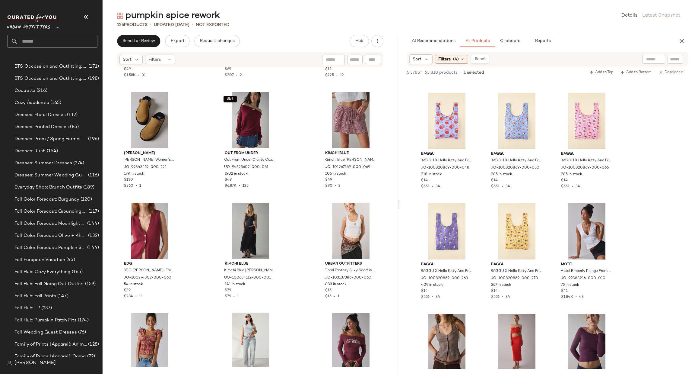
scroll to position [12878, 0]
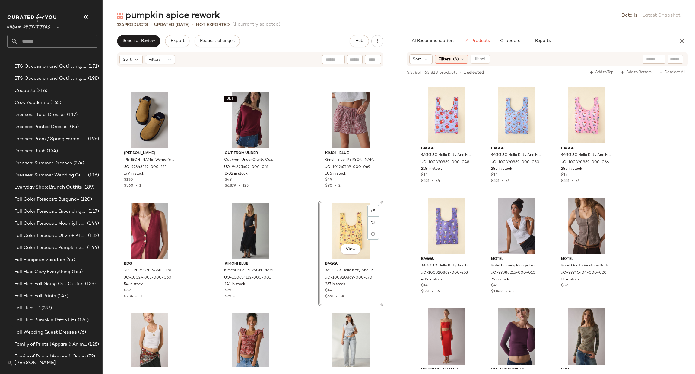
scroll to position [4270, 0]
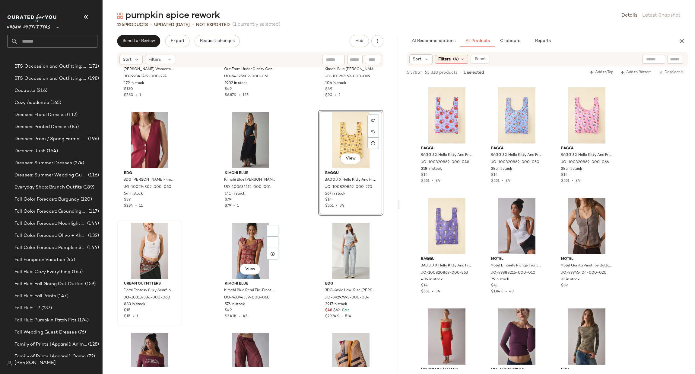
click at [146, 246] on div at bounding box center [149, 250] width 61 height 56
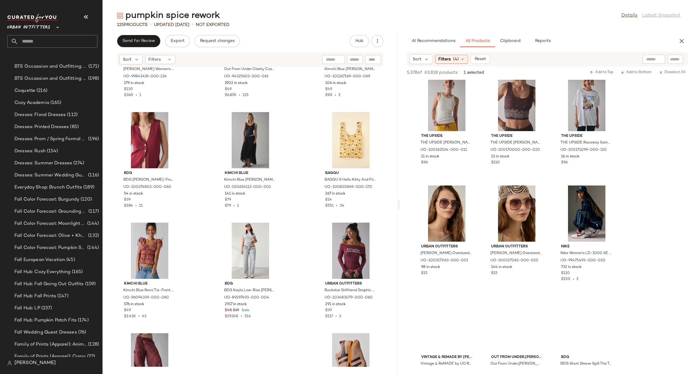
scroll to position [14389, 0]
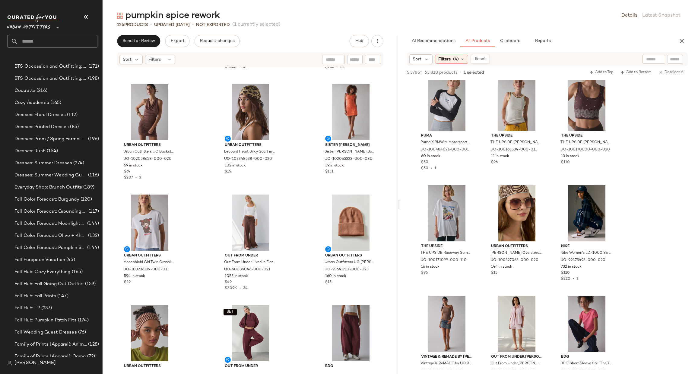
scroll to position [3344, 0]
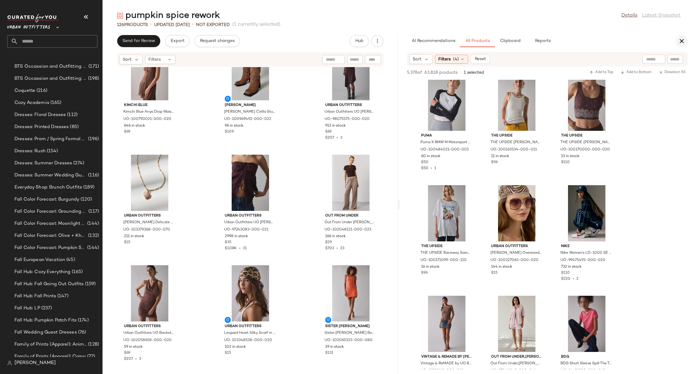
click at [682, 43] on icon "button" at bounding box center [681, 40] width 7 height 7
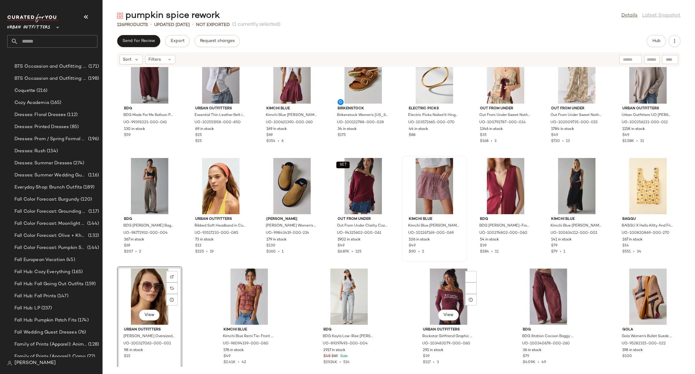
scroll to position [1468, 0]
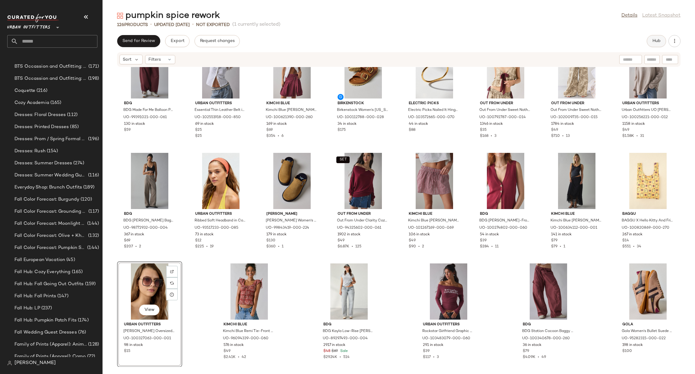
click at [658, 37] on button "Hub" at bounding box center [656, 41] width 19 height 12
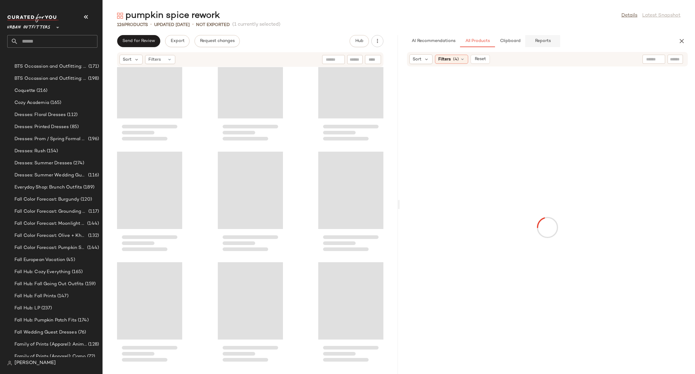
scroll to position [3644, 0]
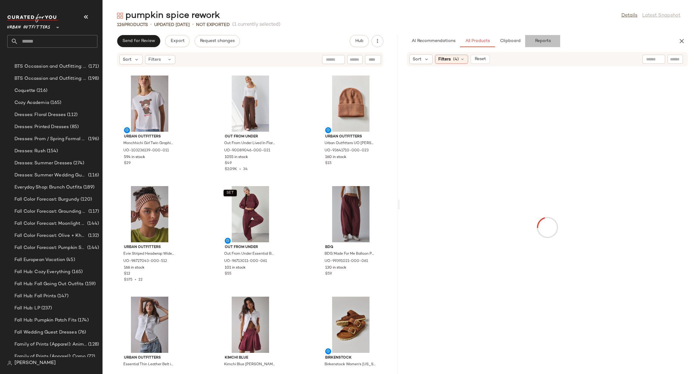
click at [546, 40] on span "Reports" at bounding box center [543, 41] width 16 height 5
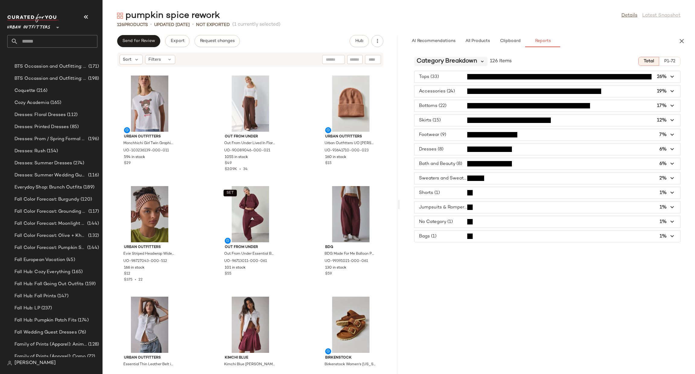
click at [480, 62] on icon at bounding box center [482, 61] width 5 height 5
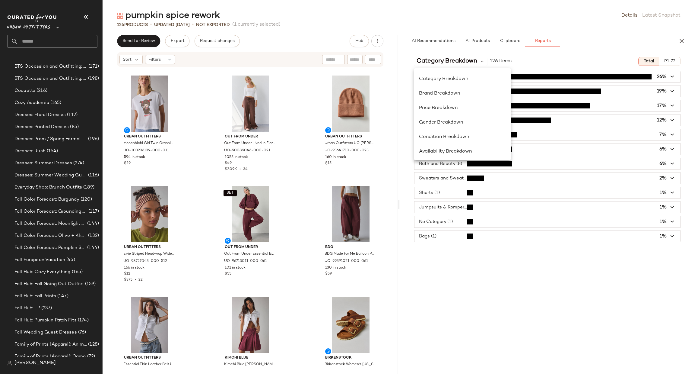
click at [601, 307] on div "Category Breakdown 126 Items Total P1-72 Tops (33) 26% Accessories (24) 19% Bot…" at bounding box center [547, 213] width 295 height 322
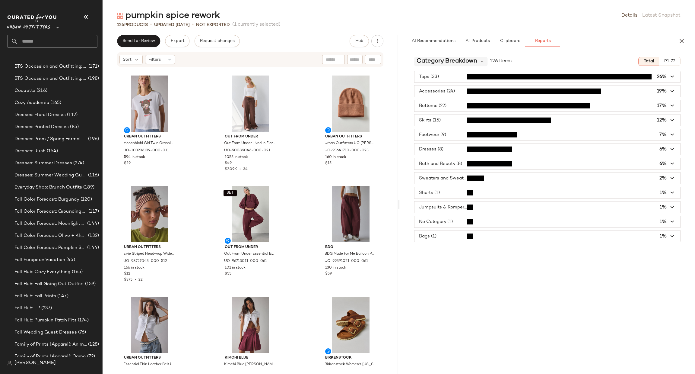
click at [450, 62] on span "Category Breakdown" at bounding box center [447, 61] width 61 height 9
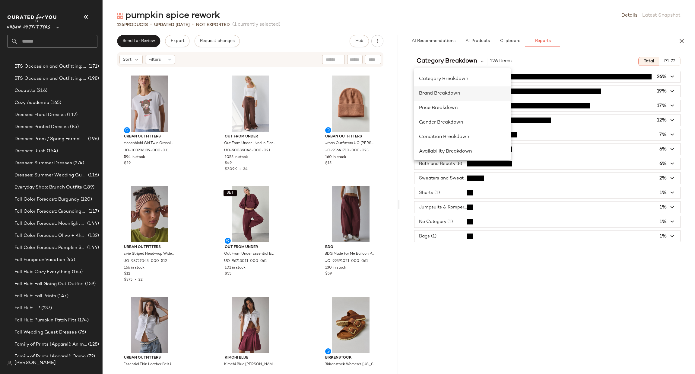
click at [464, 93] on div "Brand Breakdown" at bounding box center [462, 93] width 87 height 7
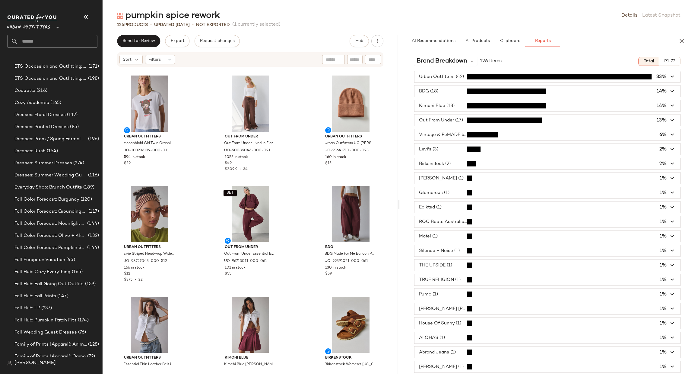
click at [685, 43] on button "button" at bounding box center [682, 41] width 12 height 12
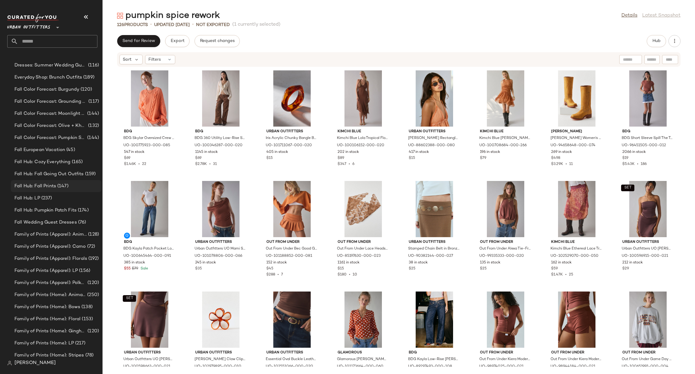
scroll to position [364, 0]
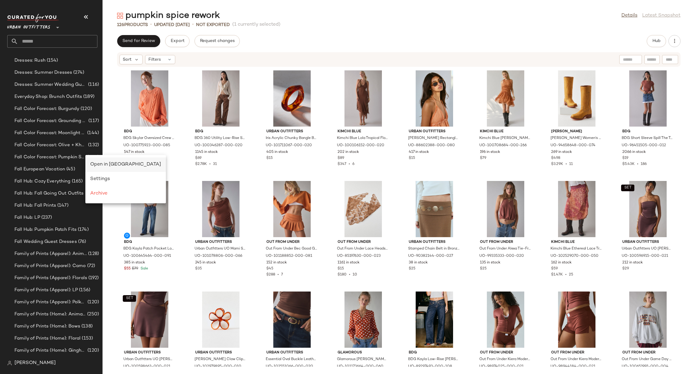
click at [97, 164] on span "Open in Split View" at bounding box center [125, 164] width 71 height 5
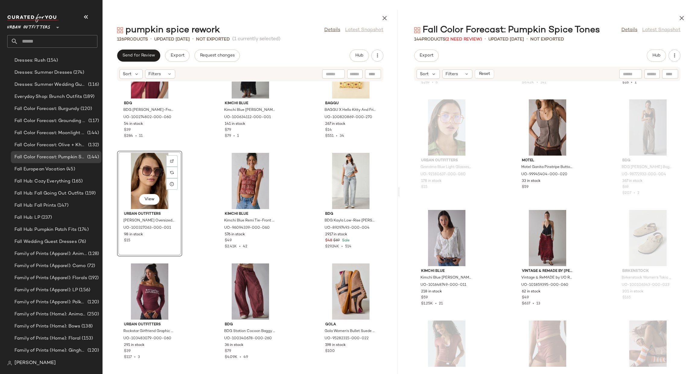
scroll to position [1543, 0]
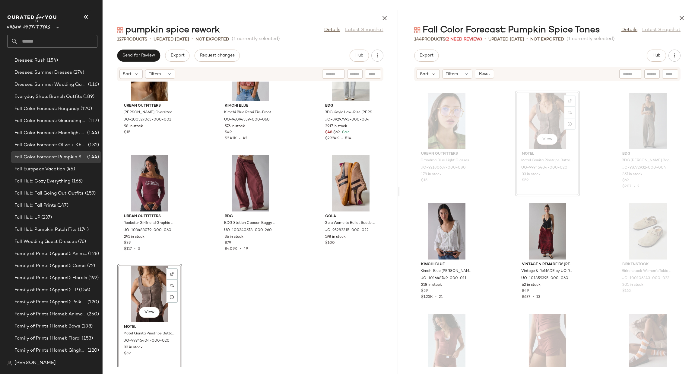
scroll to position [4464, 0]
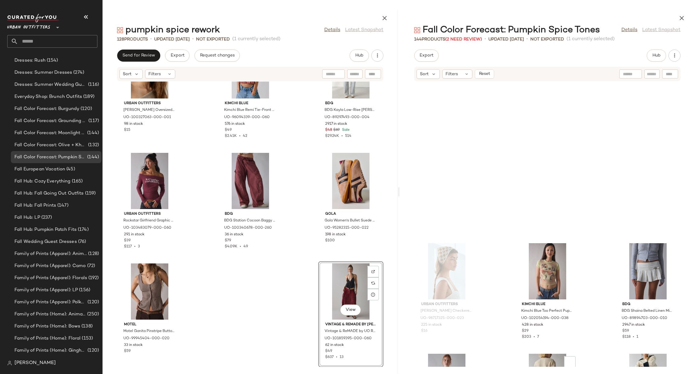
scroll to position [1905, 0]
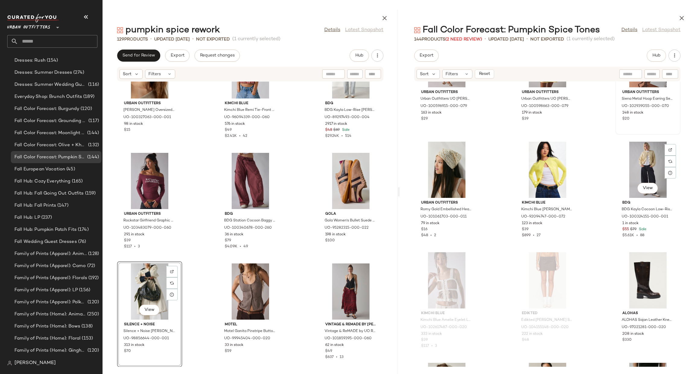
scroll to position [2448, 0]
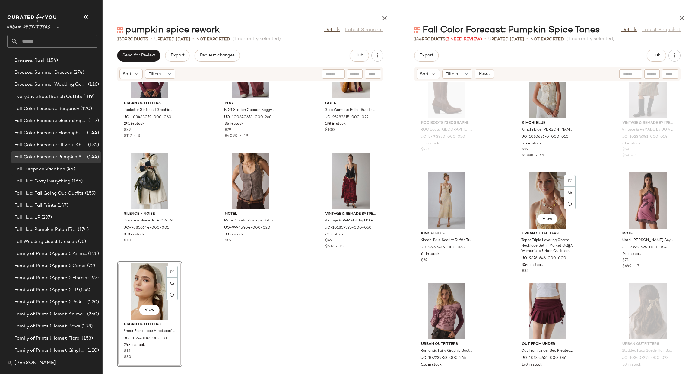
scroll to position [3353, 0]
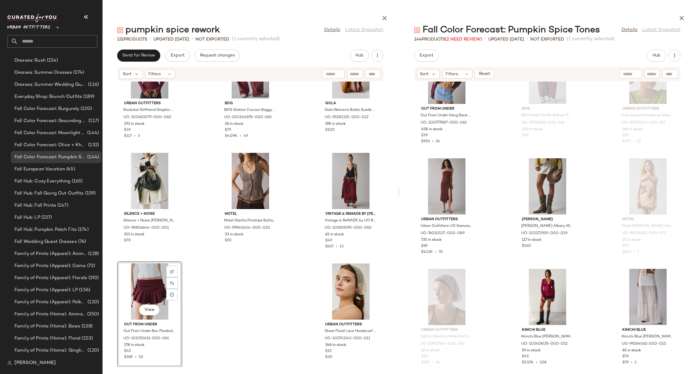
scroll to position [3806, 0]
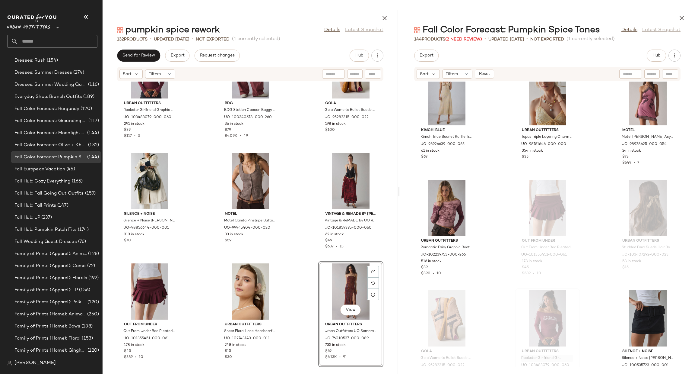
scroll to position [3263, 0]
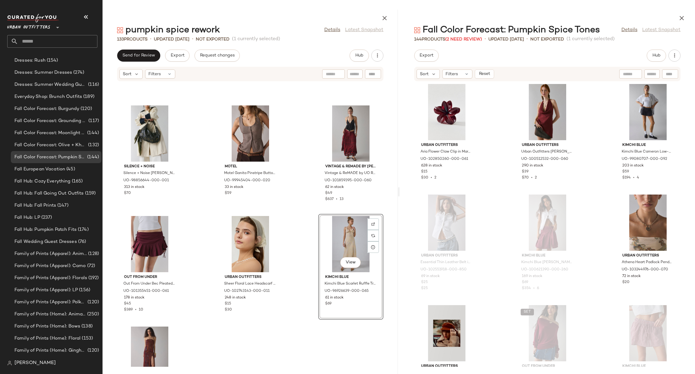
scroll to position [4595, 0]
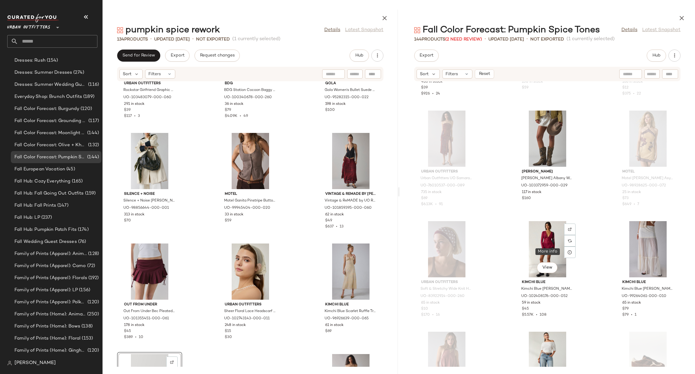
scroll to position [4025, 0]
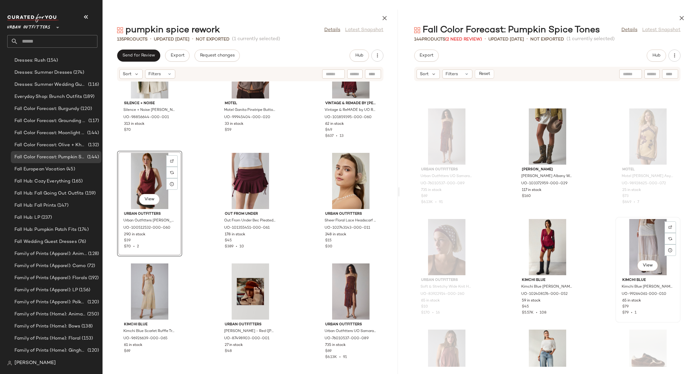
scroll to position [3844, 0]
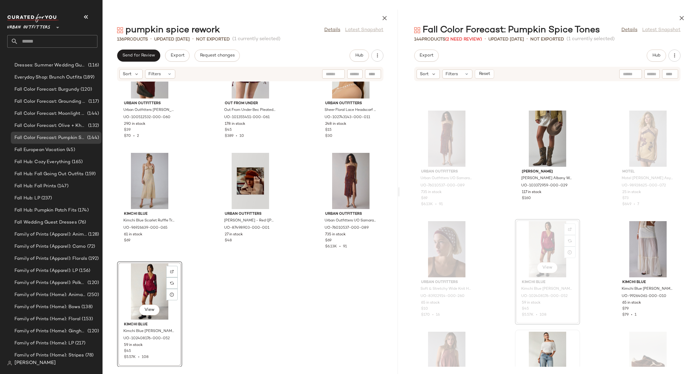
scroll to position [364, 0]
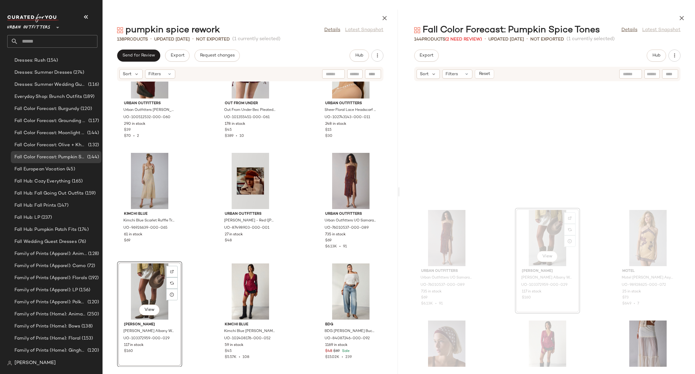
scroll to position [3666, 0]
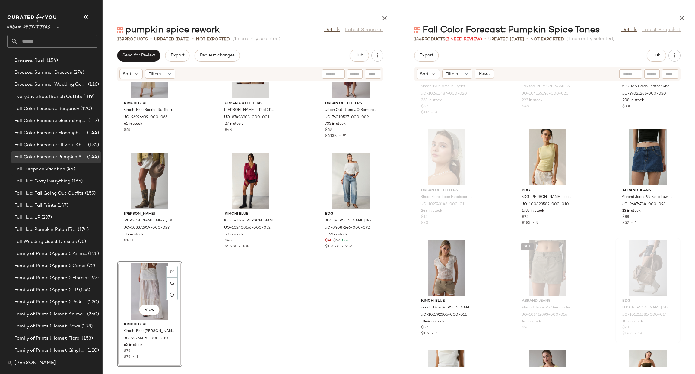
scroll to position [2319, 0]
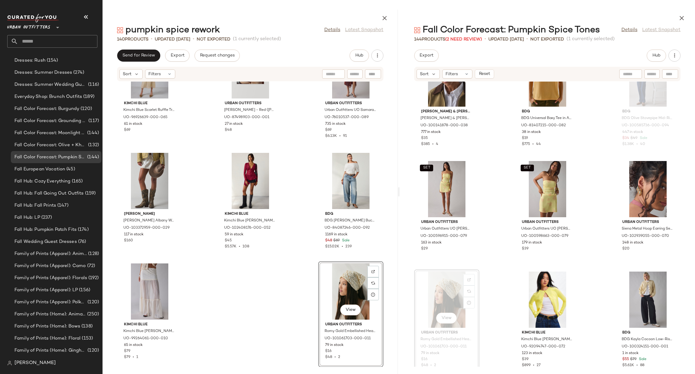
scroll to position [2047, 0]
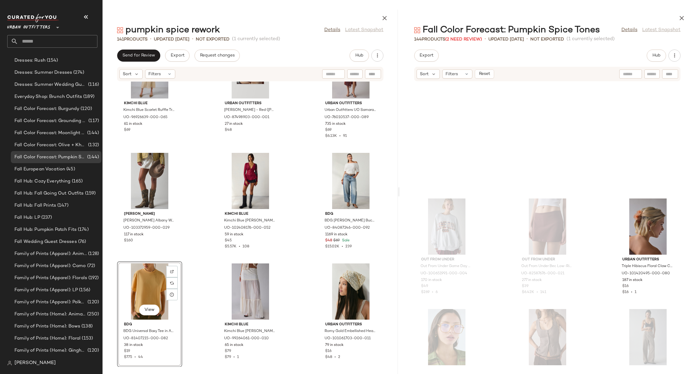
scroll to position [1232, 0]
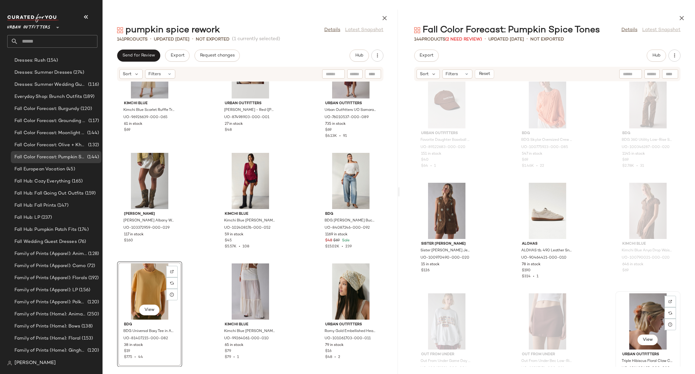
click at [631, 309] on div "View" at bounding box center [648, 321] width 61 height 56
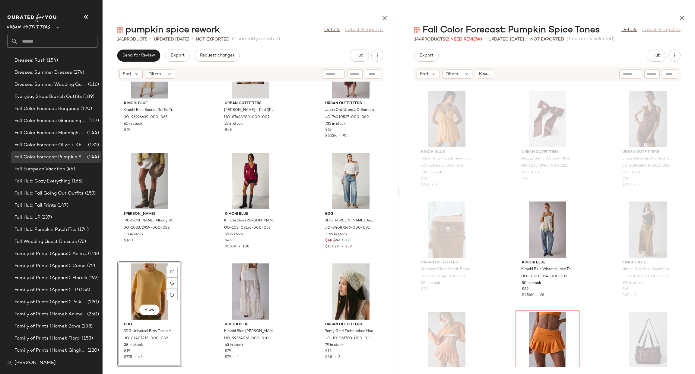
scroll to position [870, 0]
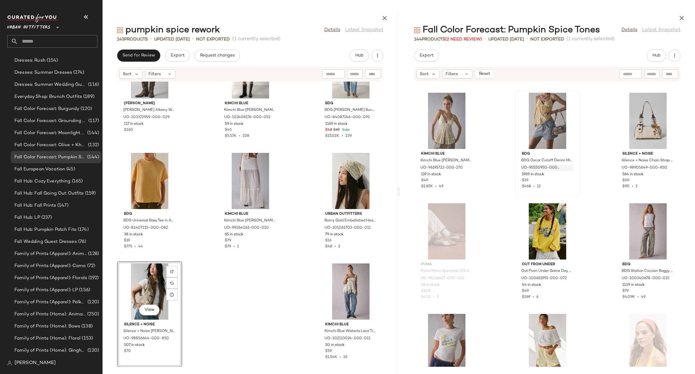
scroll to position [2992, 0]
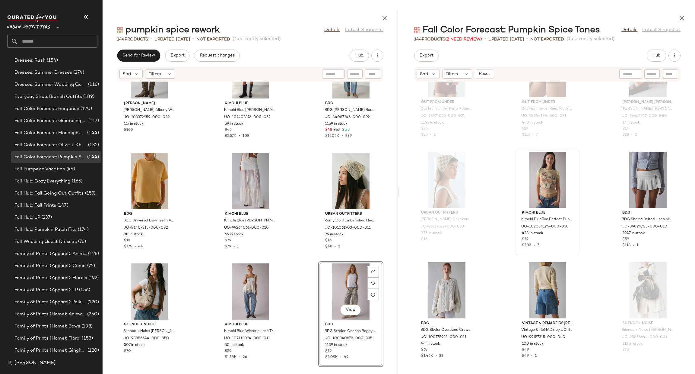
scroll to position [1725, 0]
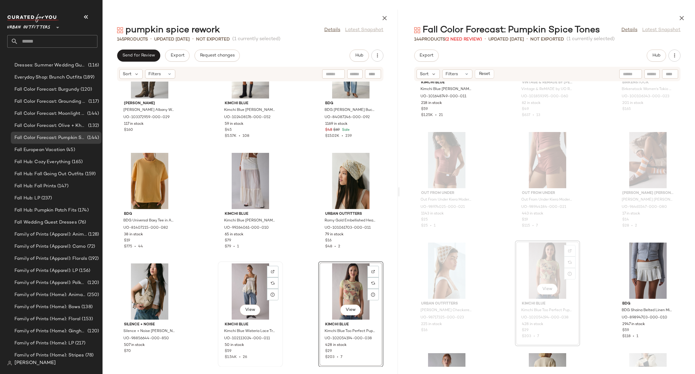
scroll to position [364, 0]
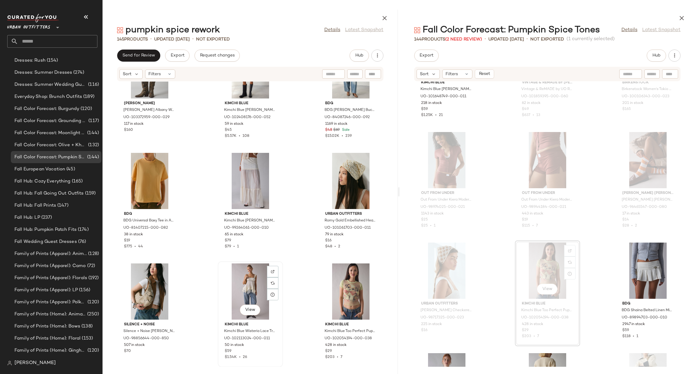
click at [247, 290] on div "View" at bounding box center [250, 291] width 61 height 56
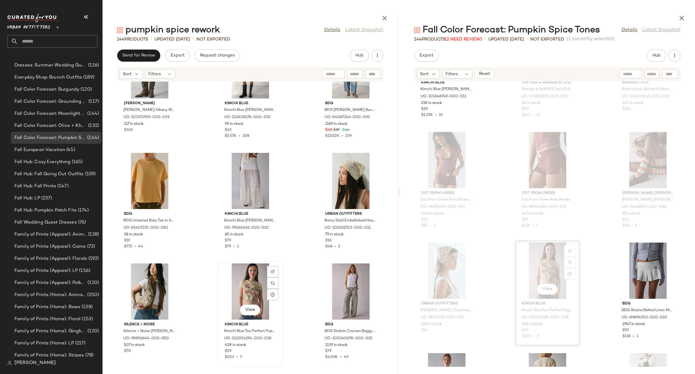
scroll to position [364, 0]
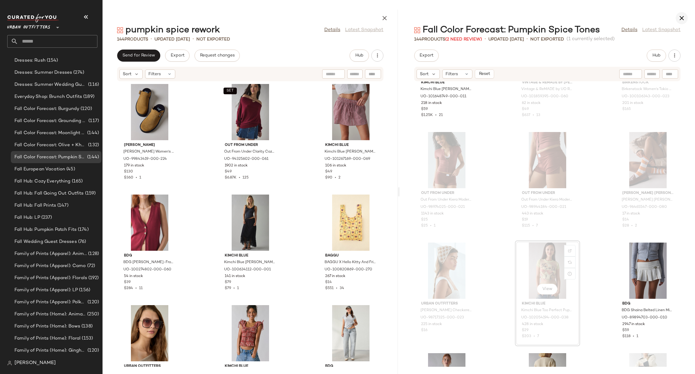
click at [684, 16] on icon "button" at bounding box center [681, 17] width 7 height 7
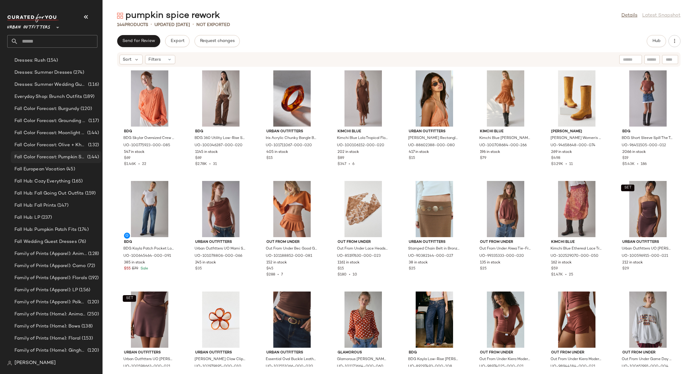
click at [87, 158] on span "(144)" at bounding box center [92, 157] width 13 height 7
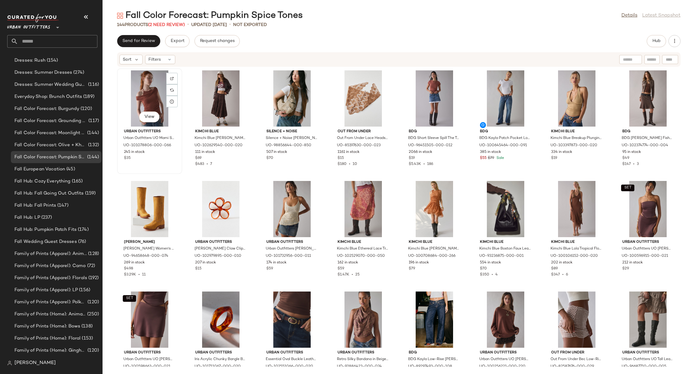
click at [151, 89] on div "View" at bounding box center [149, 98] width 61 height 56
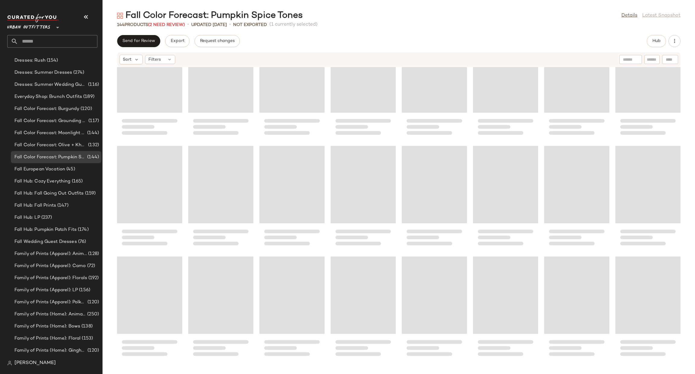
scroll to position [1689, 0]
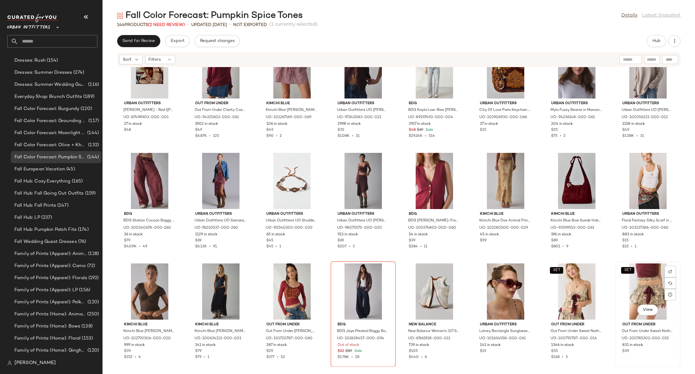
click at [639, 288] on div "SET View" at bounding box center [648, 291] width 61 height 56
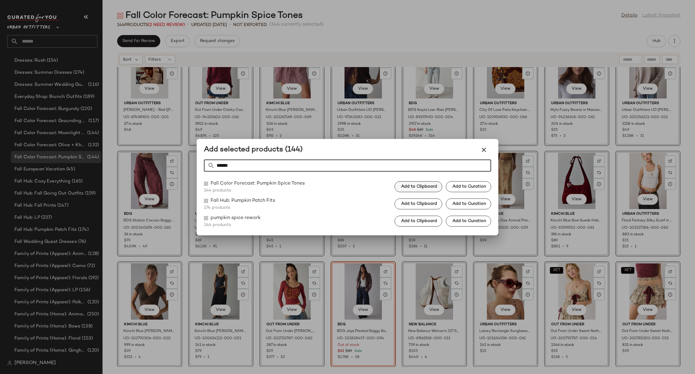
type input "******"
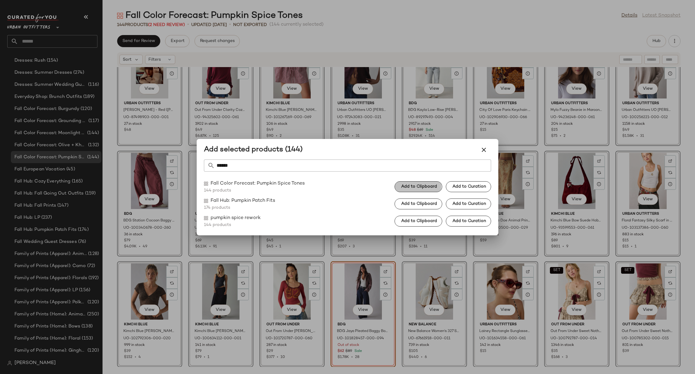
click at [406, 189] on span "Add to Clipboard" at bounding box center [419, 186] width 36 height 5
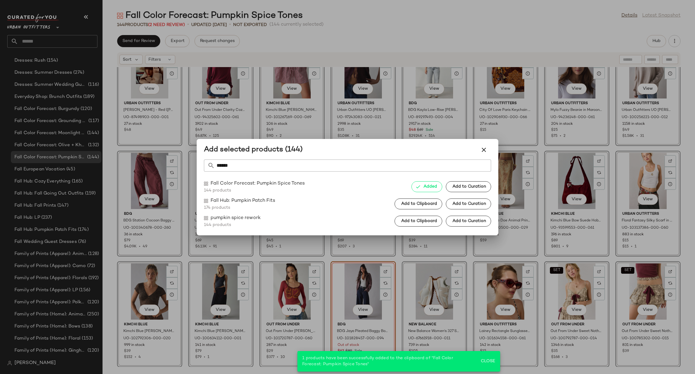
click at [557, 190] on div at bounding box center [347, 187] width 695 height 374
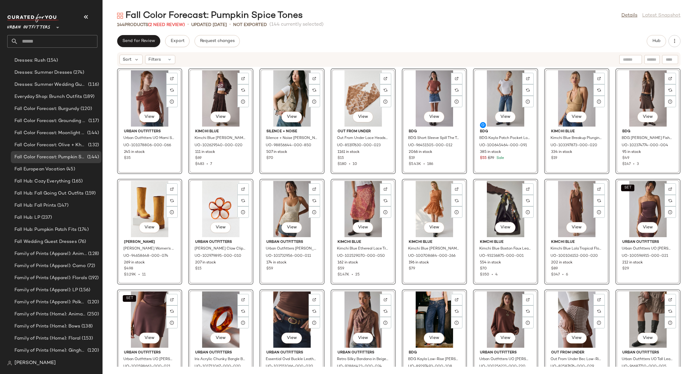
click at [431, 199] on div "View" at bounding box center [434, 209] width 61 height 56
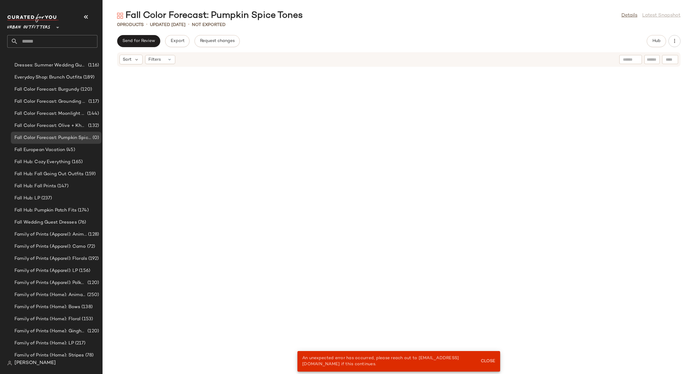
scroll to position [364, 0]
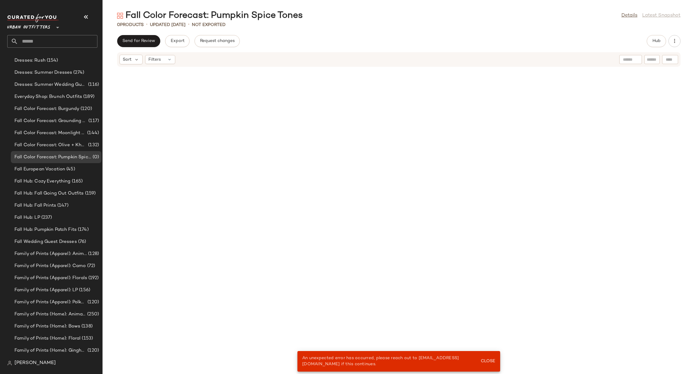
click at [49, 41] on input "text" at bounding box center [57, 41] width 79 height 13
type input "***"
click at [51, 59] on span "ork" at bounding box center [52, 59] width 7 height 6
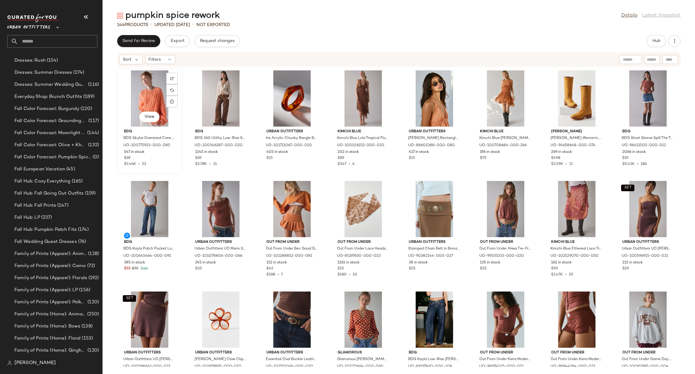
click at [143, 97] on div "View" at bounding box center [149, 98] width 61 height 56
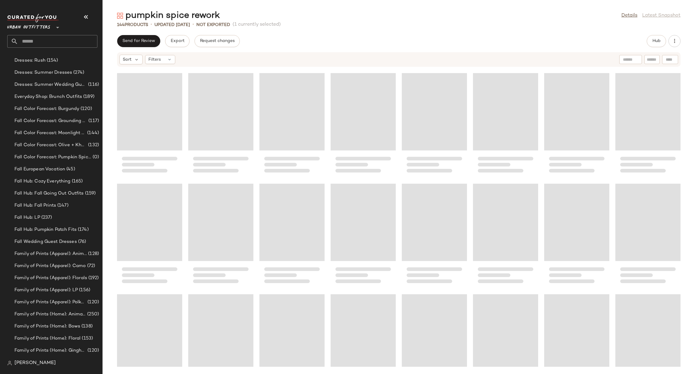
scroll to position [1689, 0]
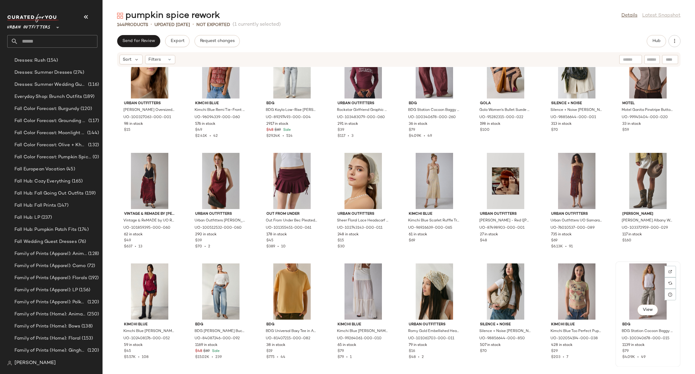
click at [633, 288] on div "View" at bounding box center [648, 291] width 61 height 56
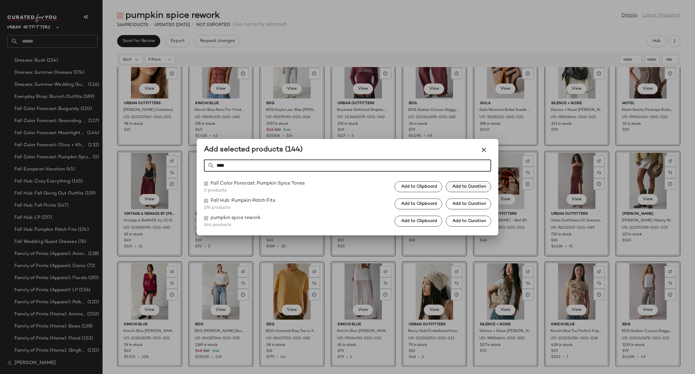
type input "****"
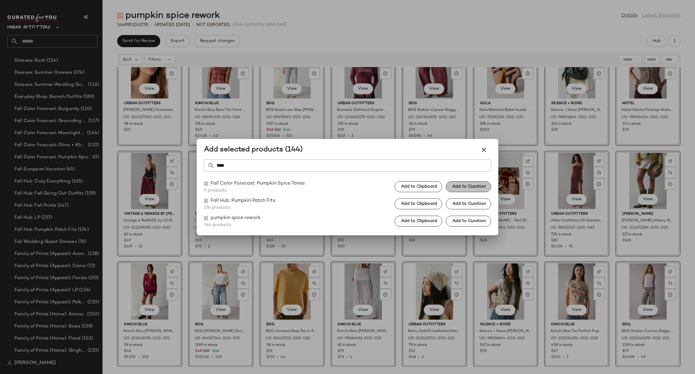
click at [458, 184] on span "Add to Curation" at bounding box center [469, 186] width 34 height 5
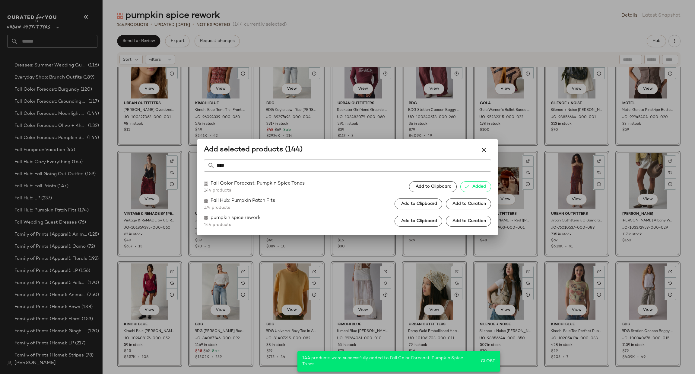
scroll to position [364, 0]
click at [539, 212] on div at bounding box center [347, 187] width 695 height 374
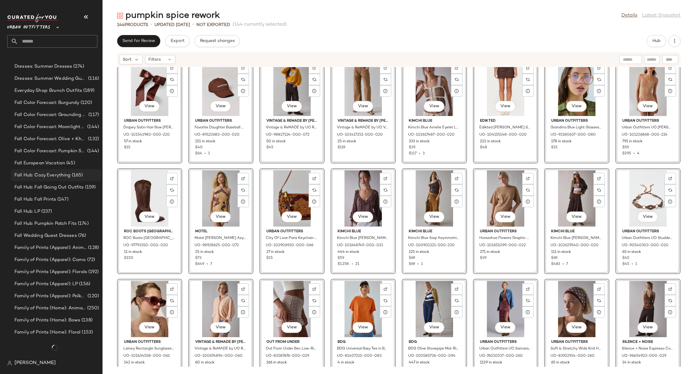
scroll to position [897, 0]
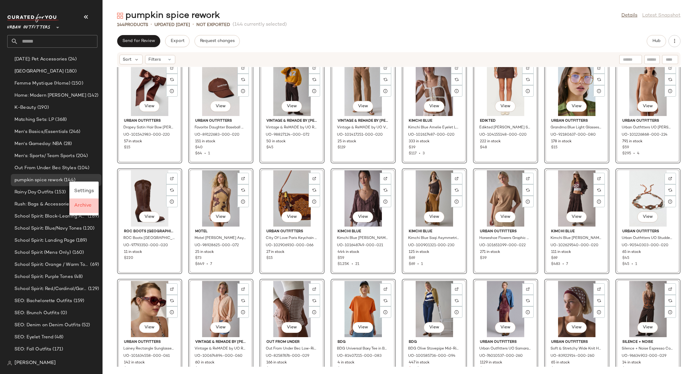
click at [82, 204] on span "Archive" at bounding box center [82, 205] width 17 height 5
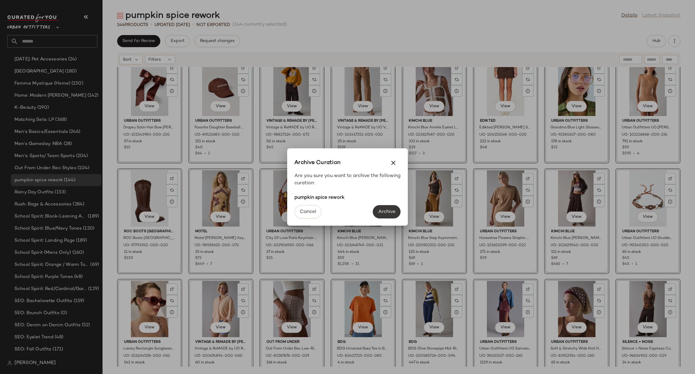
click at [385, 213] on span "Archive" at bounding box center [386, 212] width 17 height 6
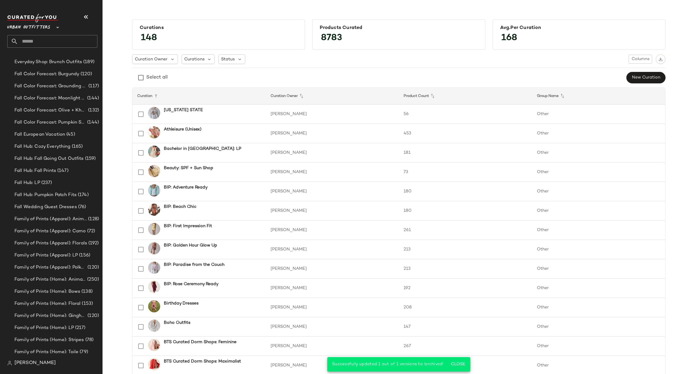
scroll to position [373, 0]
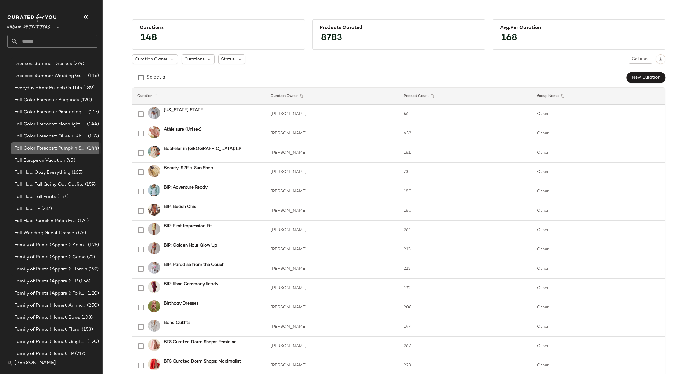
click at [86, 147] on span "(144)" at bounding box center [92, 148] width 13 height 7
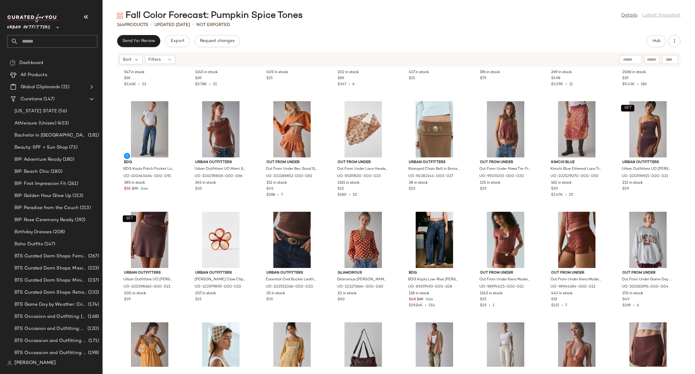
scroll to position [91, 0]
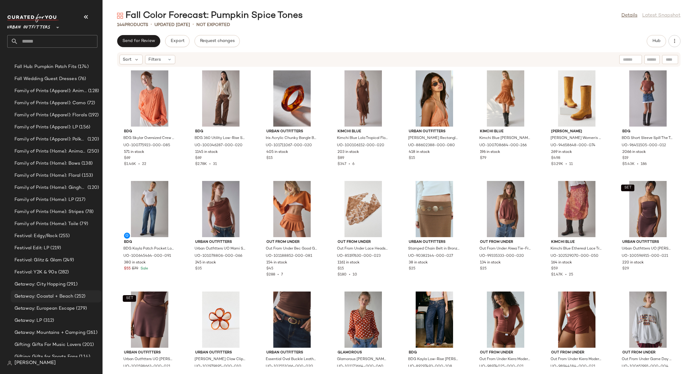
scroll to position [634, 0]
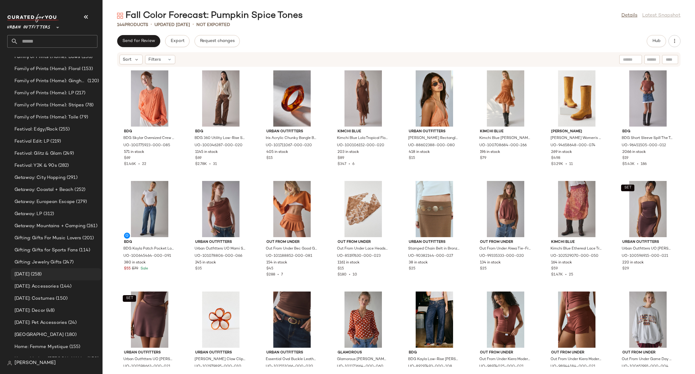
click at [65, 274] on div "[DATE] (258)" at bounding box center [56, 274] width 86 height 7
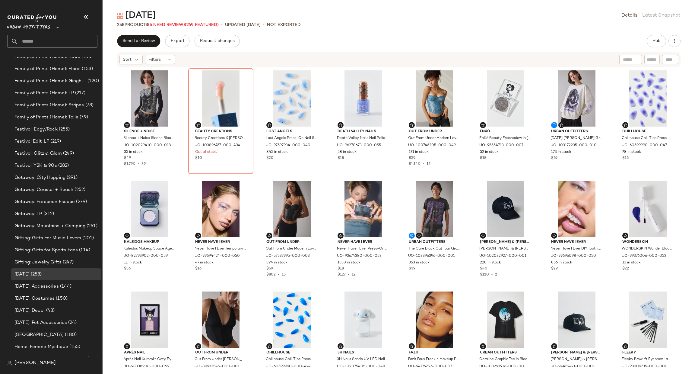
click at [52, 47] on input "text" at bounding box center [57, 41] width 79 height 13
type input "**********"
click at [49, 38] on input "**********" at bounding box center [52, 41] width 90 height 13
click at [50, 40] on input "**********" at bounding box center [52, 41] width 90 height 13
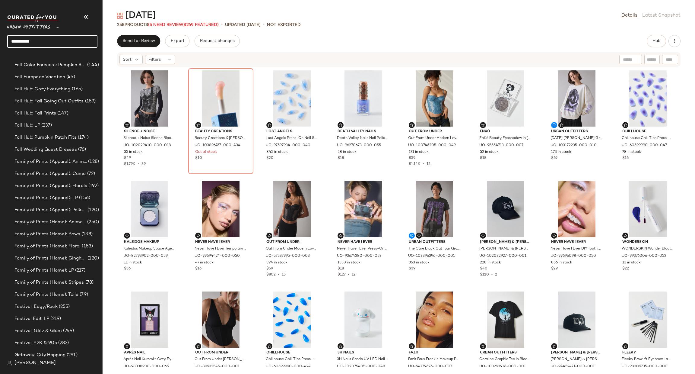
scroll to position [181, 0]
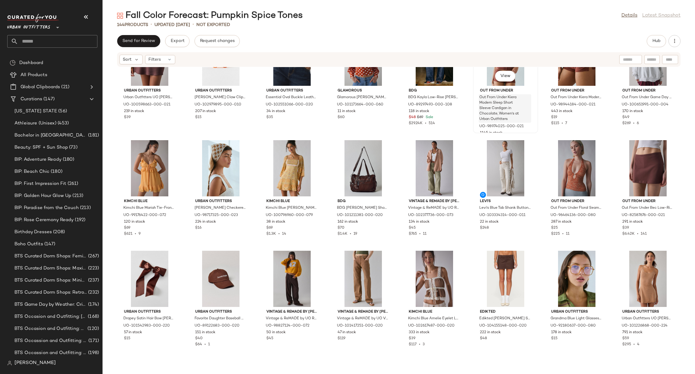
scroll to position [276, 0]
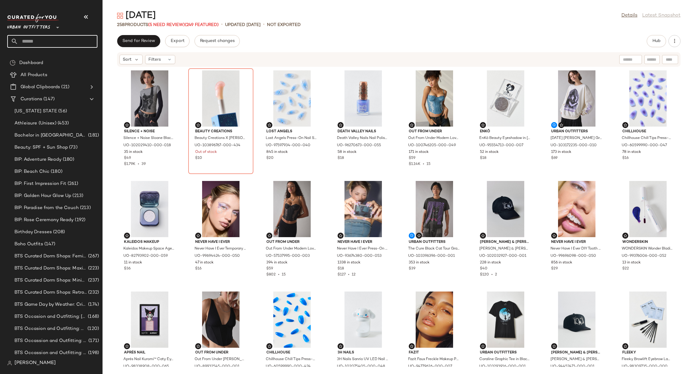
click at [67, 43] on input "text" at bounding box center [57, 41] width 79 height 13
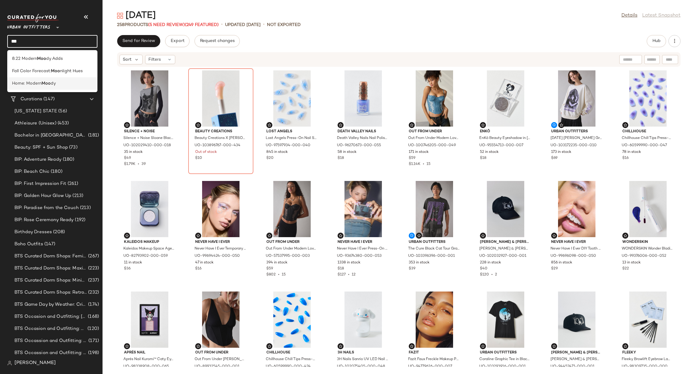
type input "***"
click at [81, 87] on div "Home: Modern Moo dy" at bounding box center [52, 83] width 81 height 6
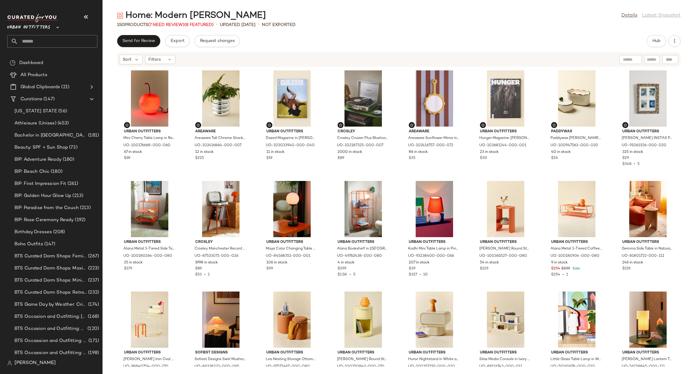
click at [64, 47] on input "text" at bounding box center [57, 41] width 79 height 13
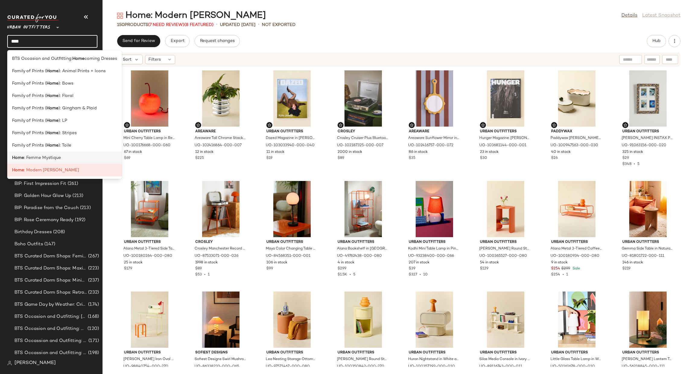
type input "****"
click at [79, 158] on div "Home : Femme Mystique" at bounding box center [64, 157] width 105 height 6
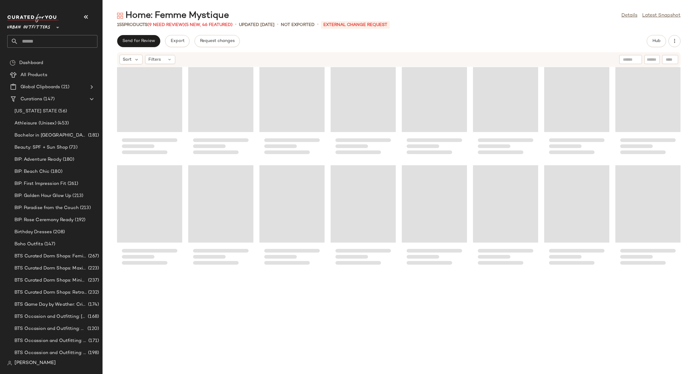
scroll to position [1910, 0]
